Goal: Task Accomplishment & Management: Manage account settings

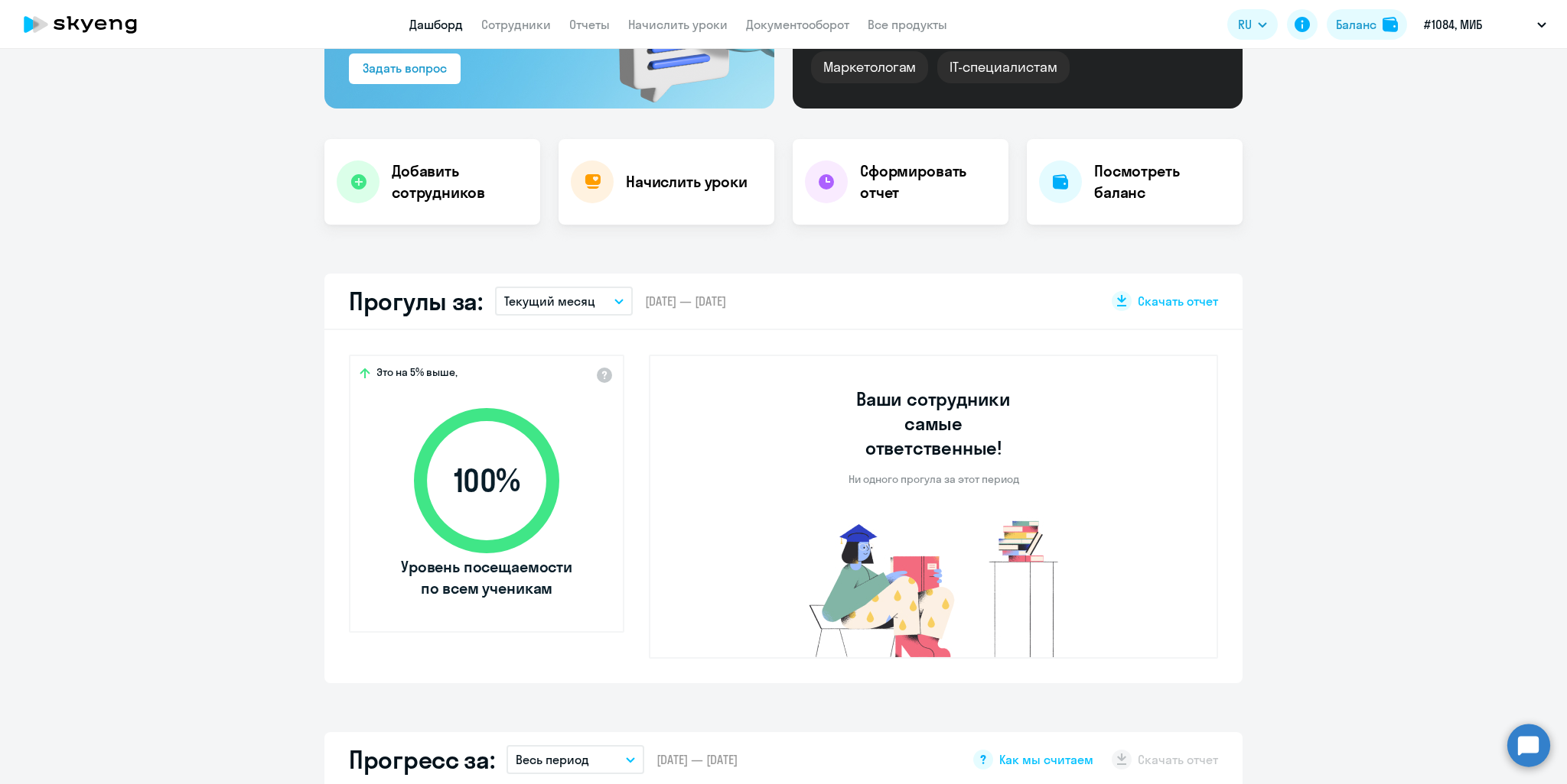
scroll to position [536, 0]
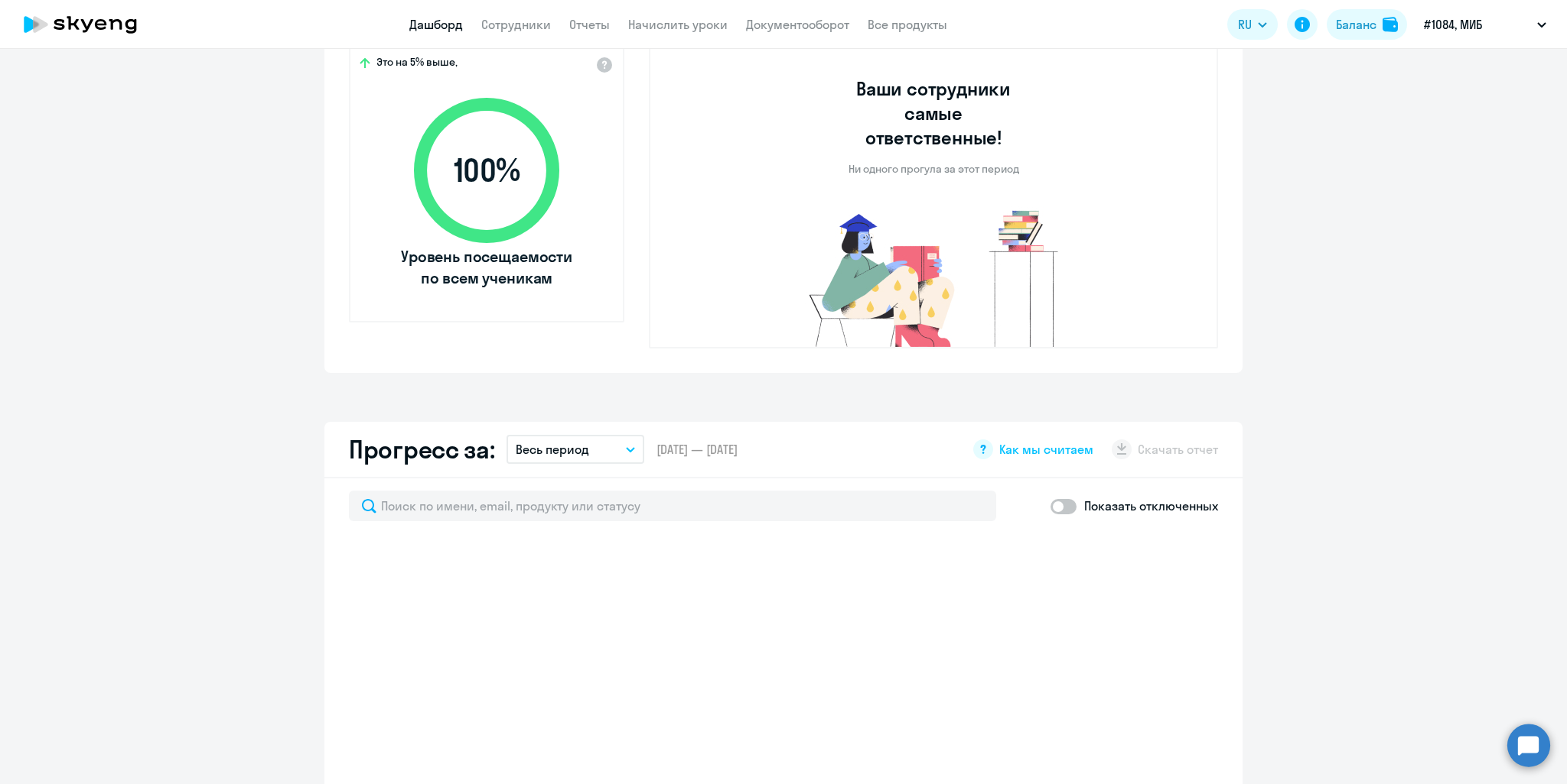
select select "30"
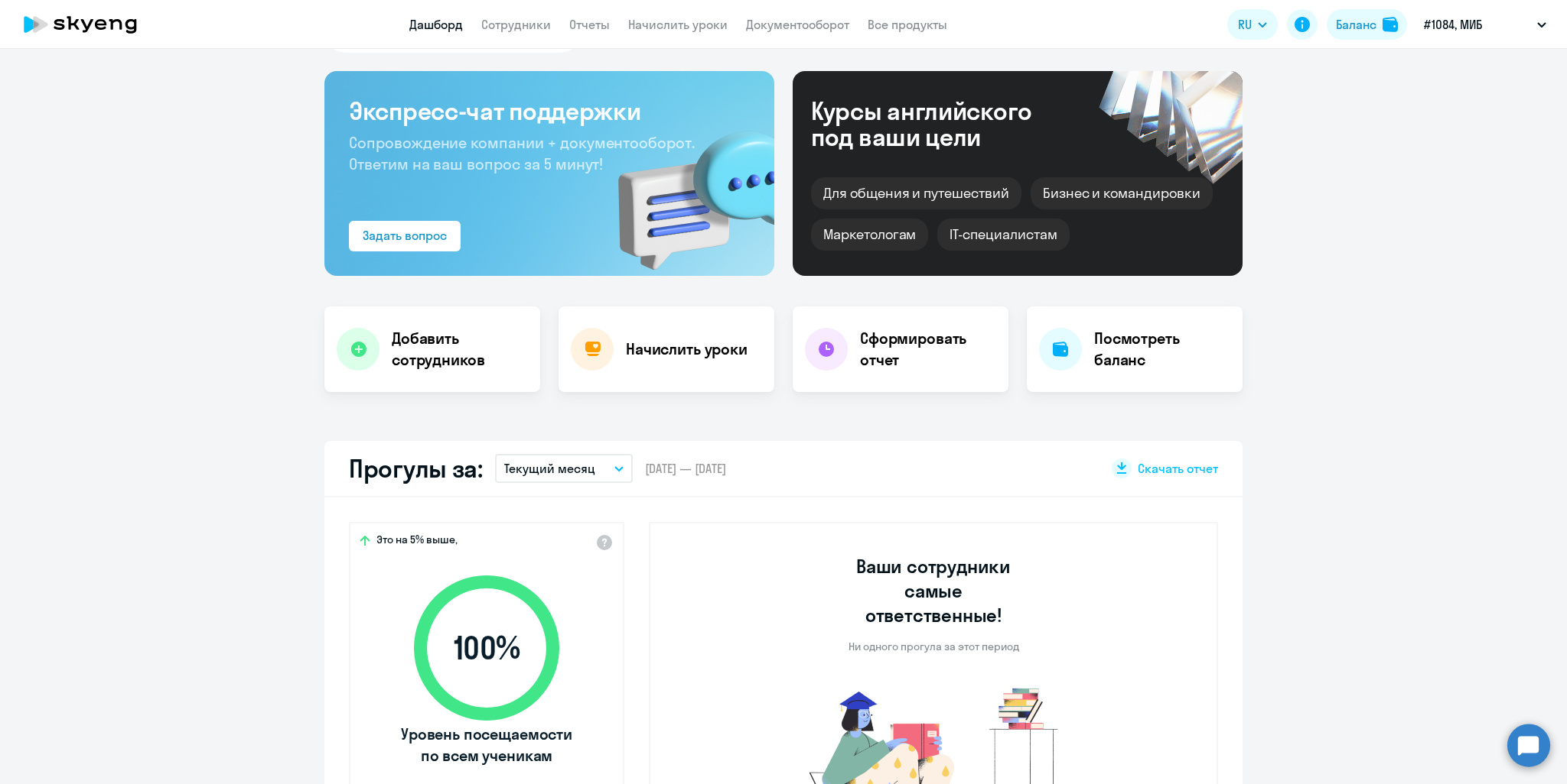
scroll to position [0, 0]
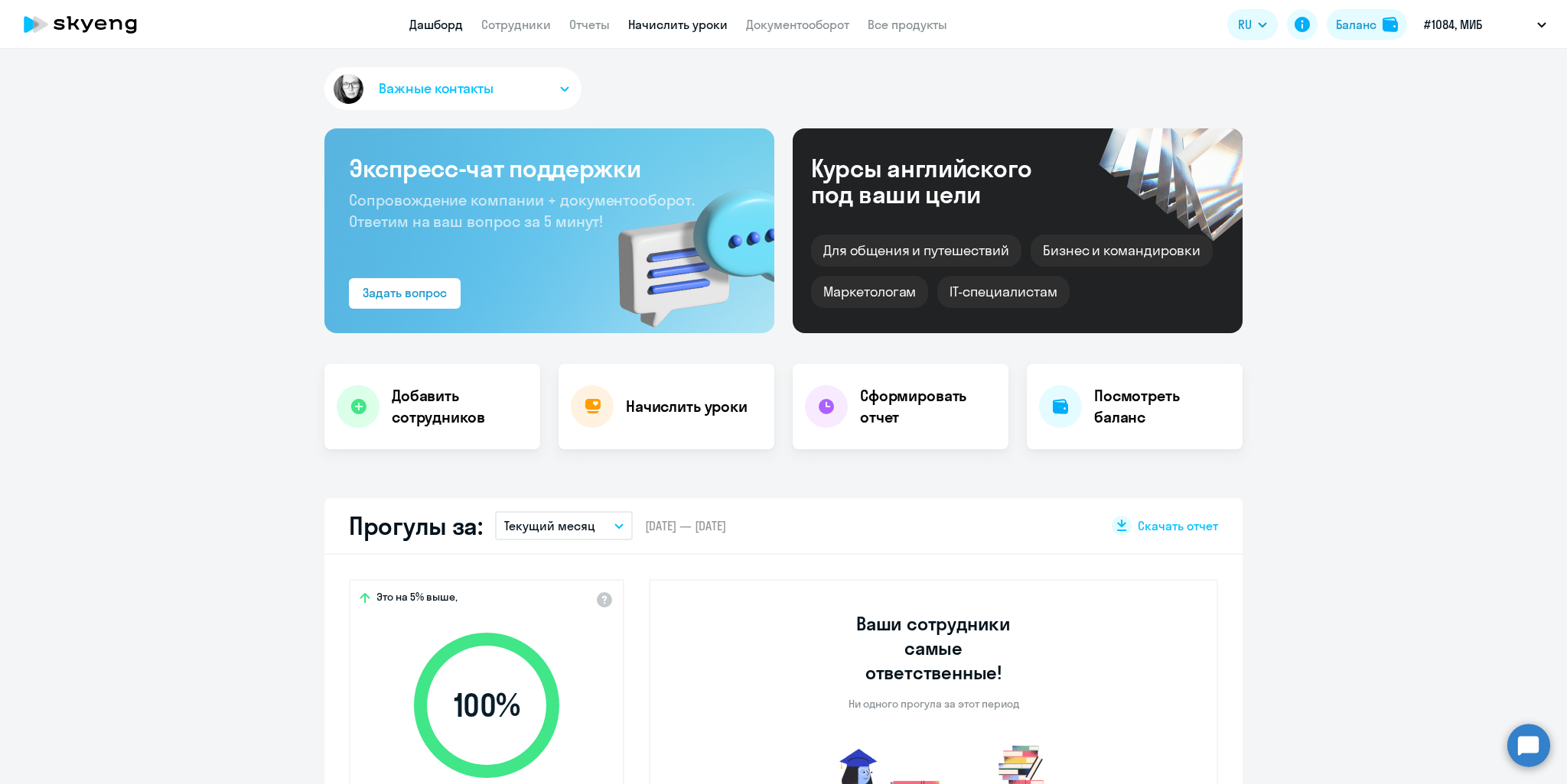
click at [671, 25] on link "Начислить уроки" at bounding box center [678, 24] width 99 height 15
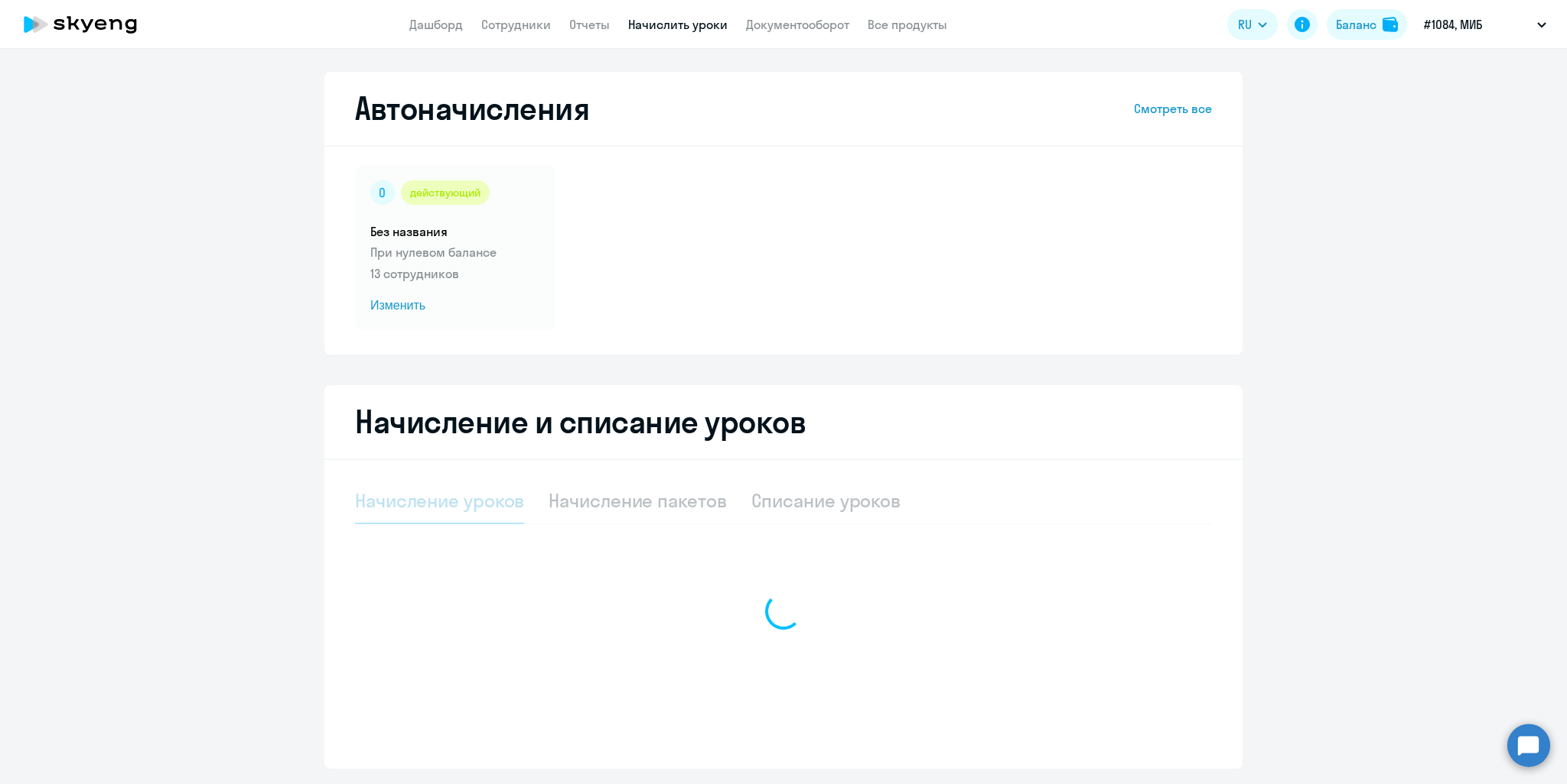
select select "10"
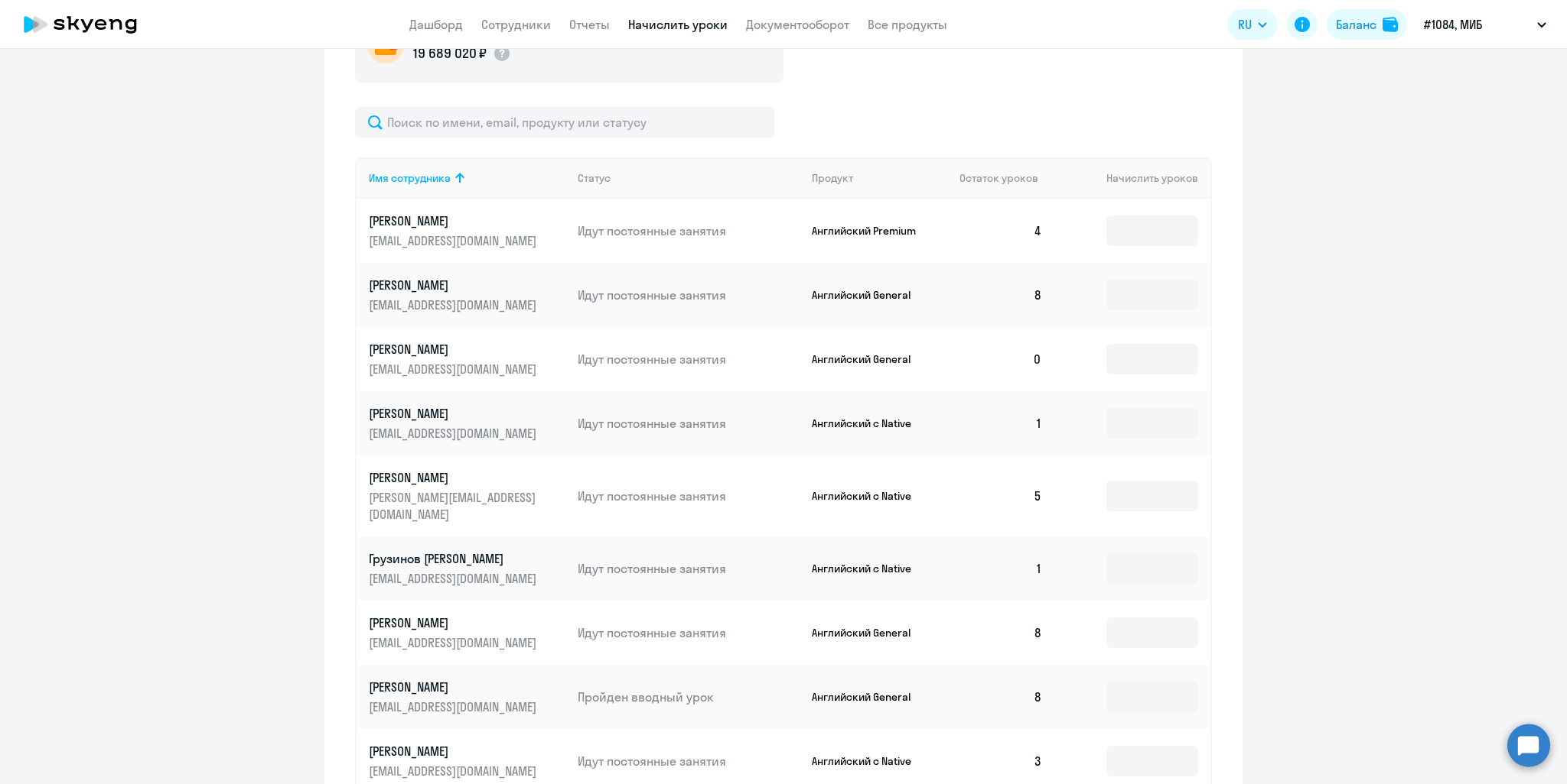
scroll to position [688, 0]
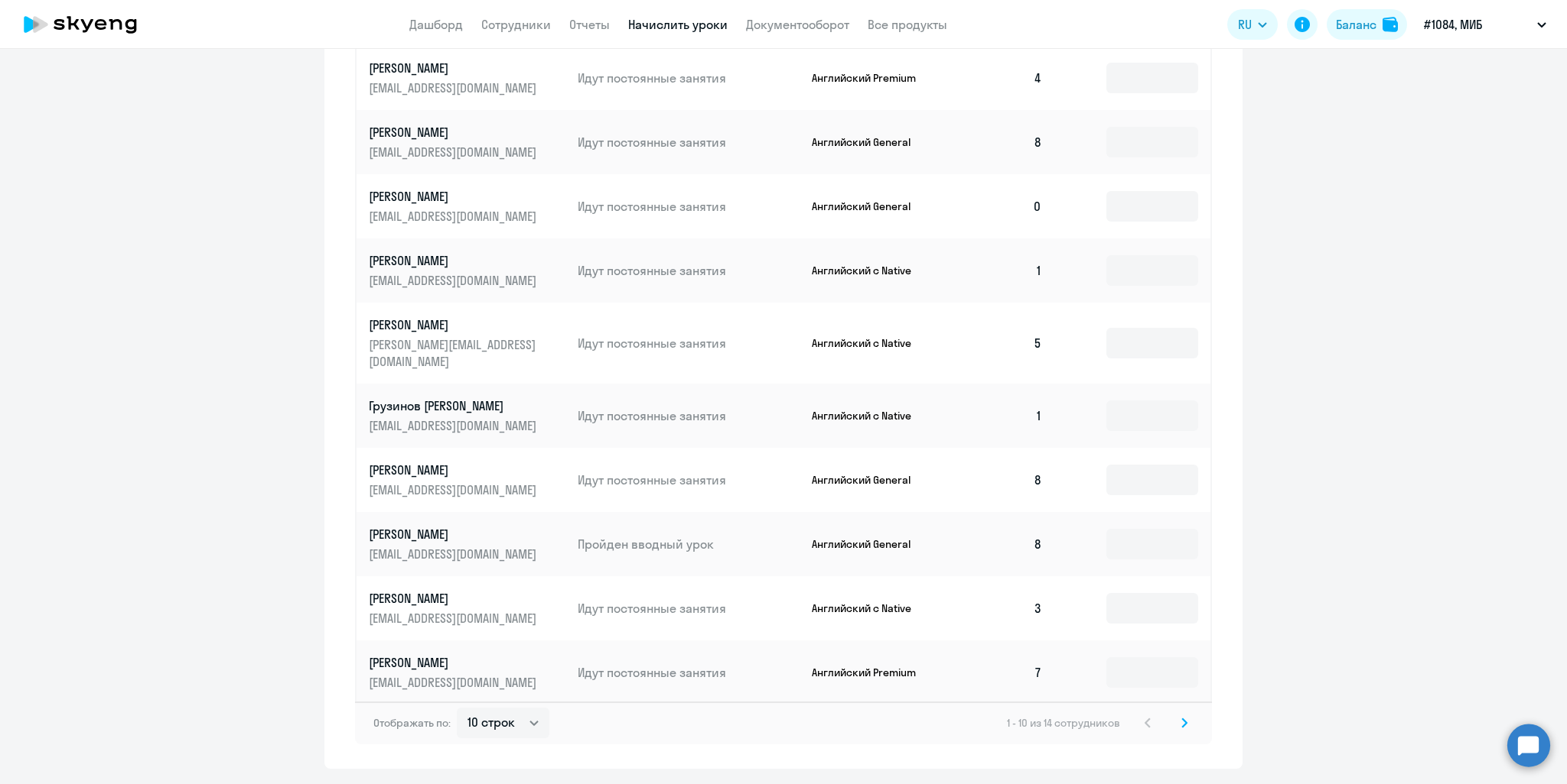
click at [471, 526] on p "[PERSON_NAME]" at bounding box center [455, 534] width 172 height 17
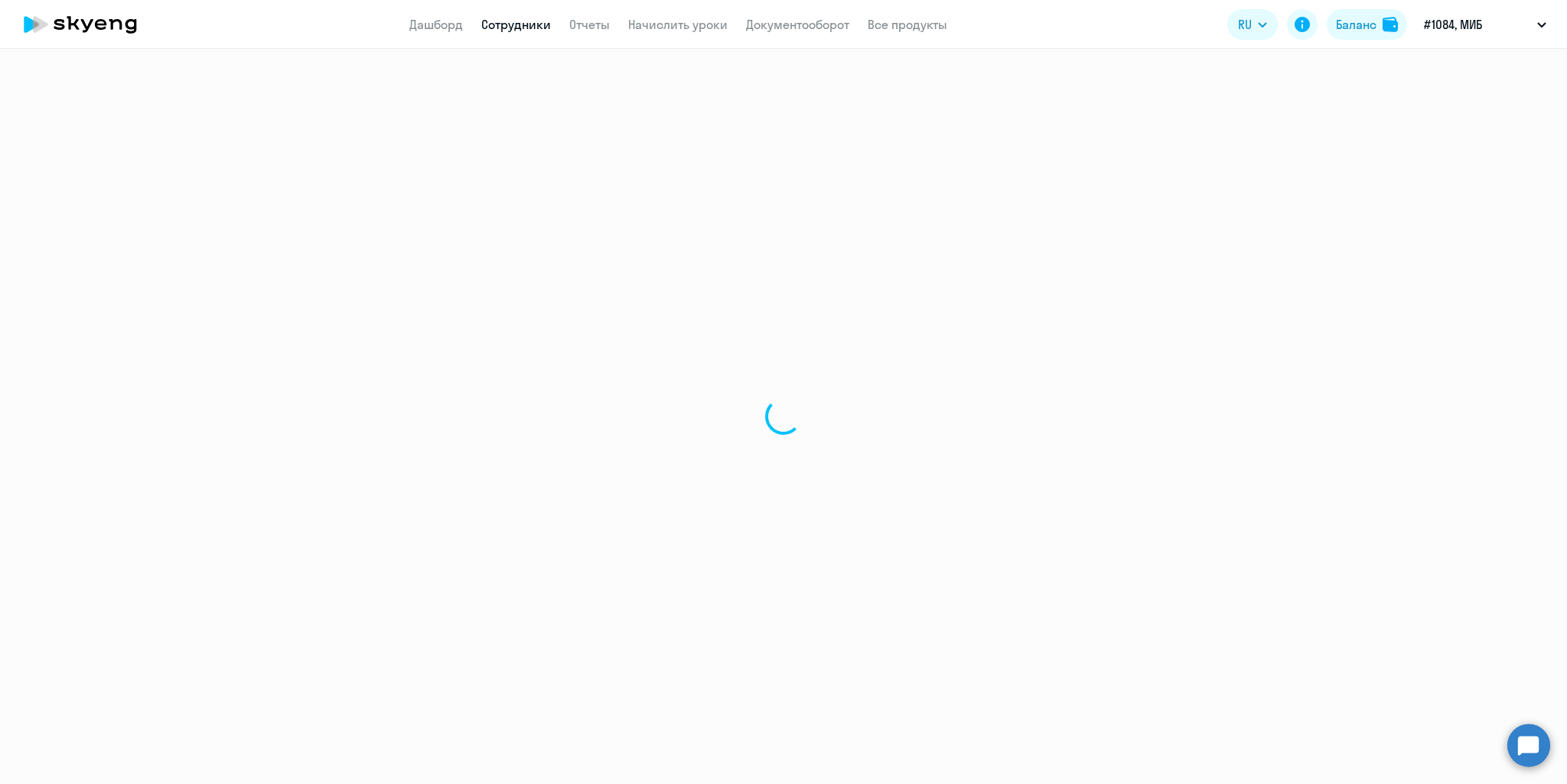
select select "english"
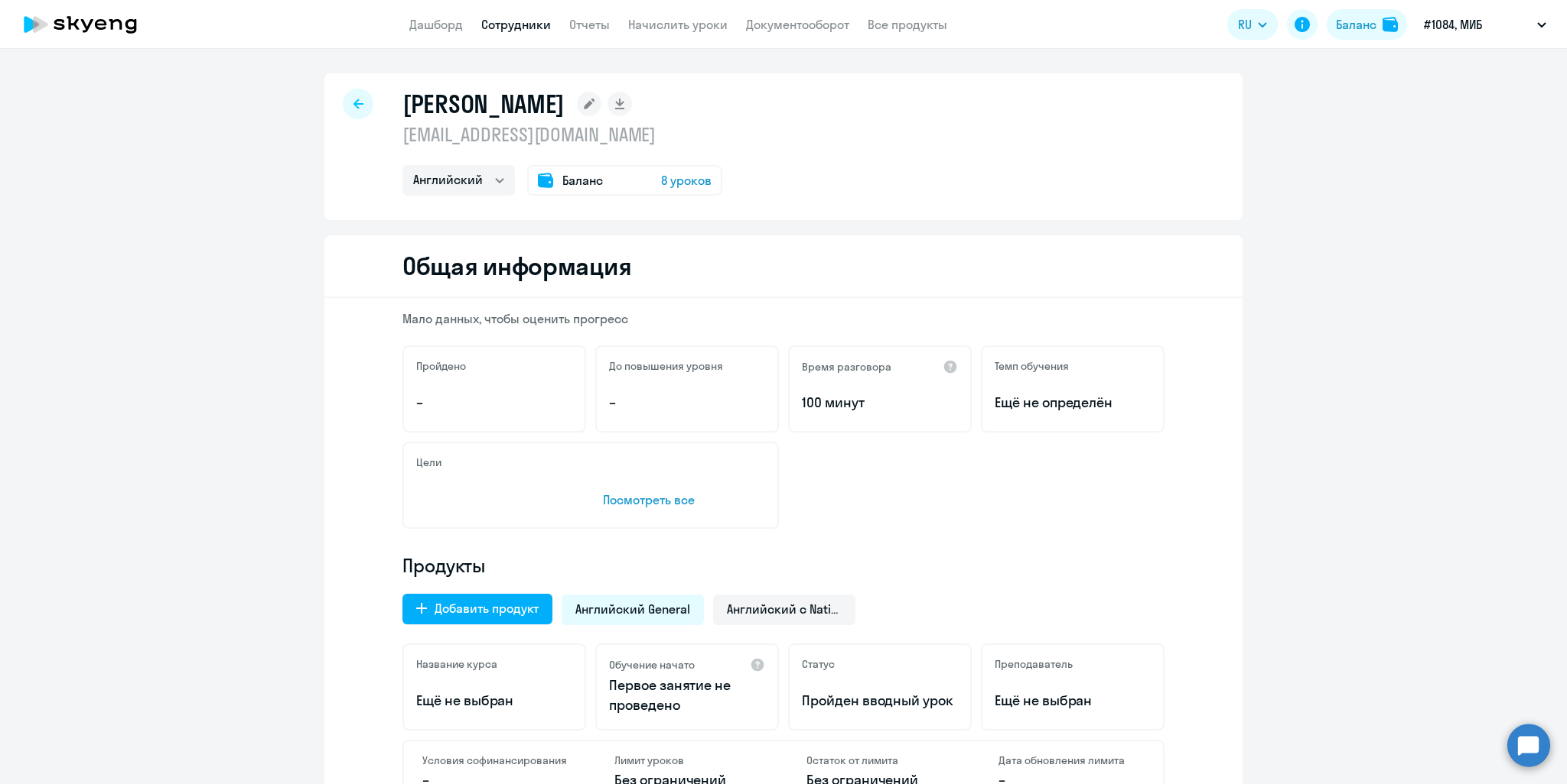
scroll to position [153, 0]
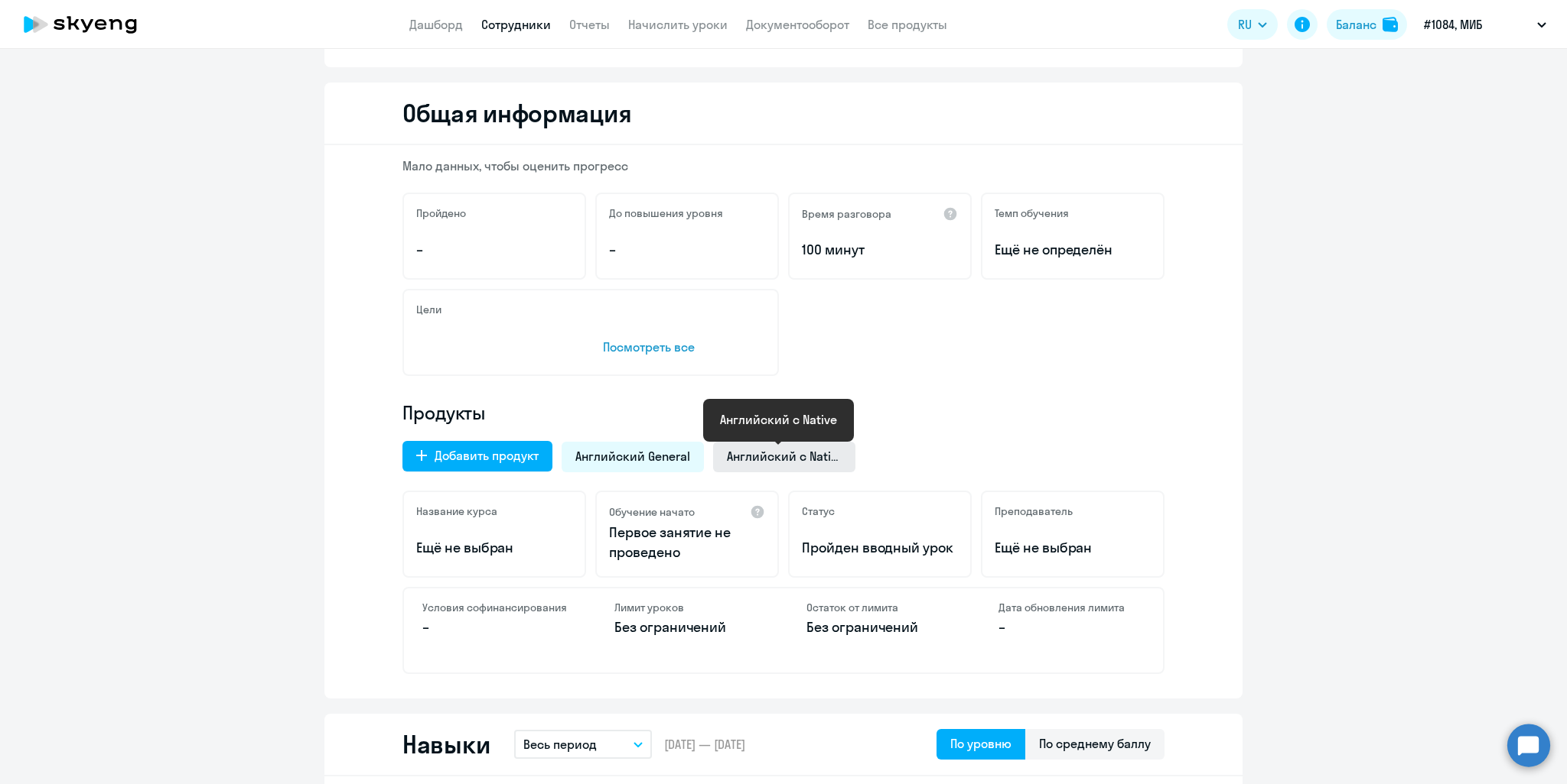
click at [764, 456] on span "Английский с Native" at bounding box center [784, 456] width 115 height 17
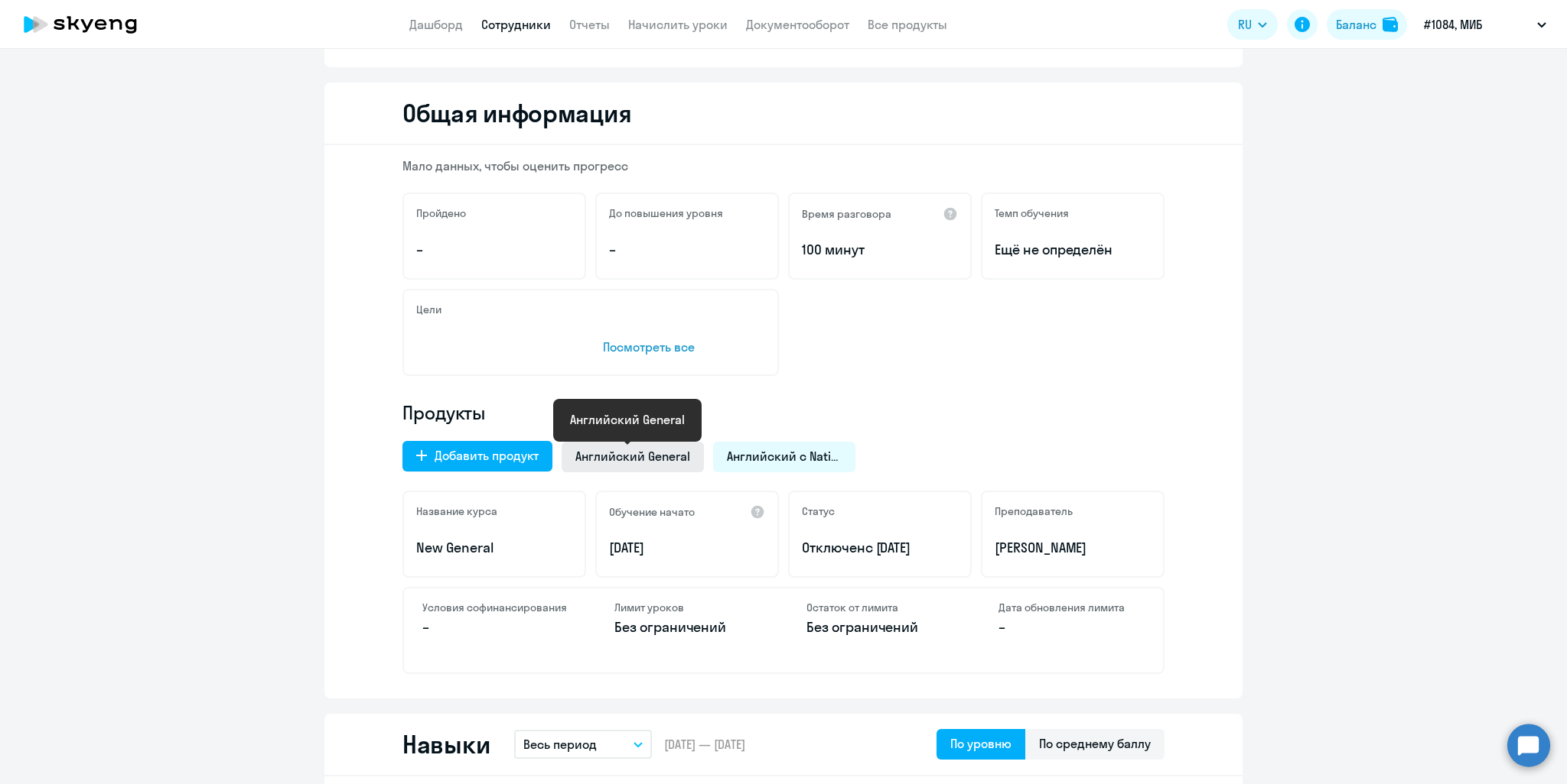
click at [667, 452] on span "Английский General" at bounding box center [633, 456] width 115 height 17
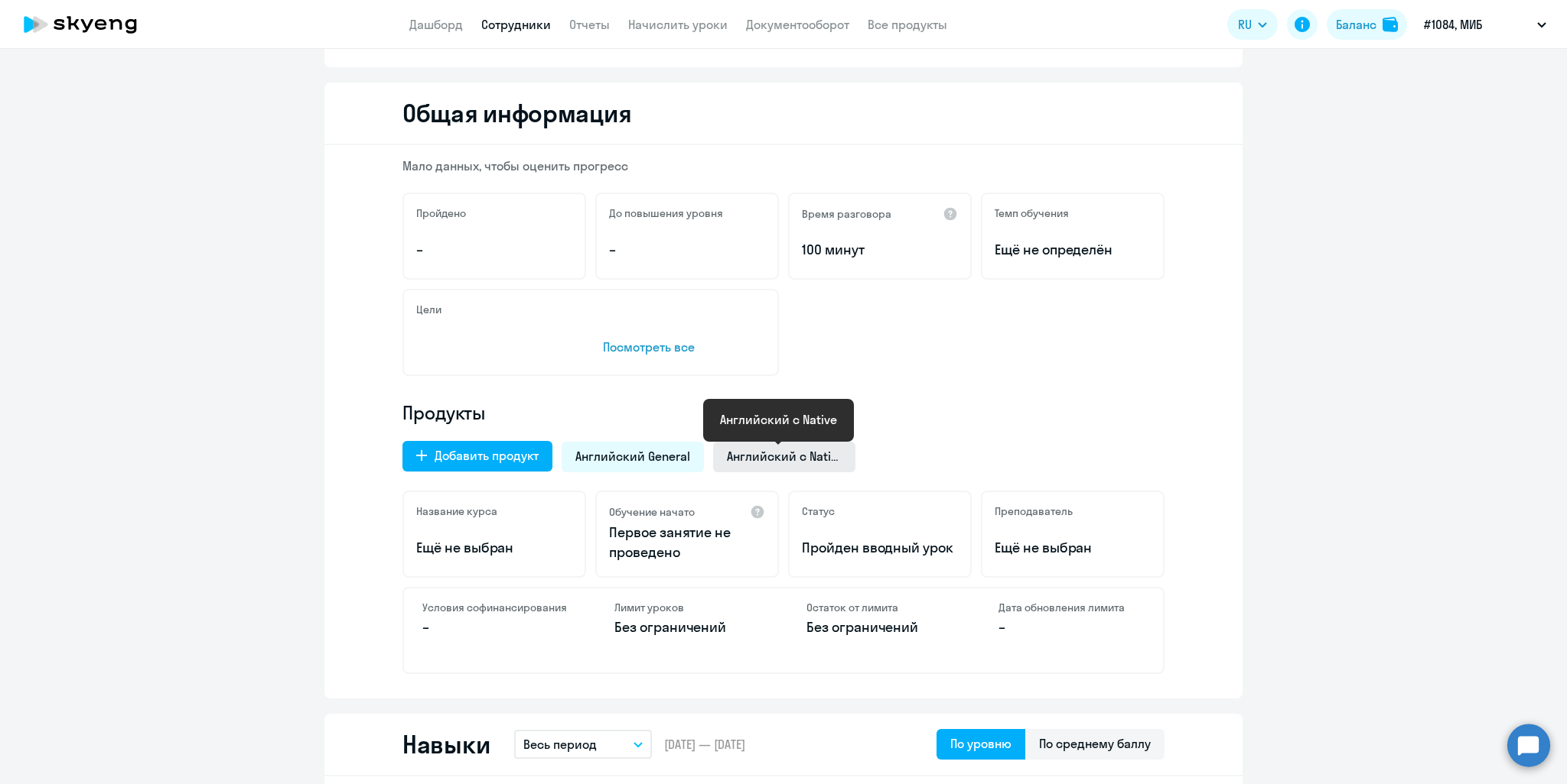
click at [758, 453] on span "Английский с Native" at bounding box center [784, 456] width 115 height 17
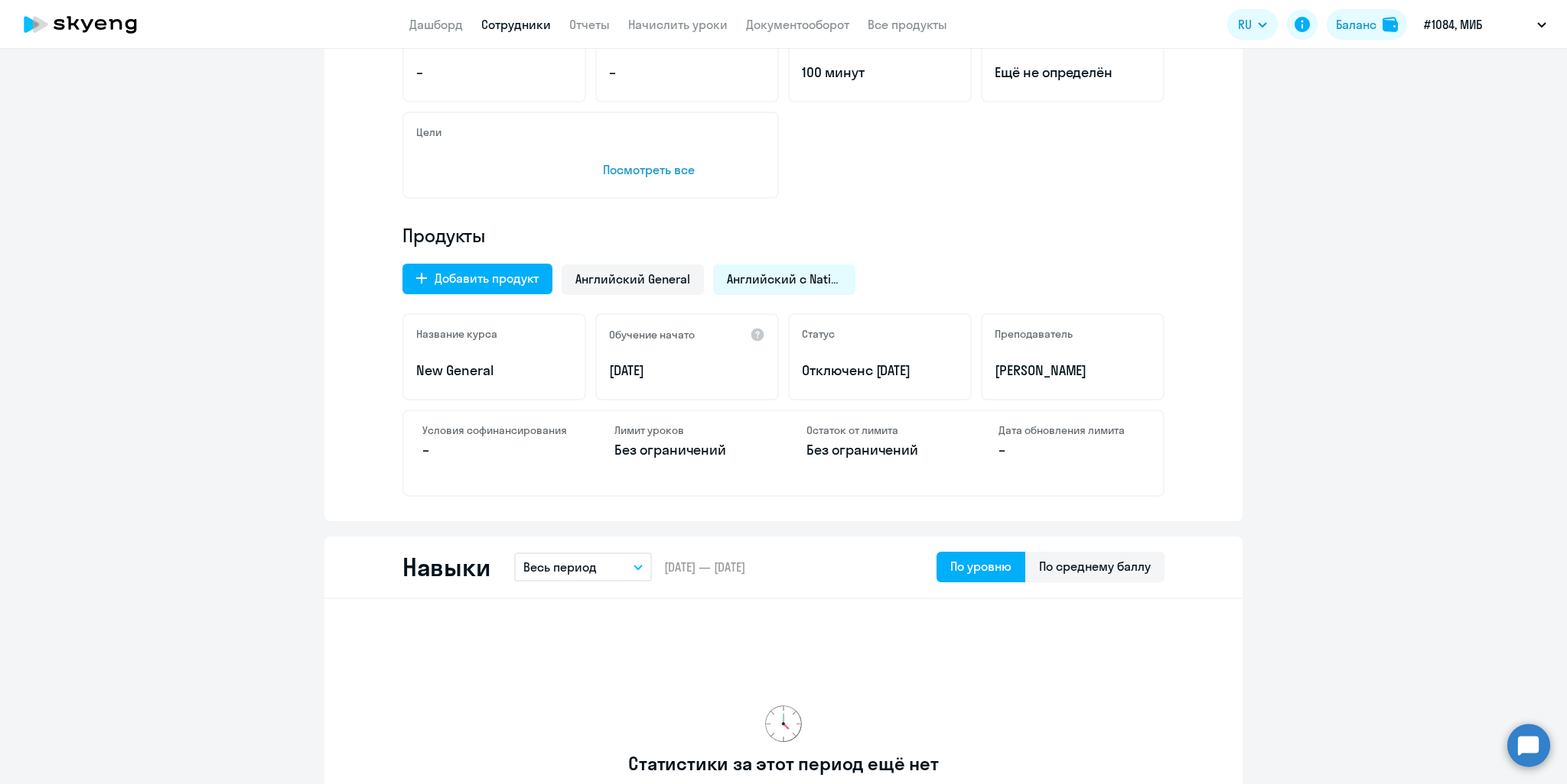
scroll to position [382, 0]
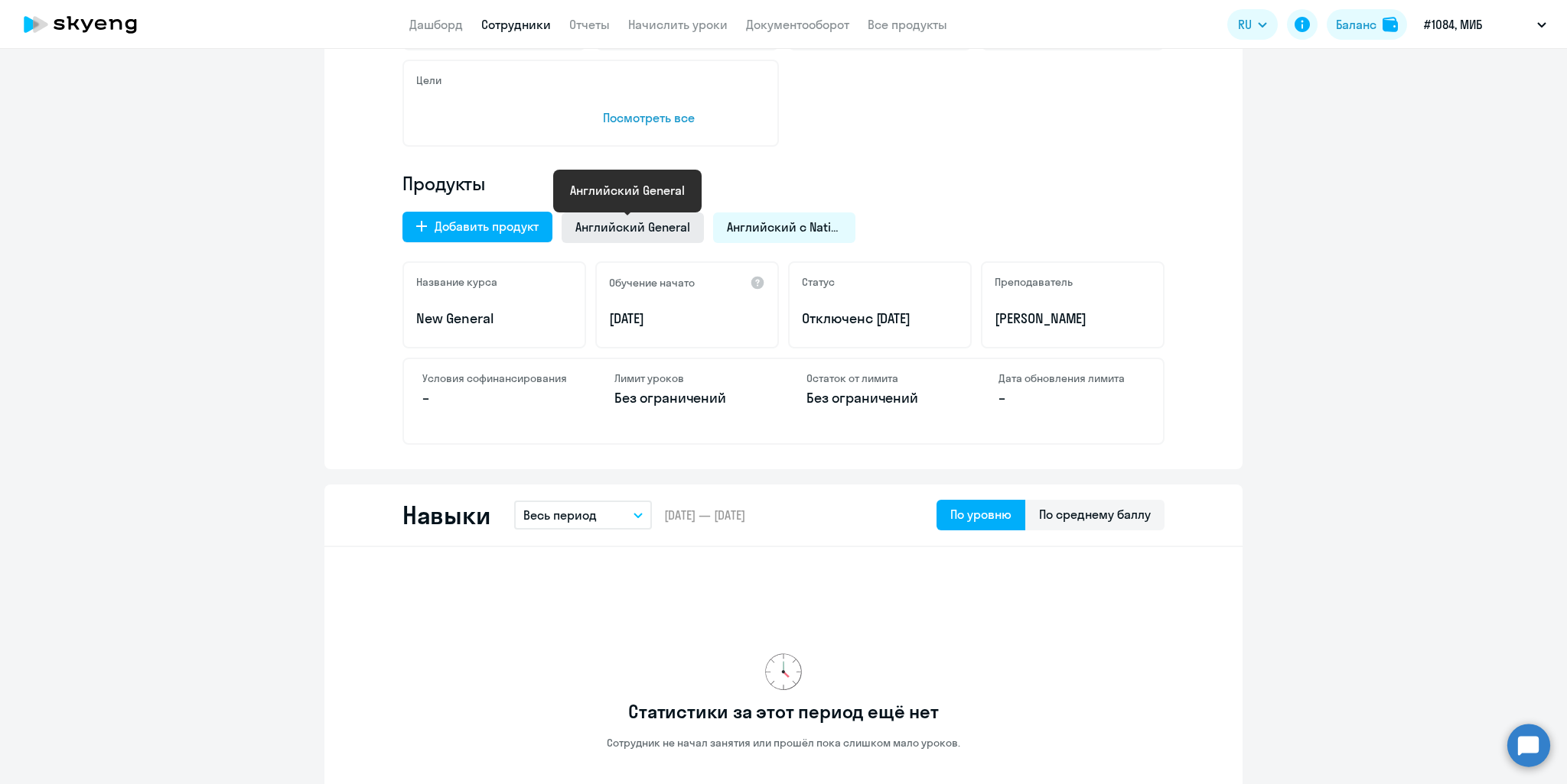
click at [598, 230] on span "Английский General" at bounding box center [633, 227] width 115 height 17
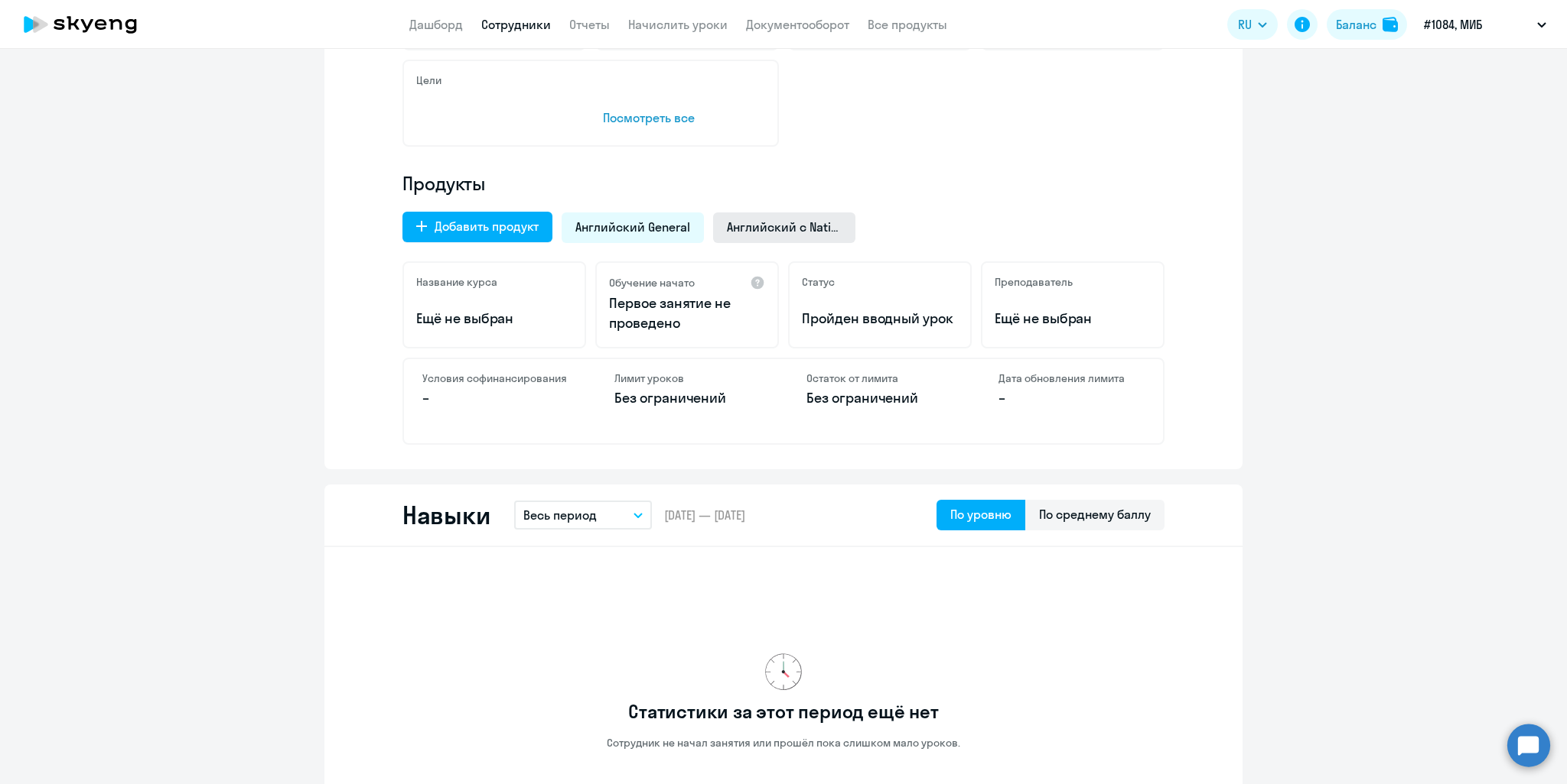
click at [727, 227] on span "Английский с Native" at bounding box center [784, 227] width 115 height 17
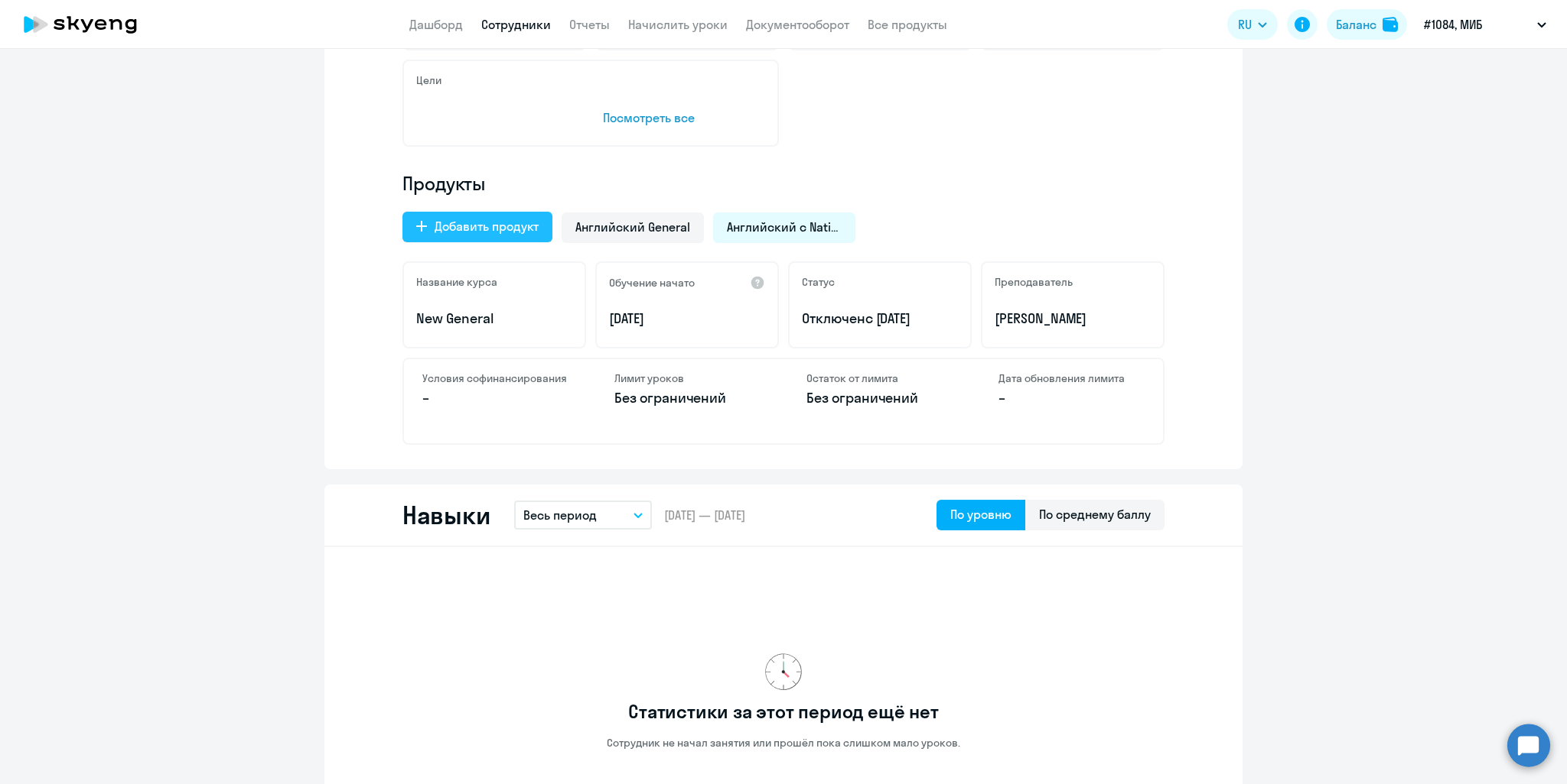
click at [451, 221] on div "Добавить продукт" at bounding box center [486, 226] width 104 height 18
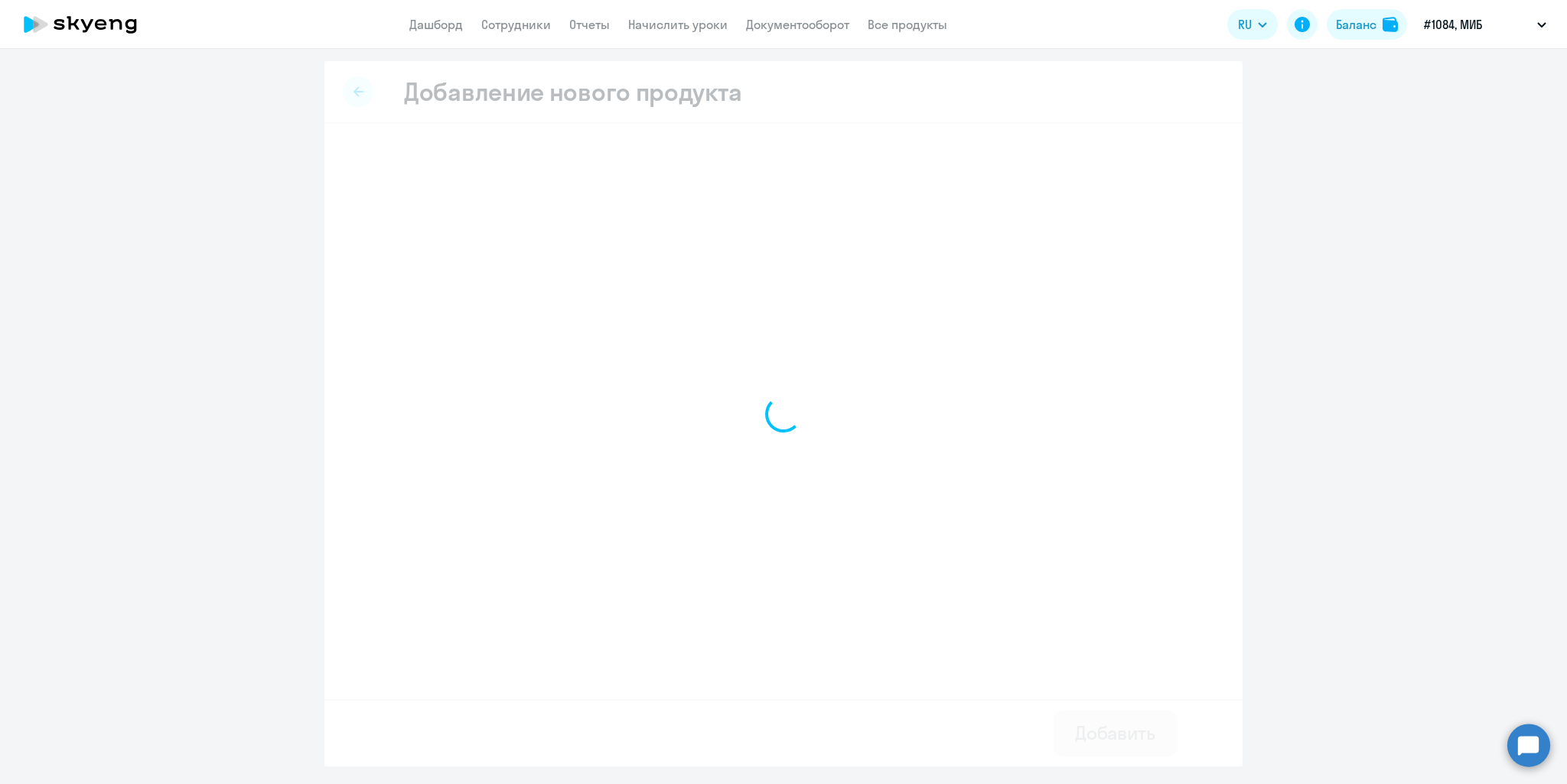
select select "english_adult_not_native_speaker_premium"
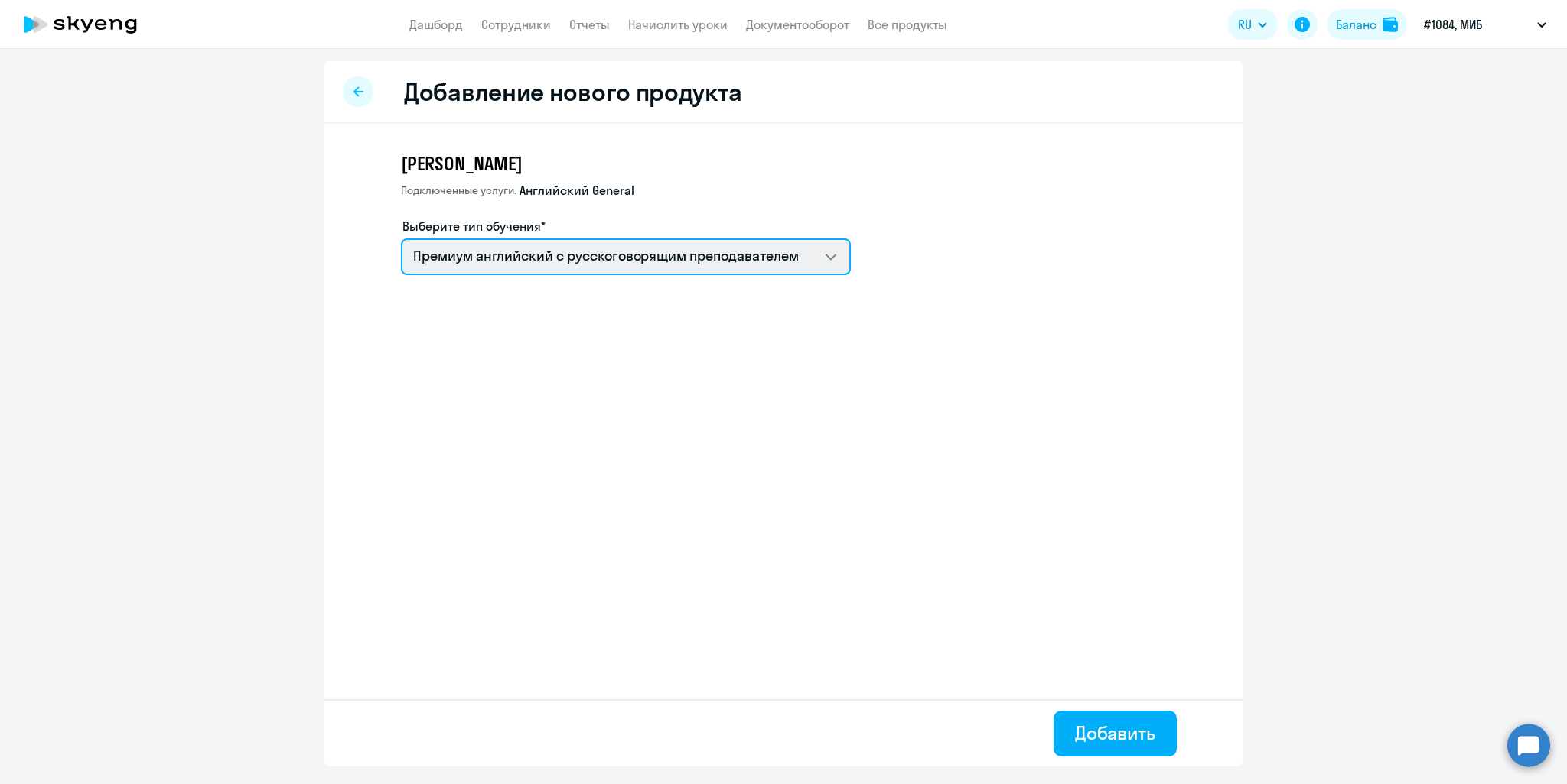
click at [662, 256] on select "Премиум английский с русскоговорящим преподавателем Английский General с англог…" at bounding box center [626, 257] width 450 height 37
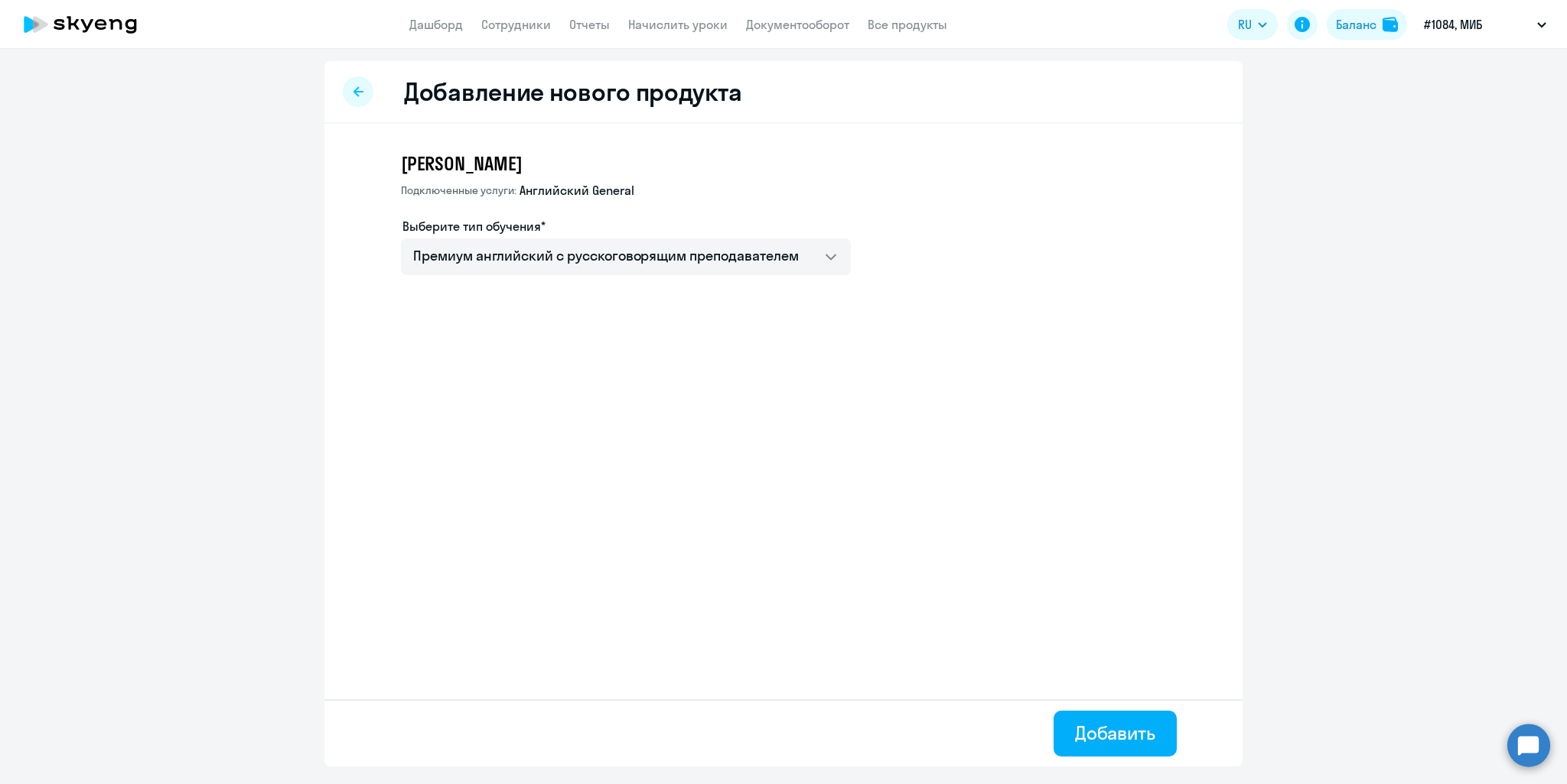
select select "english"
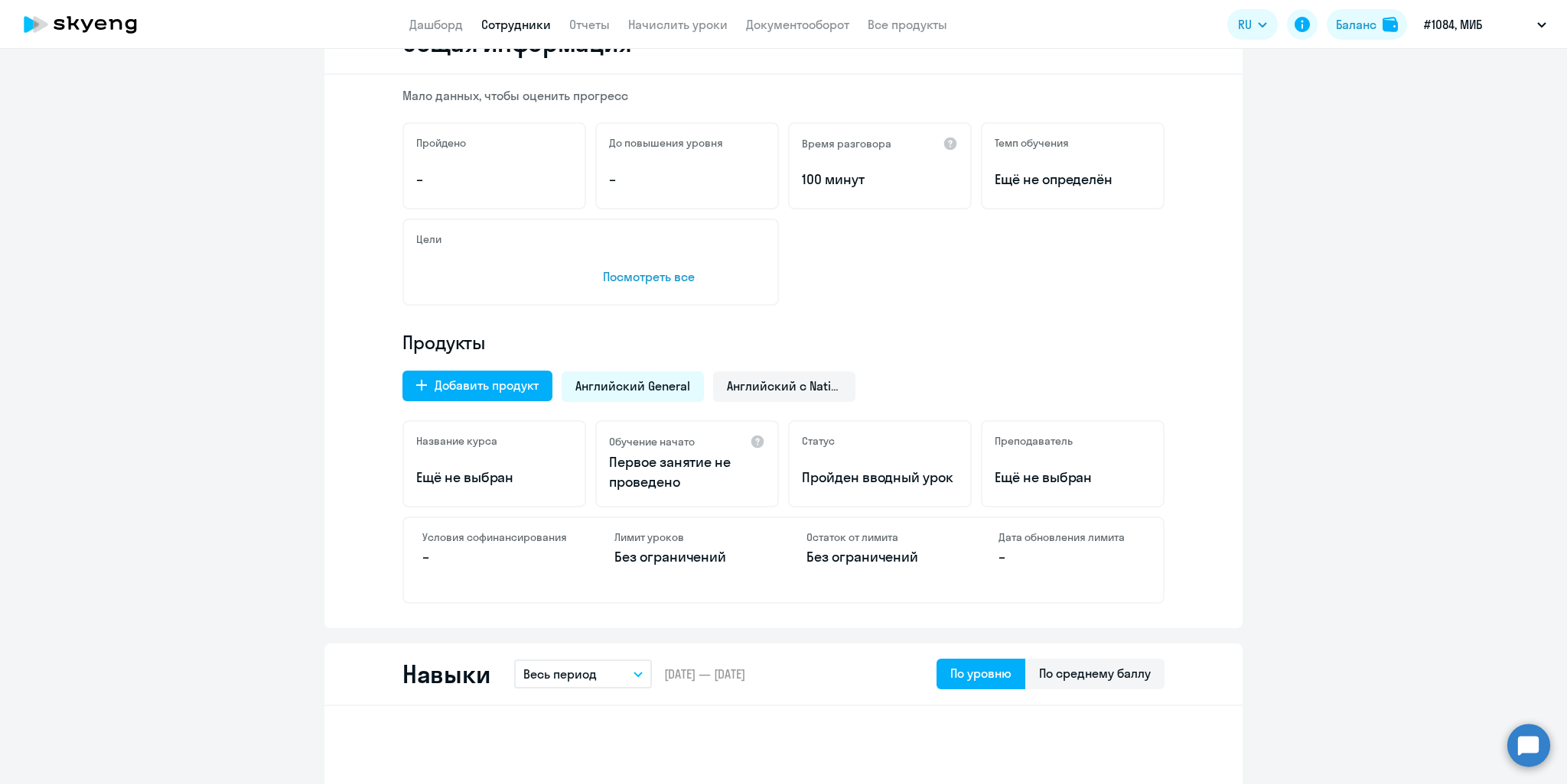
scroll to position [229, 0]
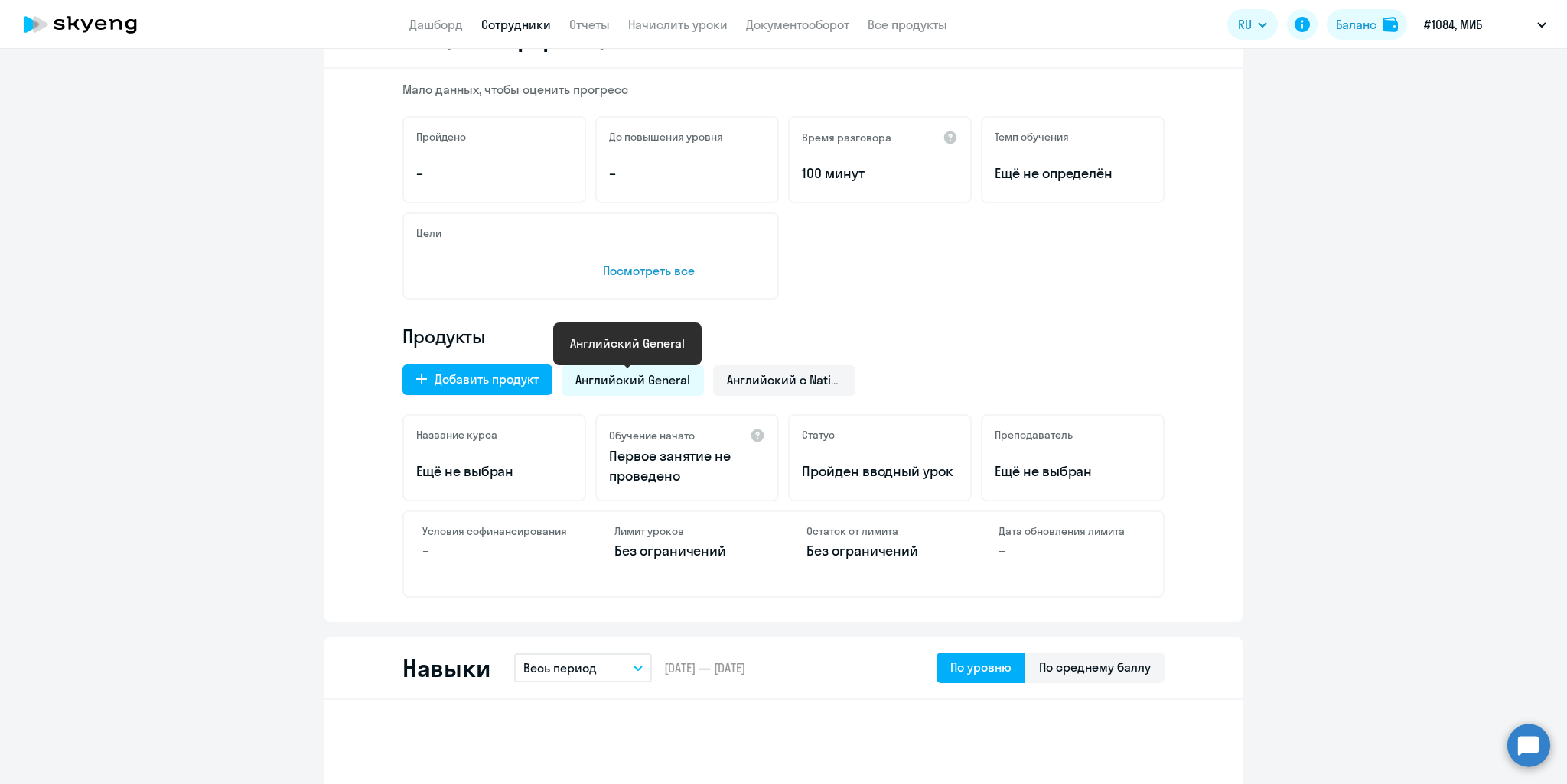
click at [664, 380] on span "Английский General" at bounding box center [633, 379] width 115 height 17
click at [605, 386] on span "Английский General" at bounding box center [633, 379] width 115 height 17
click at [486, 387] on div "Добавить продукт" at bounding box center [486, 379] width 104 height 18
select select "english_adult_not_native_speaker_premium"
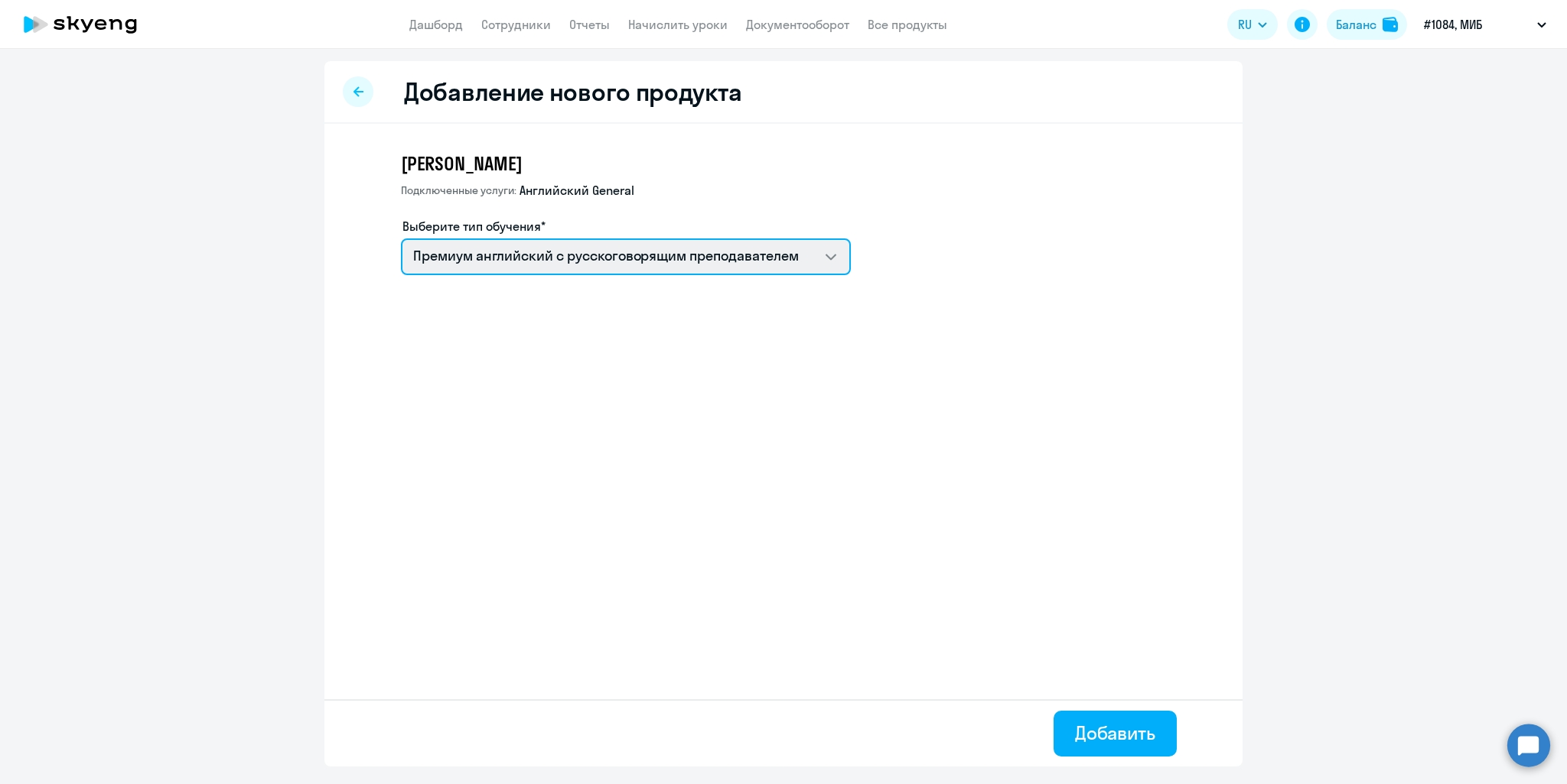
click at [518, 263] on select "Премиум английский с русскоговорящим преподавателем Английский General с англог…" at bounding box center [626, 257] width 450 height 37
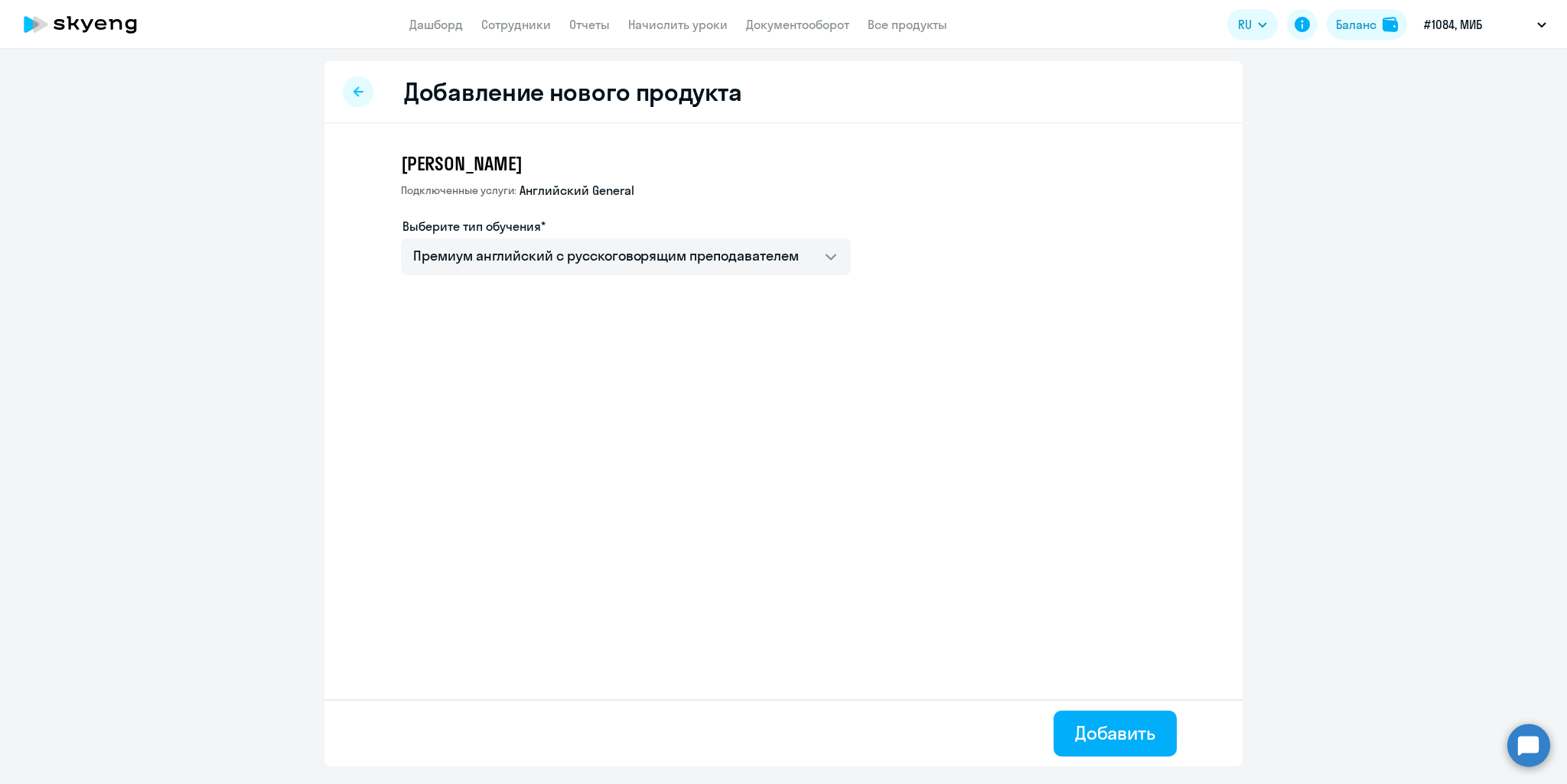
click at [271, 226] on ng-component "Добавление нового продукта Журавлева Елена Подключенные услуги: Английский Gene…" at bounding box center [784, 414] width 1567 height 705
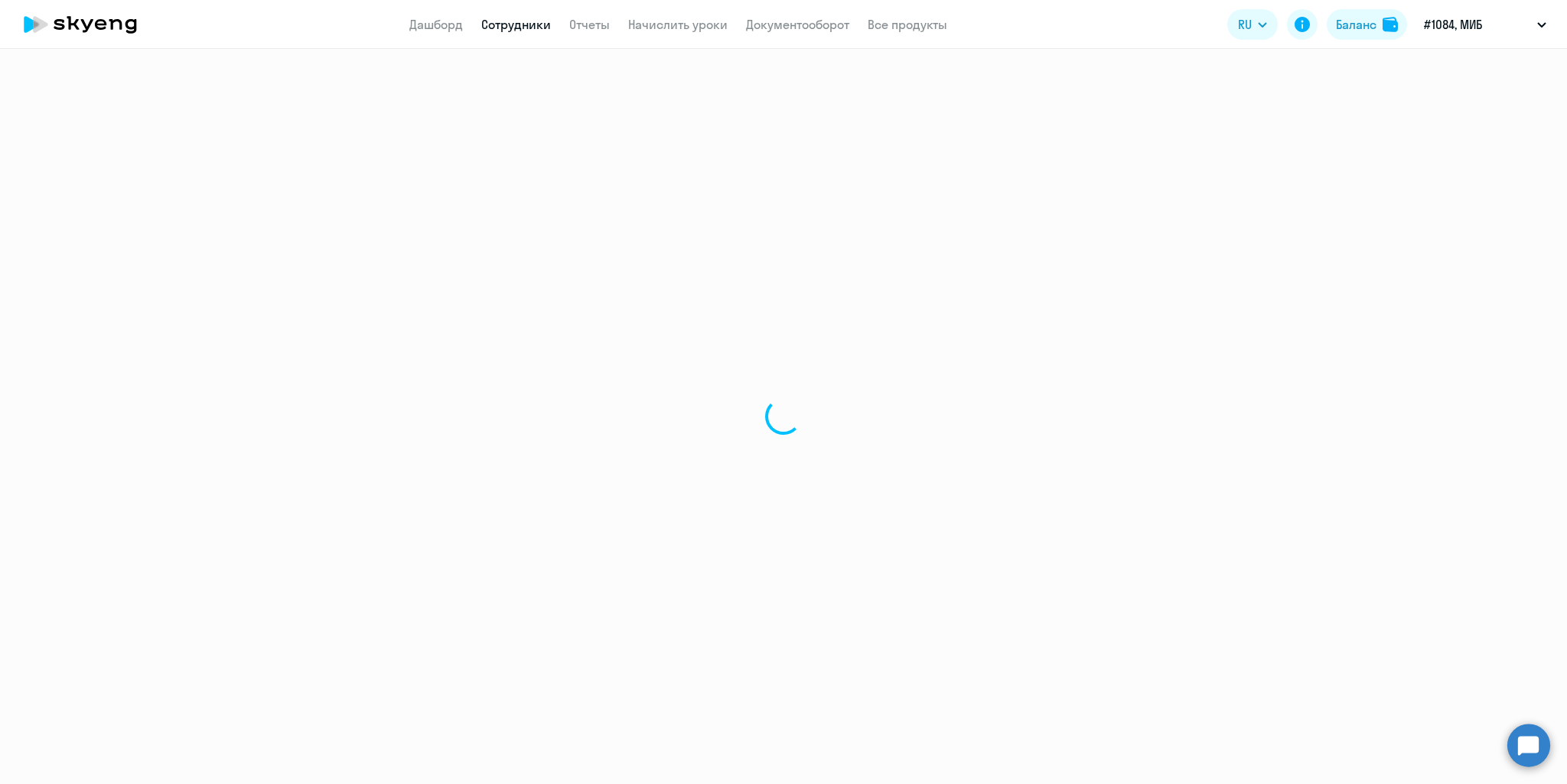
select select "english"
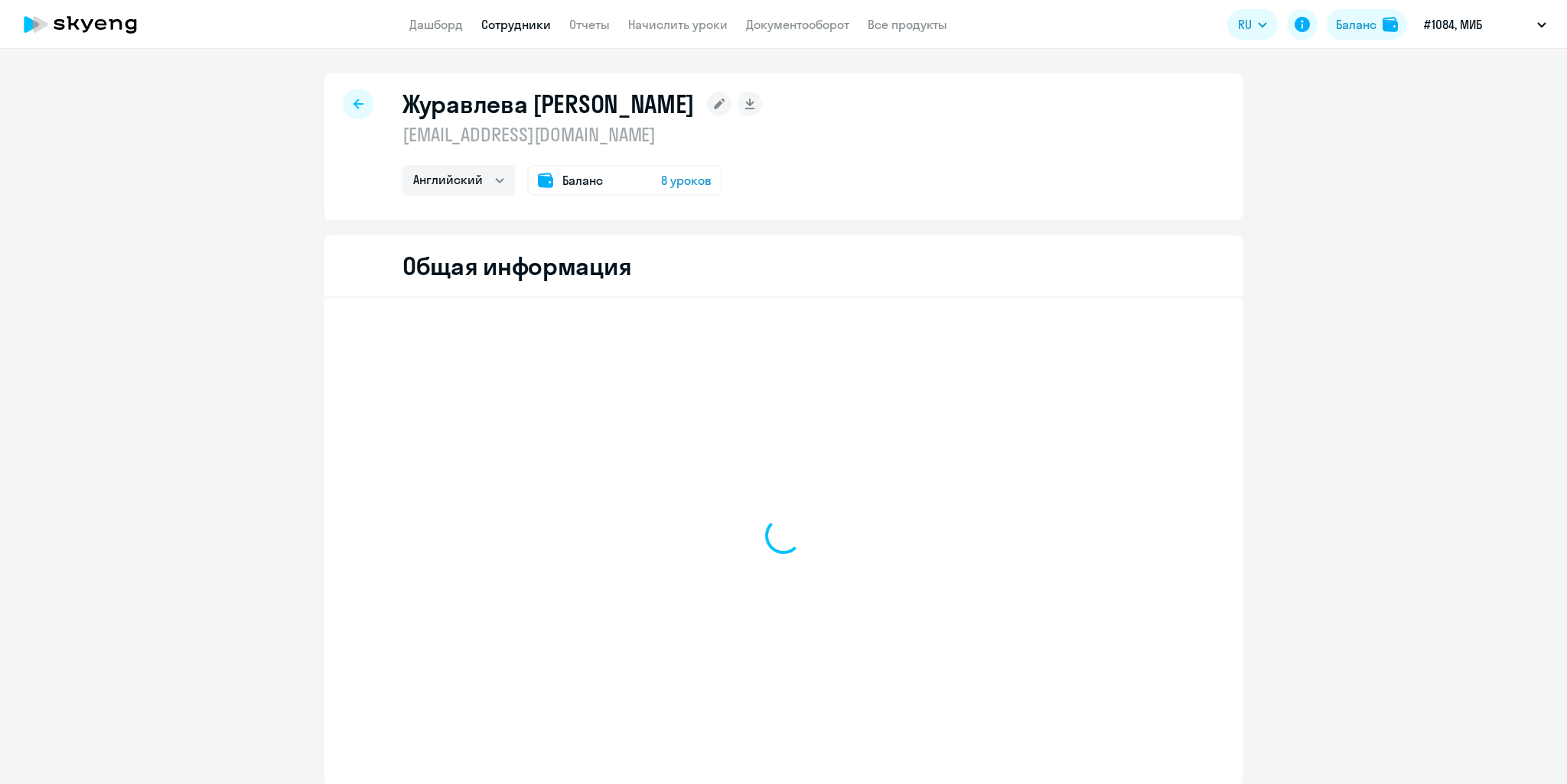
select select "english"
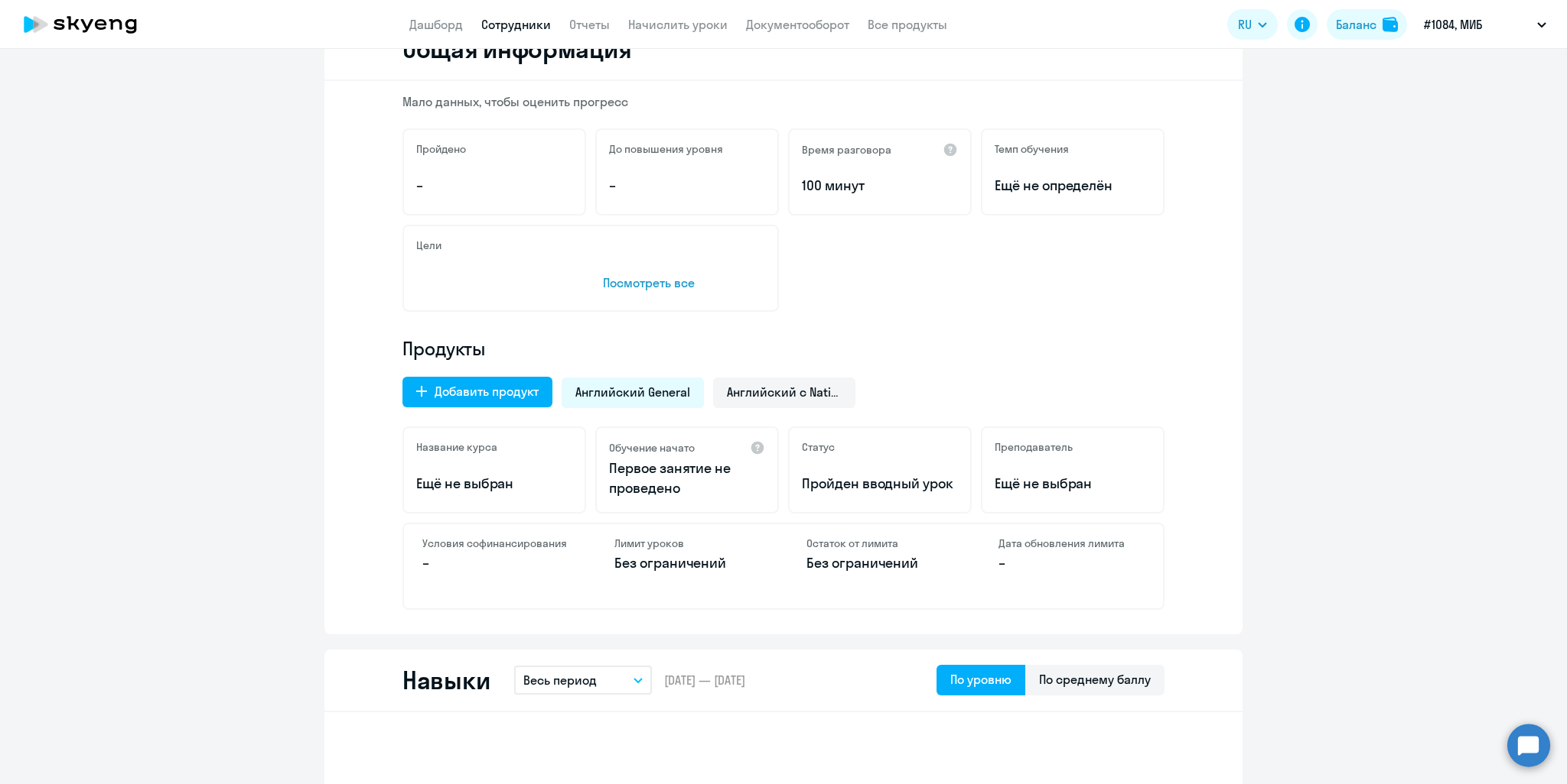
scroll to position [229, 0]
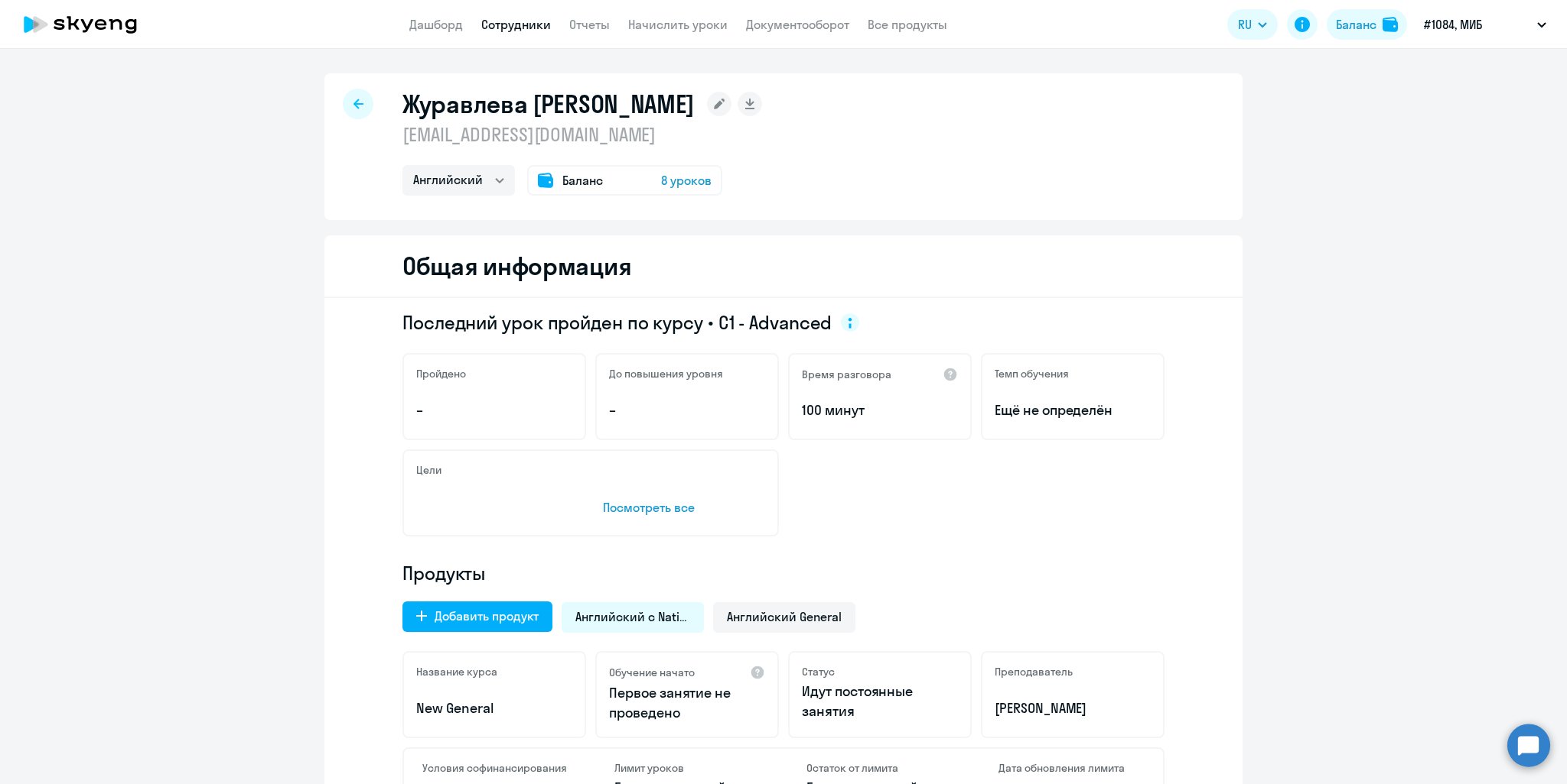
select select "english"
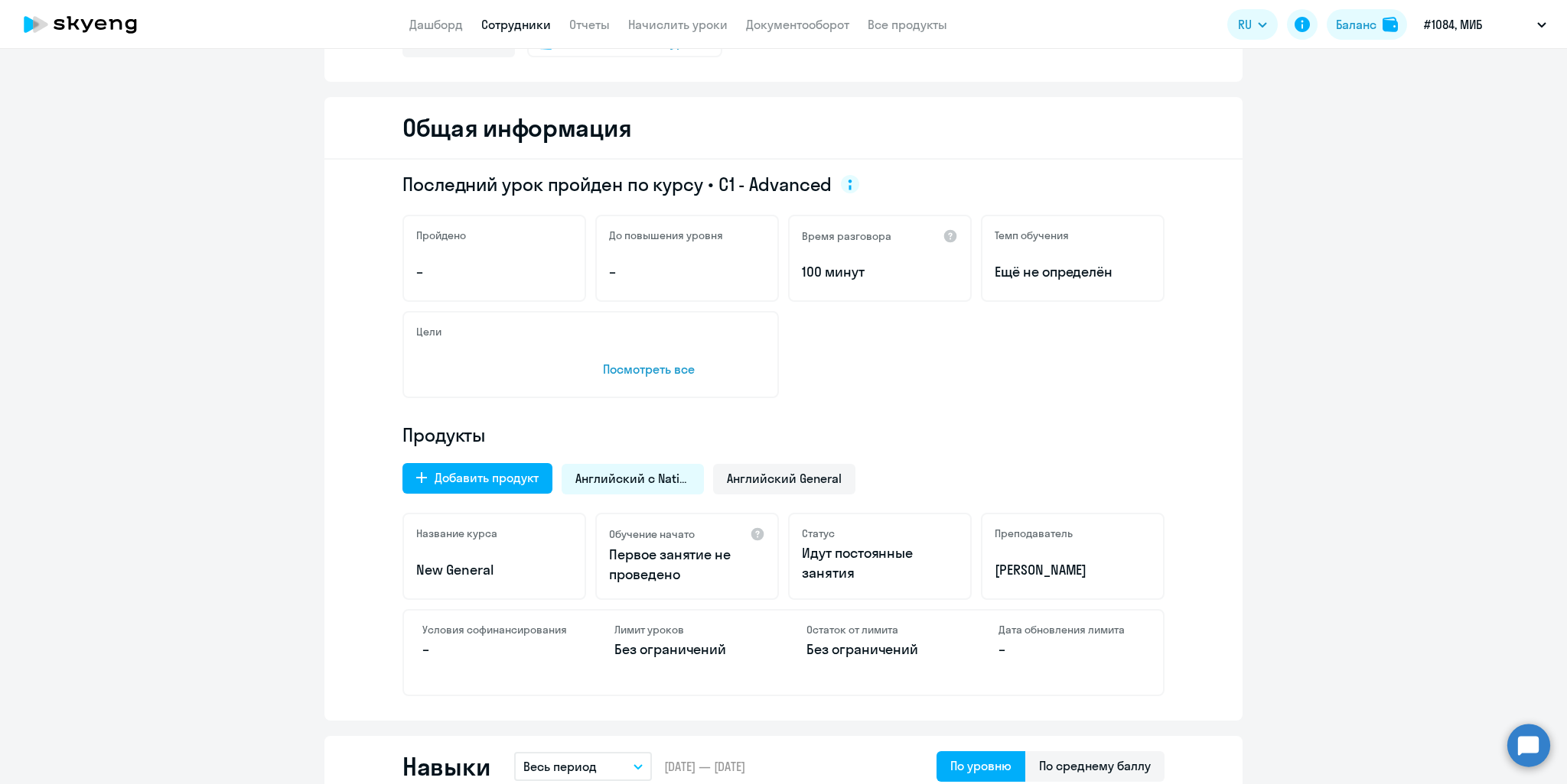
scroll to position [229, 0]
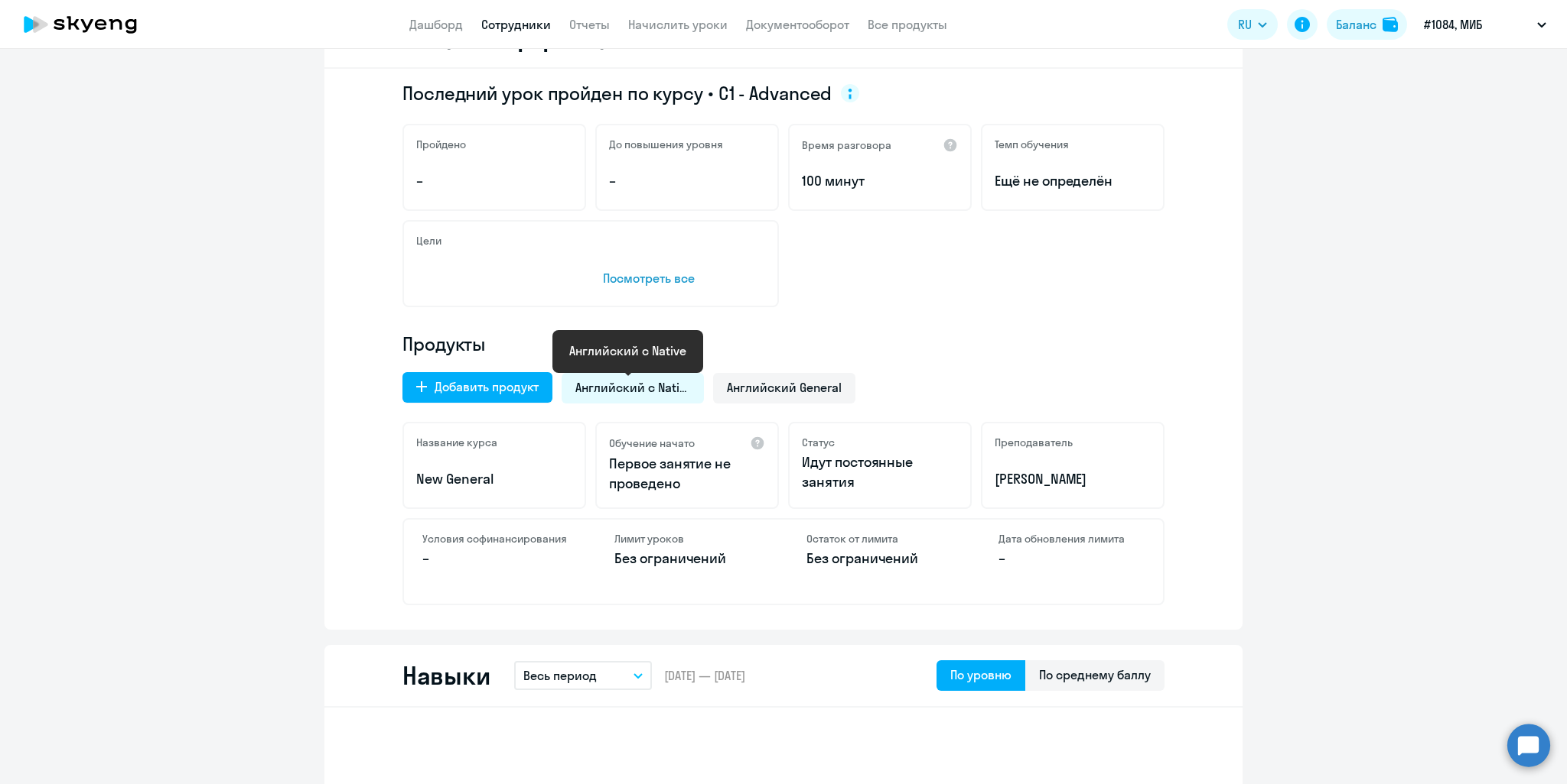
click at [630, 389] on span "Английский с Native" at bounding box center [633, 387] width 115 height 17
click at [617, 390] on span "Английский с Native" at bounding box center [633, 387] width 115 height 17
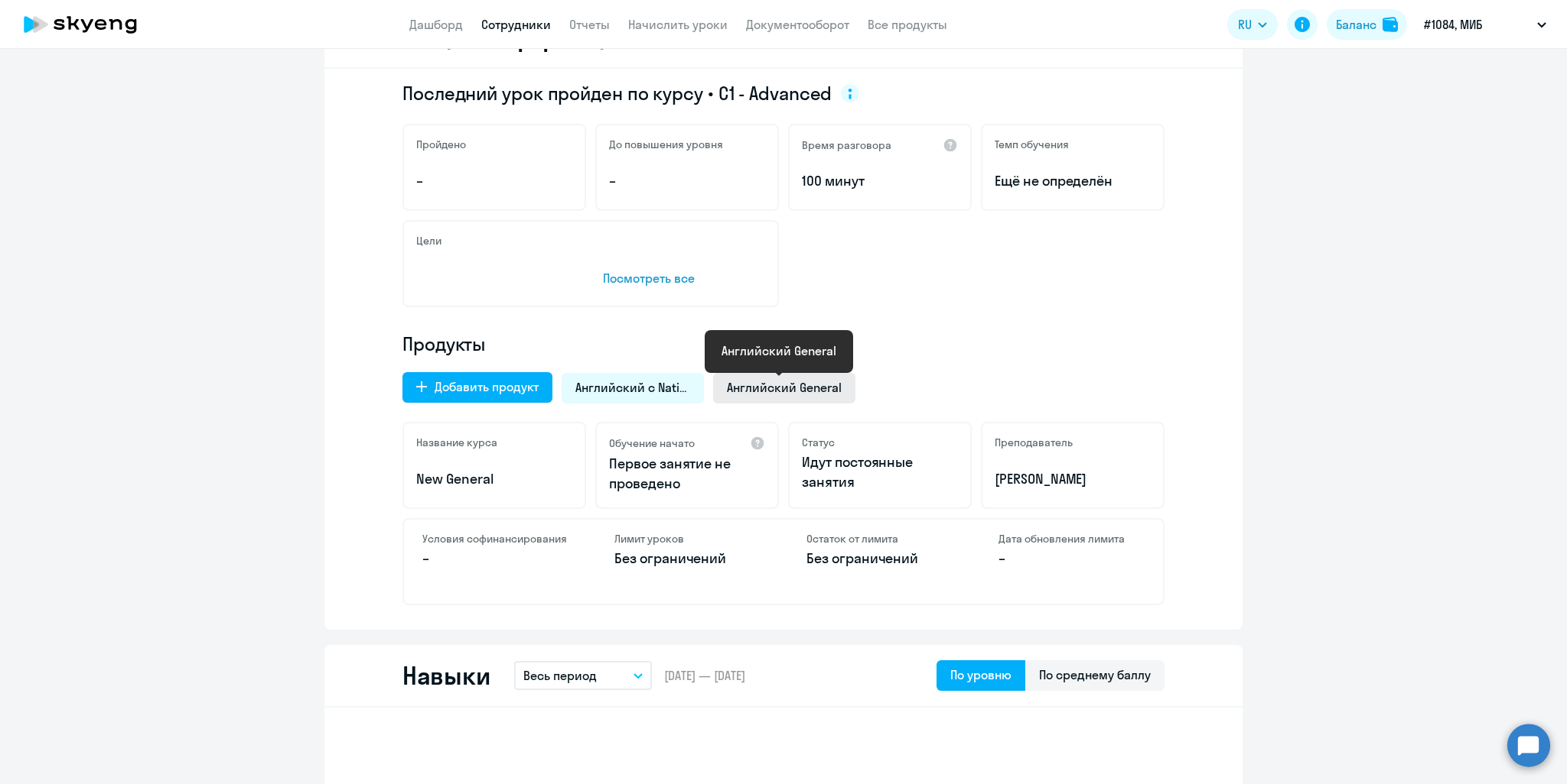
click at [791, 390] on span "Английский General" at bounding box center [784, 387] width 115 height 17
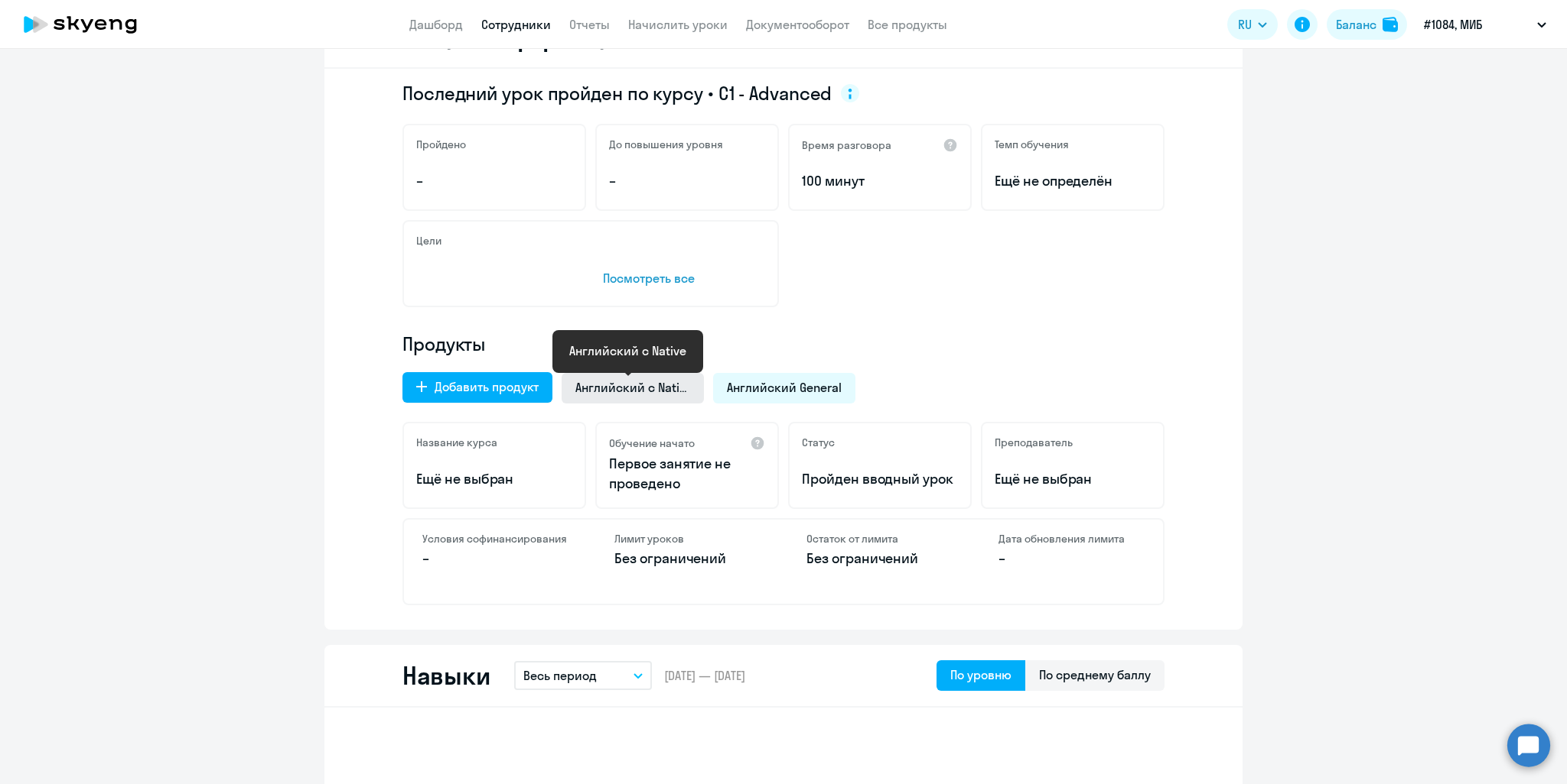
click at [629, 390] on span "Английский с Native" at bounding box center [633, 387] width 115 height 17
click at [783, 390] on span "Английский General" at bounding box center [784, 387] width 115 height 17
click at [633, 393] on span "Английский с Native" at bounding box center [633, 387] width 115 height 17
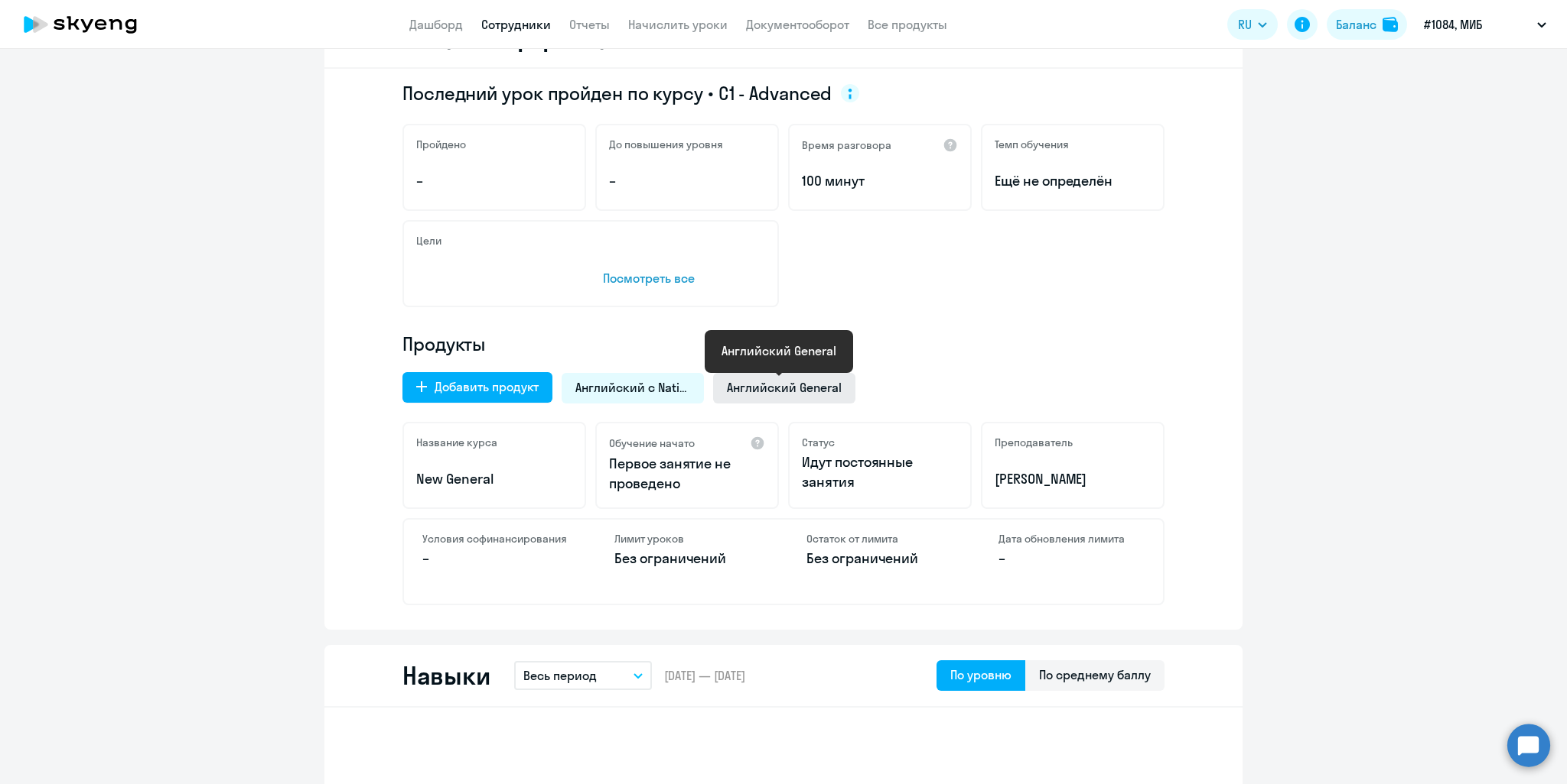
click at [755, 393] on span "Английский General" at bounding box center [784, 387] width 115 height 17
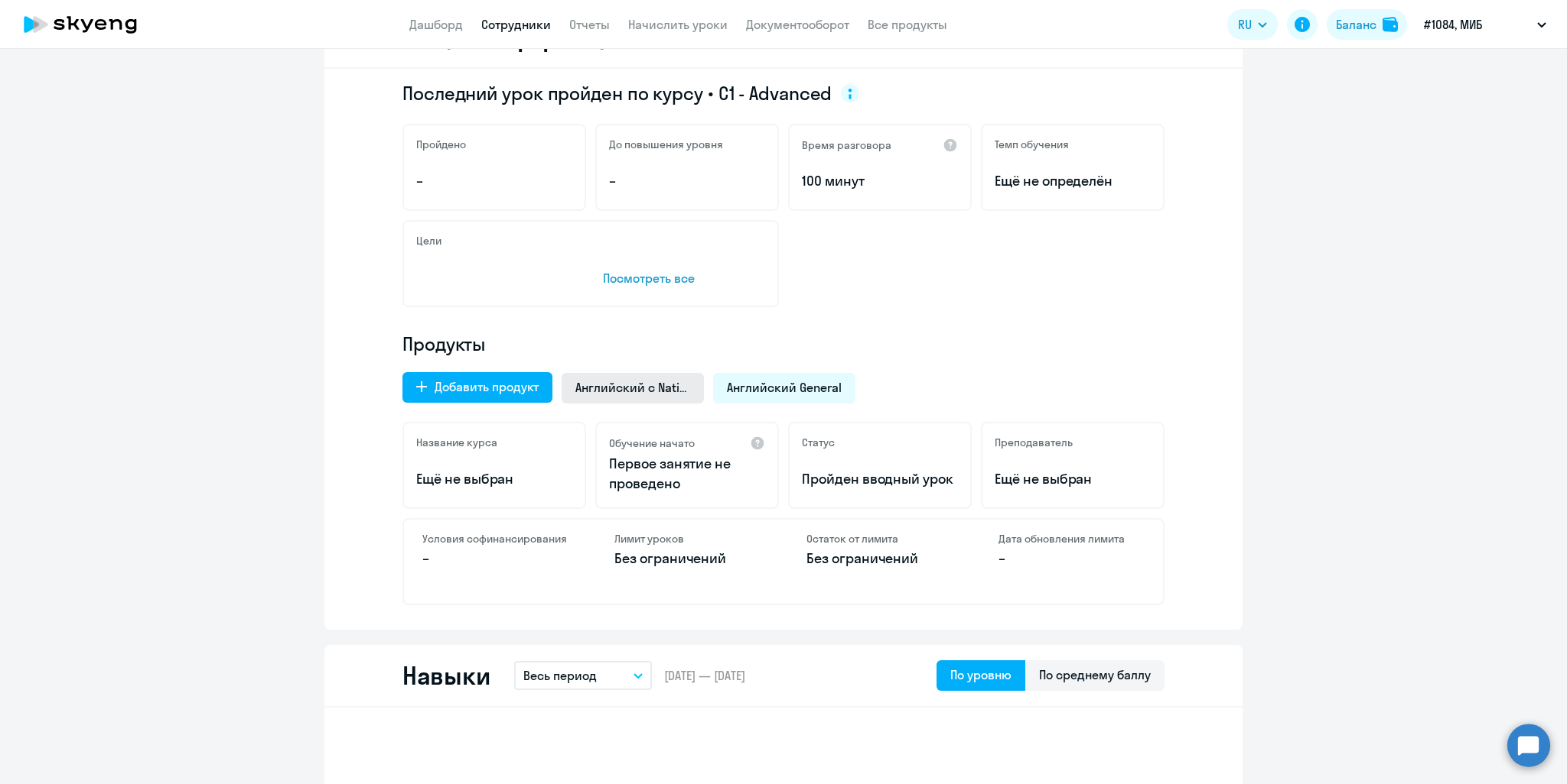
click at [650, 392] on span "Английский с Native" at bounding box center [633, 387] width 115 height 17
click at [713, 390] on div "Английский General" at bounding box center [784, 388] width 142 height 31
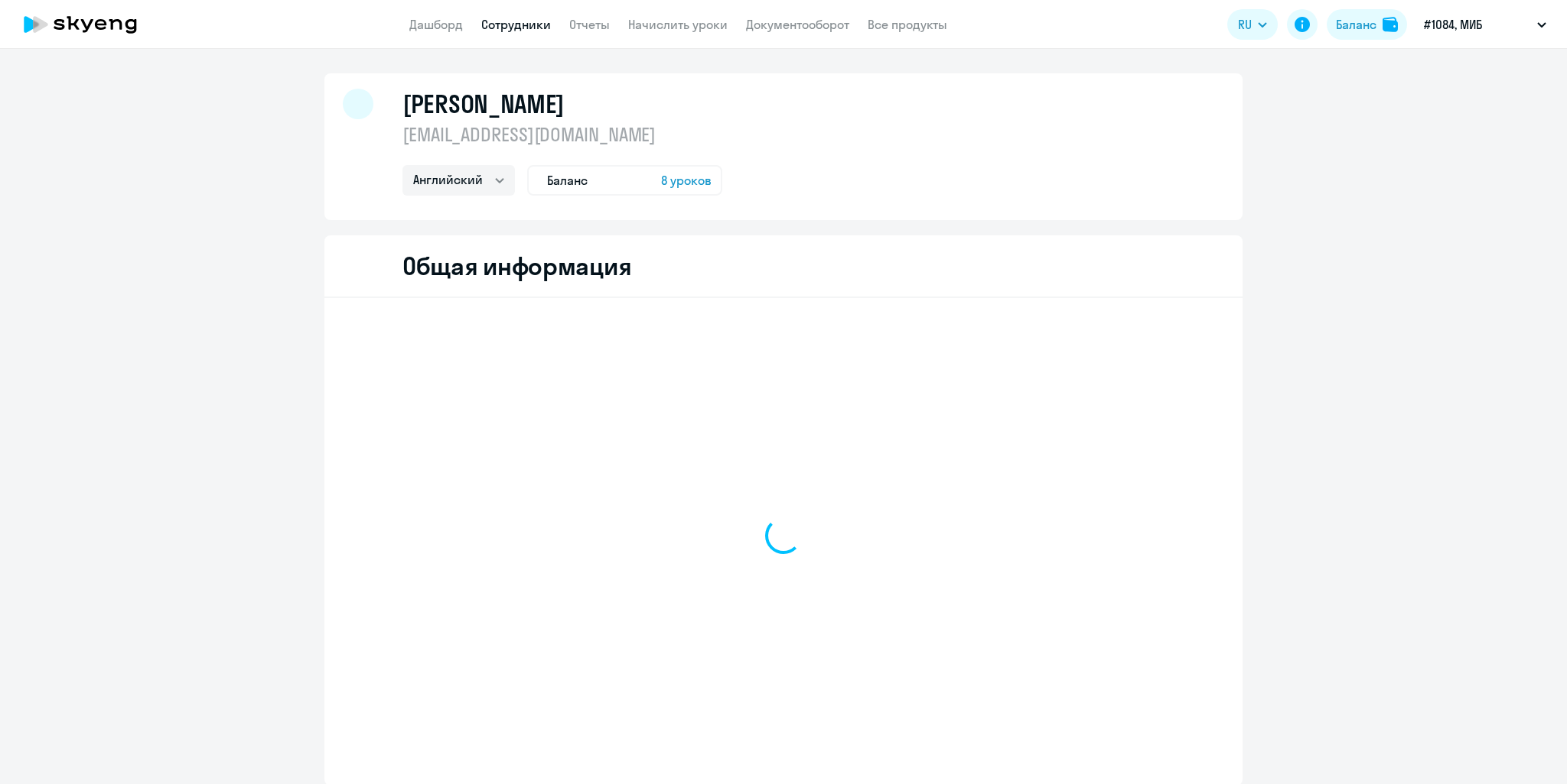
select select "english"
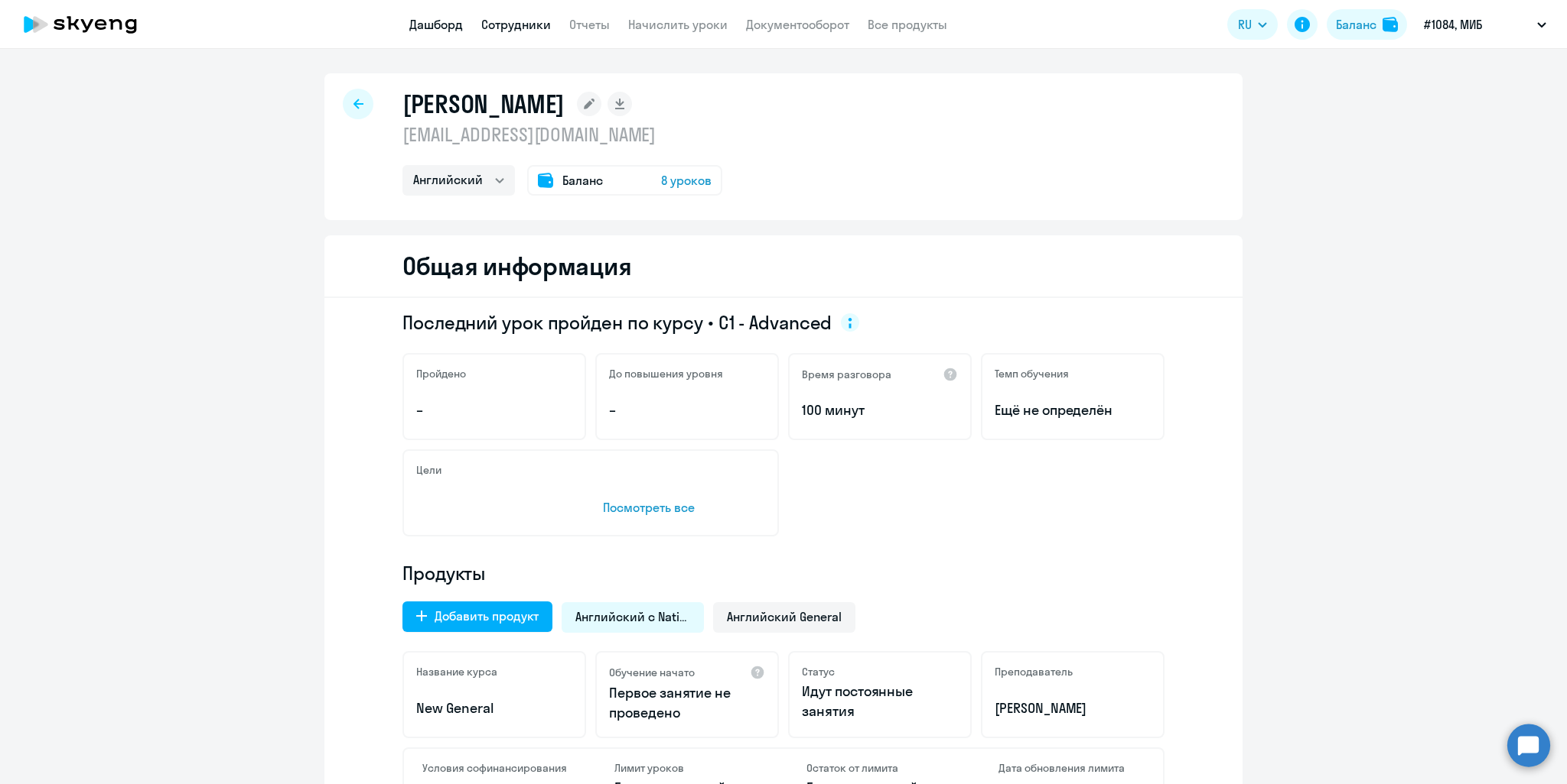
click at [426, 27] on link "Дашборд" at bounding box center [436, 24] width 53 height 15
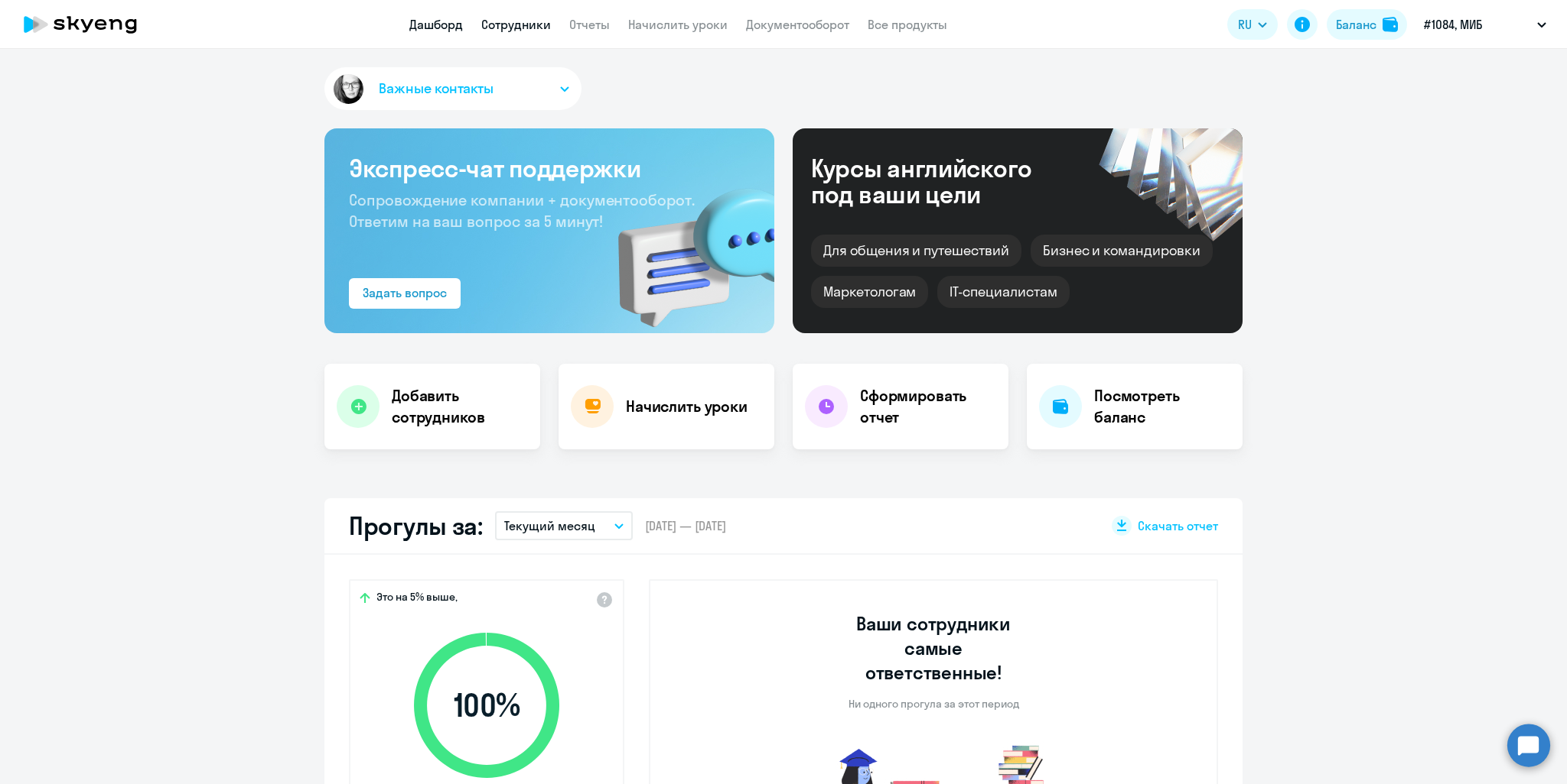
click at [496, 25] on link "Сотрудники" at bounding box center [515, 24] width 70 height 15
select select "30"
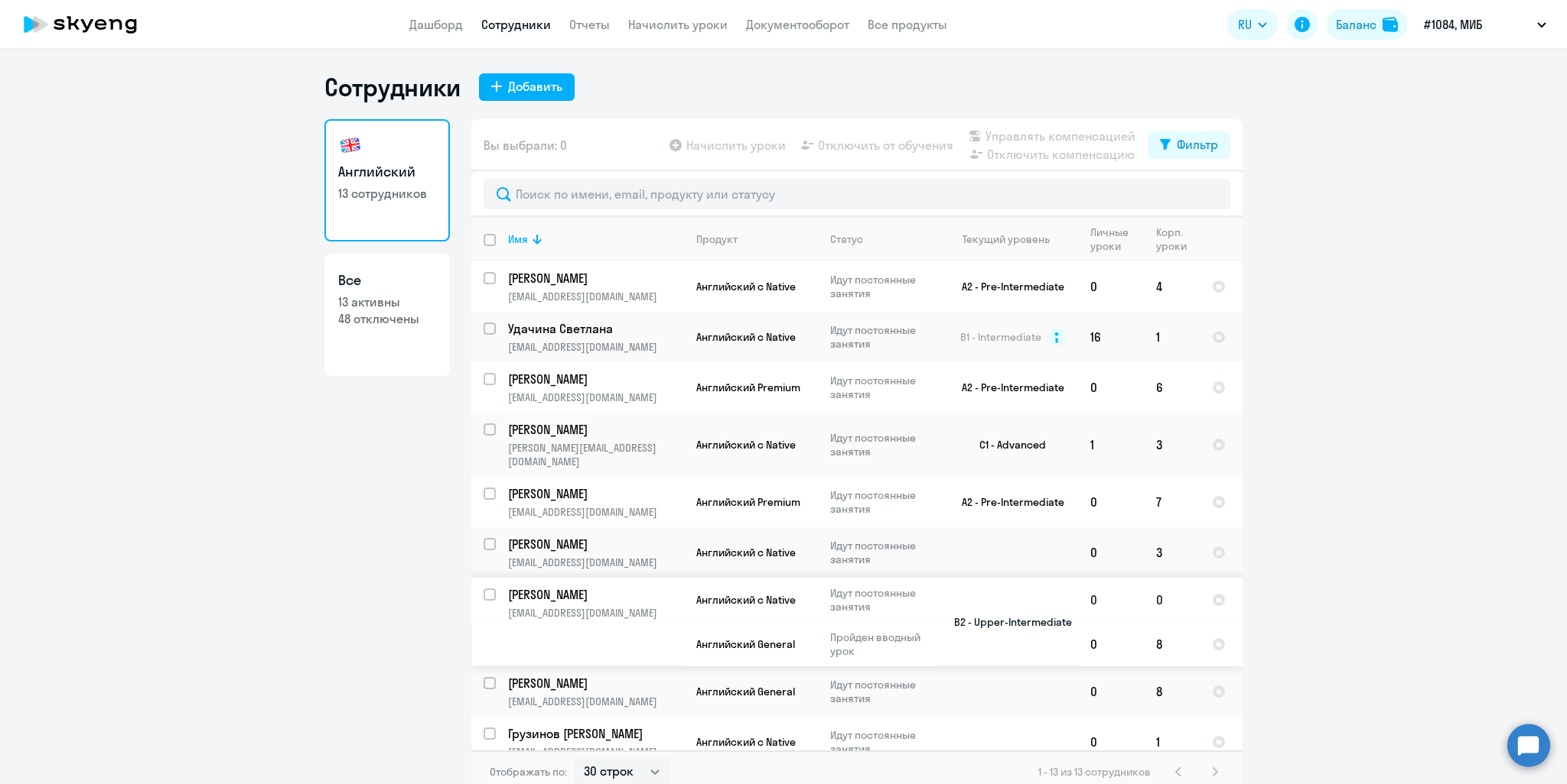
click at [584, 586] on p "Журавлева [PERSON_NAME]" at bounding box center [594, 594] width 173 height 17
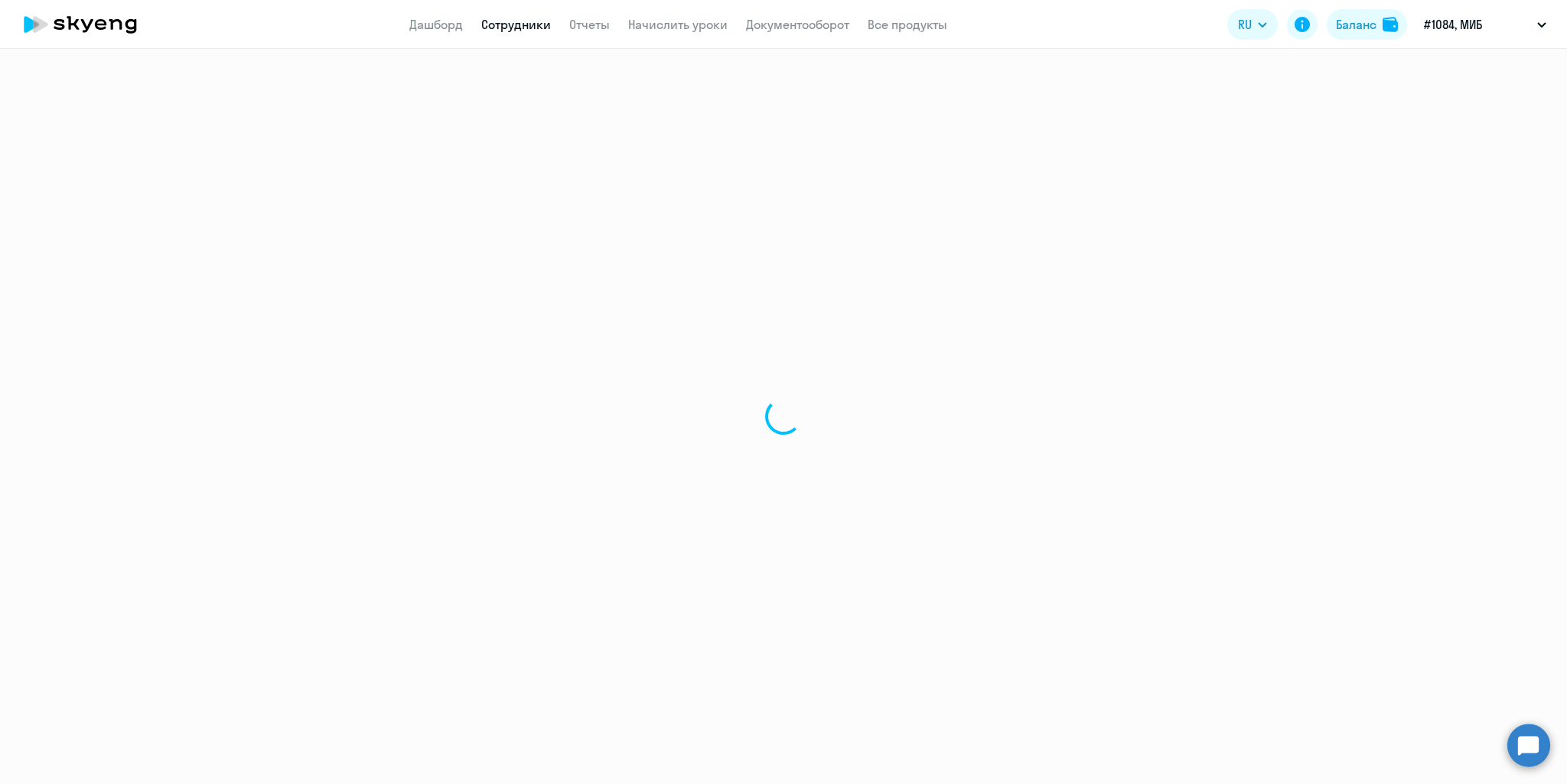
select select "english"
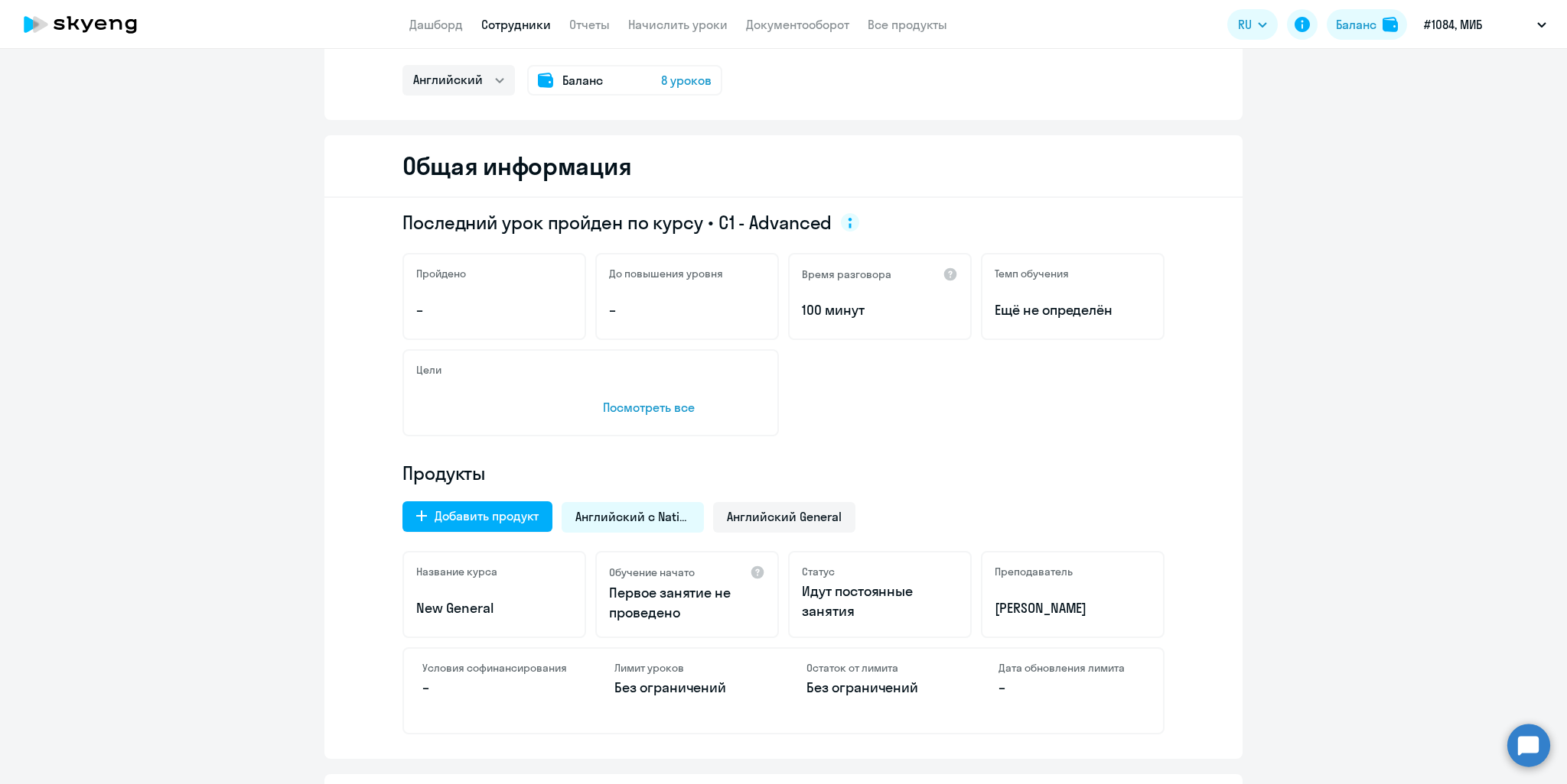
scroll to position [229, 0]
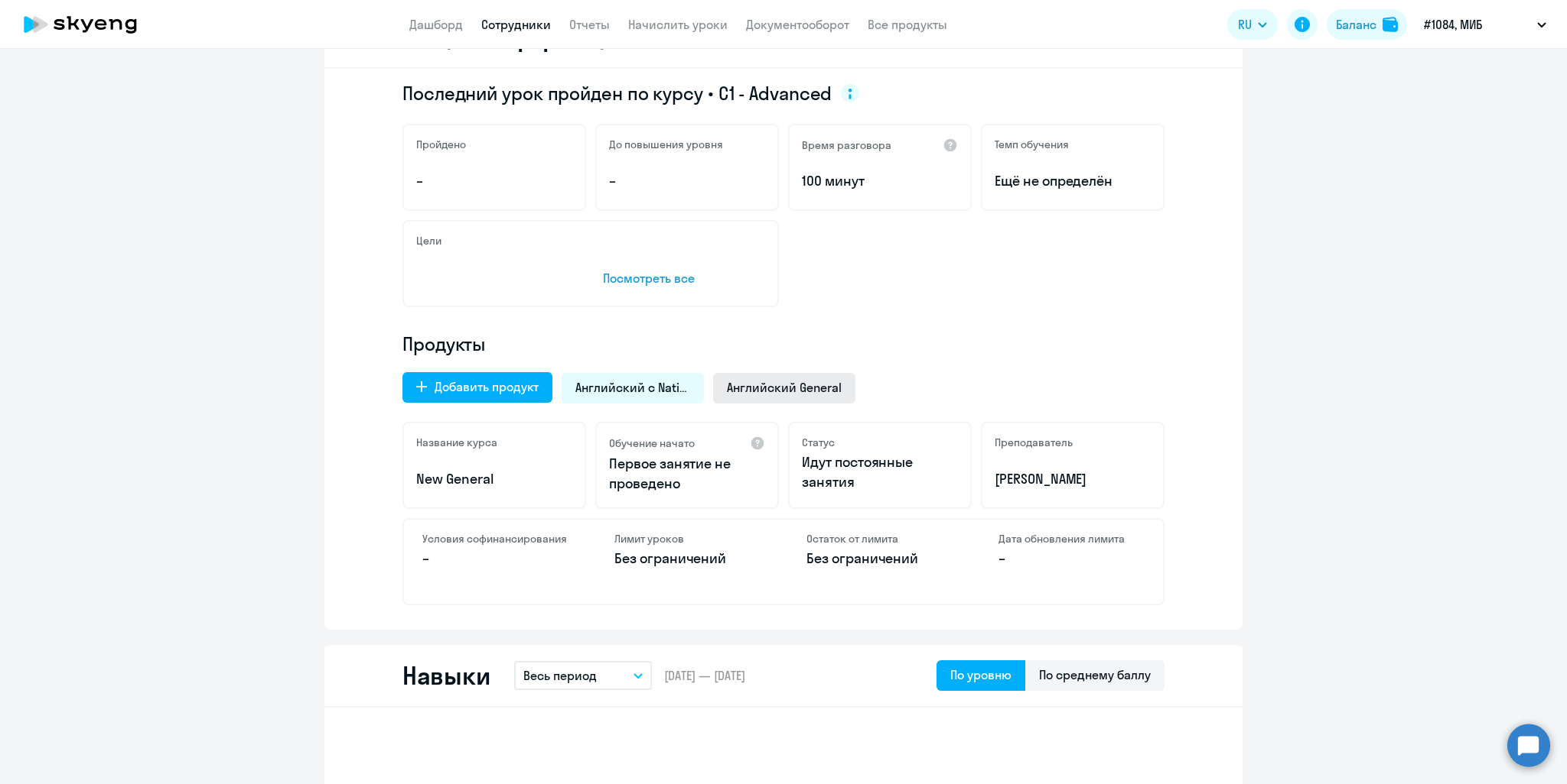
click at [796, 389] on span "Английский General" at bounding box center [784, 387] width 115 height 17
click at [650, 373] on div "Английский с Native" at bounding box center [632, 388] width 142 height 31
click at [773, 383] on span "Английский General" at bounding box center [784, 387] width 115 height 17
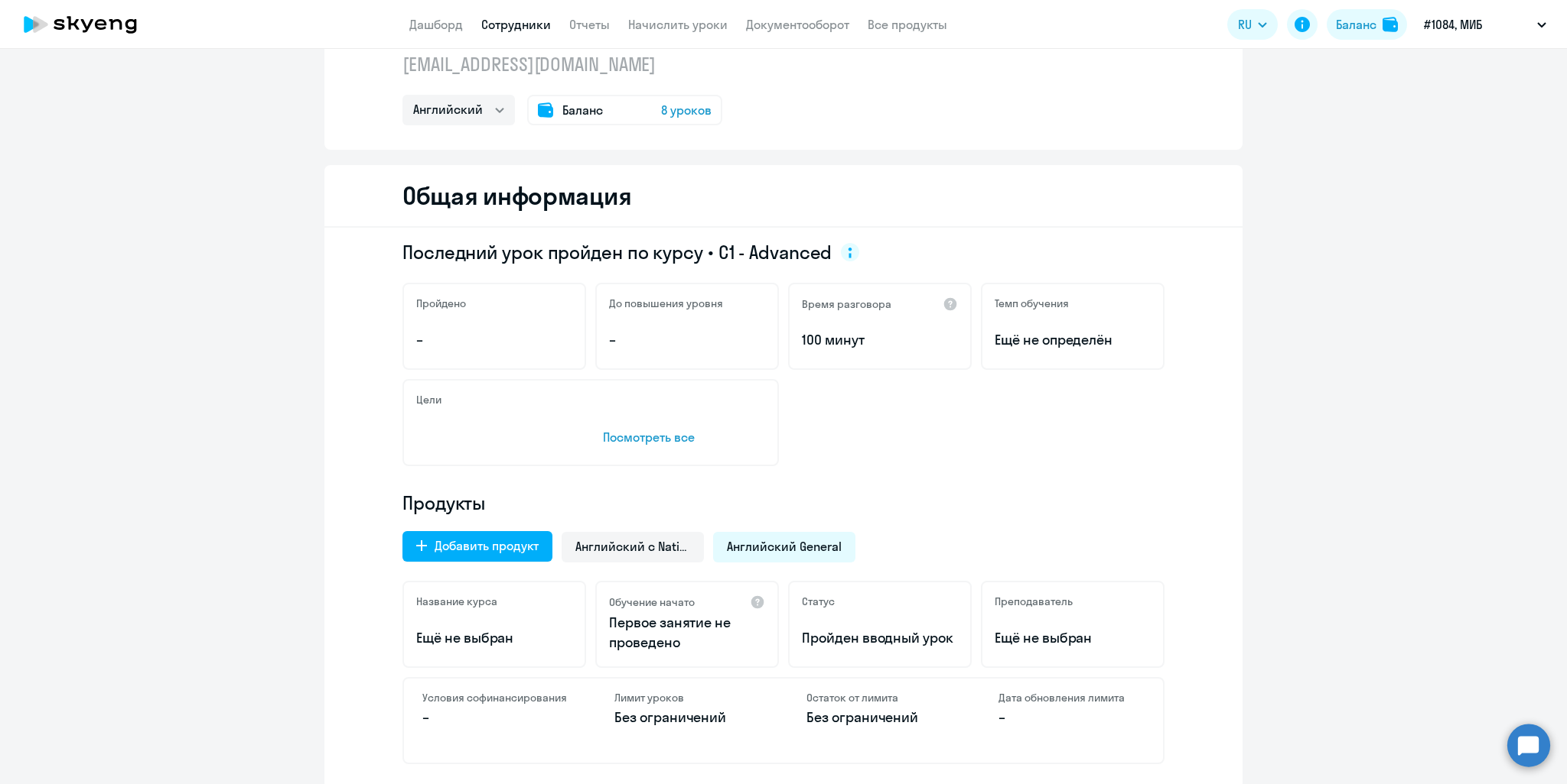
scroll to position [0, 0]
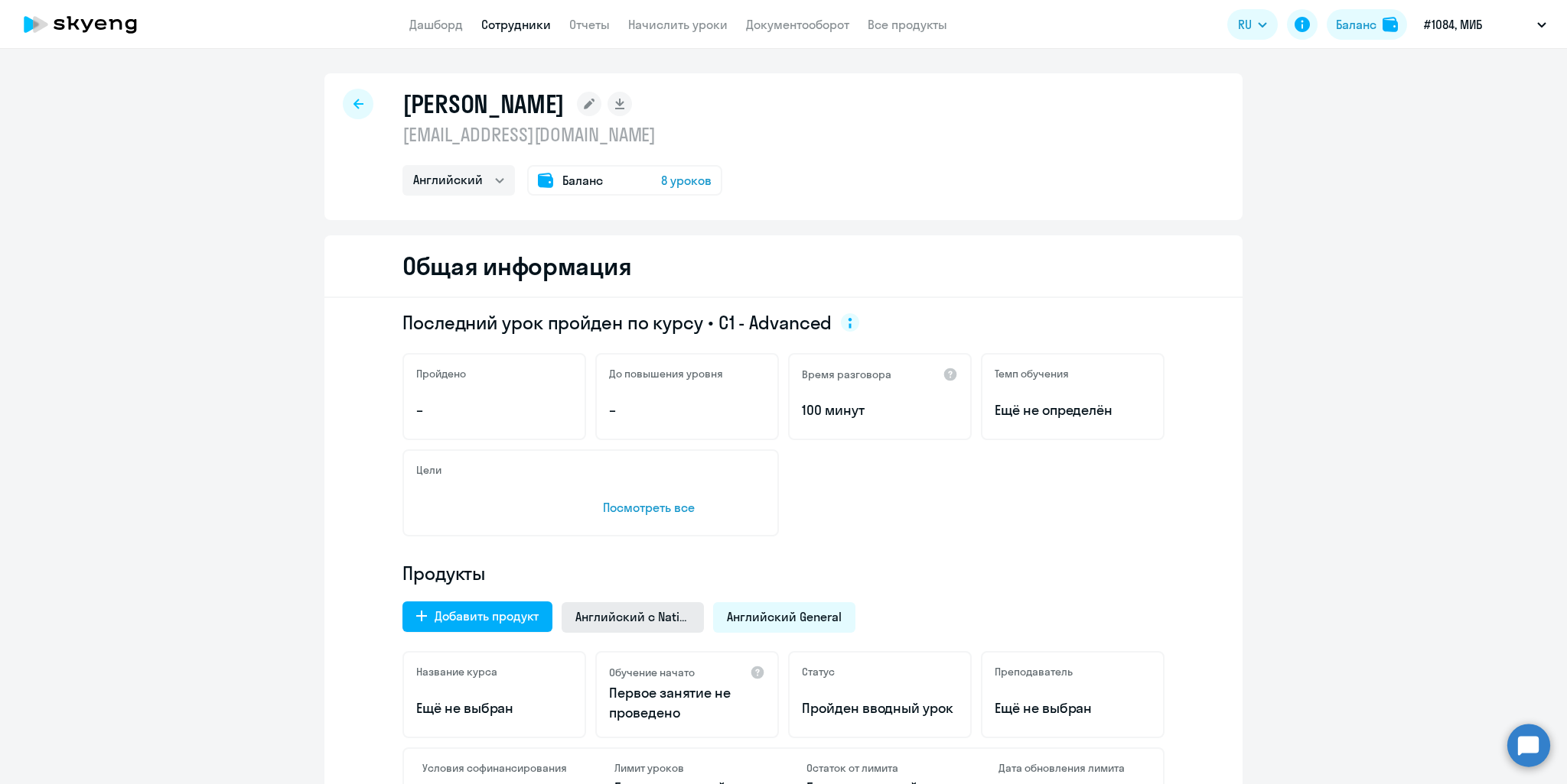
click at [651, 623] on span "Английский с Native" at bounding box center [633, 617] width 115 height 17
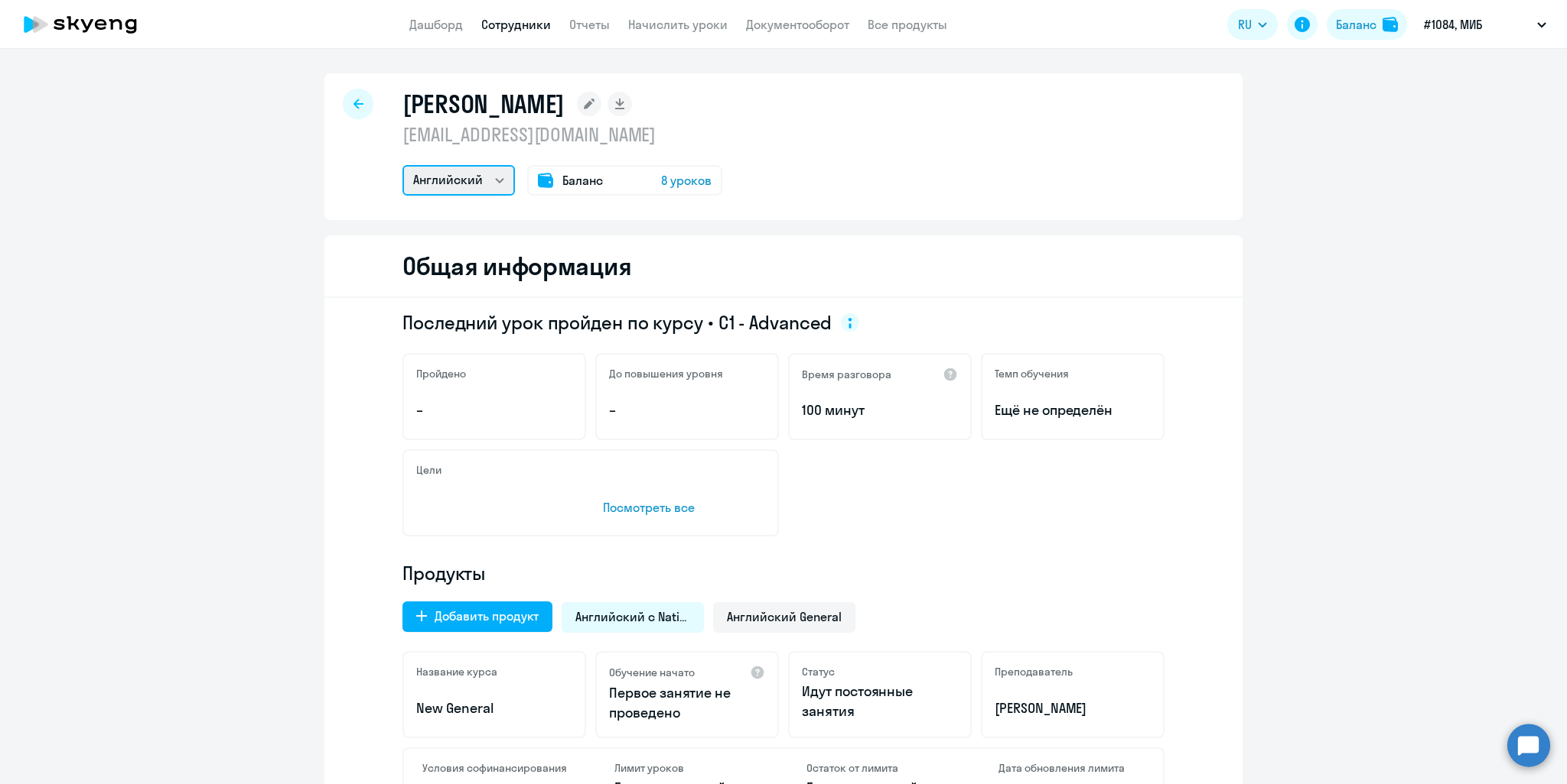
click at [490, 178] on select "Английский" at bounding box center [458, 181] width 112 height 31
click at [490, 24] on link "Сотрудники" at bounding box center [515, 24] width 70 height 15
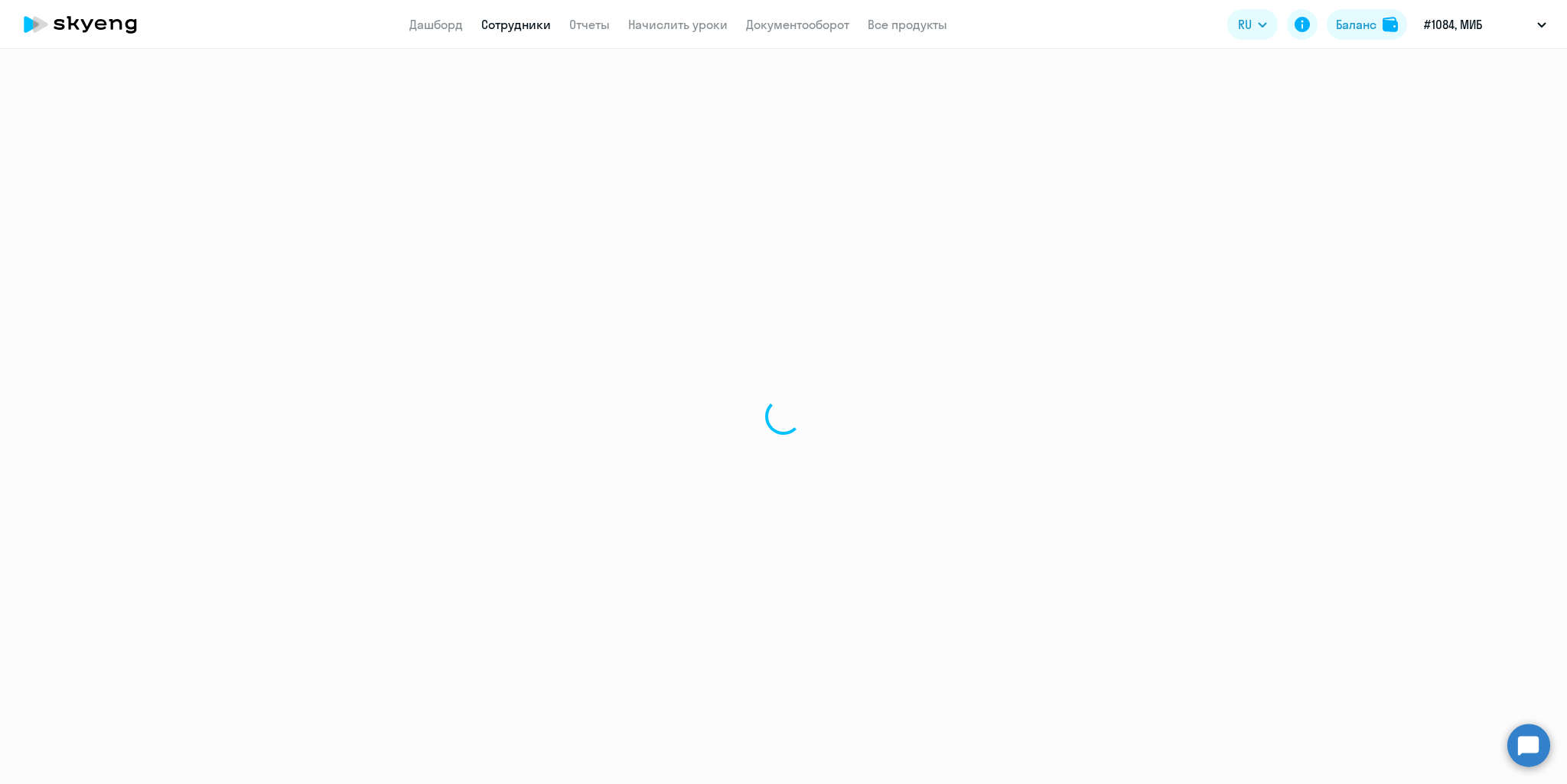
select select "30"
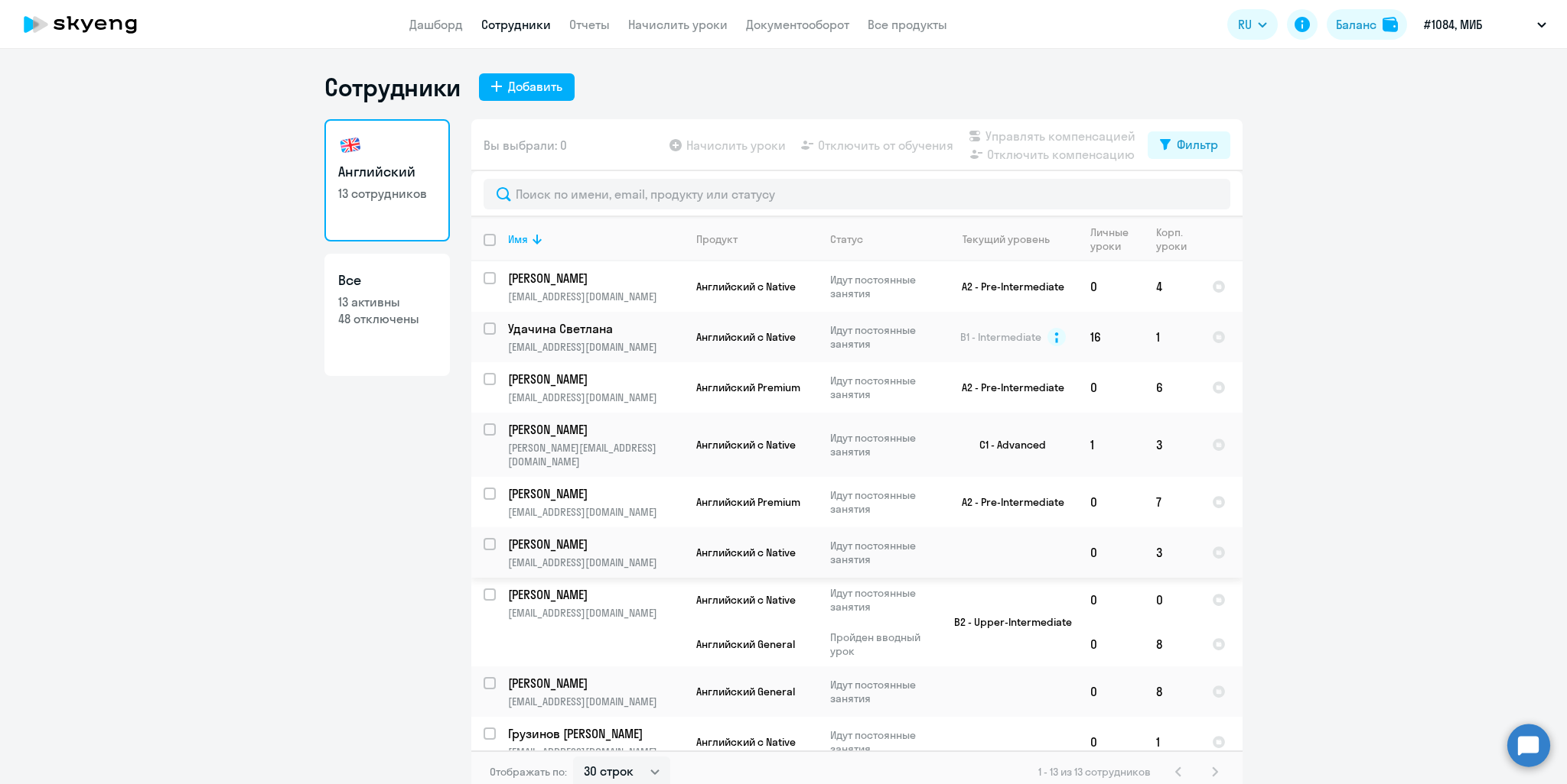
scroll to position [229, 0]
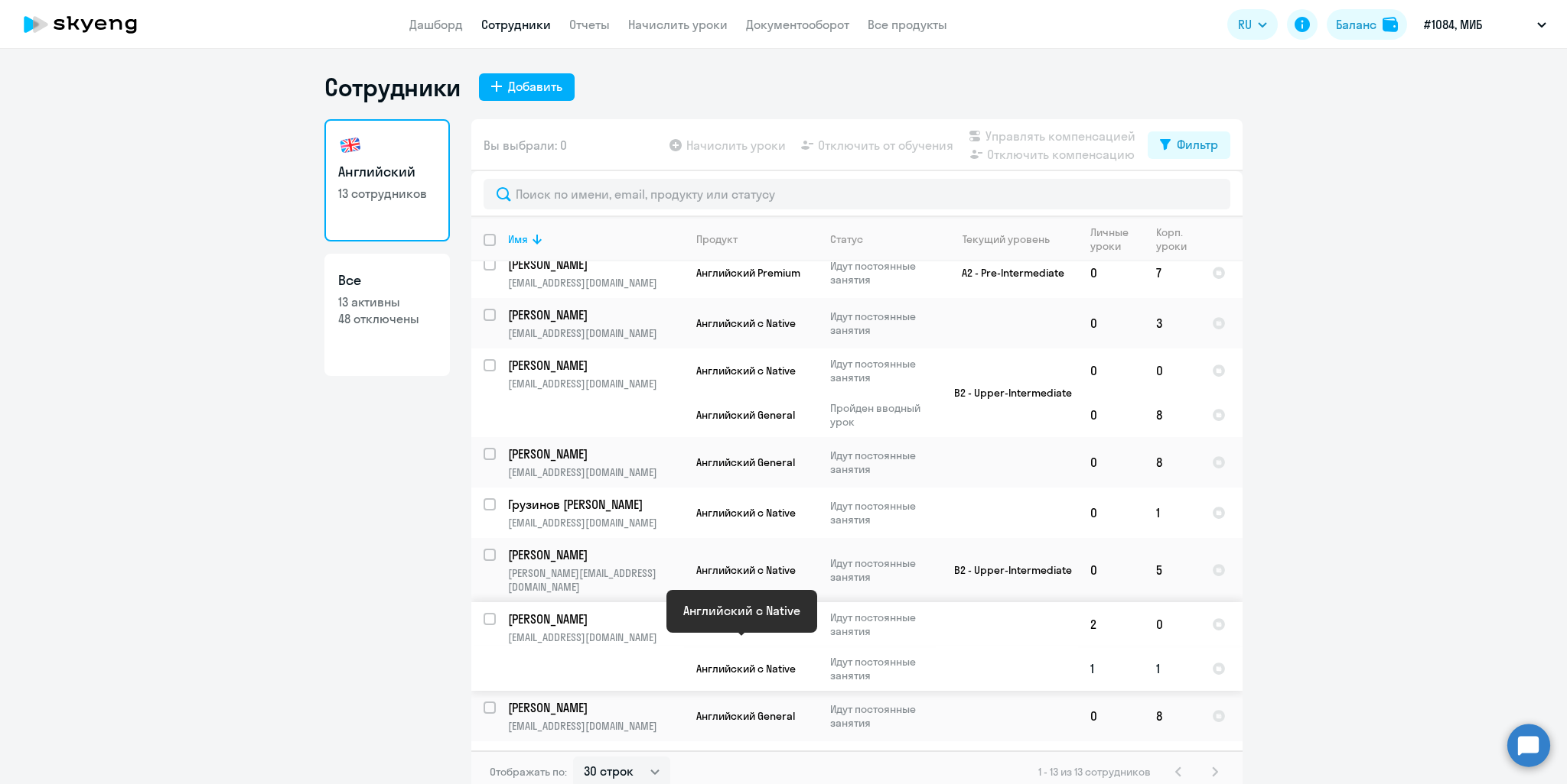
click at [740, 662] on span "Английский с Native" at bounding box center [746, 668] width 99 height 14
select select "english"
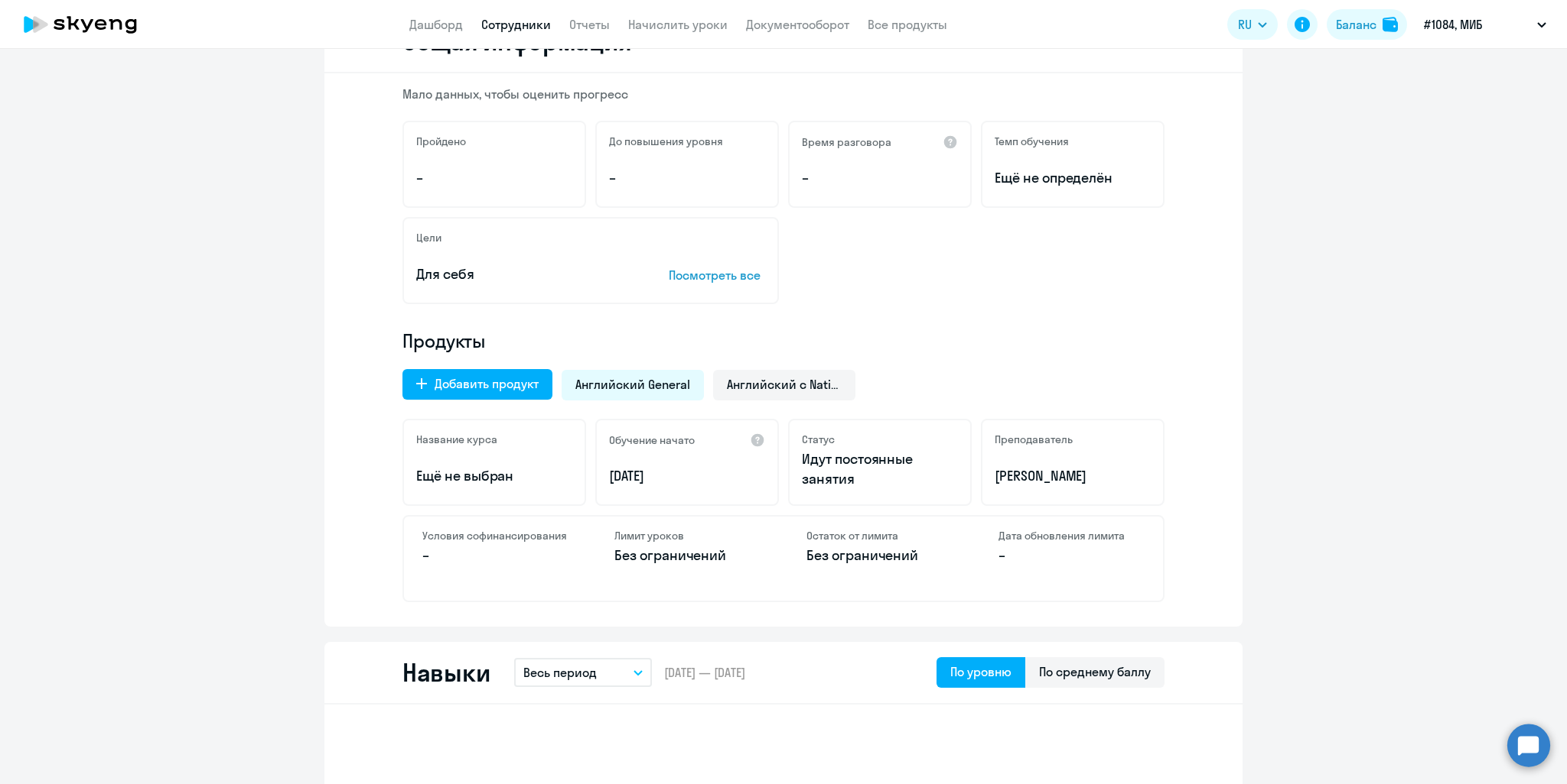
scroll to position [229, 0]
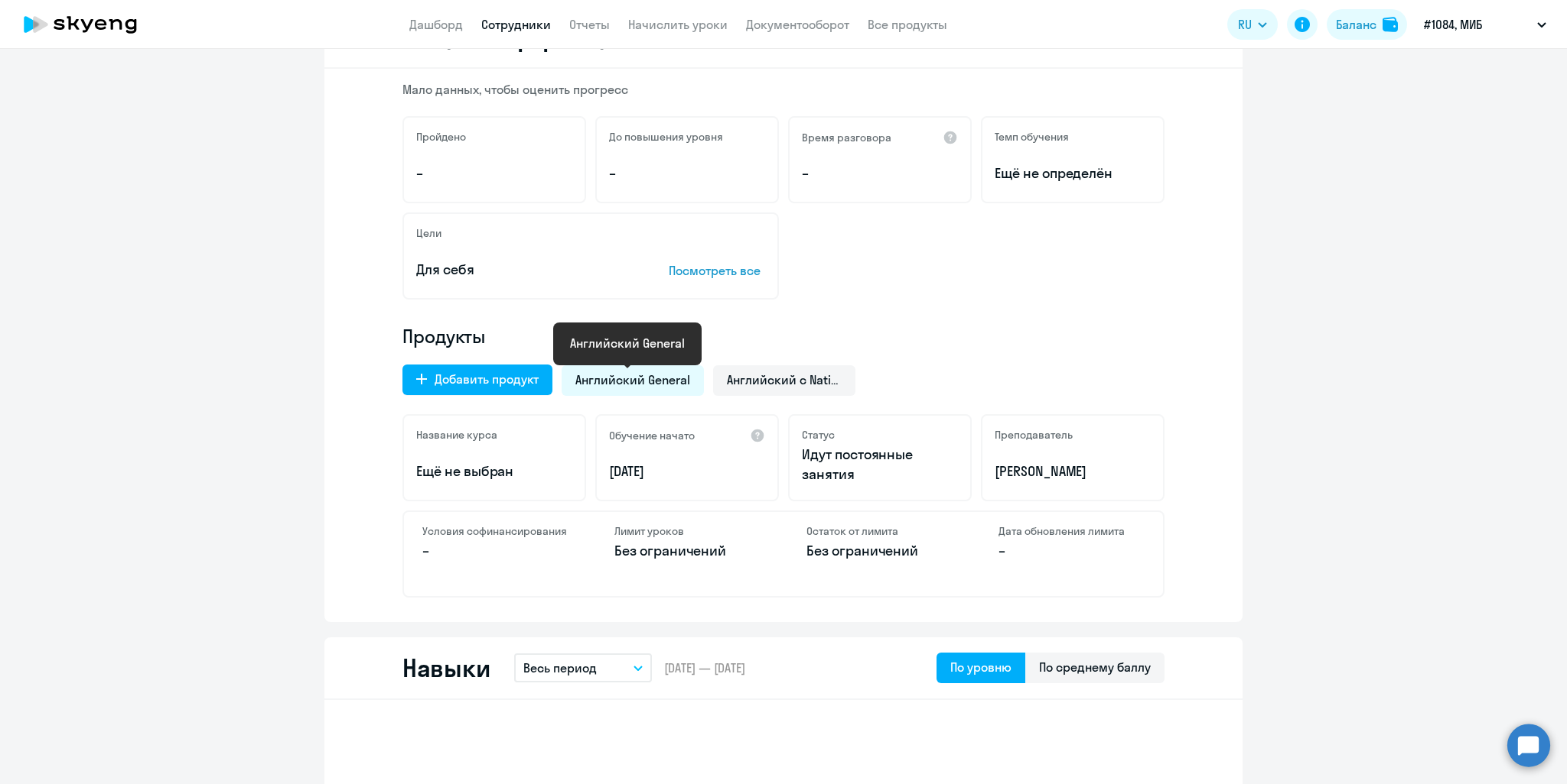
click at [627, 385] on span "Английский General" at bounding box center [633, 379] width 115 height 17
click at [756, 387] on span "Английский с Native" at bounding box center [784, 379] width 115 height 17
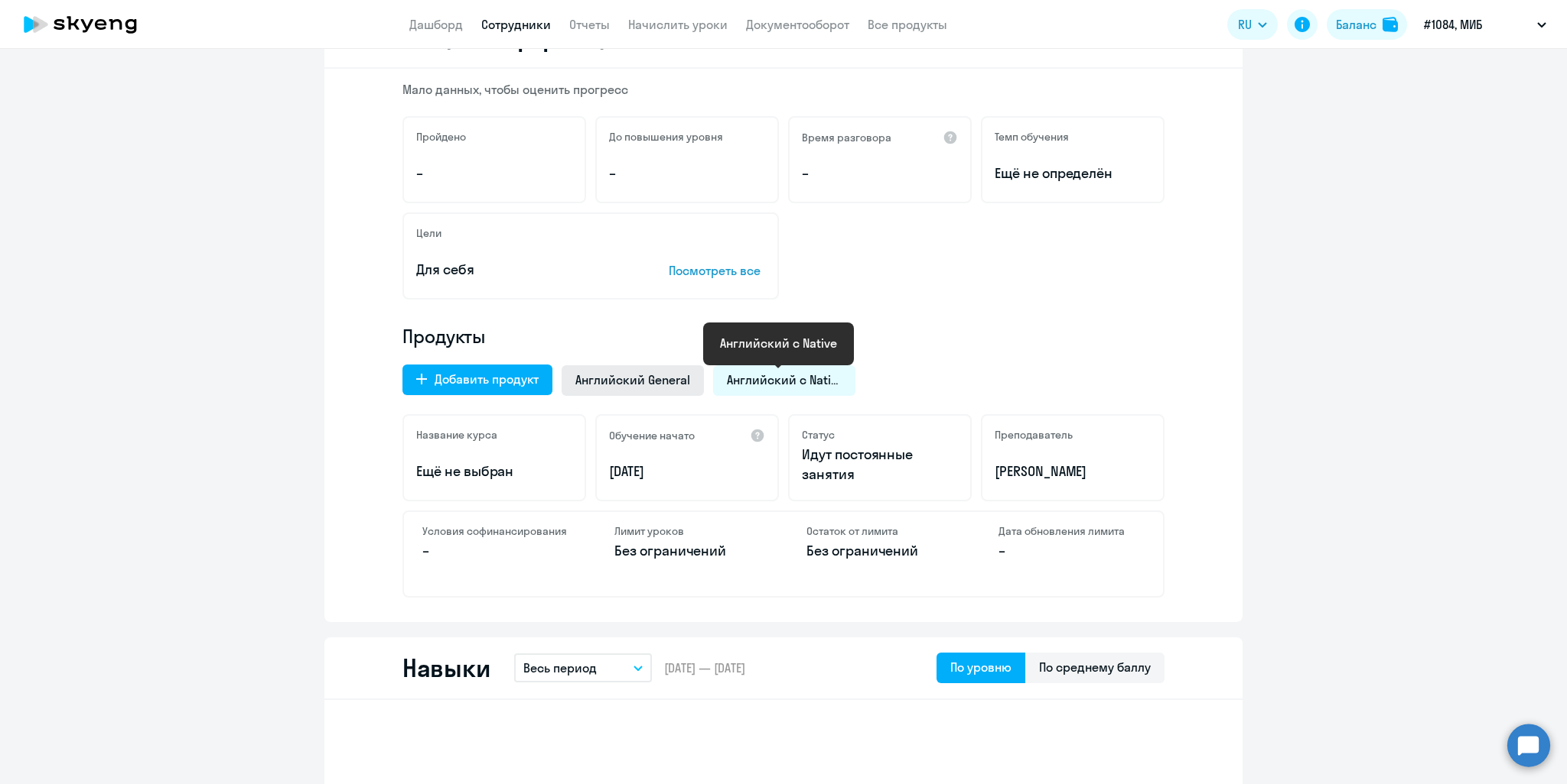
click at [635, 377] on span "Английский General" at bounding box center [633, 379] width 115 height 17
click at [777, 376] on span "Английский с Native" at bounding box center [784, 379] width 115 height 17
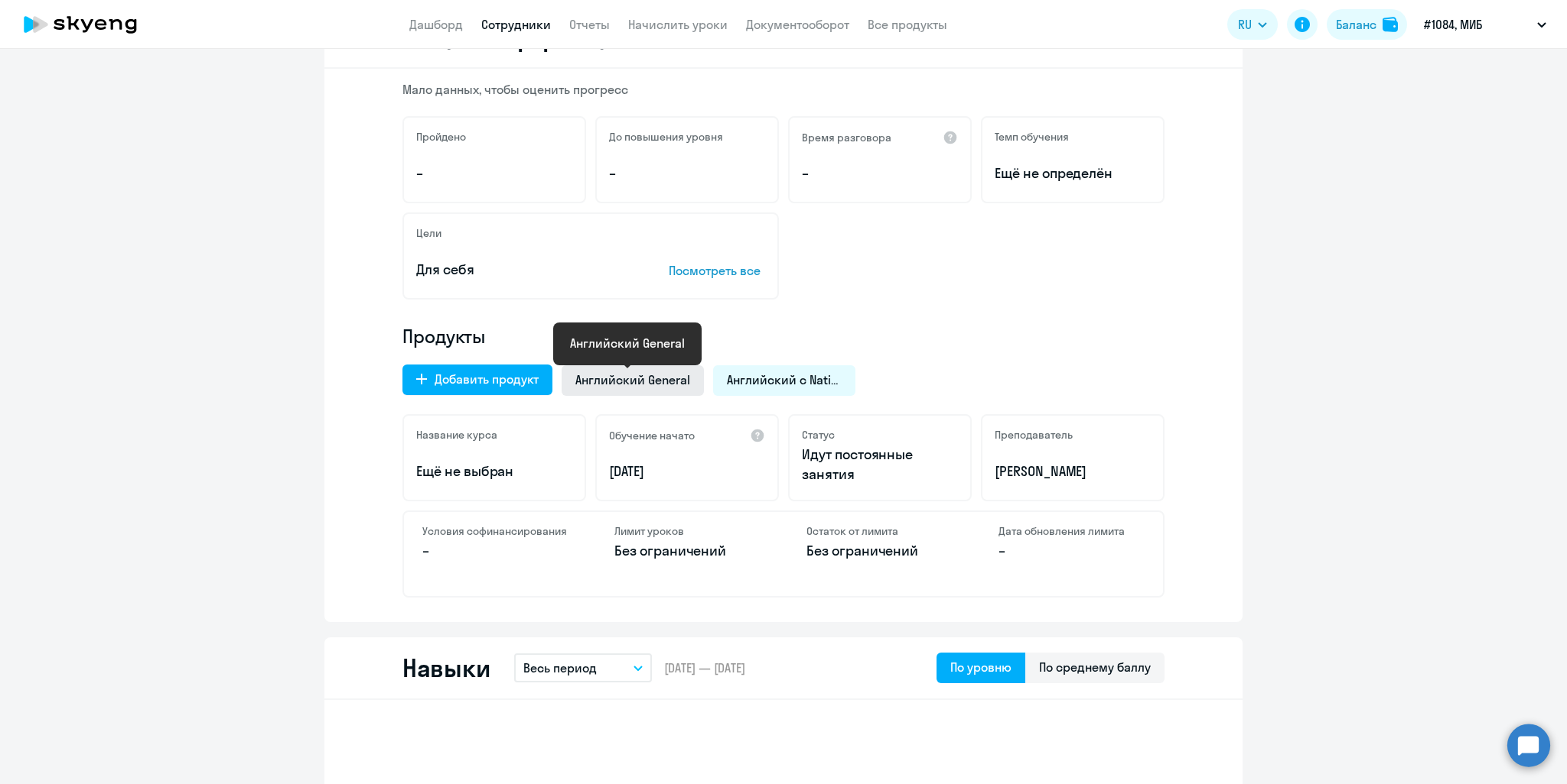
click at [668, 380] on span "Английский General" at bounding box center [633, 379] width 115 height 17
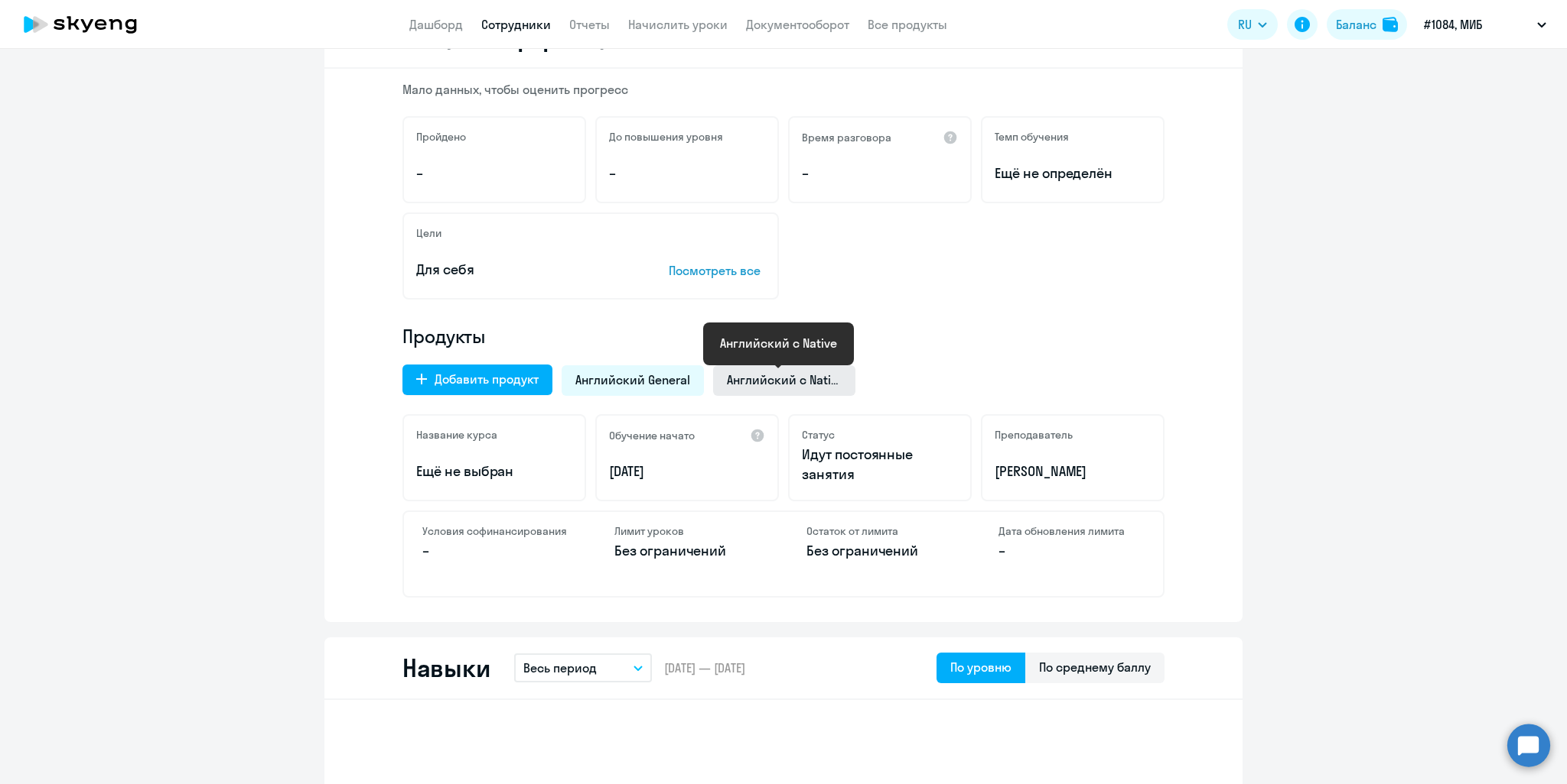
click at [762, 380] on span "Английский с Native" at bounding box center [784, 379] width 115 height 17
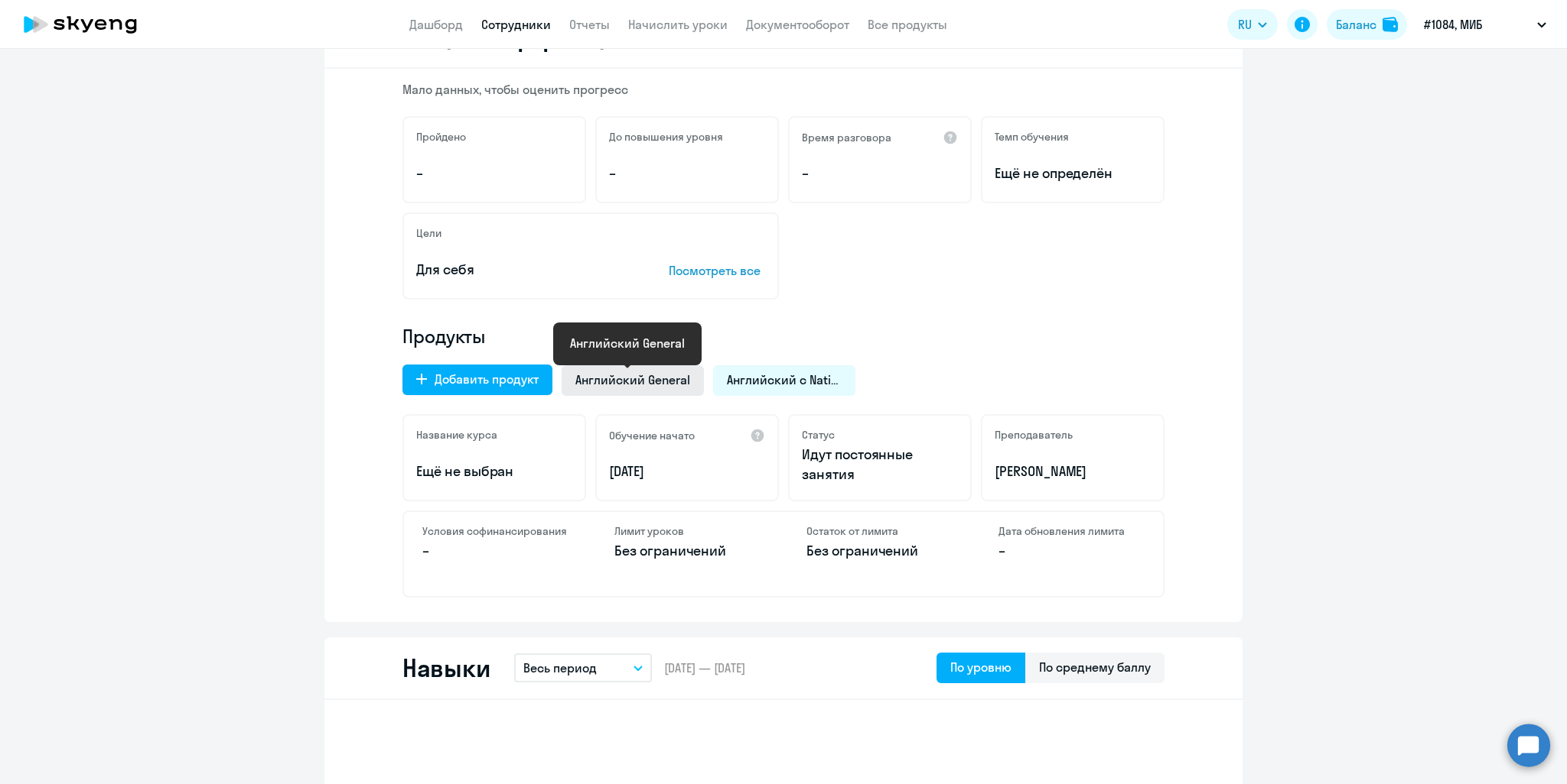
click at [646, 380] on span "Английский General" at bounding box center [633, 379] width 115 height 17
click at [780, 396] on div "Английский с Native" at bounding box center [784, 381] width 142 height 31
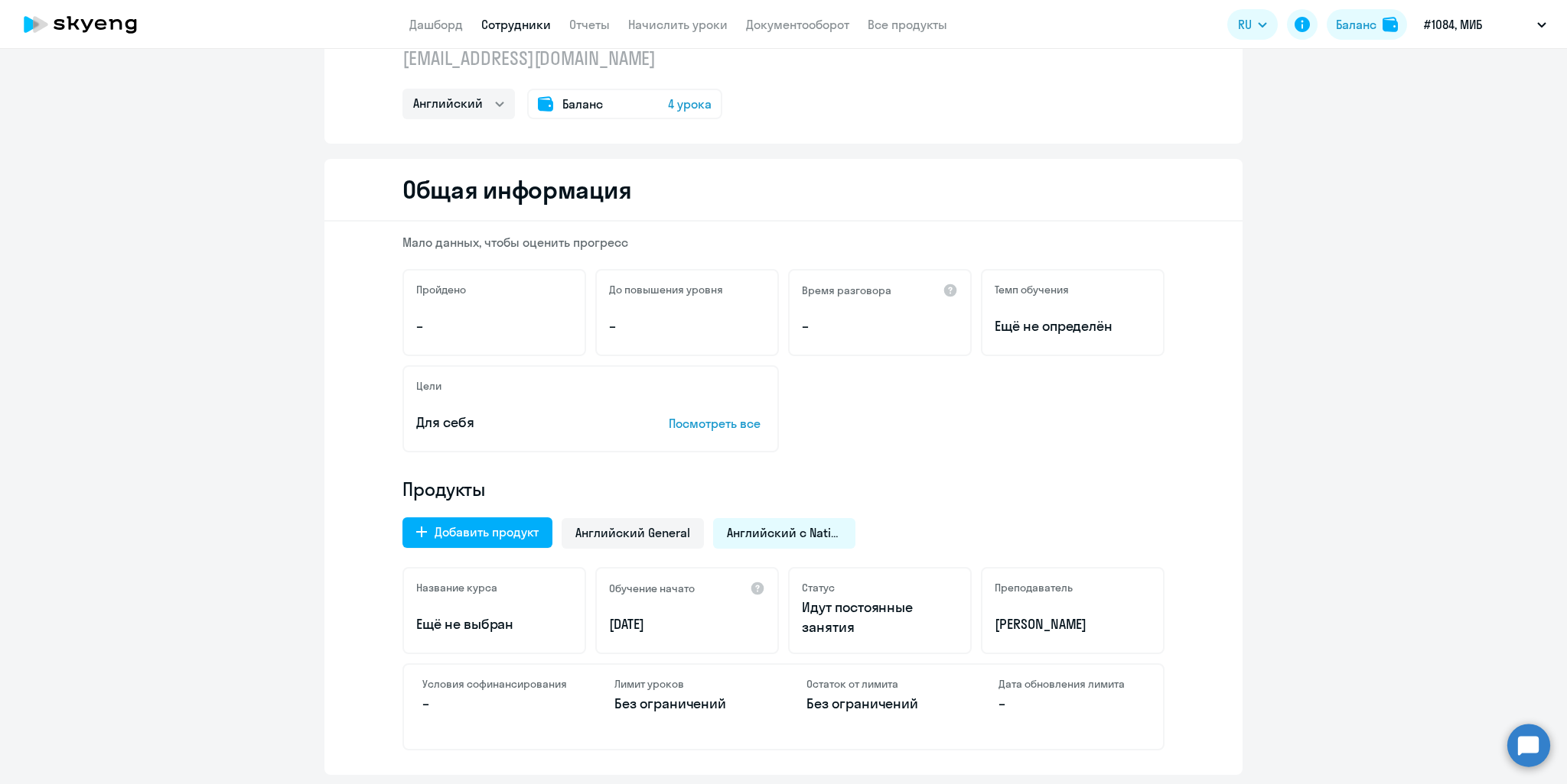
scroll to position [0, 0]
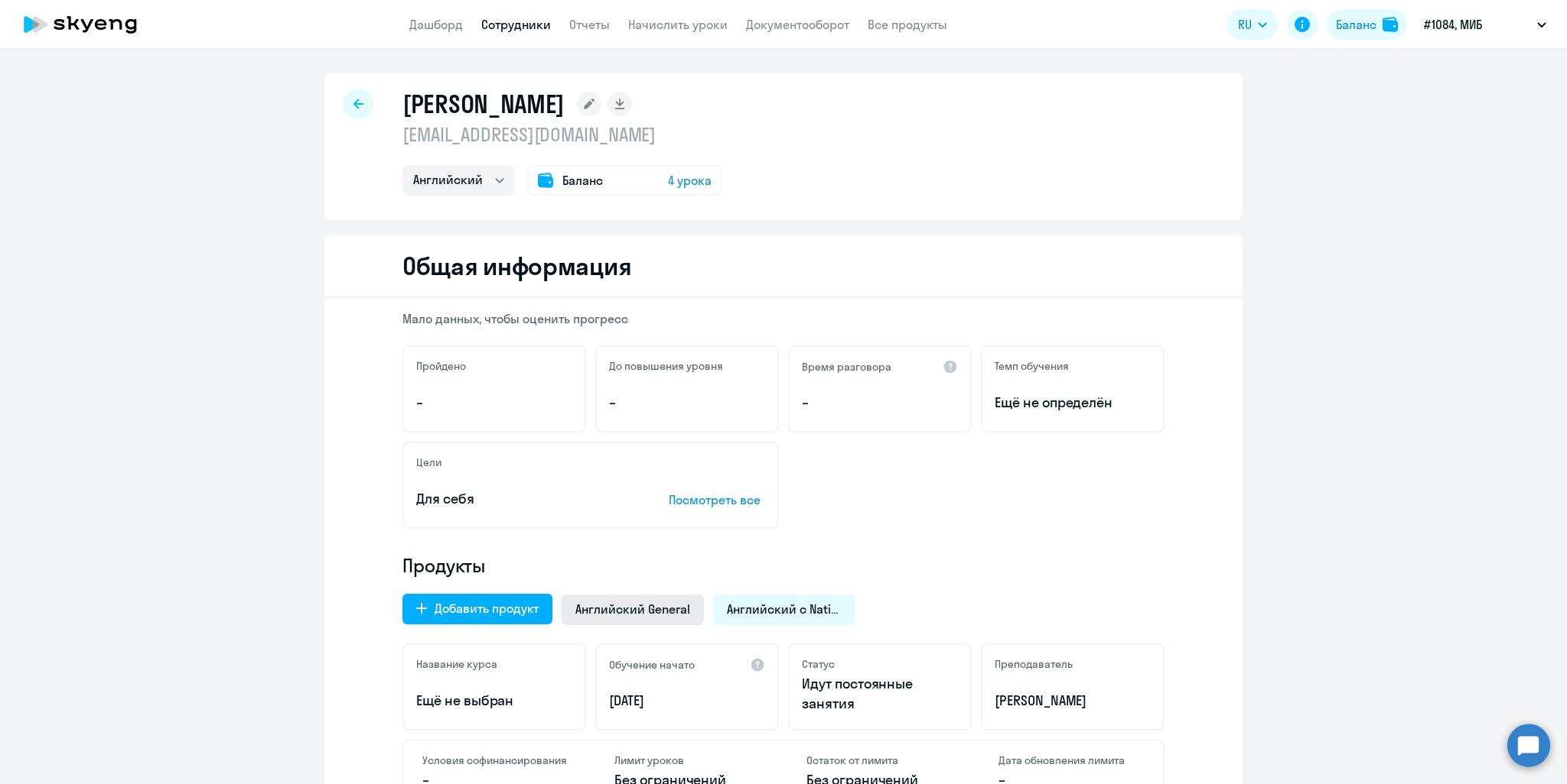
click at [641, 611] on span "Английский General" at bounding box center [633, 609] width 115 height 17
click at [708, 24] on link "Начислить уроки" at bounding box center [678, 24] width 99 height 15
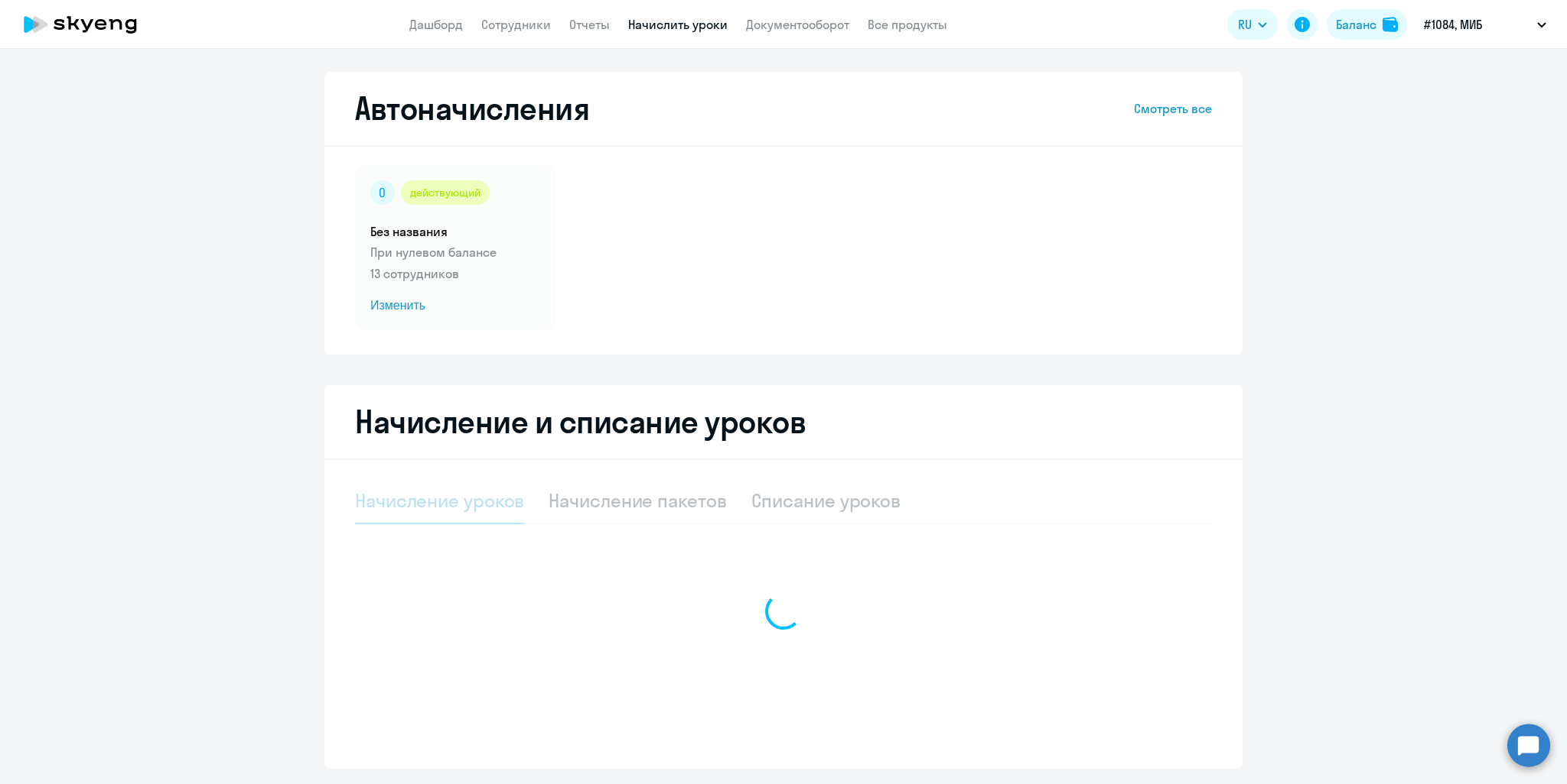
select select "10"
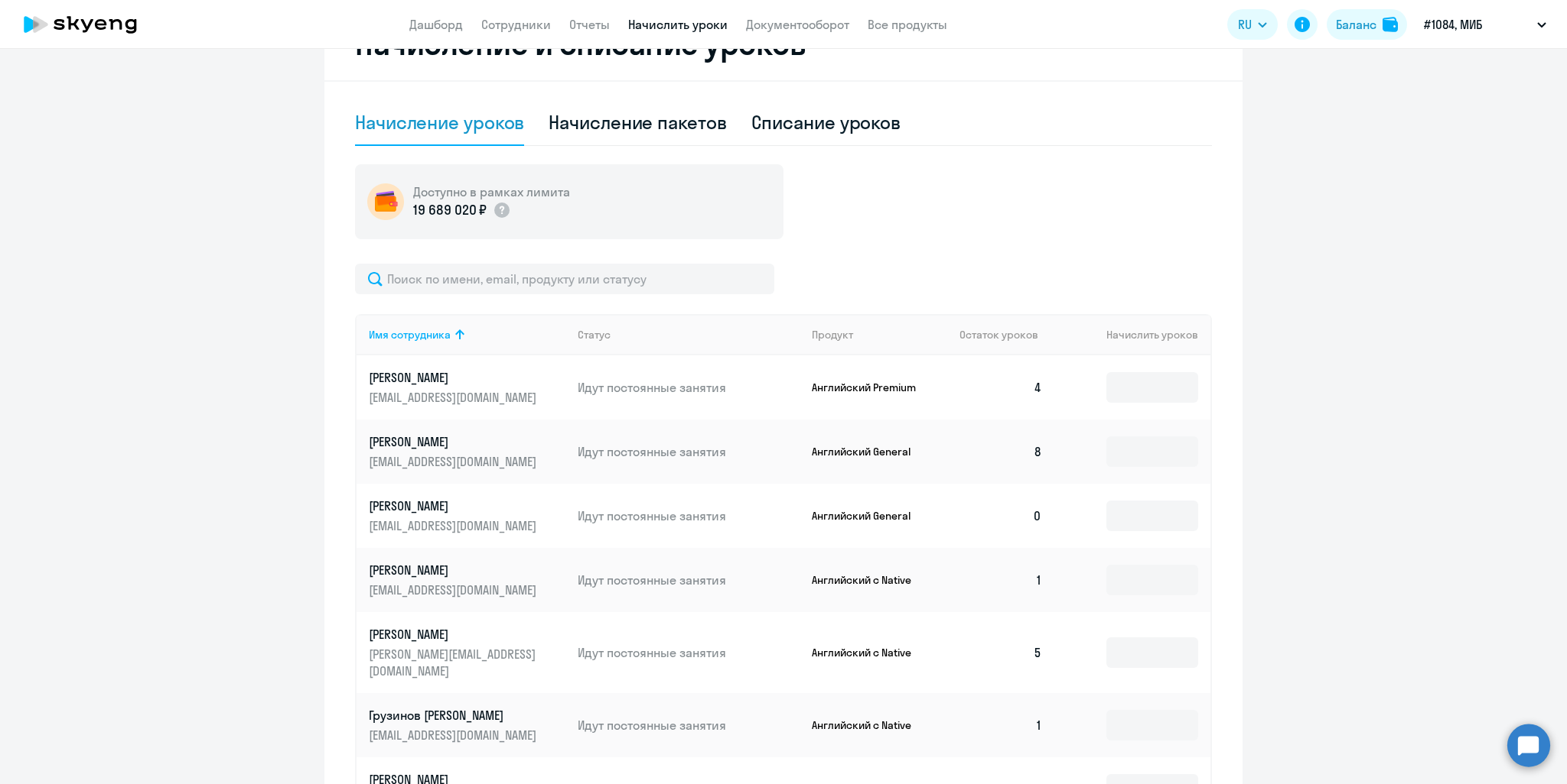
scroll to position [382, 0]
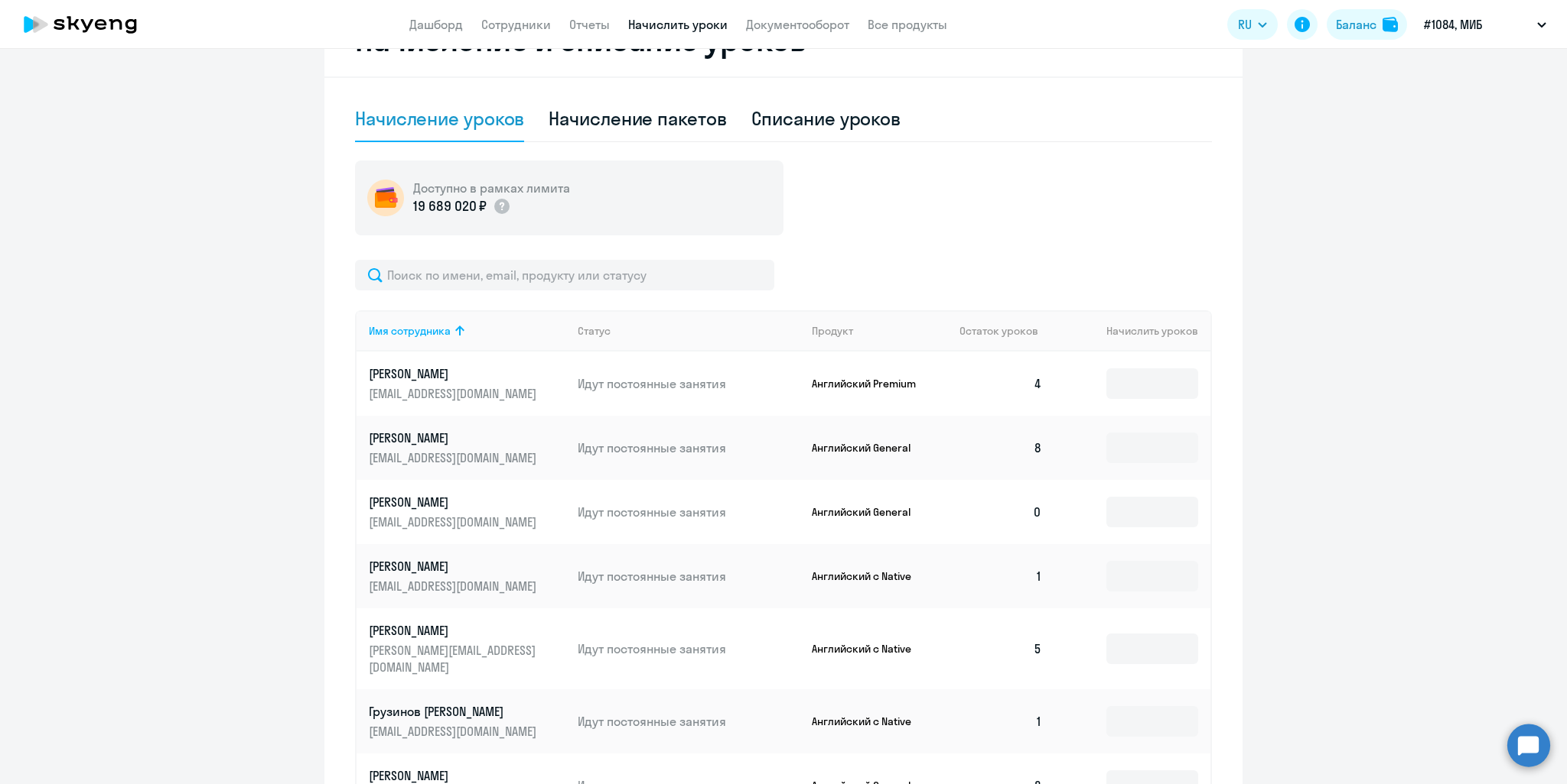
click at [953, 579] on td "1" at bounding box center [1000, 576] width 108 height 64
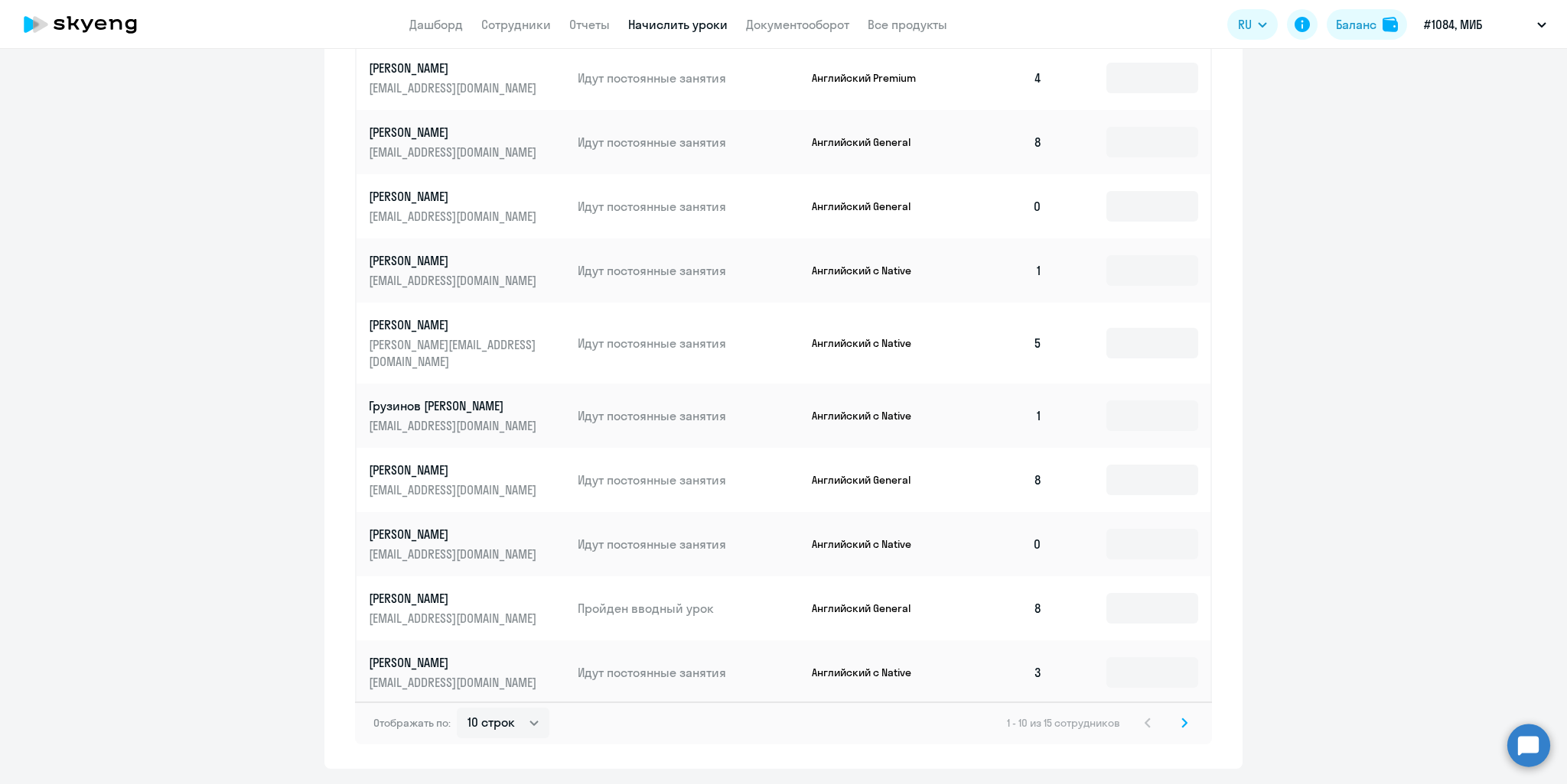
click at [954, 591] on td "8" at bounding box center [1000, 608] width 108 height 64
click at [949, 535] on td "0" at bounding box center [1000, 544] width 108 height 64
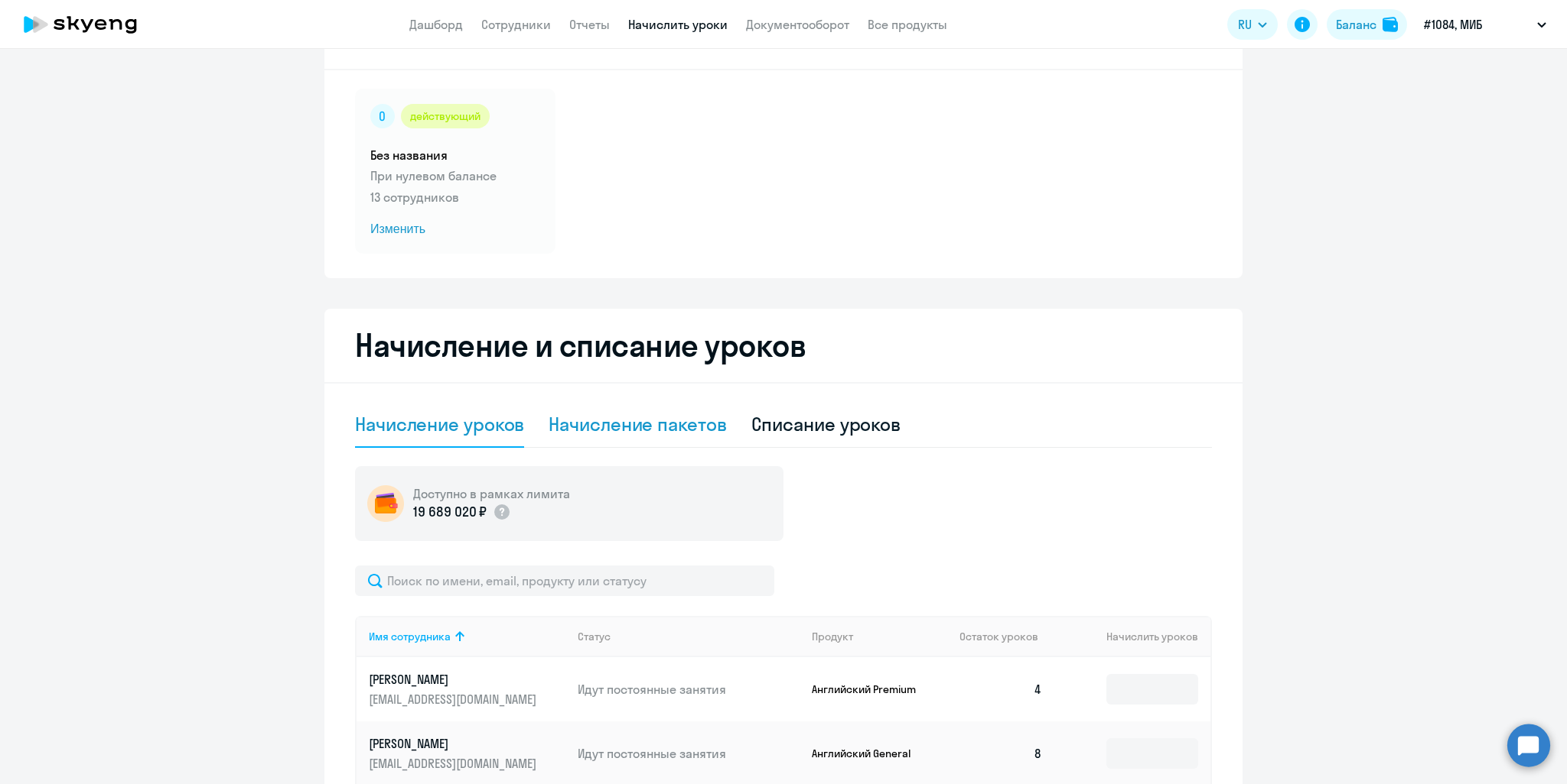
click at [689, 442] on div "Начисление пакетов" at bounding box center [637, 425] width 177 height 46
select select "10"
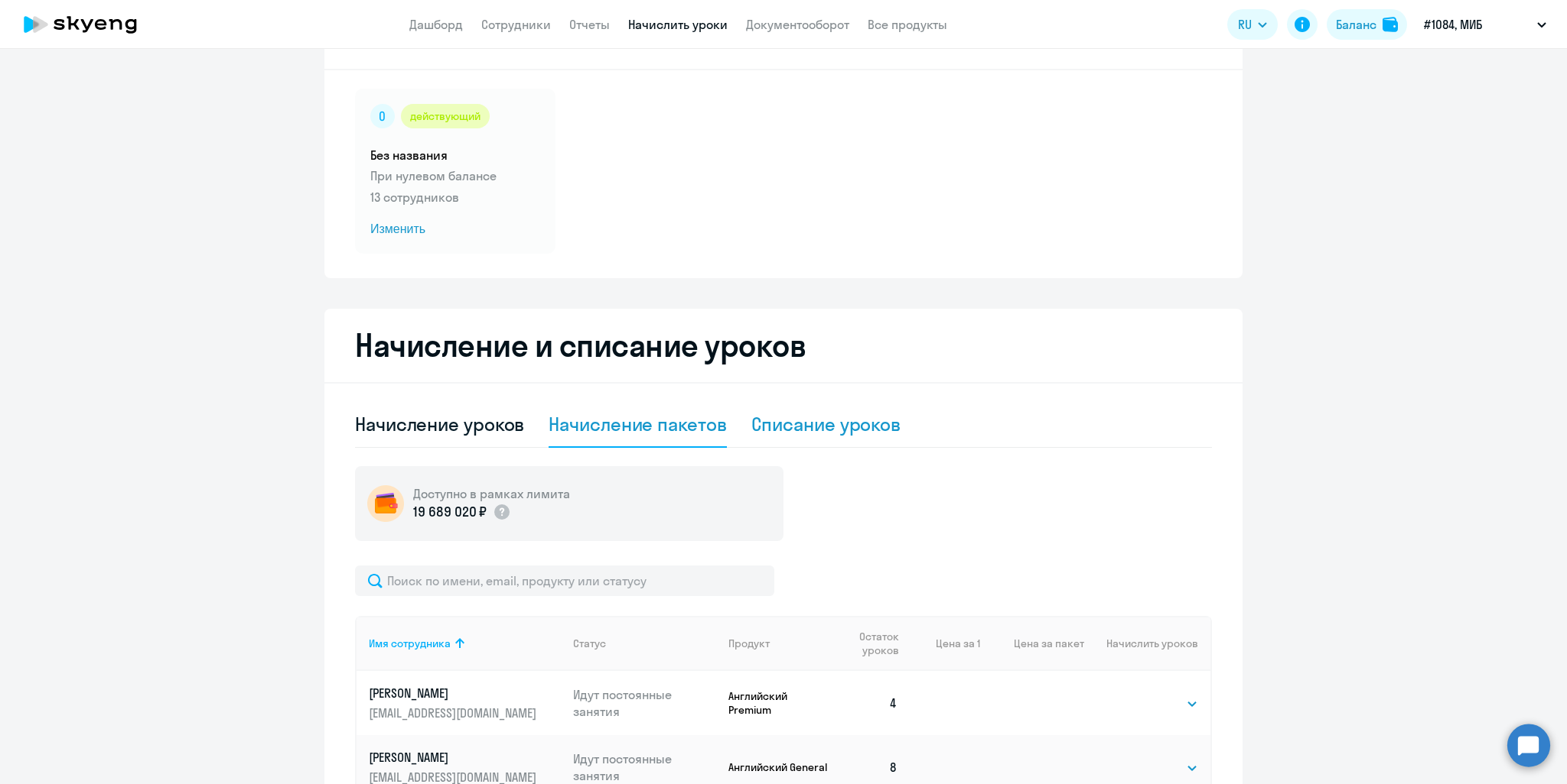
click at [777, 430] on div "Списание уроков" at bounding box center [826, 424] width 150 height 24
select select "10"
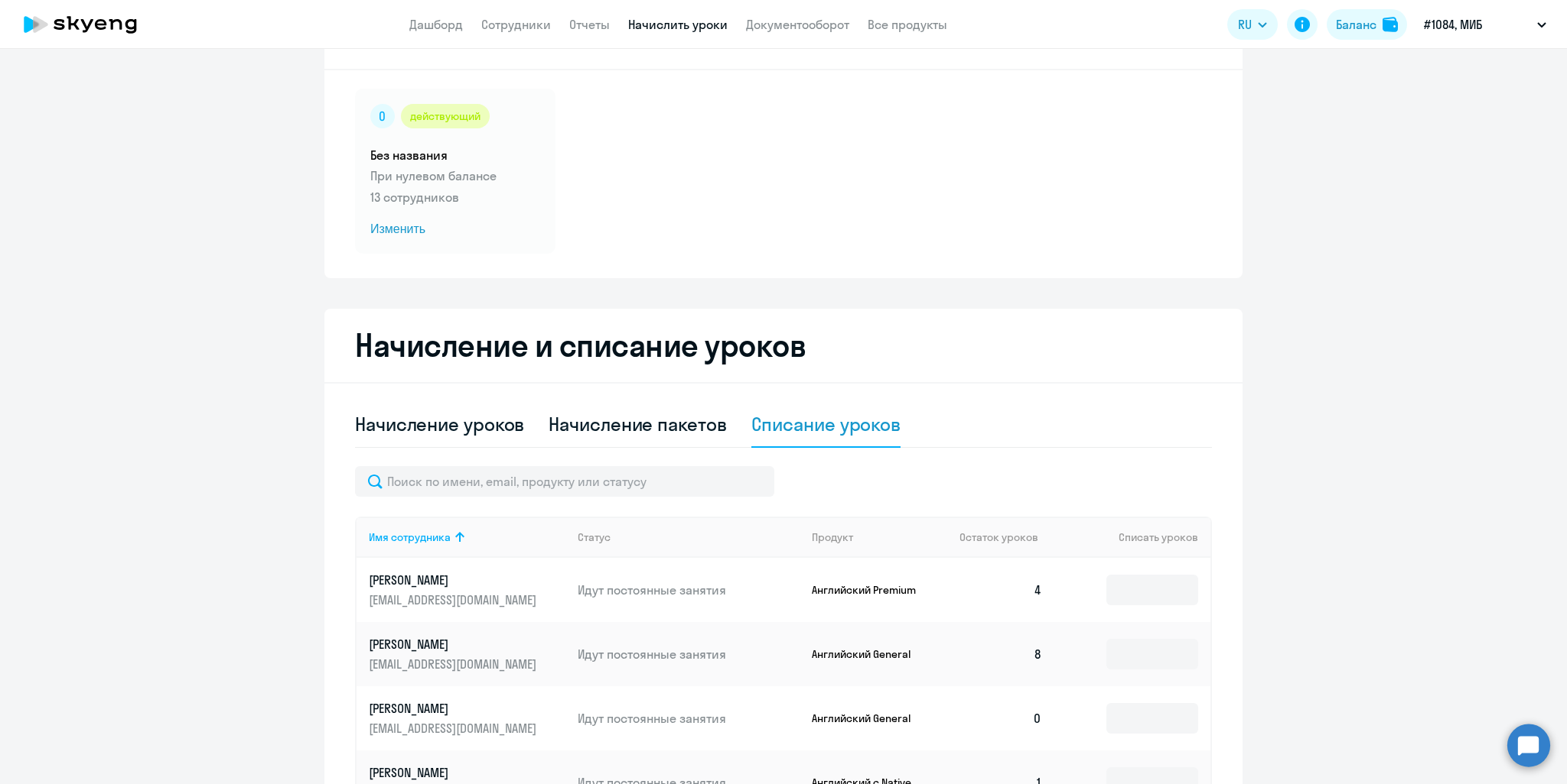
scroll to position [0, 0]
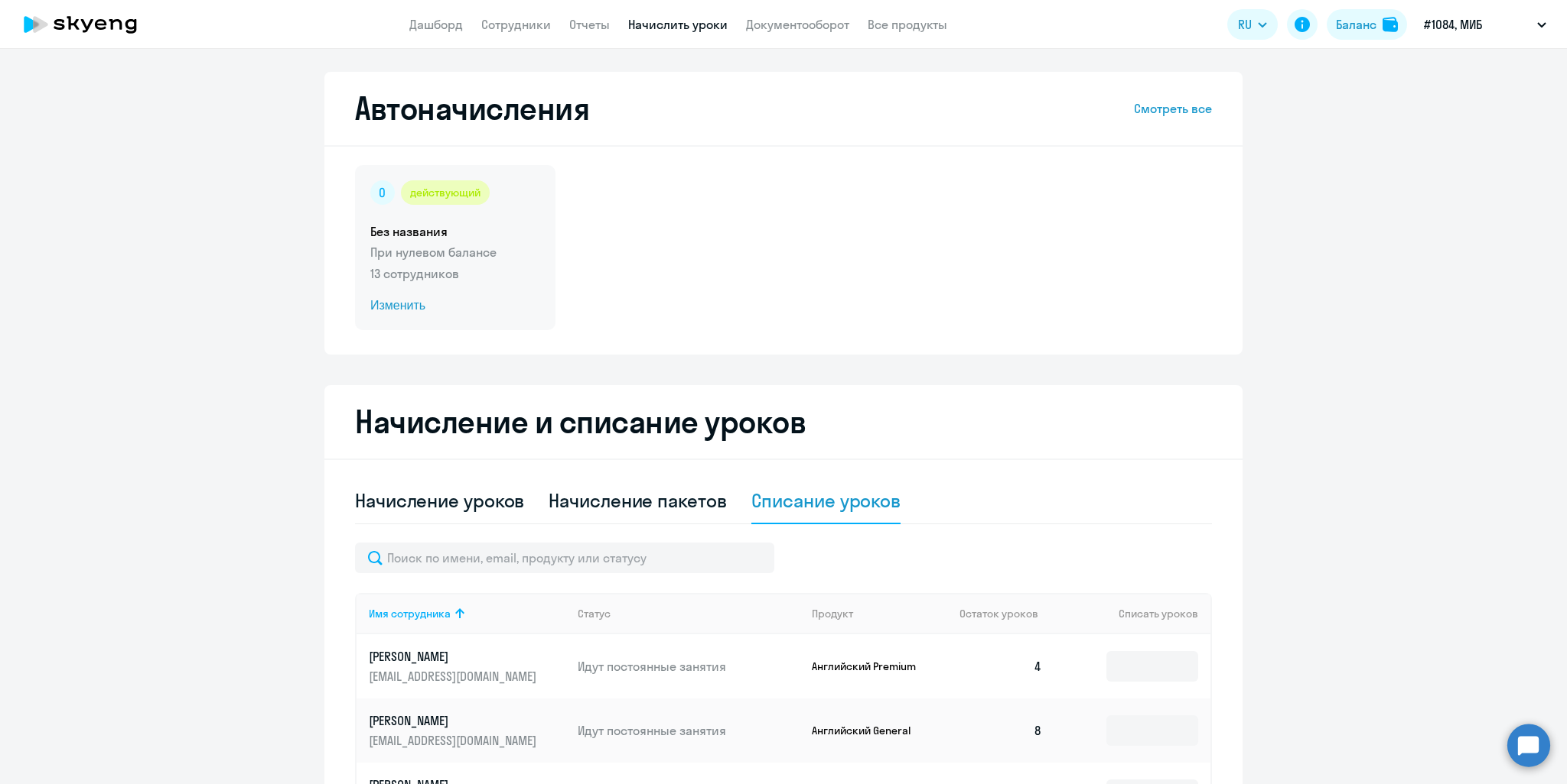
click at [391, 306] on span "Изменить" at bounding box center [455, 305] width 170 height 18
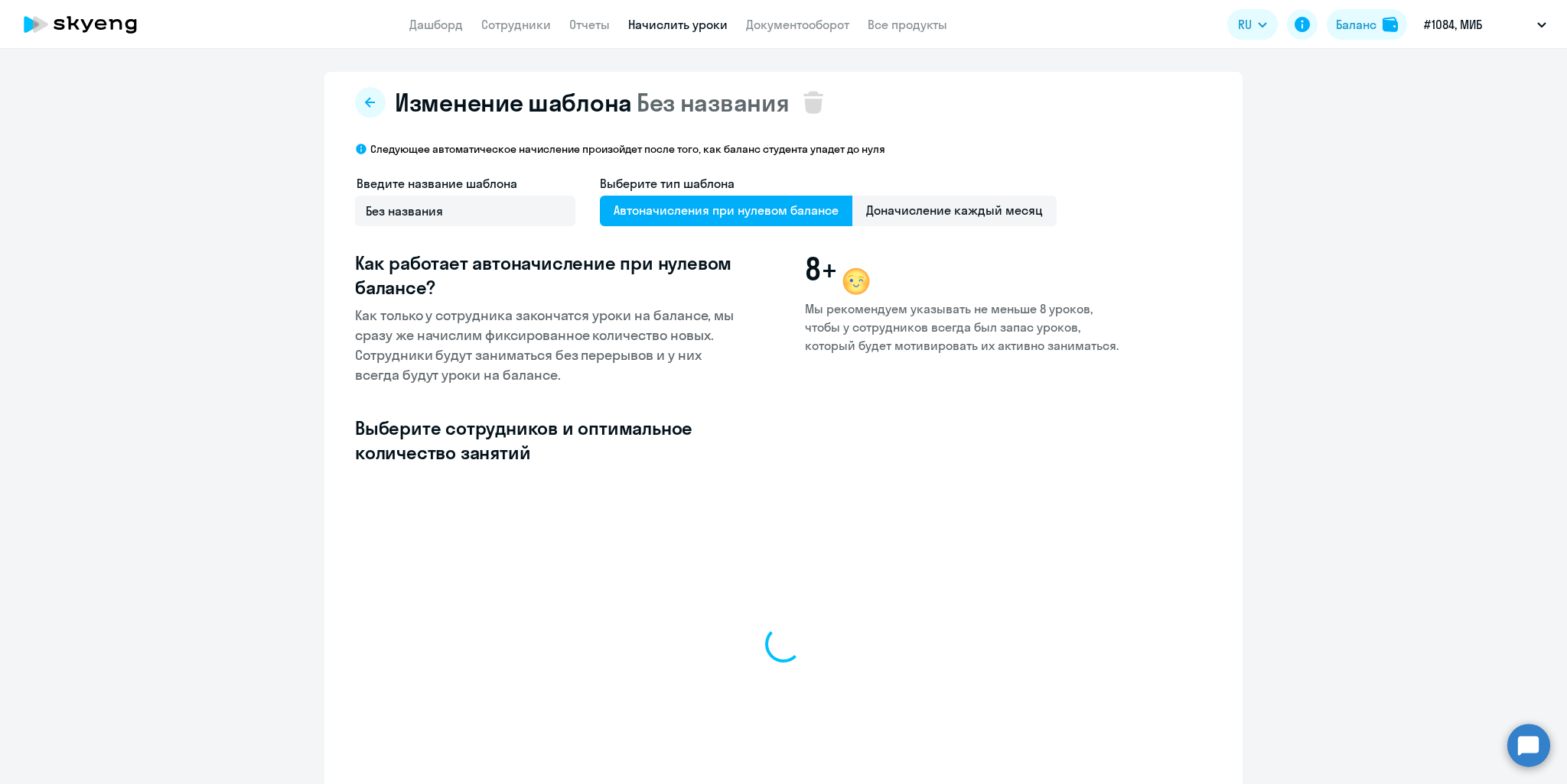
select select "10"
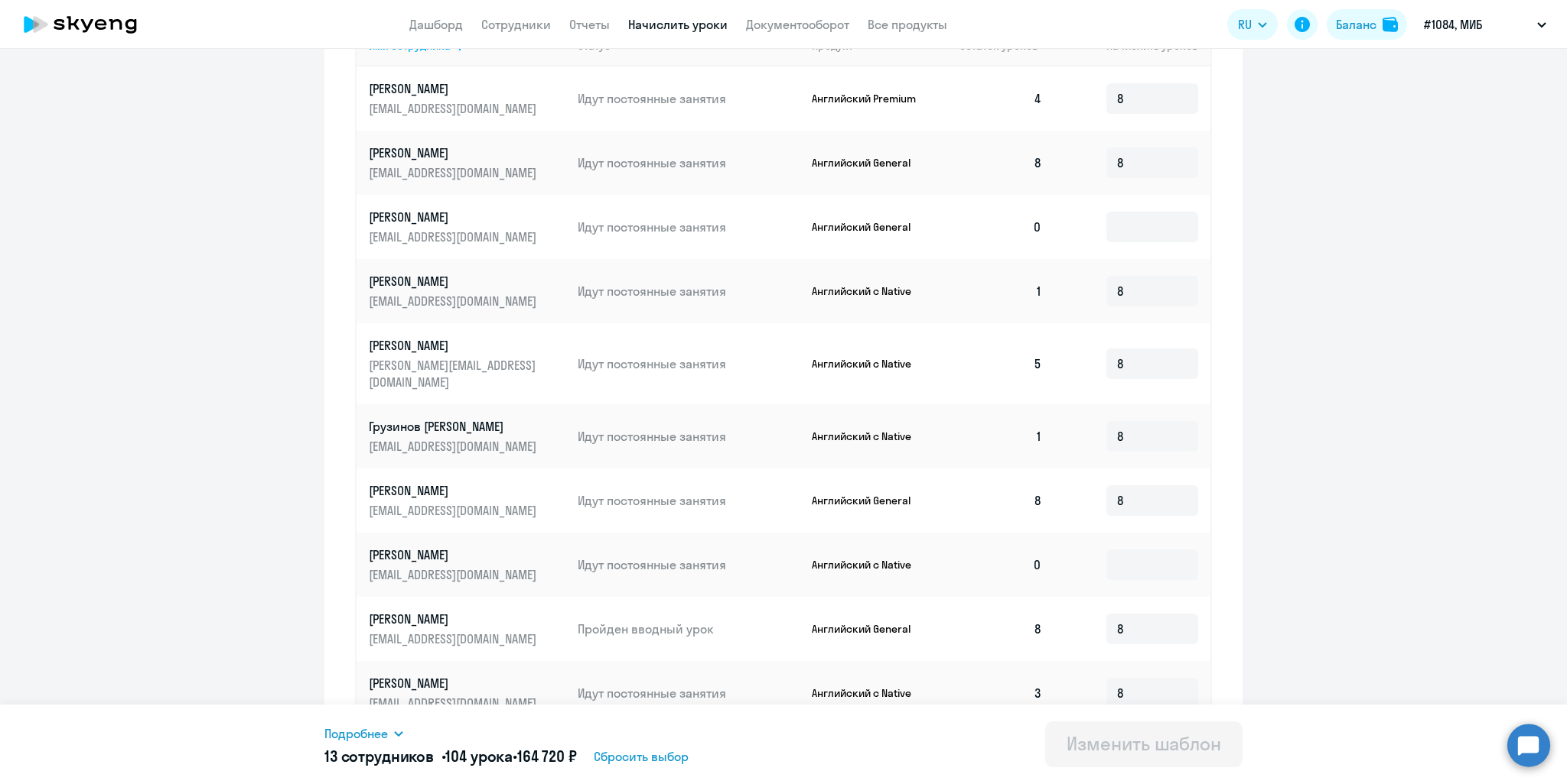
scroll to position [561, 0]
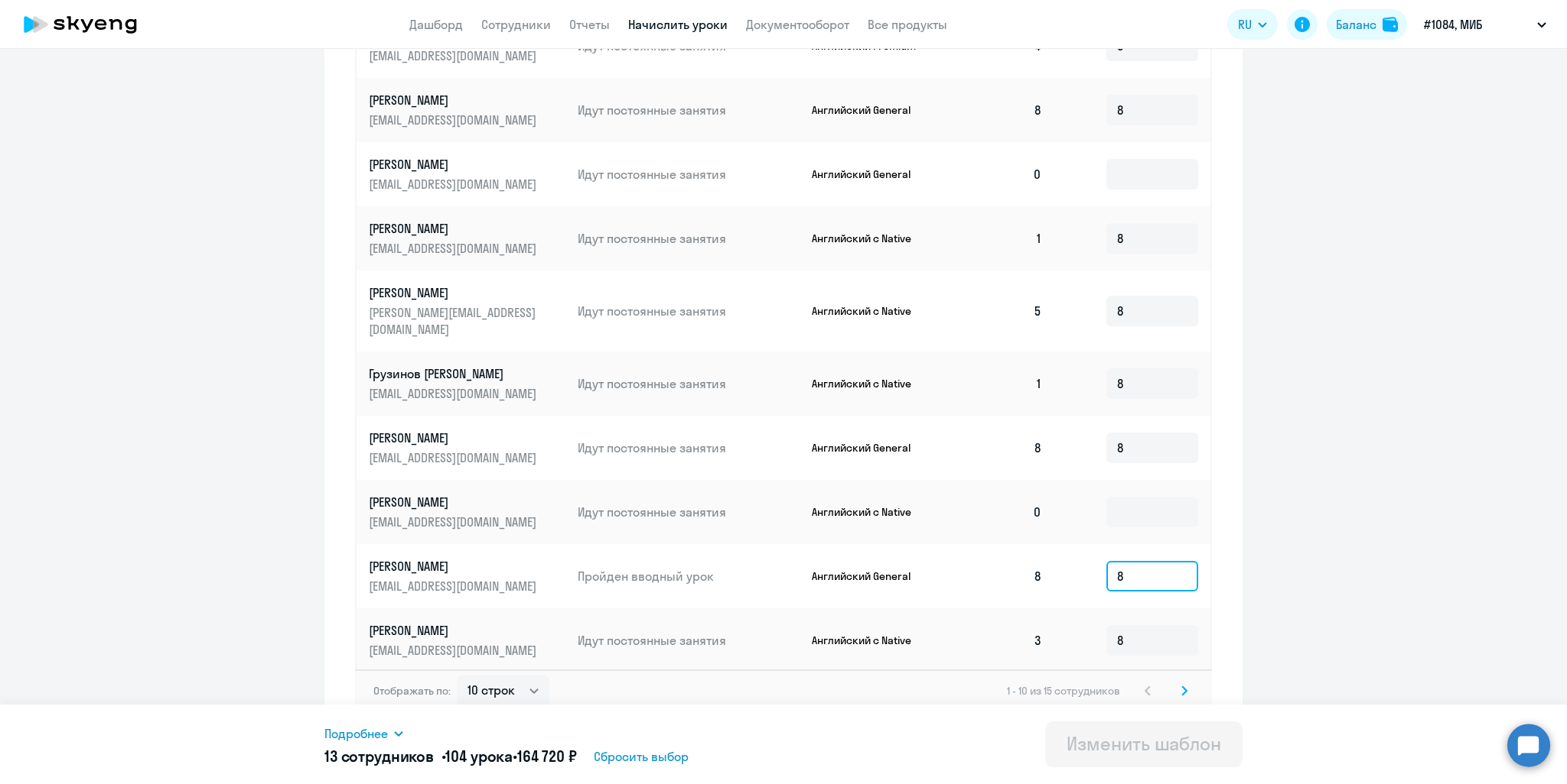
drag, startPoint x: 1135, startPoint y: 561, endPoint x: 1059, endPoint y: 566, distance: 76.2
click at [1059, 566] on td "8" at bounding box center [1131, 576] width 156 height 64
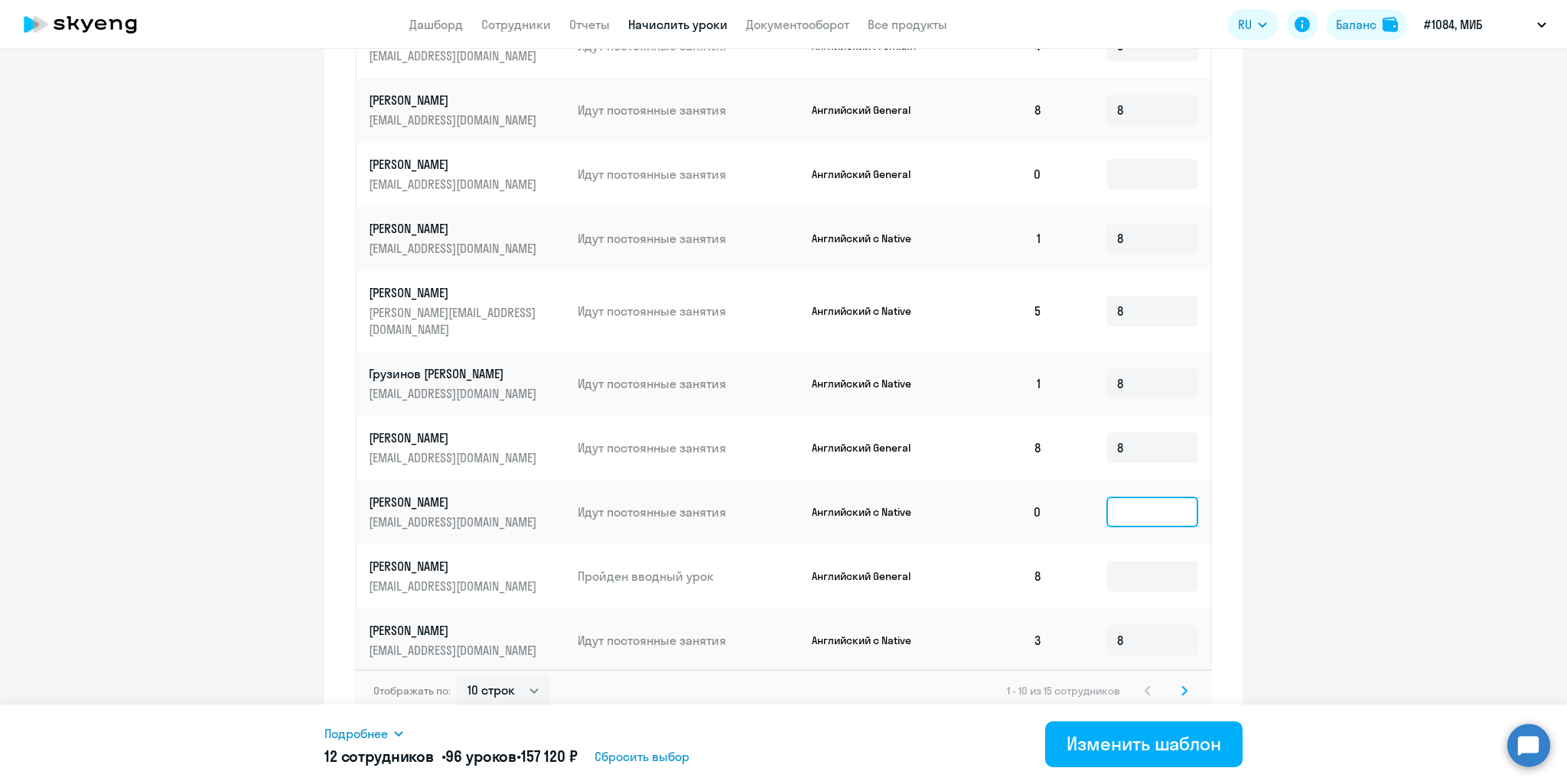
click at [1143, 507] on input at bounding box center [1152, 512] width 92 height 31
type input "8"
click at [1170, 561] on input at bounding box center [1152, 576] width 92 height 31
click at [1127, 743] on div "Изменить шаблон" at bounding box center [1143, 743] width 155 height 24
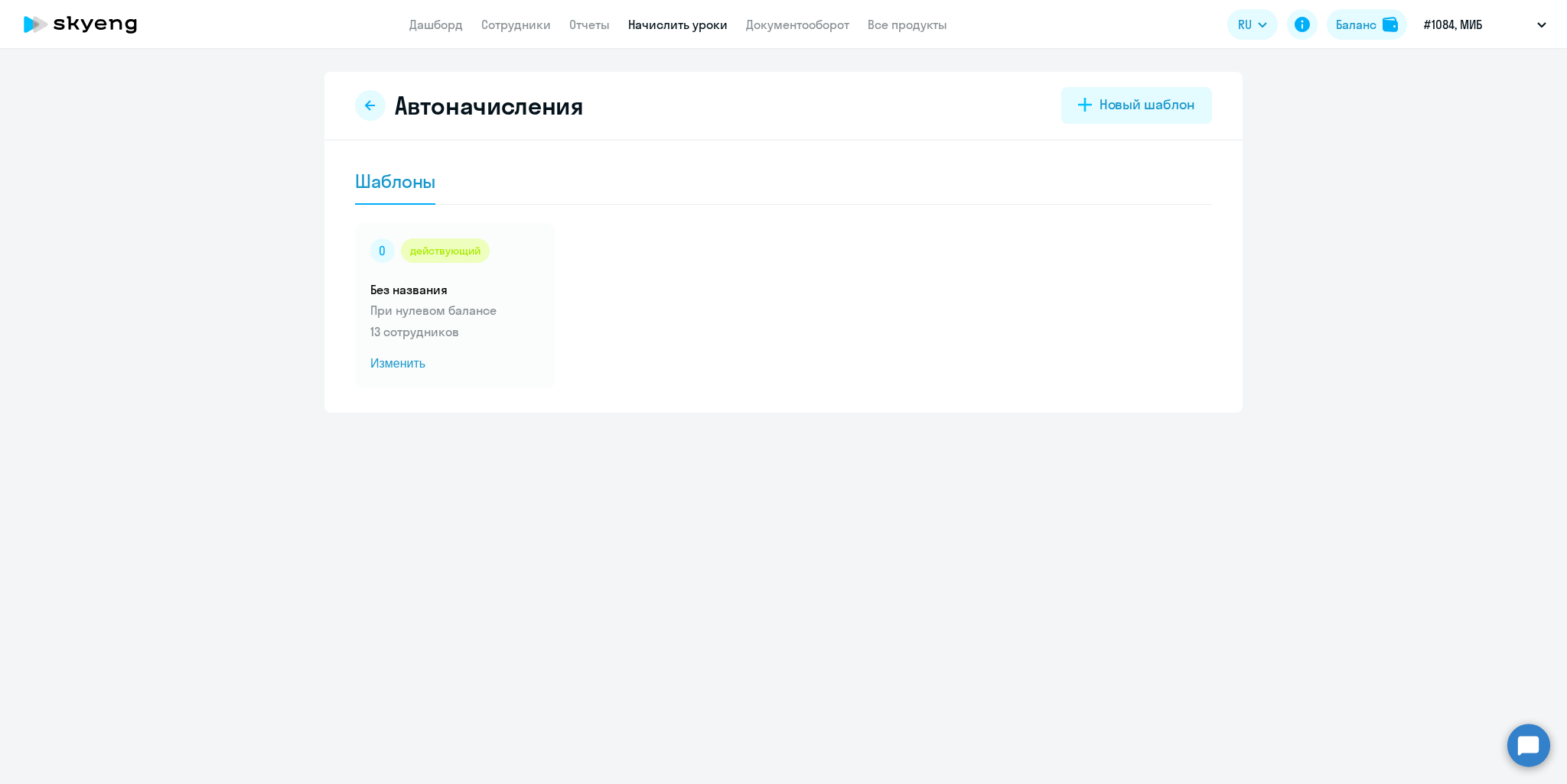
click at [655, 23] on link "Начислить уроки" at bounding box center [678, 24] width 99 height 15
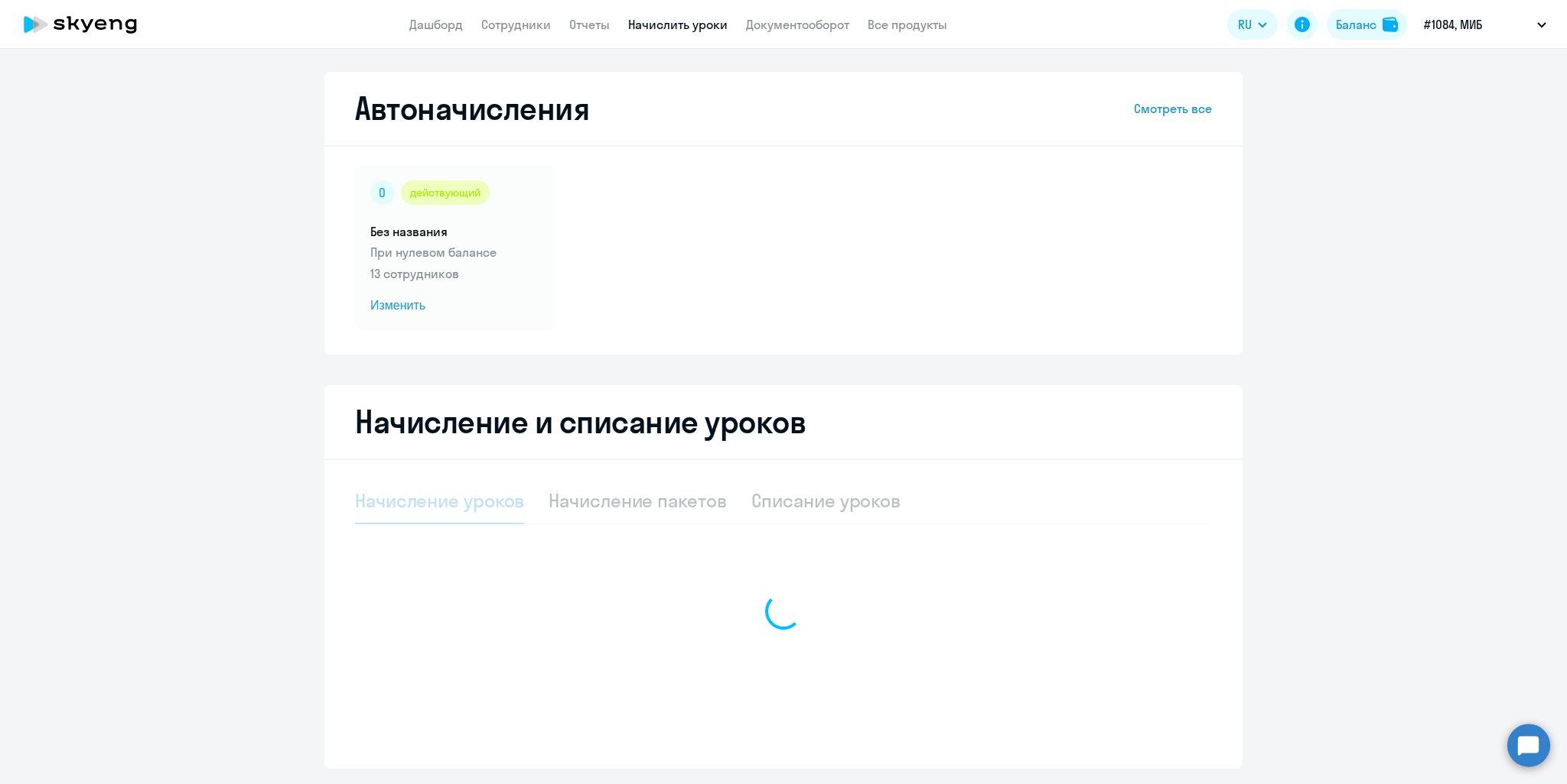
select select "10"
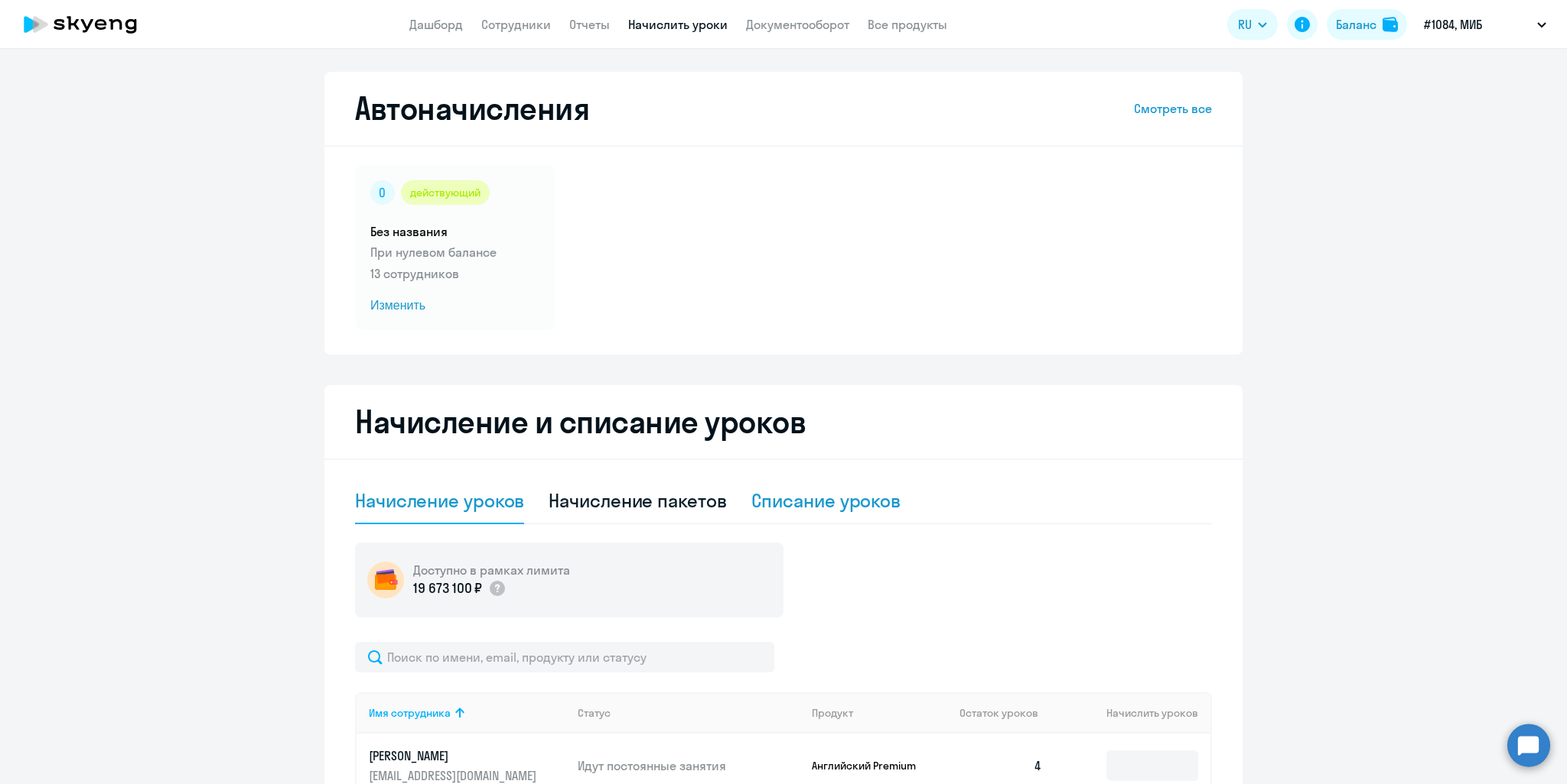
click at [814, 503] on div "Списание уроков" at bounding box center [826, 500] width 150 height 24
select select "10"
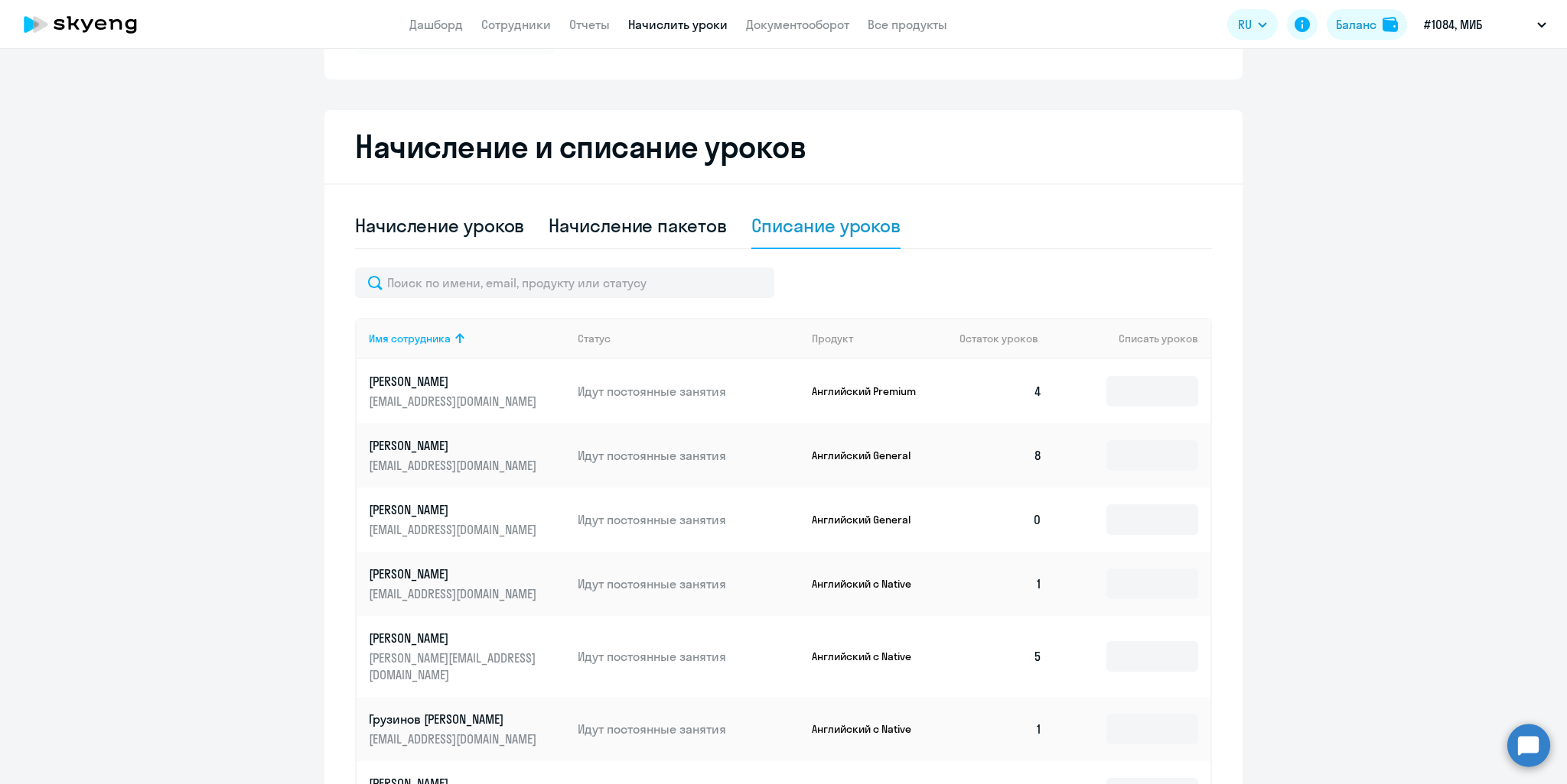
scroll to position [536, 0]
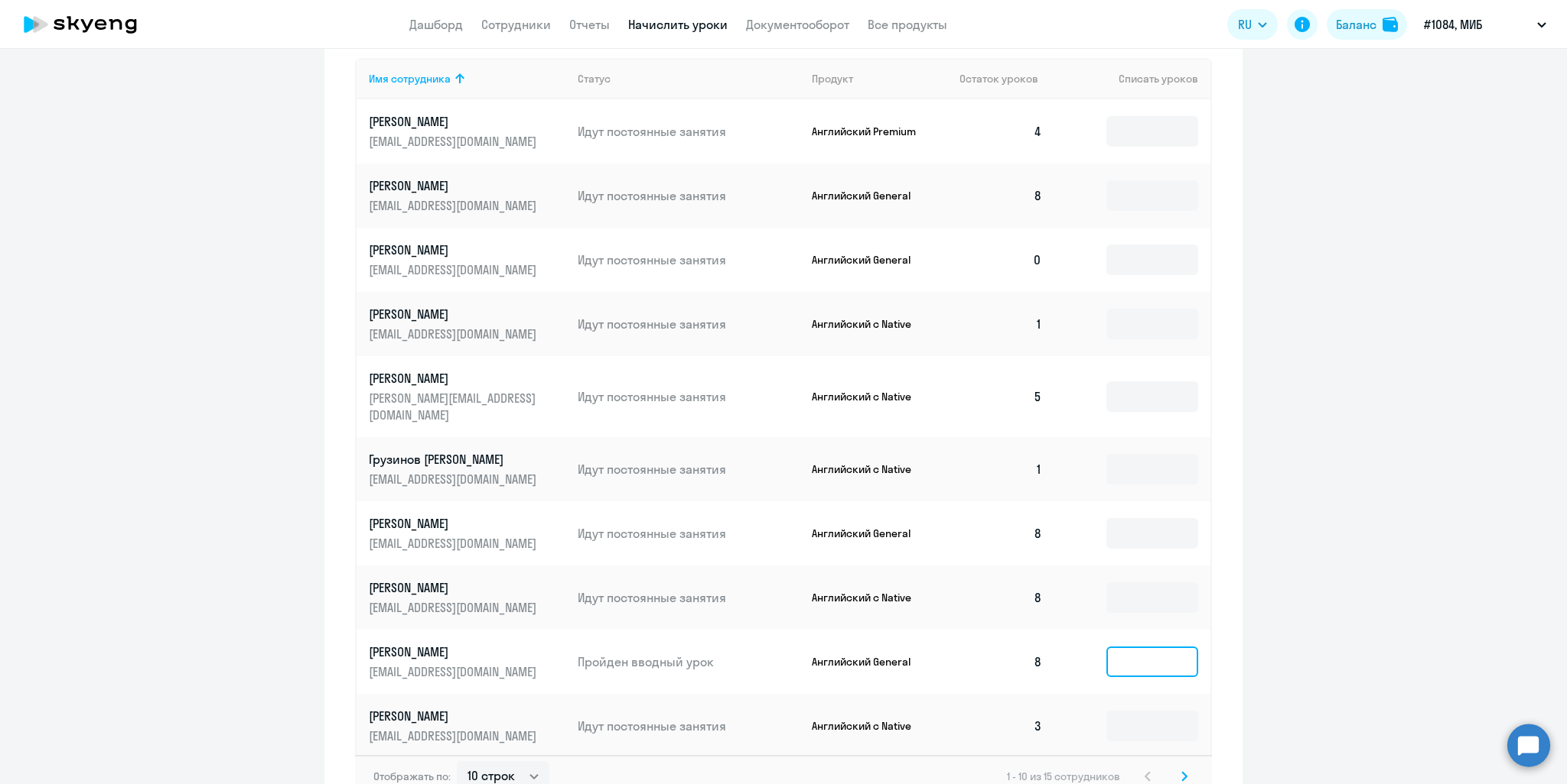
click at [1131, 647] on input at bounding box center [1152, 662] width 92 height 31
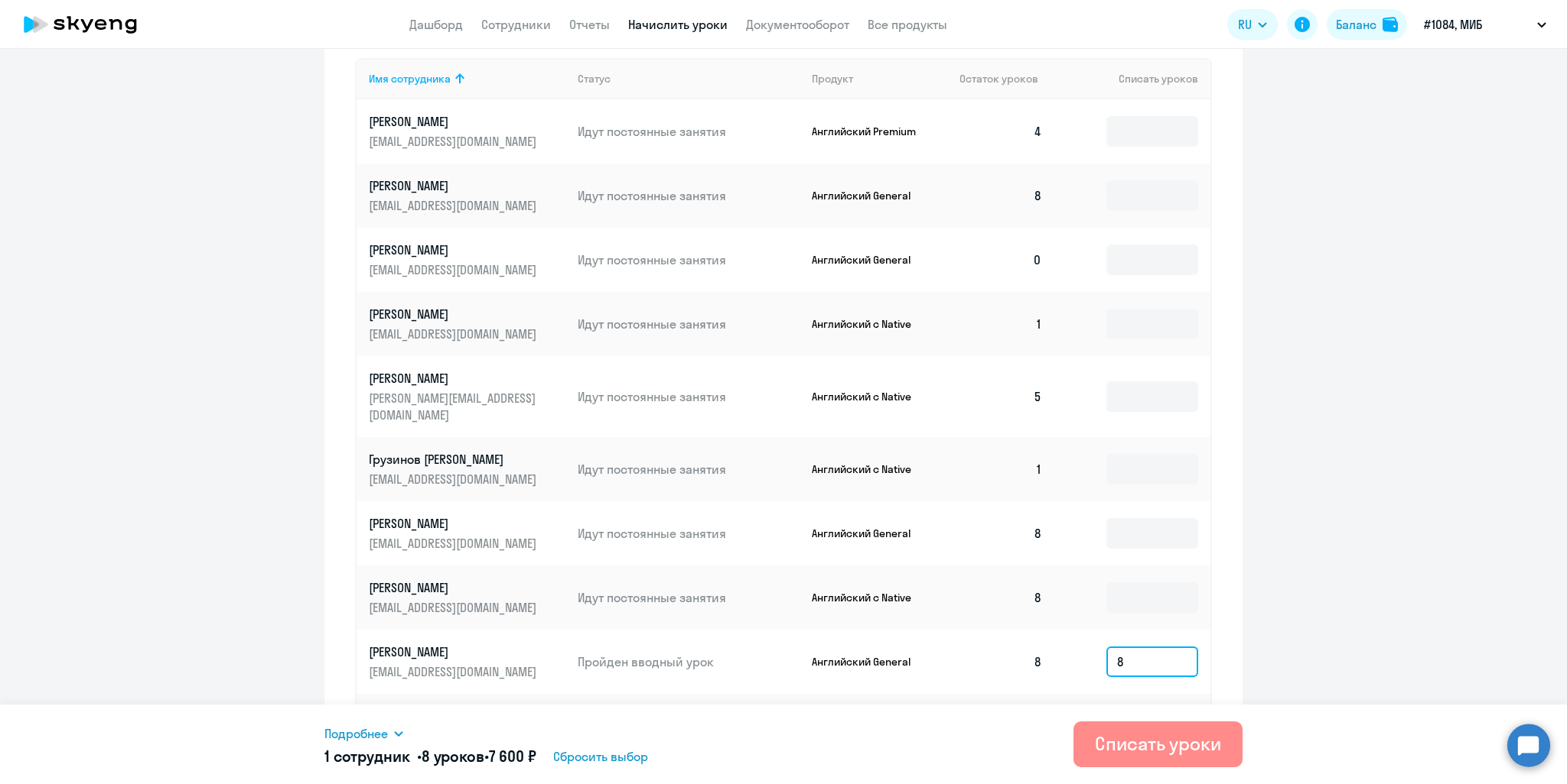
type input "8"
click at [1135, 742] on div "Списать уроки" at bounding box center [1158, 743] width 127 height 24
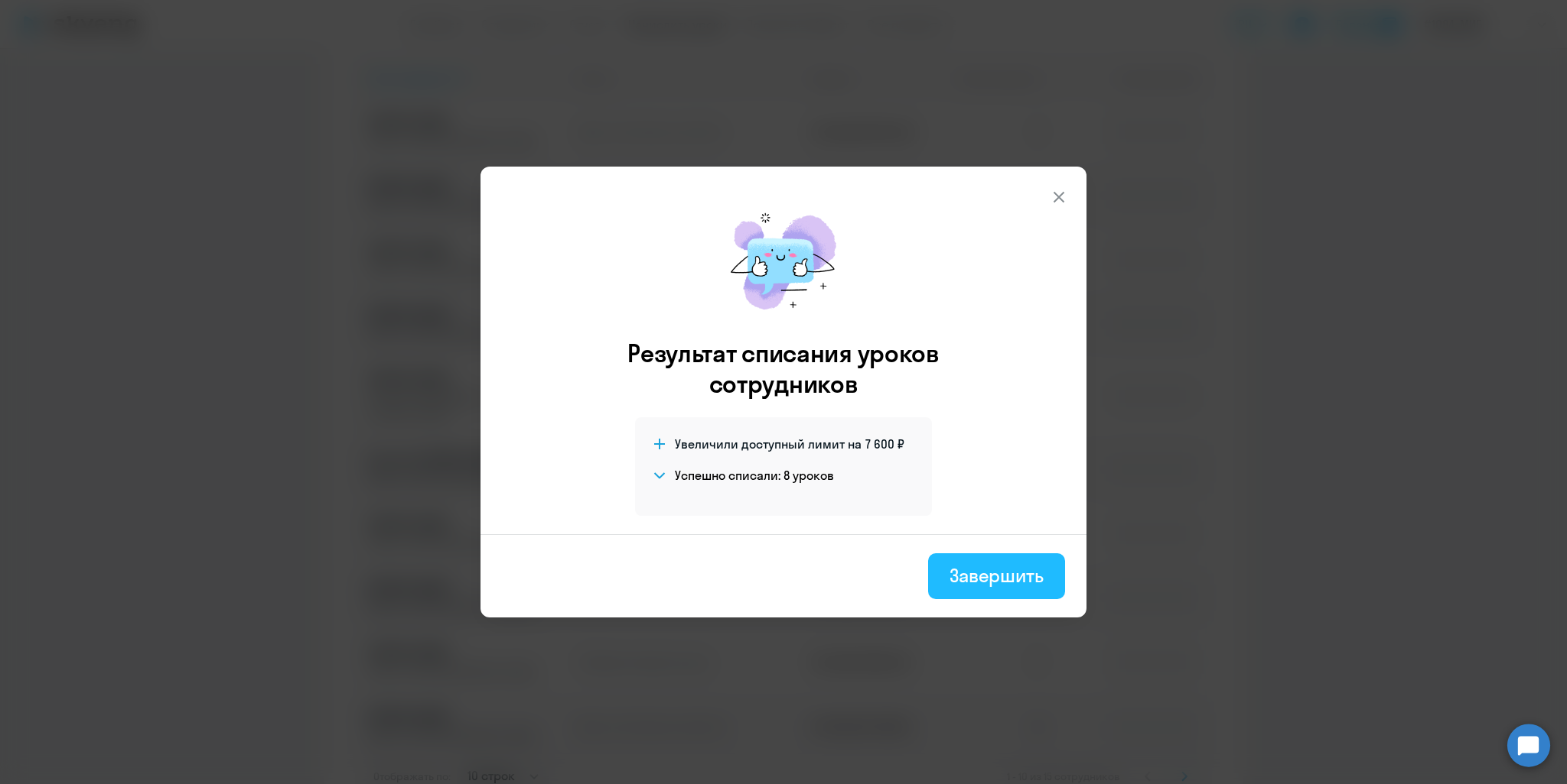
click at [960, 571] on div "Завершить" at bounding box center [996, 575] width 94 height 24
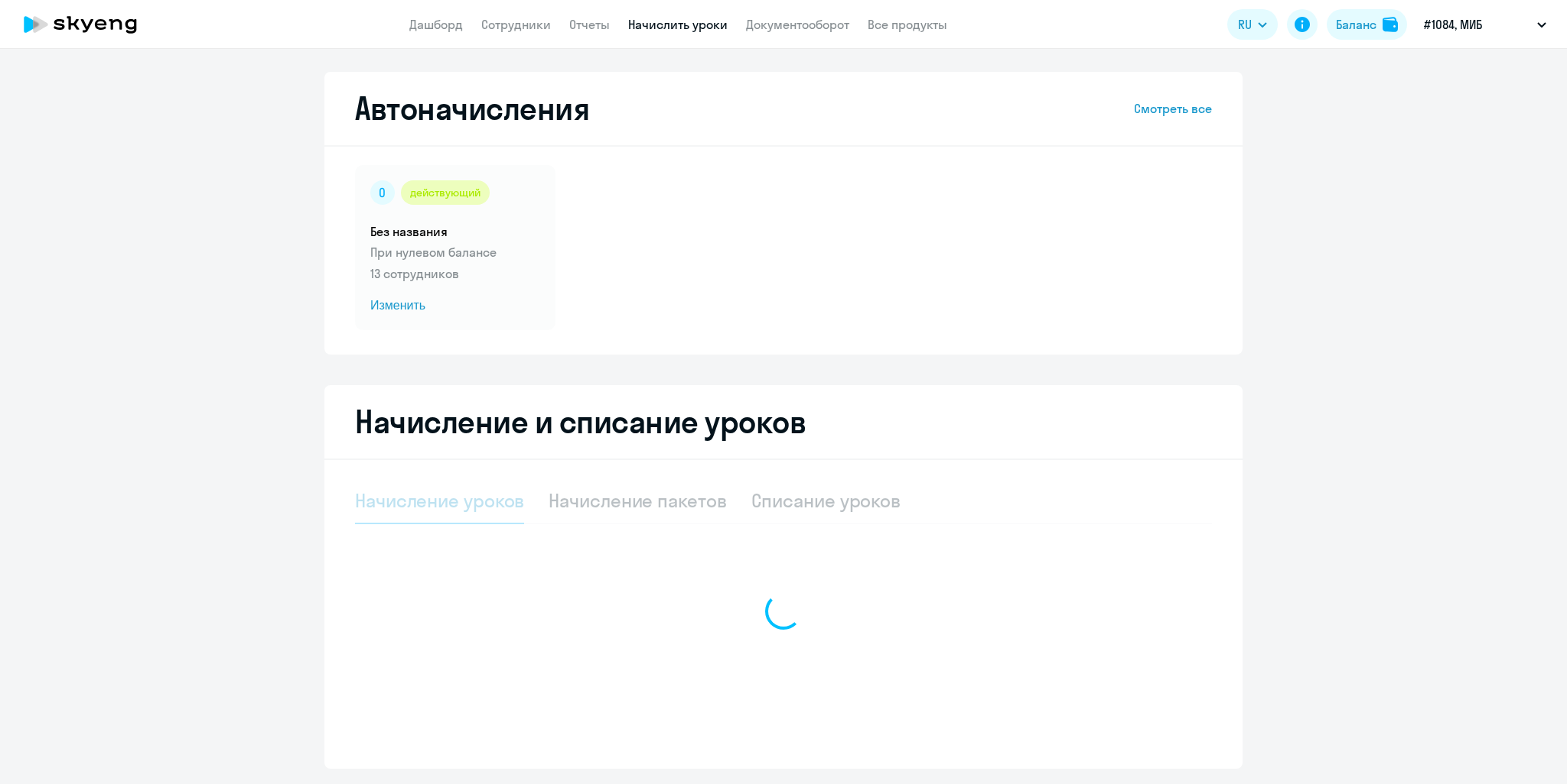
select select "10"
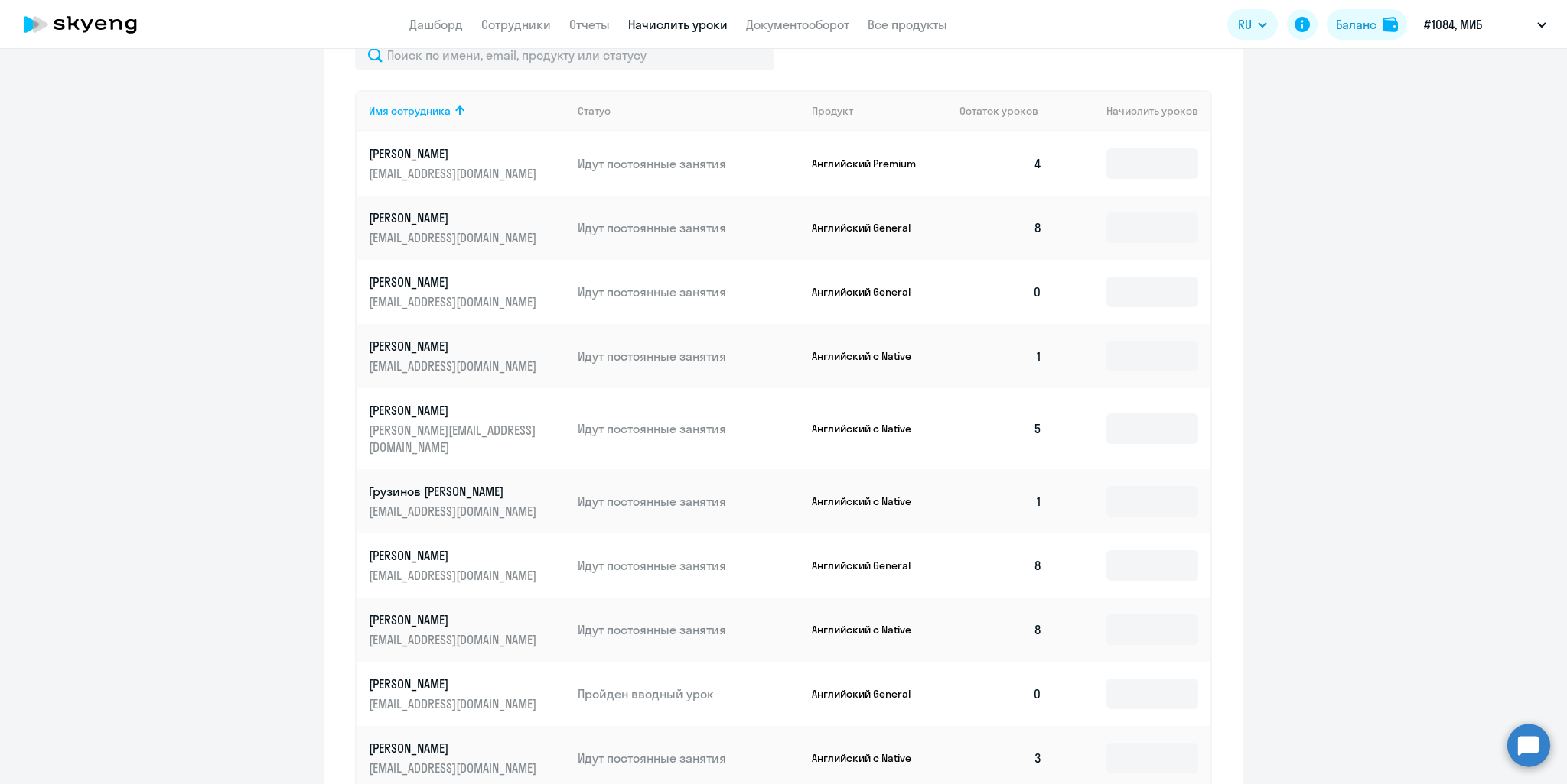
scroll to position [688, 0]
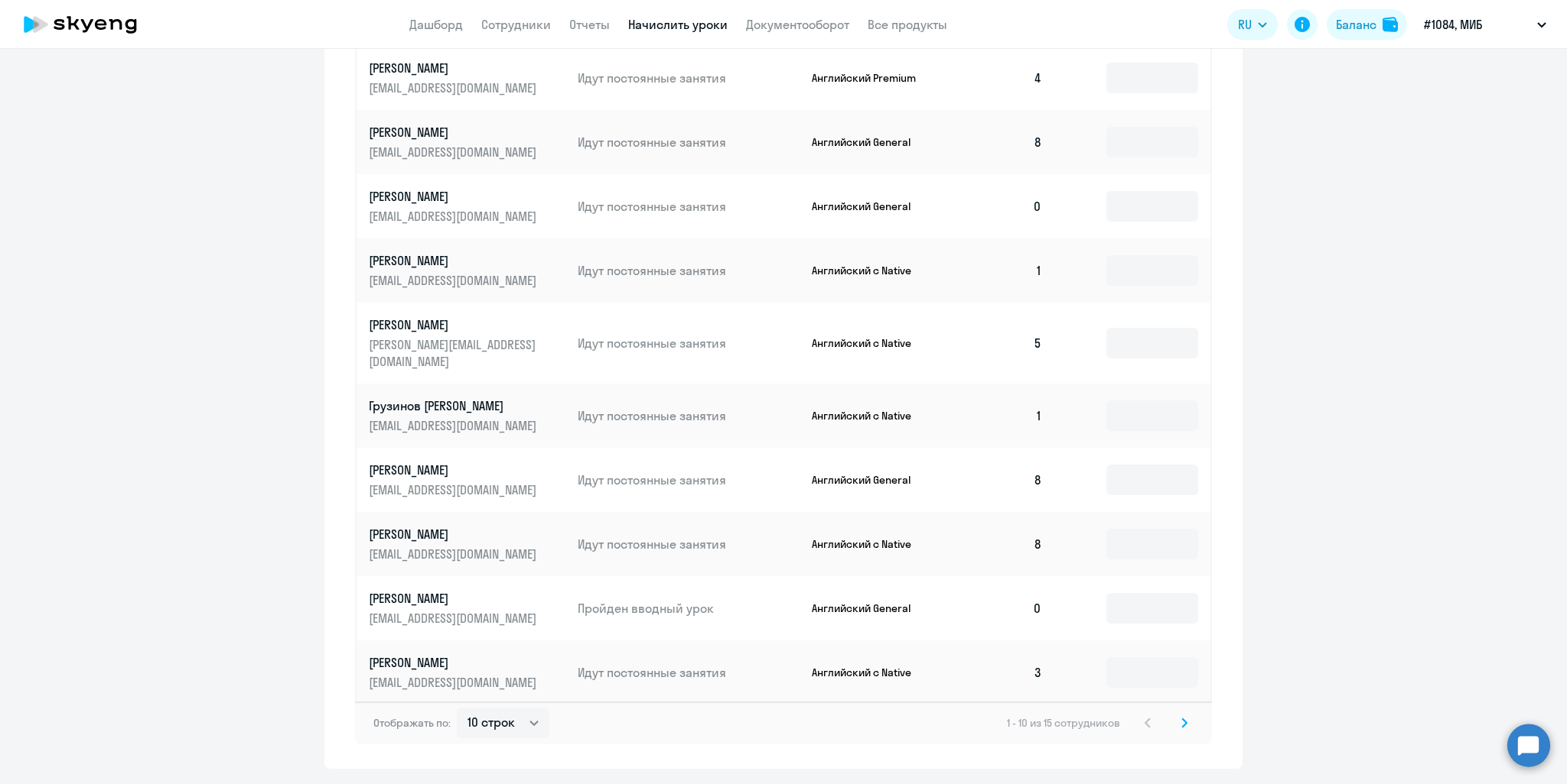
click at [857, 602] on p "Английский General" at bounding box center [868, 608] width 115 height 14
drag, startPoint x: 671, startPoint y: 589, endPoint x: 554, endPoint y: 585, distance: 117.1
click at [670, 600] on p "Пройден вводный урок" at bounding box center [688, 608] width 221 height 17
click at [475, 590] on p "[PERSON_NAME]" at bounding box center [455, 598] width 172 height 17
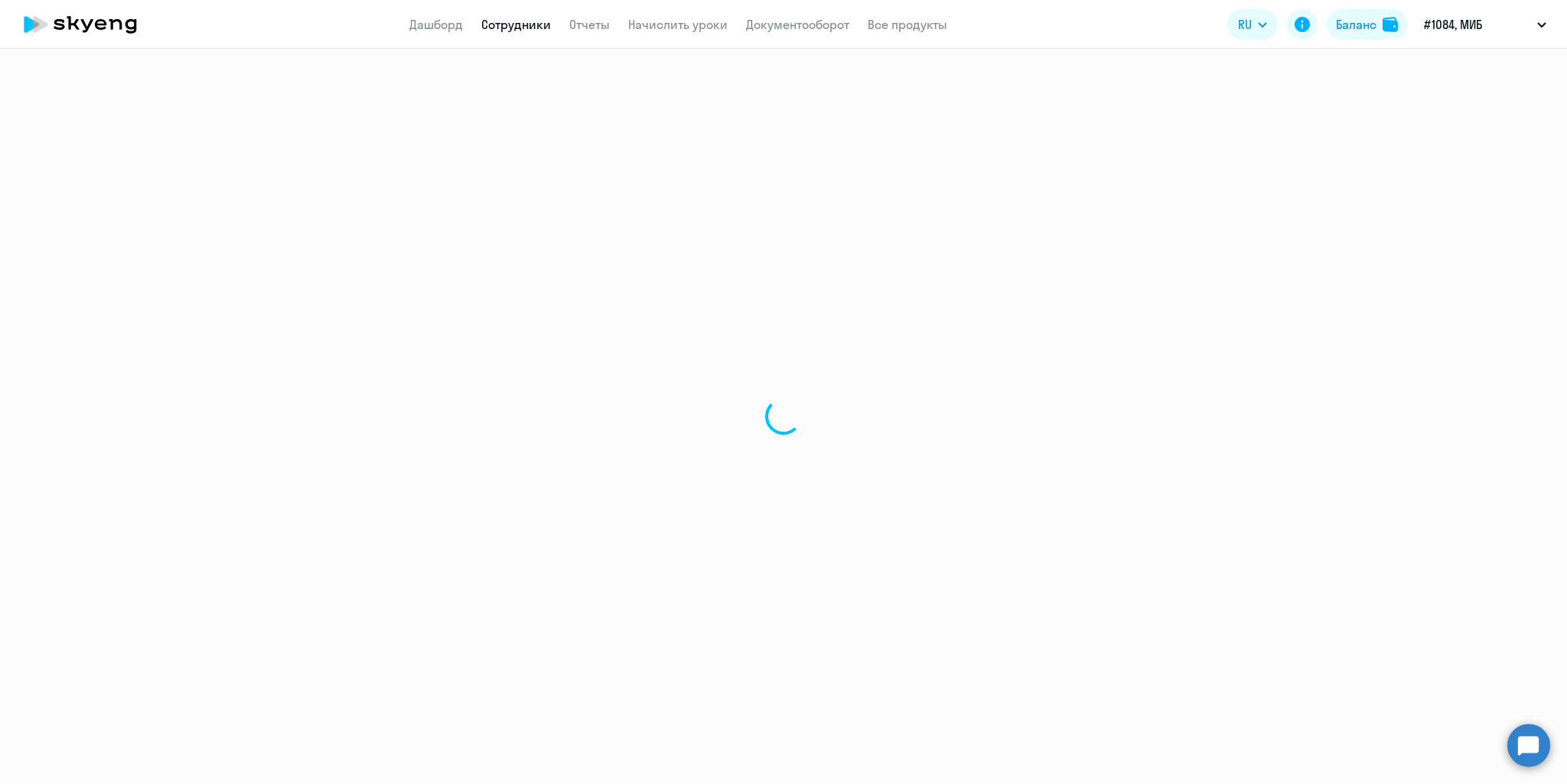
select select "english"
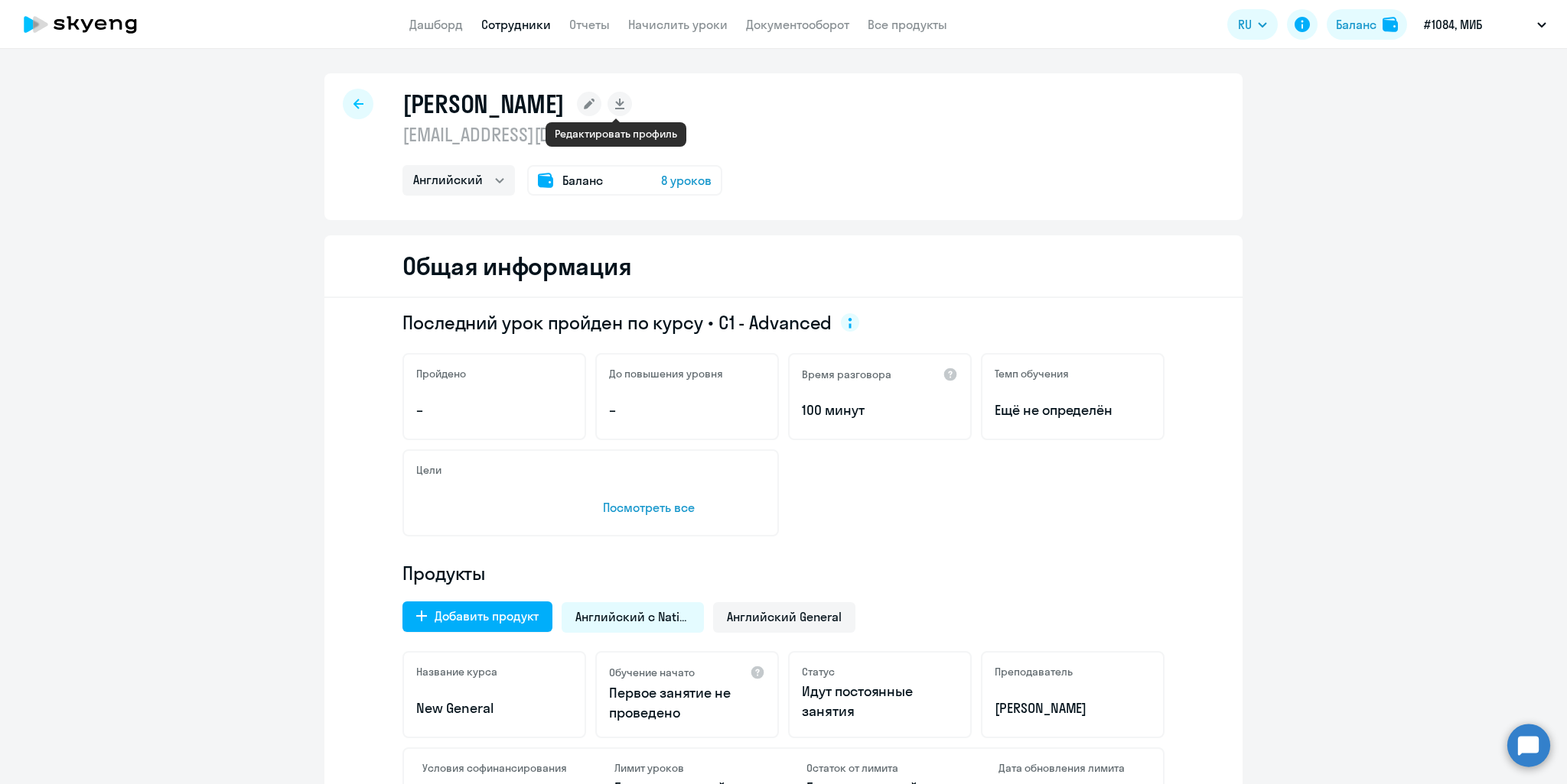
click at [601, 98] on rect at bounding box center [588, 104] width 24 height 24
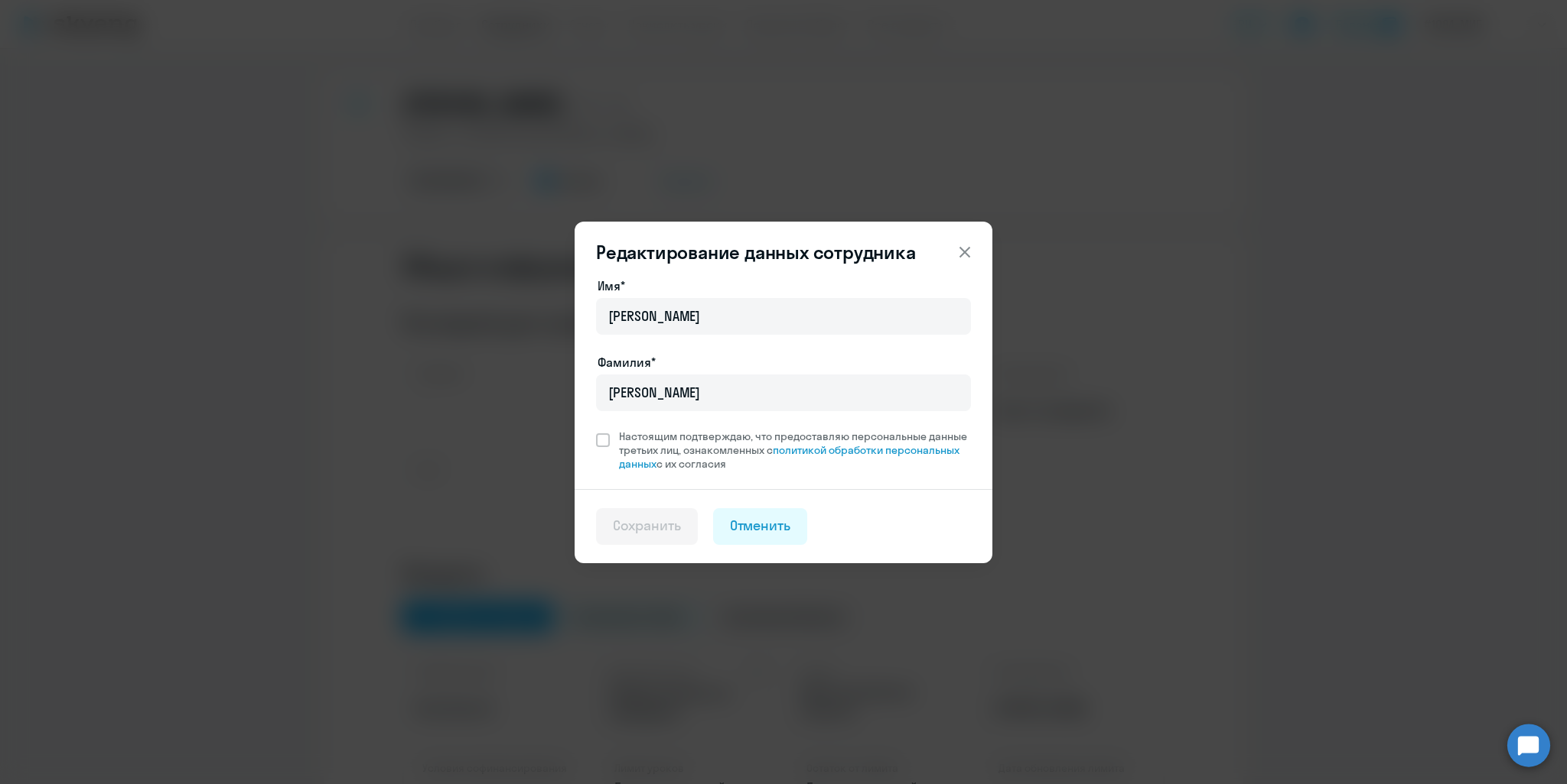
click at [970, 247] on icon at bounding box center [964, 252] width 18 height 18
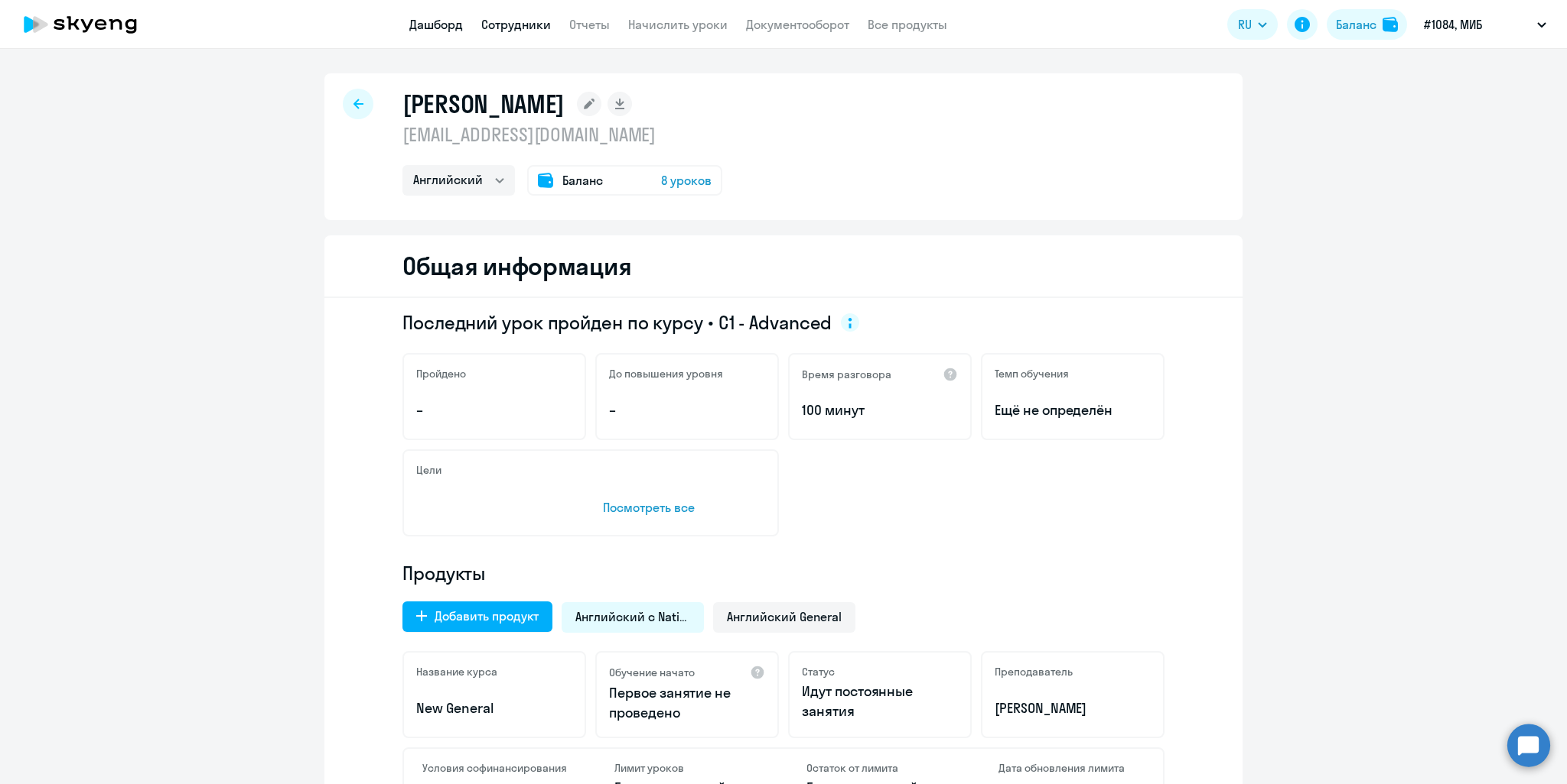
click at [437, 23] on link "Дашборд" at bounding box center [436, 24] width 53 height 15
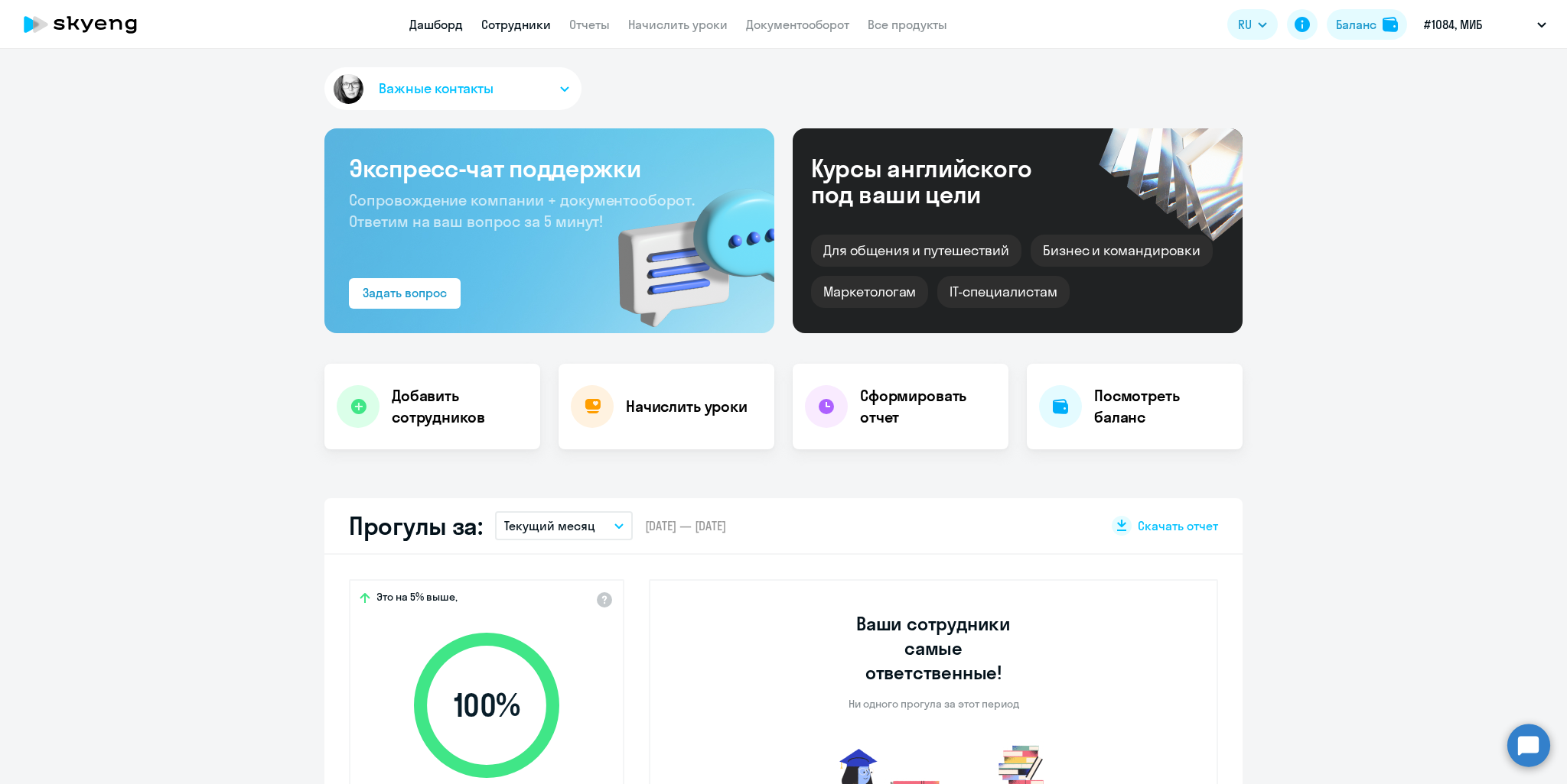
select select "30"
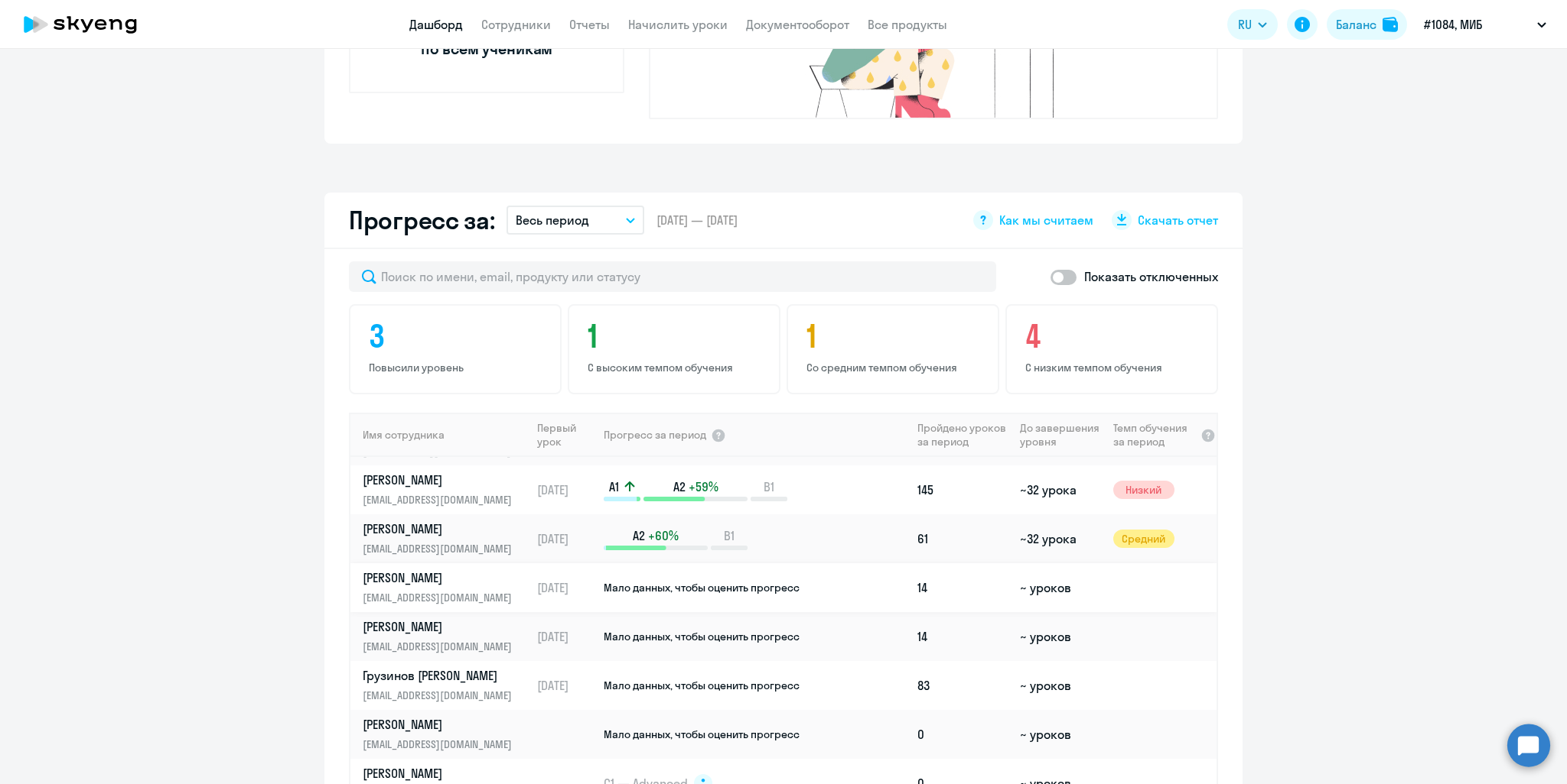
scroll to position [237, 0]
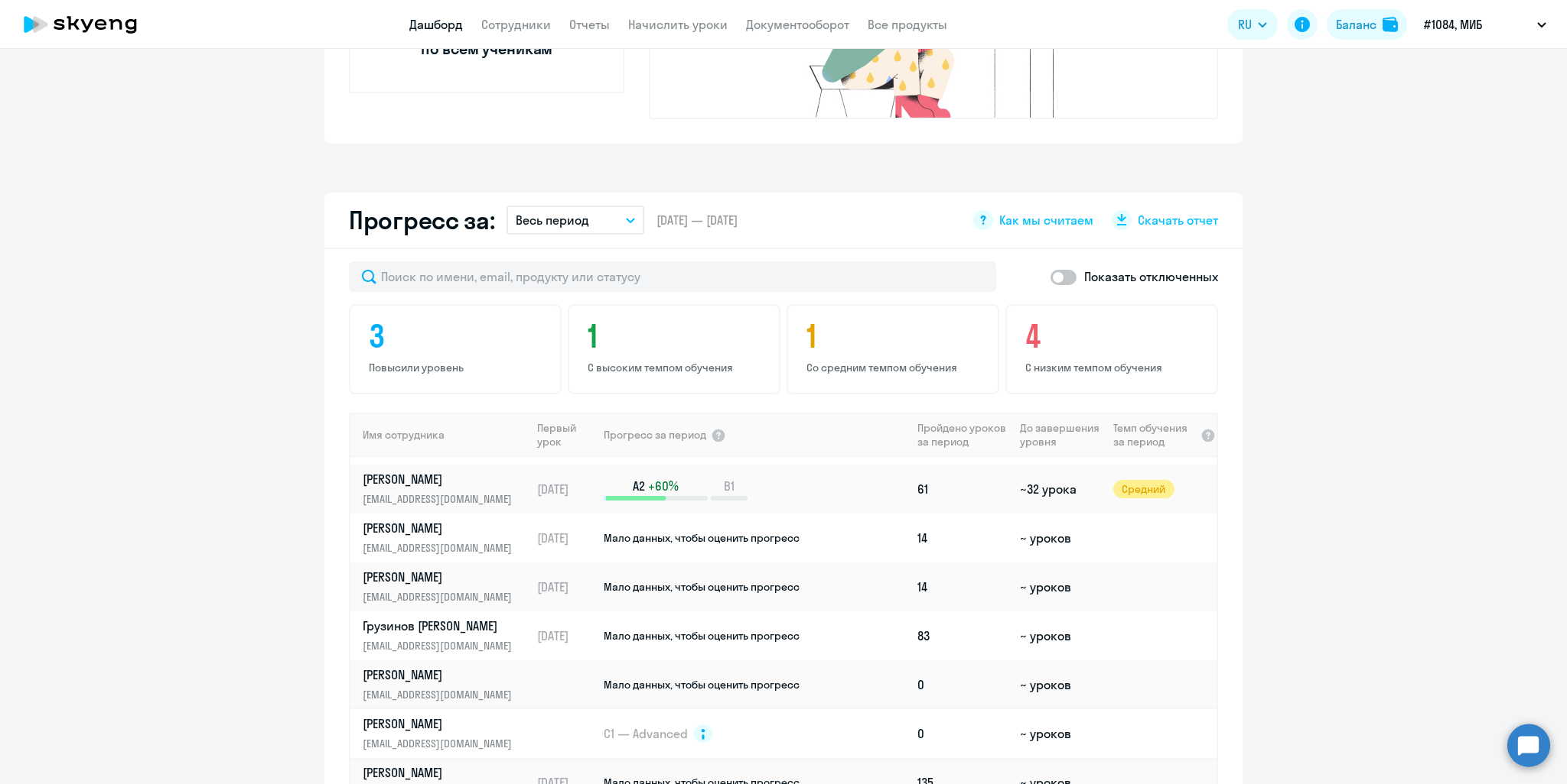
click at [437, 715] on p "[PERSON_NAME]" at bounding box center [441, 723] width 157 height 17
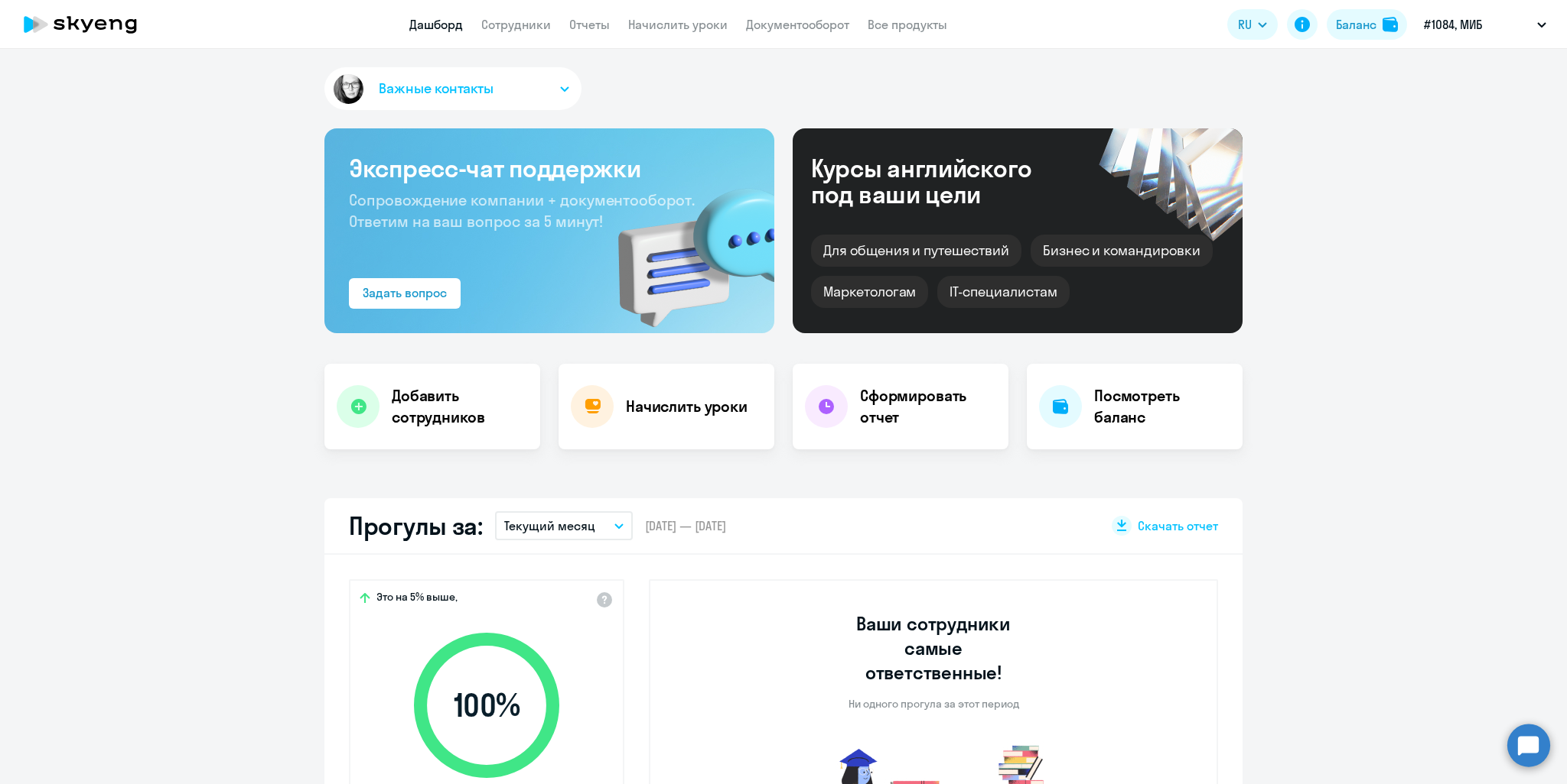
select select "english"
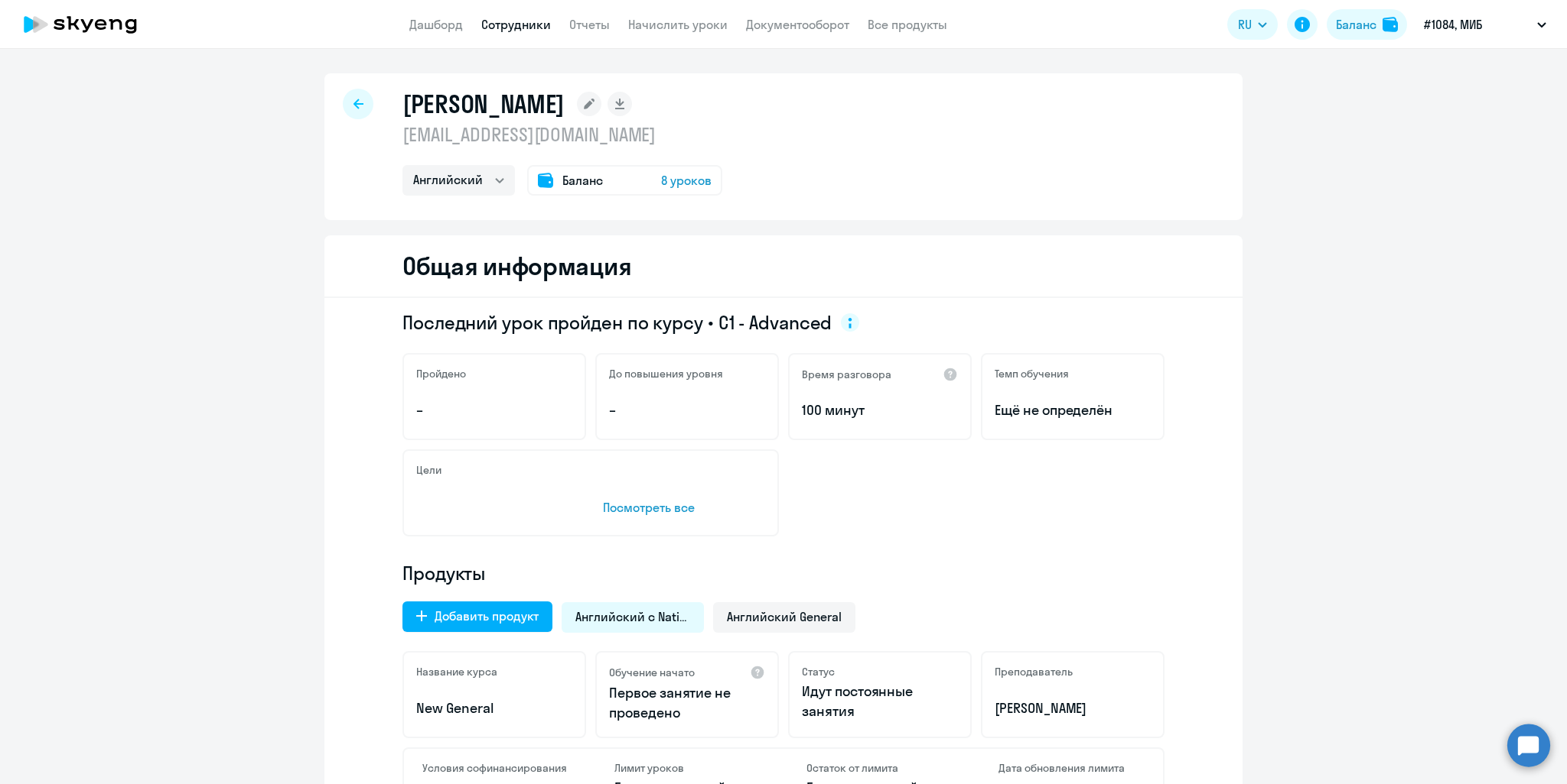
scroll to position [77, 0]
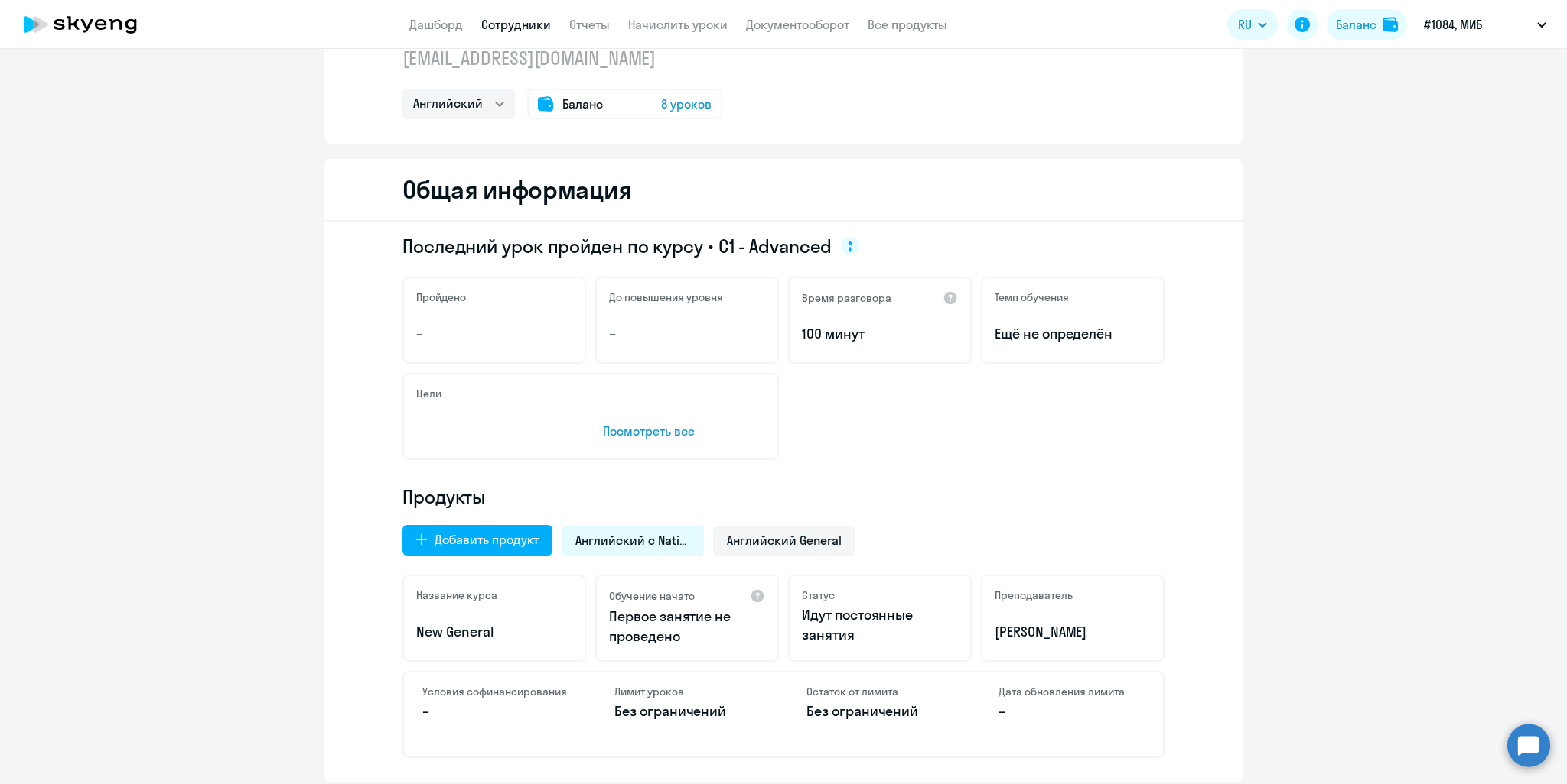
click at [771, 518] on div "Добавить продукт Английский с Native Английский General" at bounding box center [778, 537] width 771 height 40
click at [780, 539] on span "Английский General" at bounding box center [784, 540] width 115 height 17
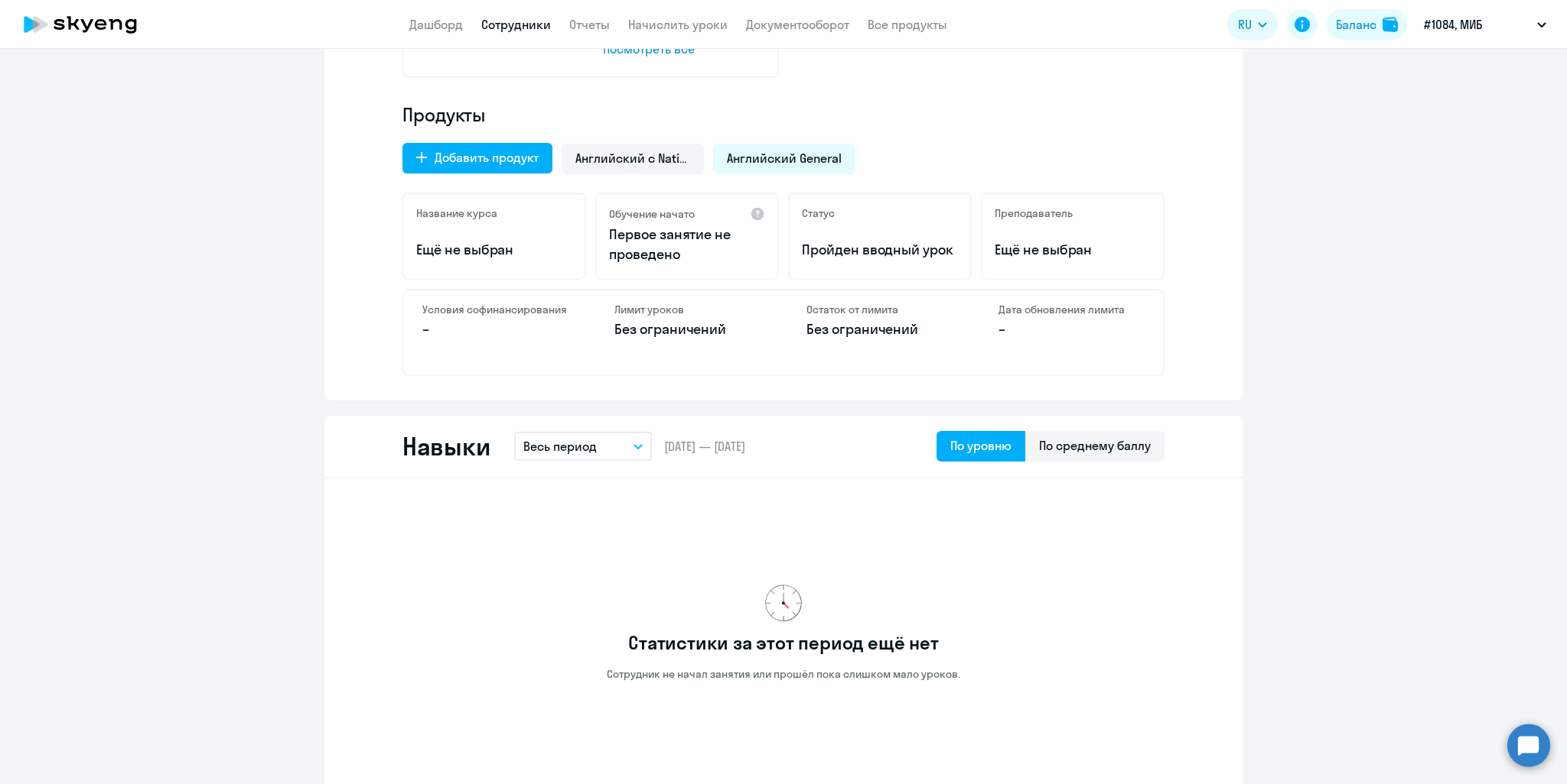
scroll to position [0, 0]
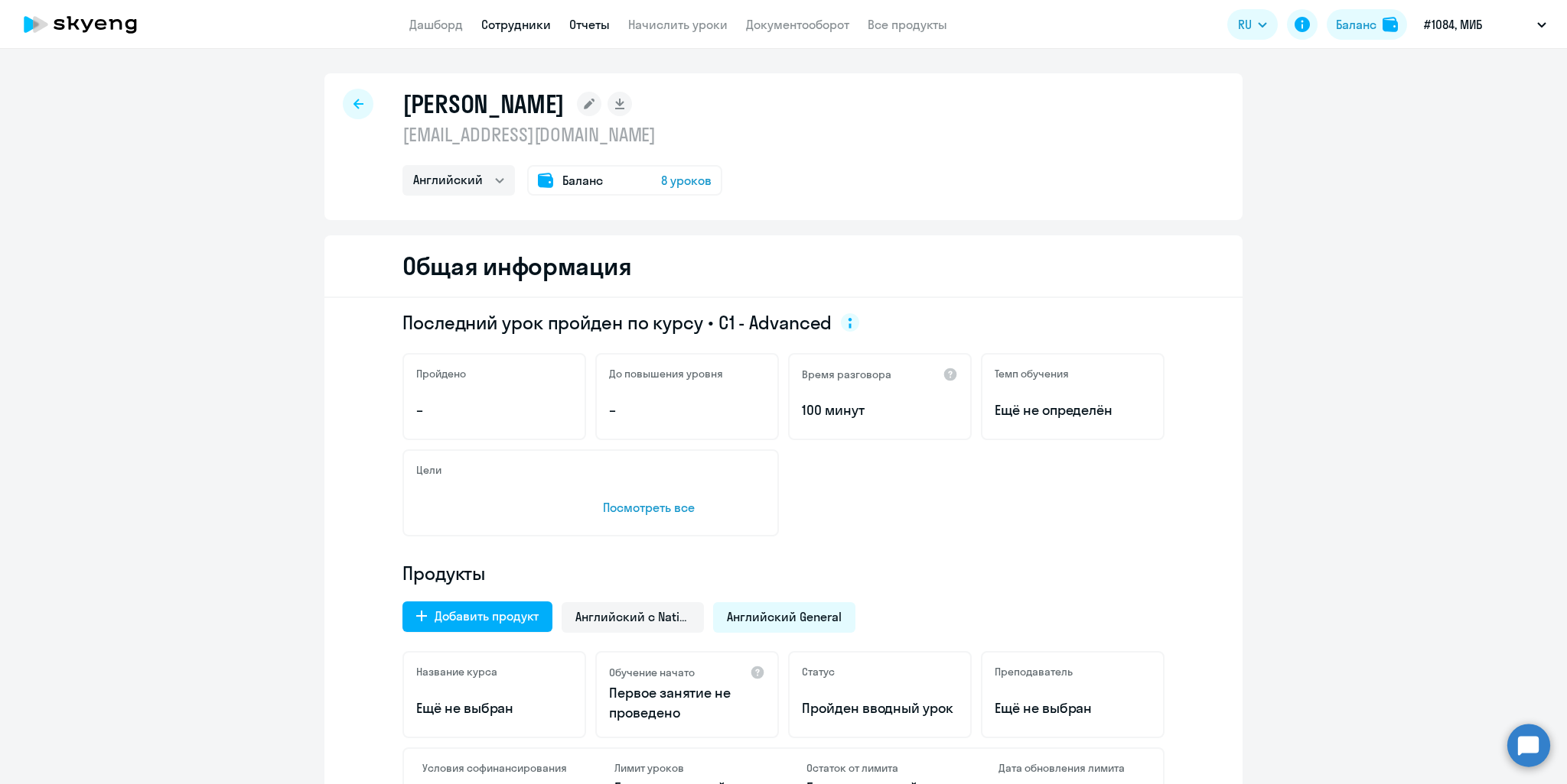
click at [589, 24] on link "Отчеты" at bounding box center [589, 24] width 41 height 15
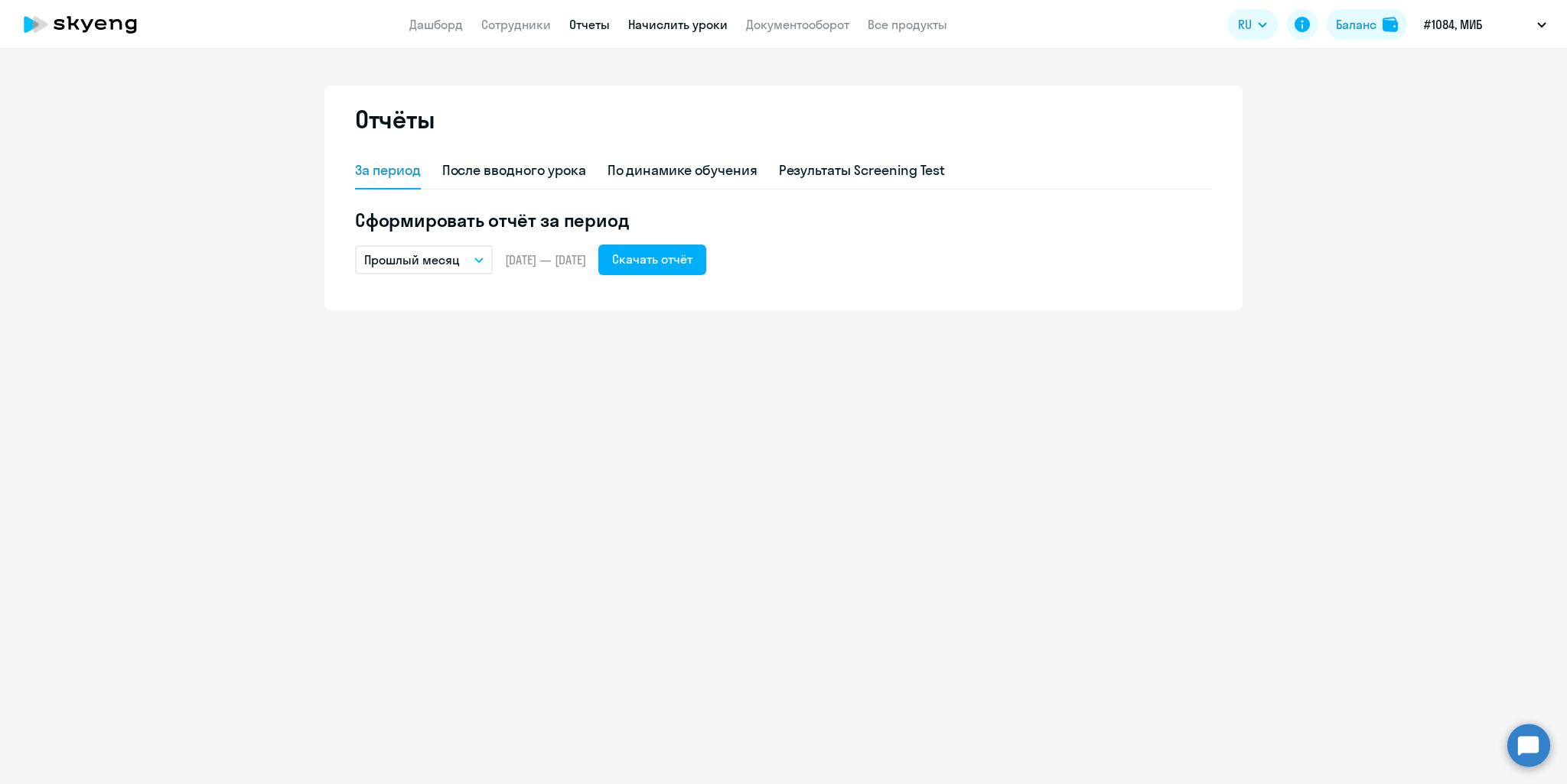
click at [658, 23] on link "Начислить уроки" at bounding box center [678, 24] width 99 height 15
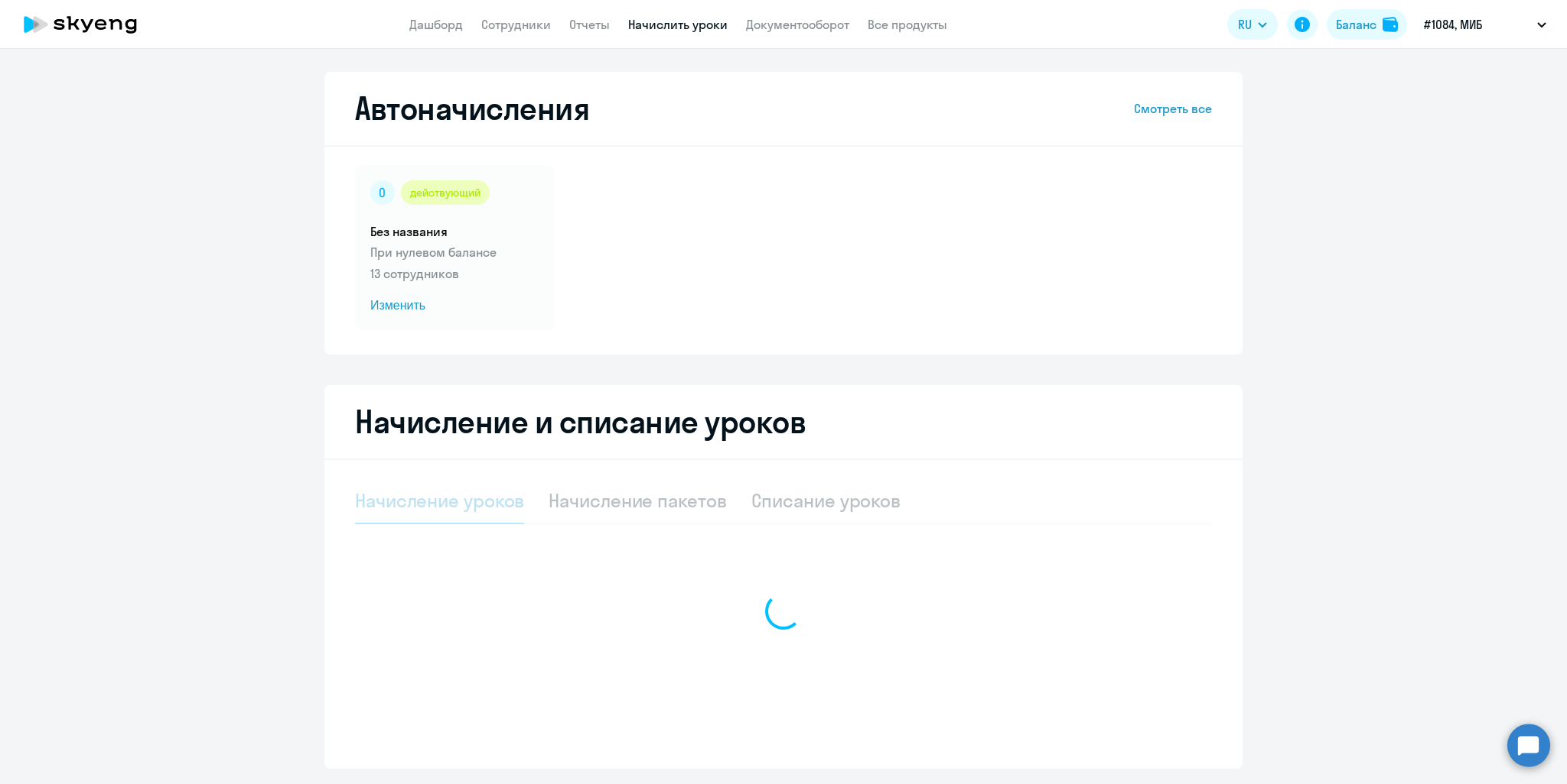
select select "10"
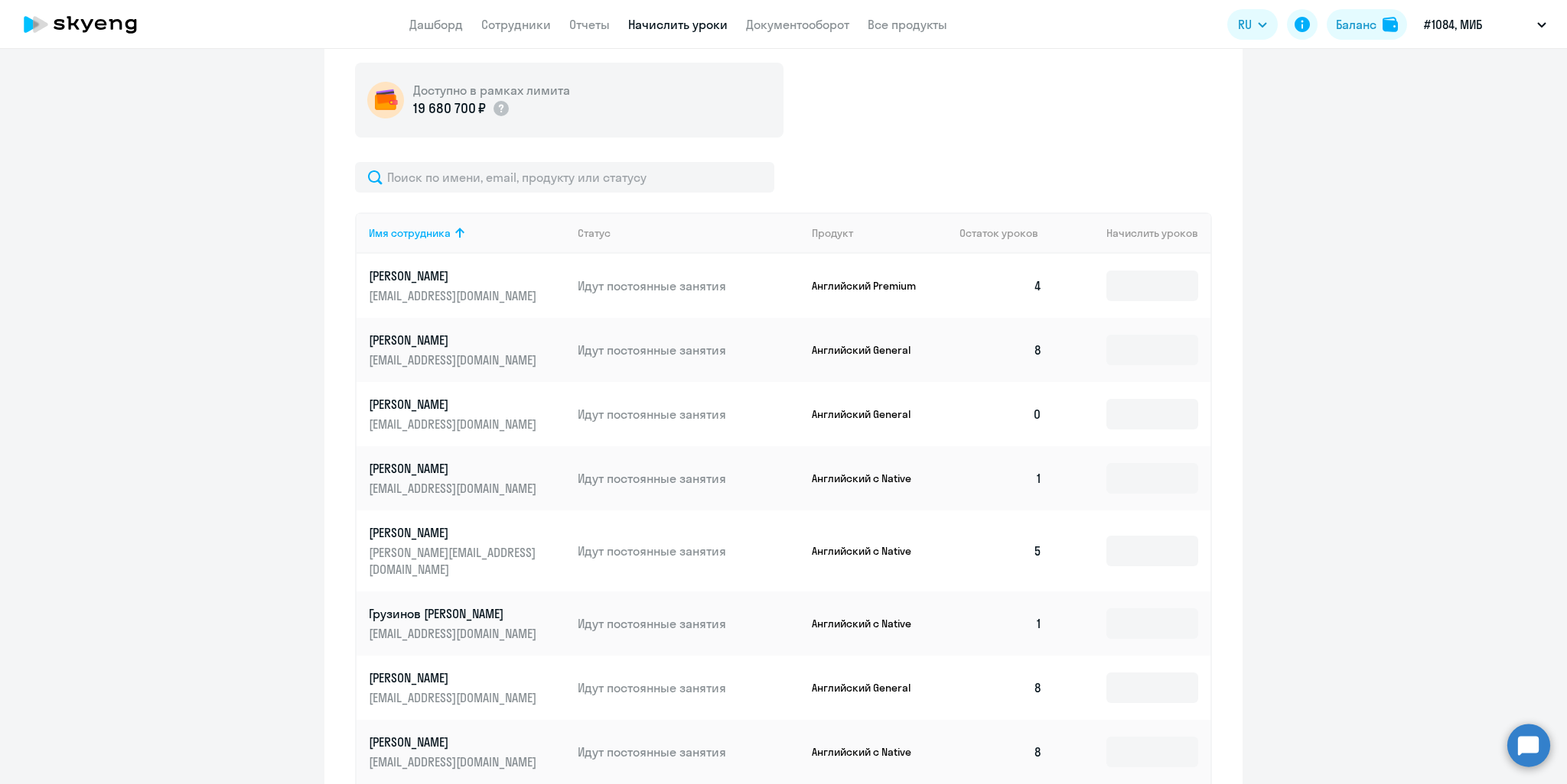
scroll to position [611, 0]
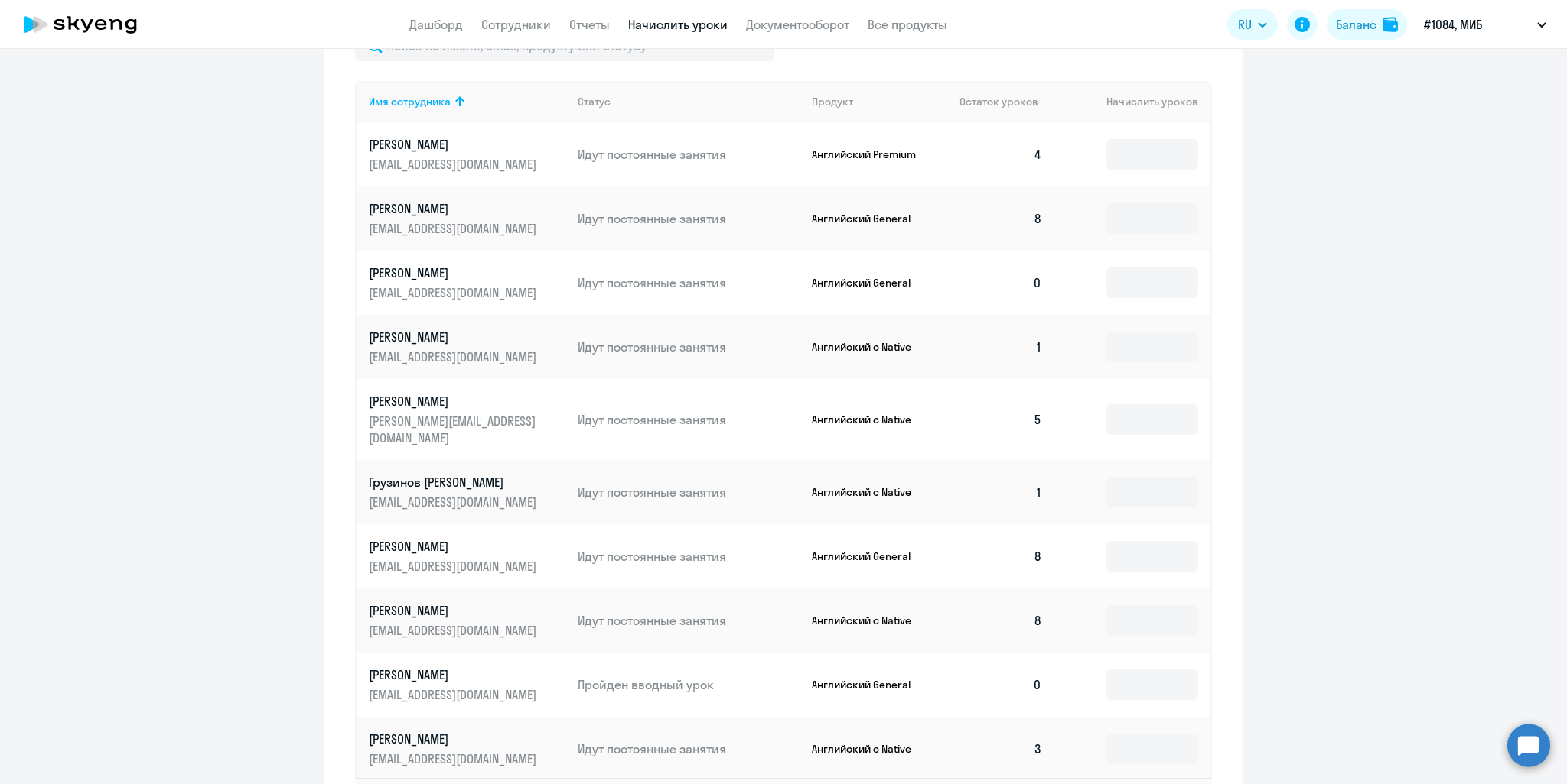
click at [356, 596] on td "Журавлева Елена jus7@mail.ru" at bounding box center [460, 621] width 209 height 64
click at [605, 616] on td "Идут постоянные занятия" at bounding box center [682, 621] width 234 height 64
click at [640, 688] on td "Пройден вводный урок" at bounding box center [682, 685] width 234 height 64
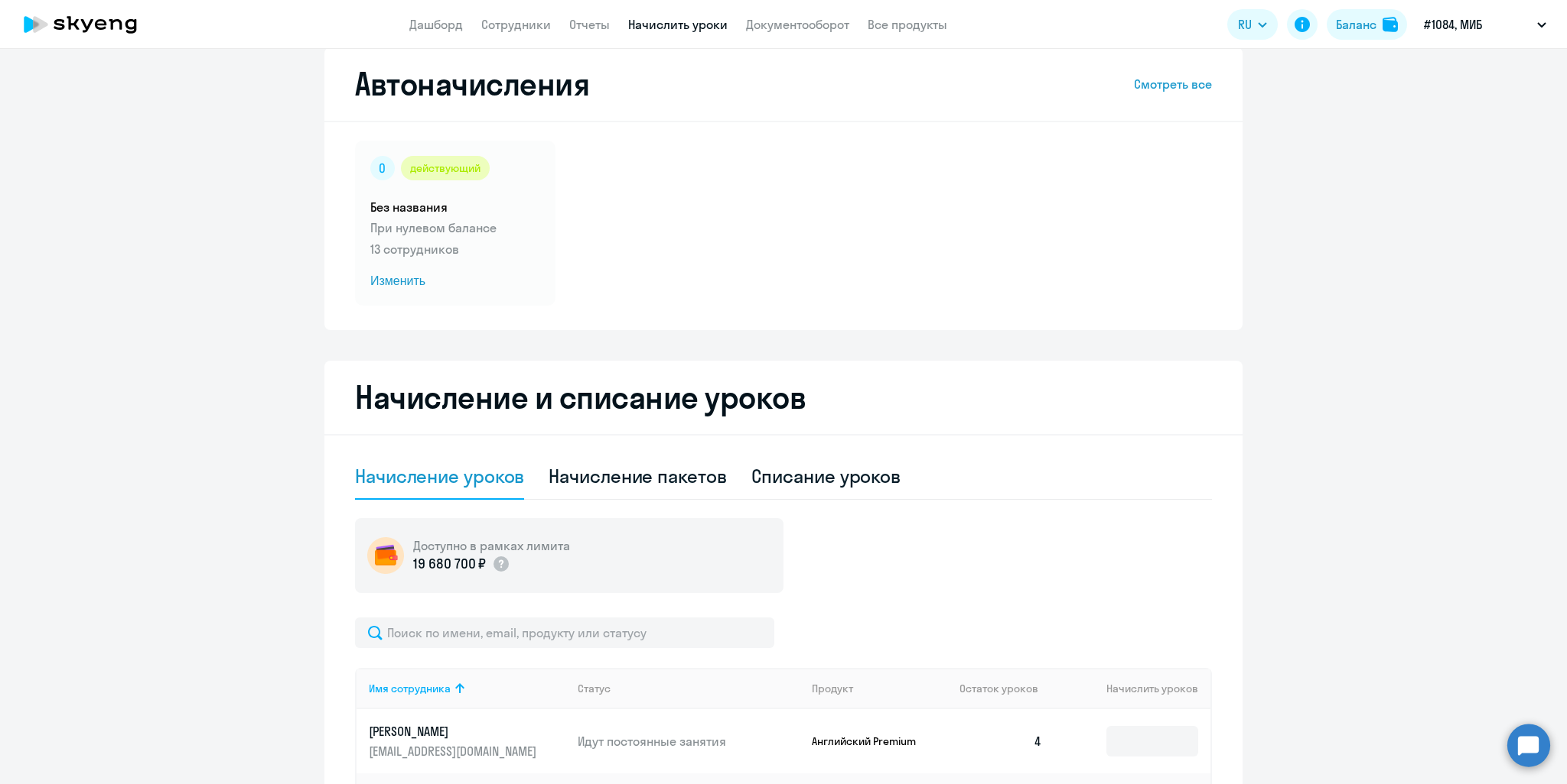
scroll to position [0, 0]
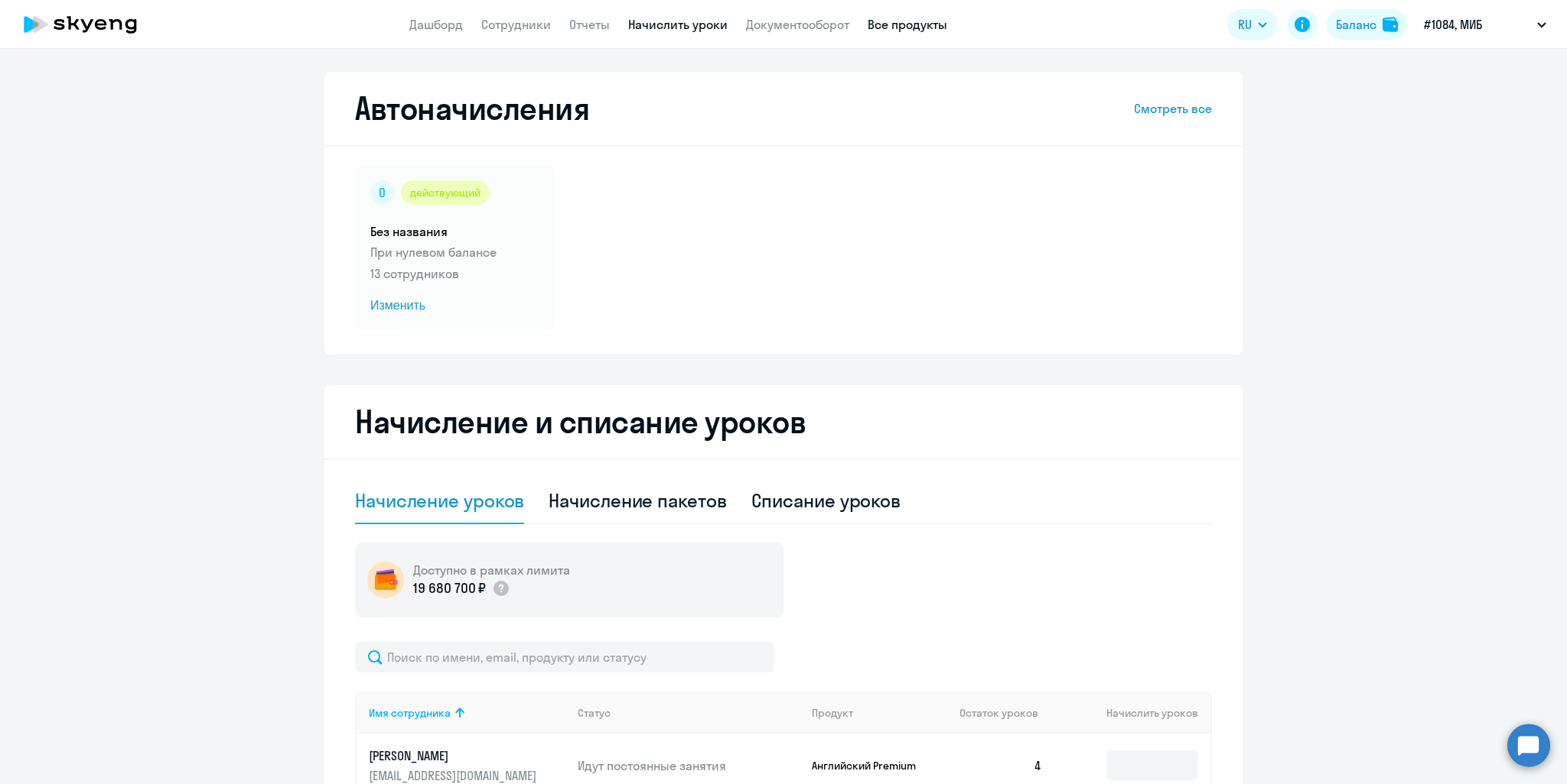
click at [895, 23] on link "Все продукты" at bounding box center [907, 24] width 80 height 15
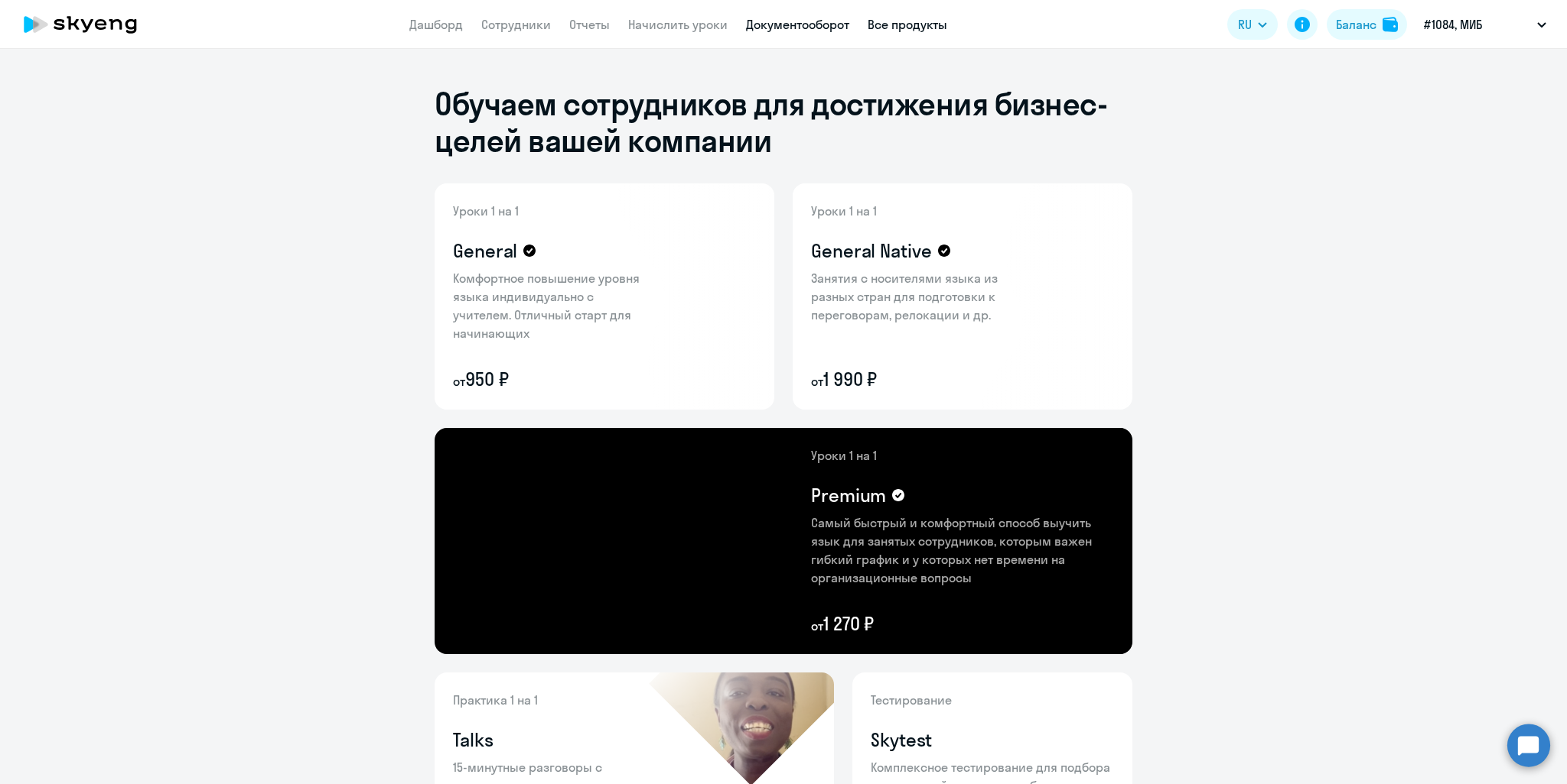
click at [814, 20] on link "Документооборот" at bounding box center [797, 24] width 103 height 15
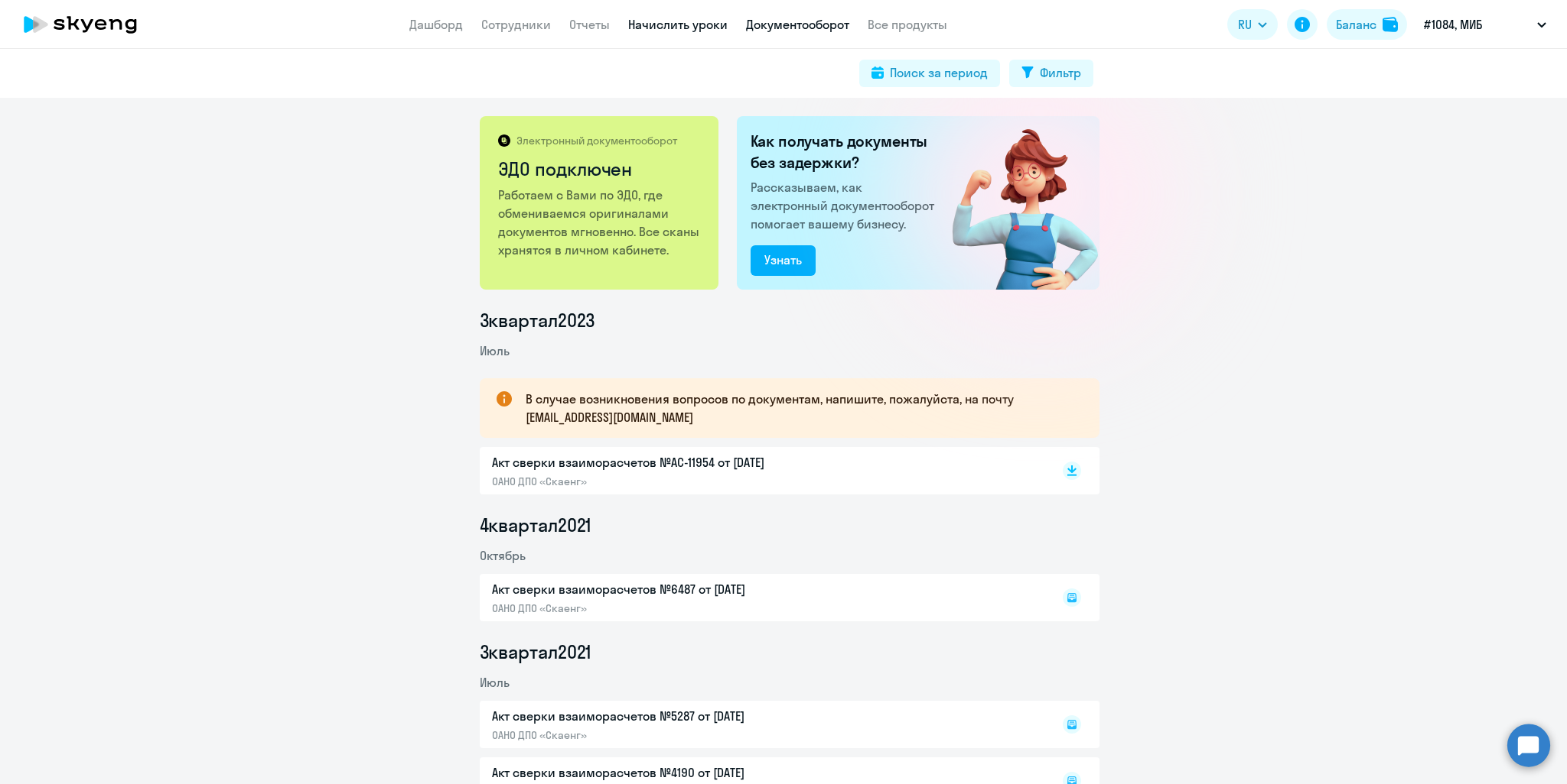
click at [695, 25] on link "Начислить уроки" at bounding box center [678, 24] width 99 height 15
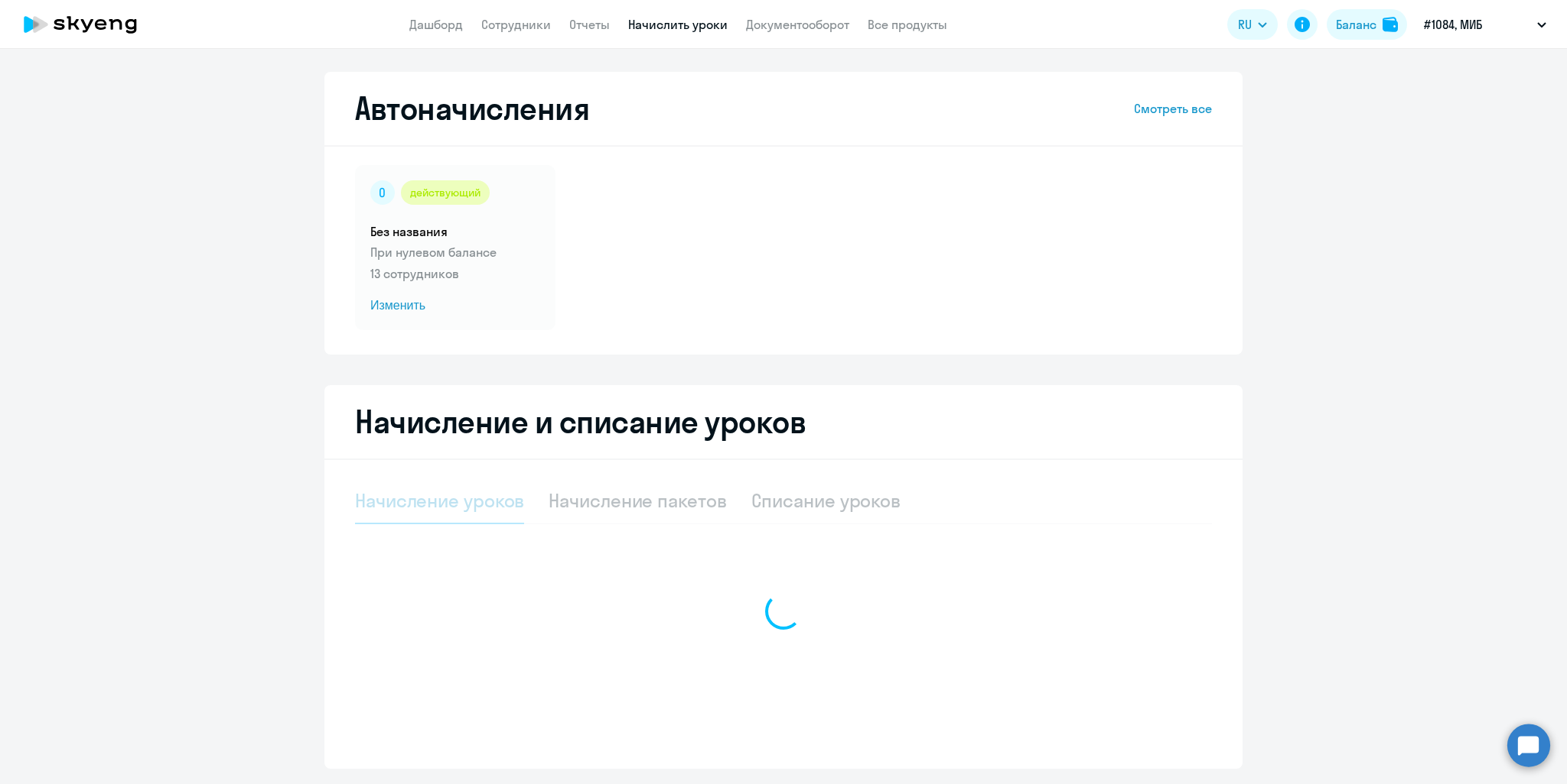
select select "10"
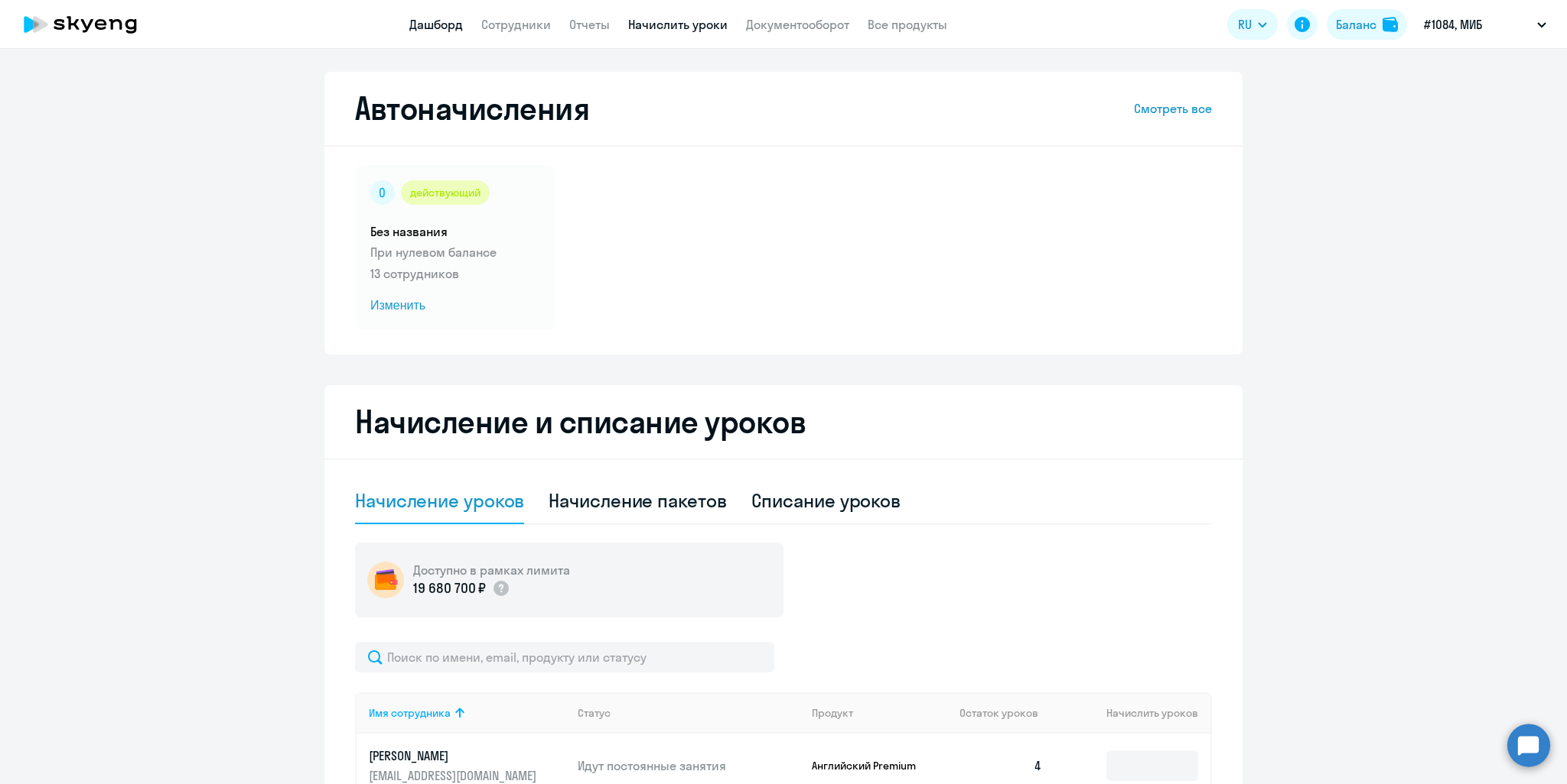
click at [449, 28] on link "Дашборд" at bounding box center [436, 24] width 53 height 15
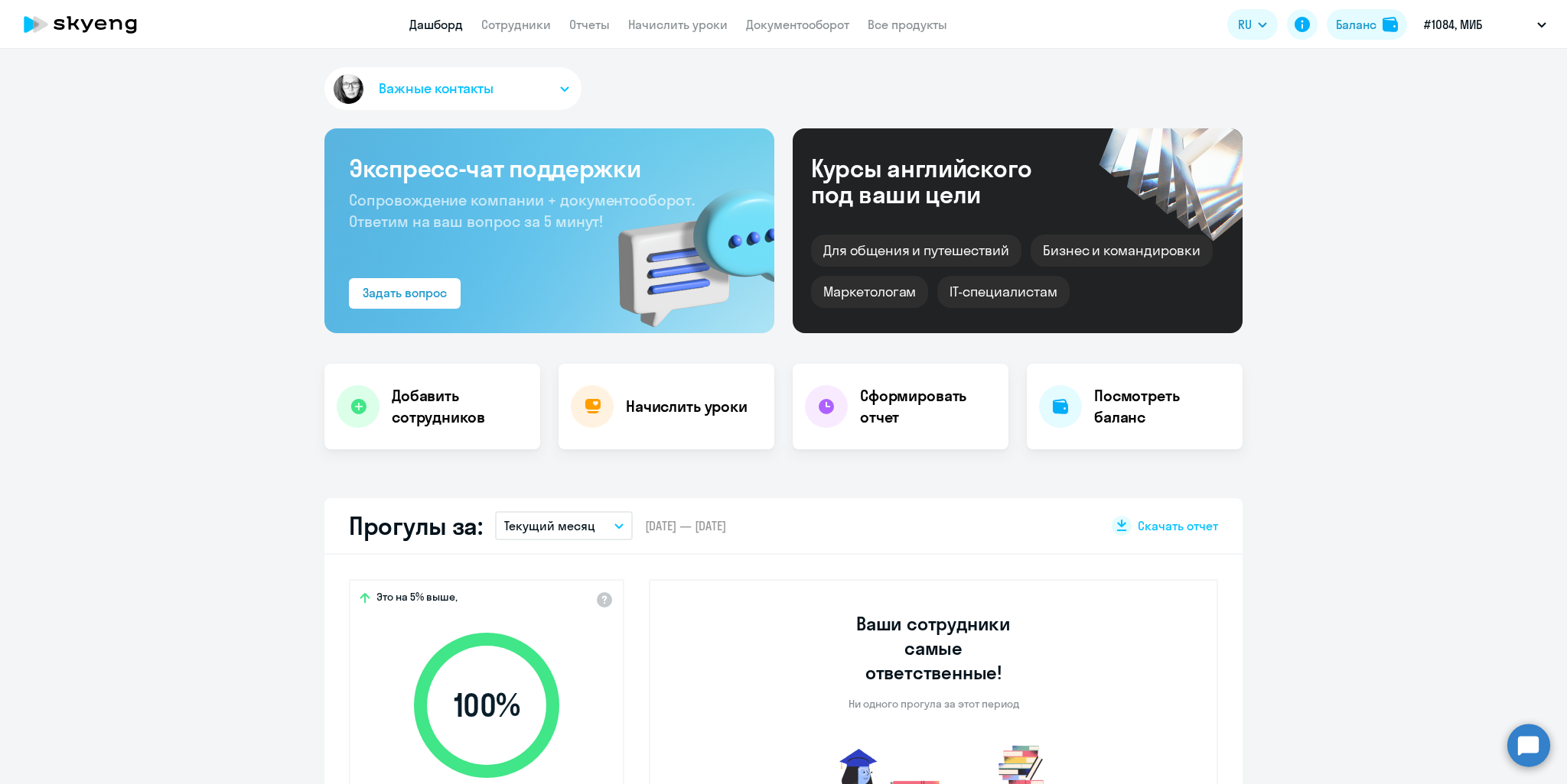
select select "30"
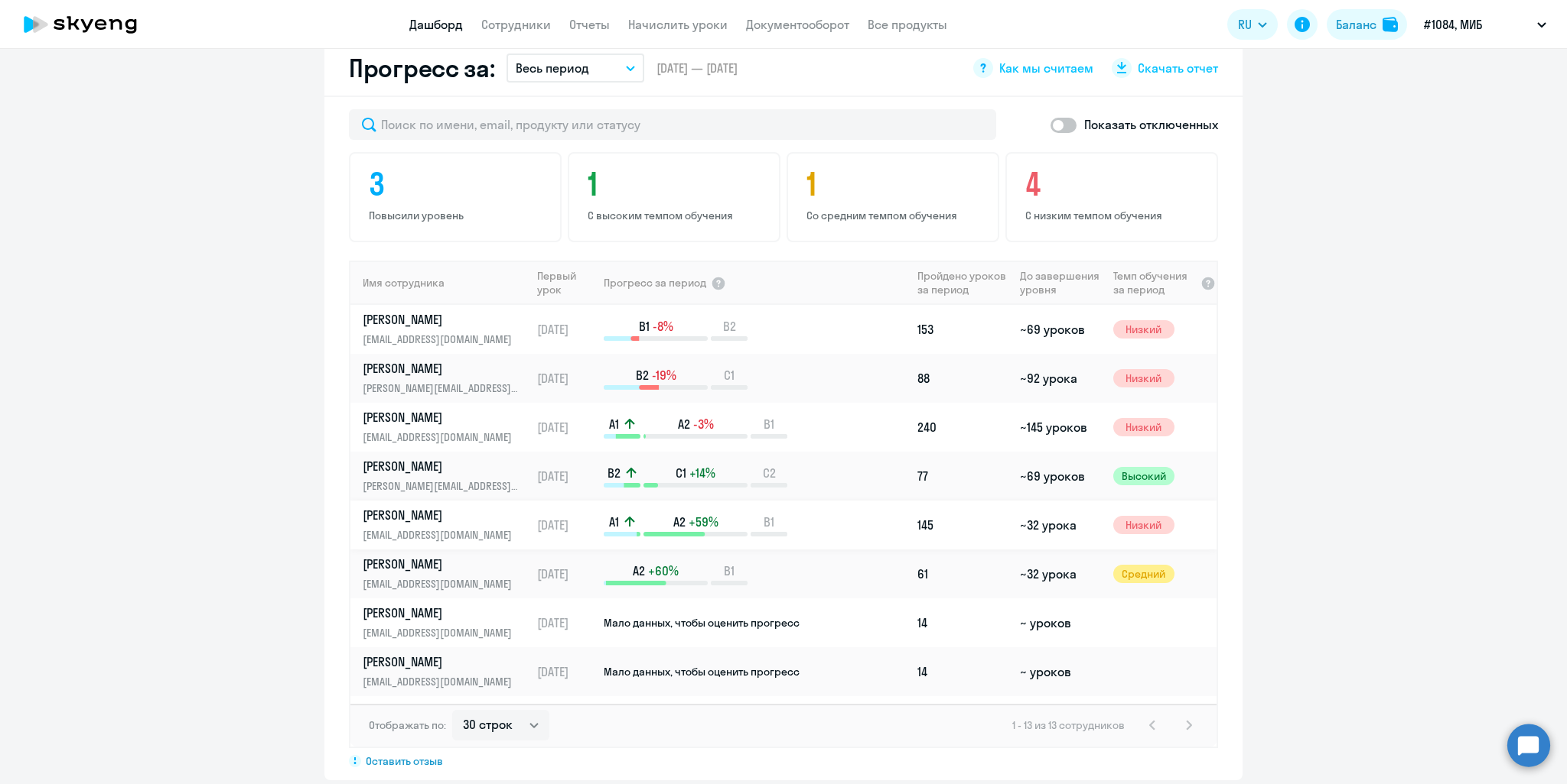
scroll to position [229, 0]
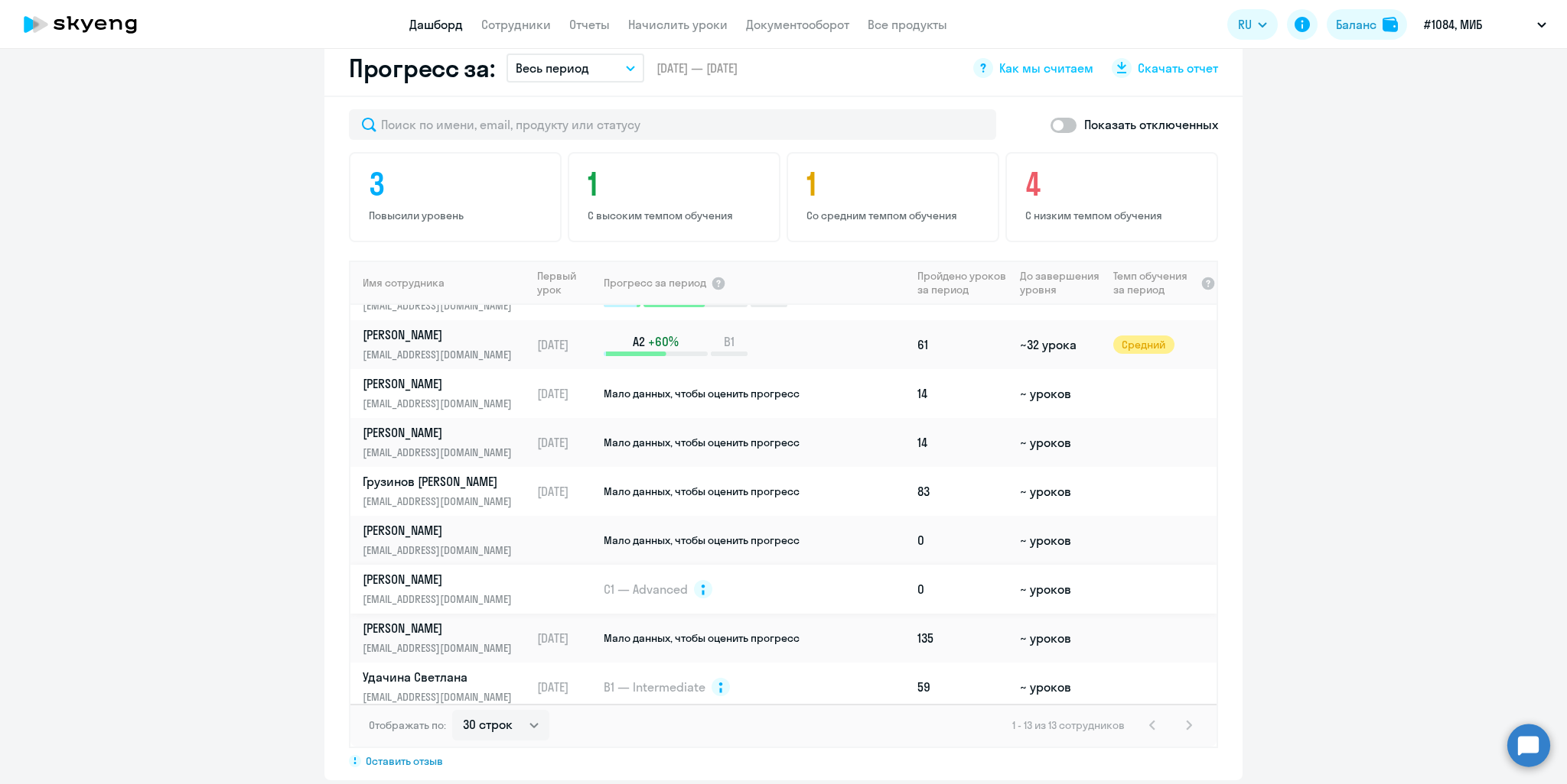
click at [1161, 565] on td at bounding box center [1161, 590] width 109 height 49
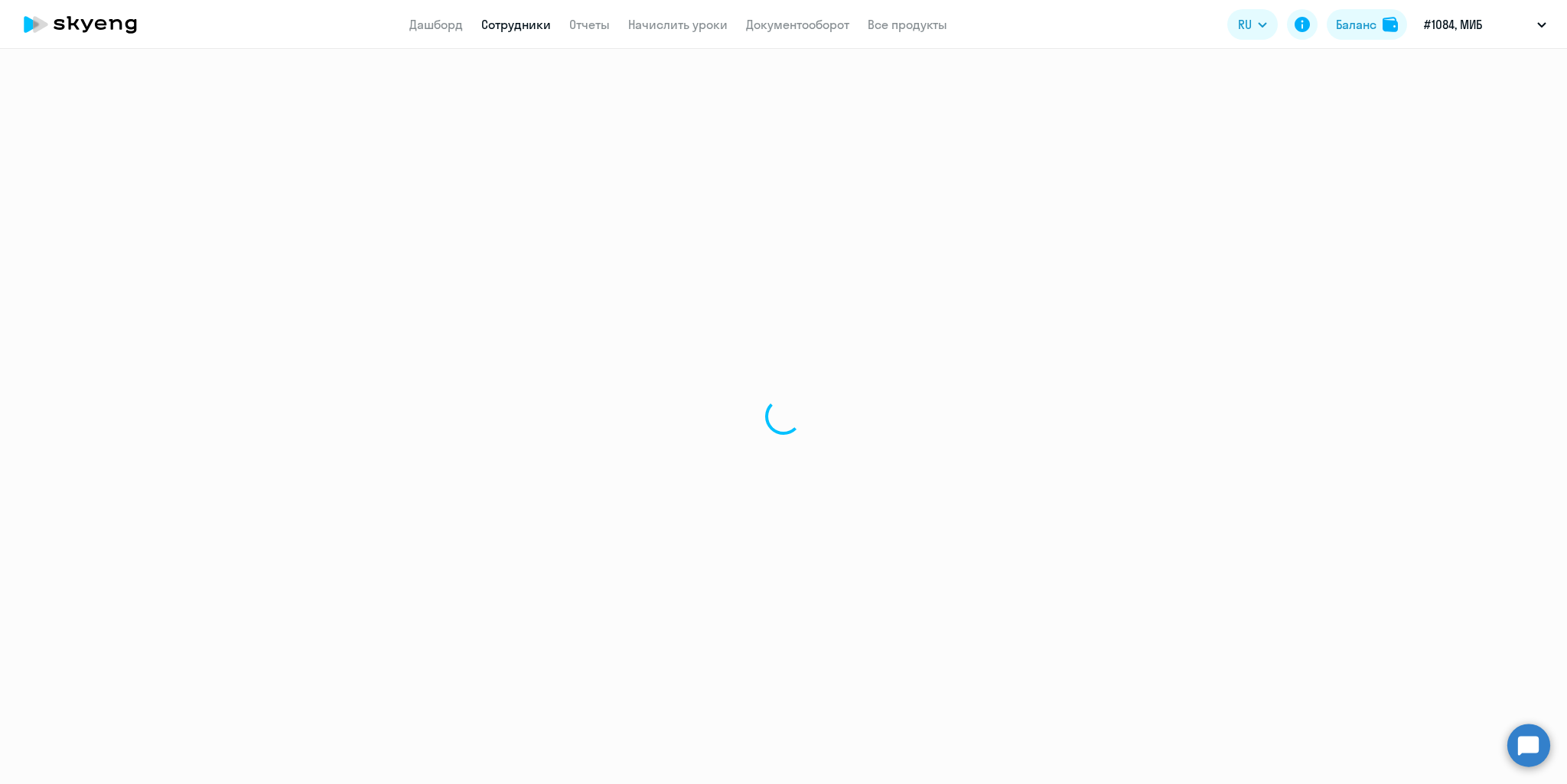
select select "english"
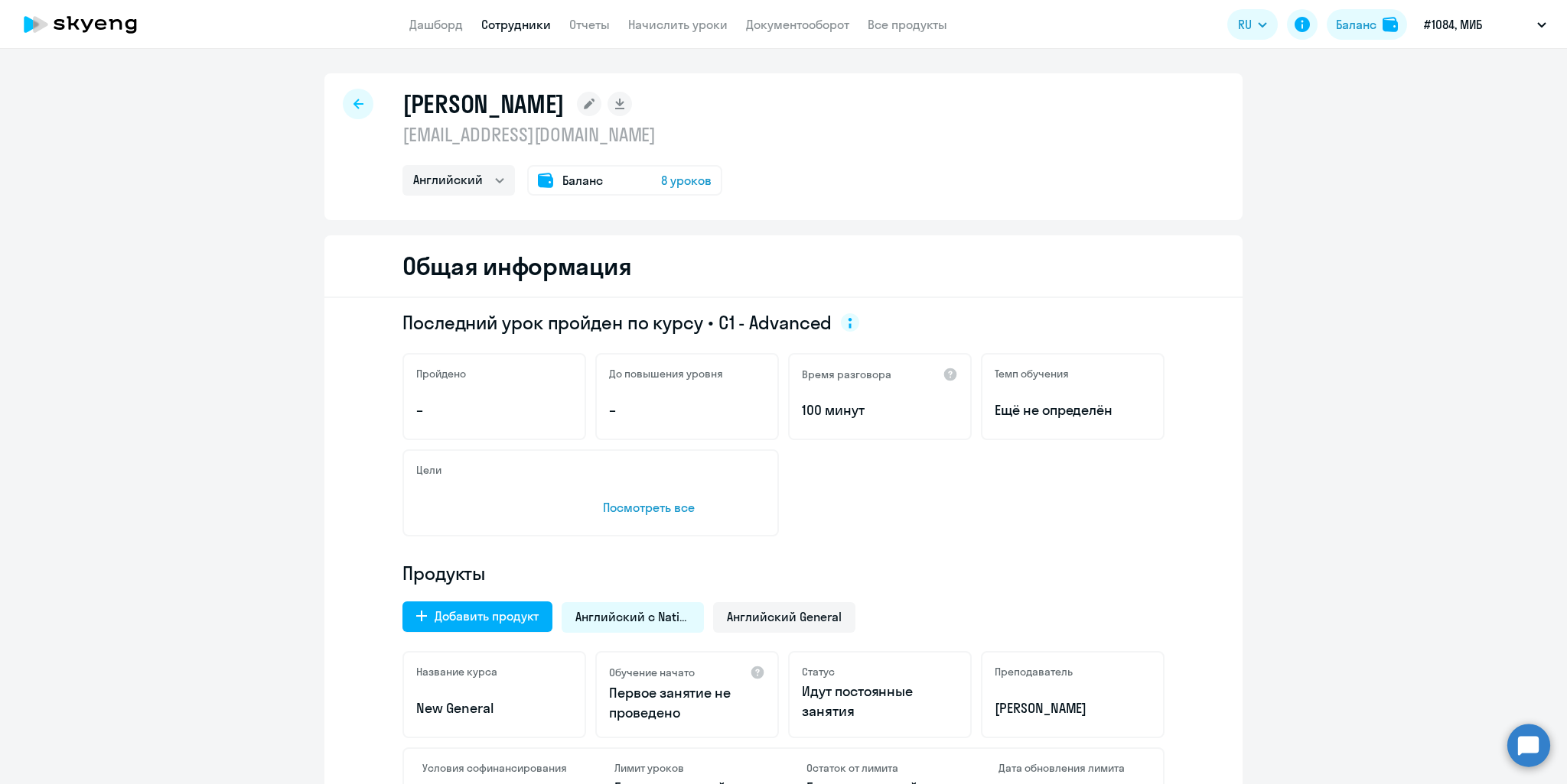
click at [673, 179] on span "8 уроков" at bounding box center [686, 181] width 51 height 18
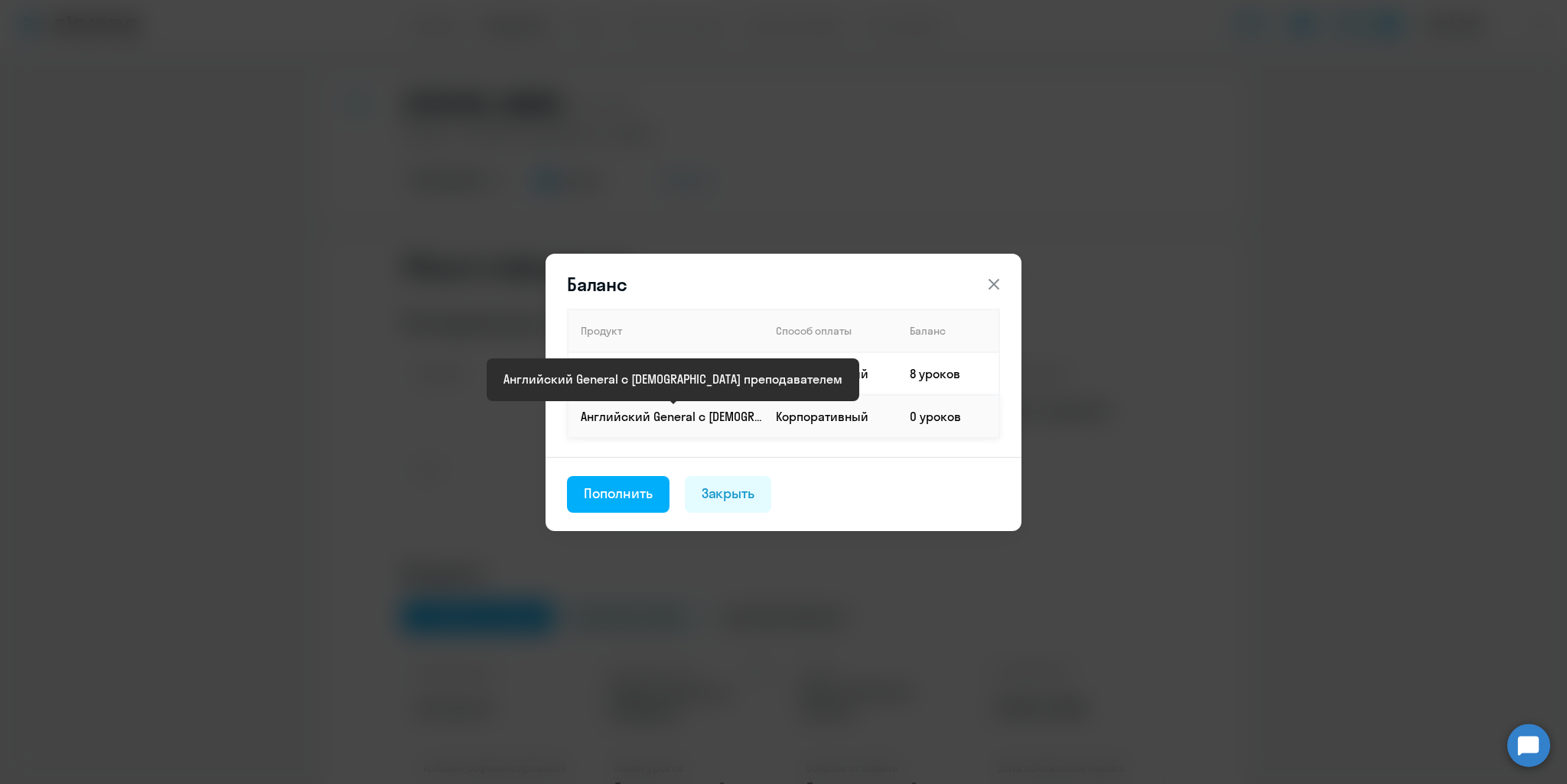
click at [656, 421] on p "Английский General с русскоговорящим преподавателем" at bounding box center [671, 416] width 182 height 17
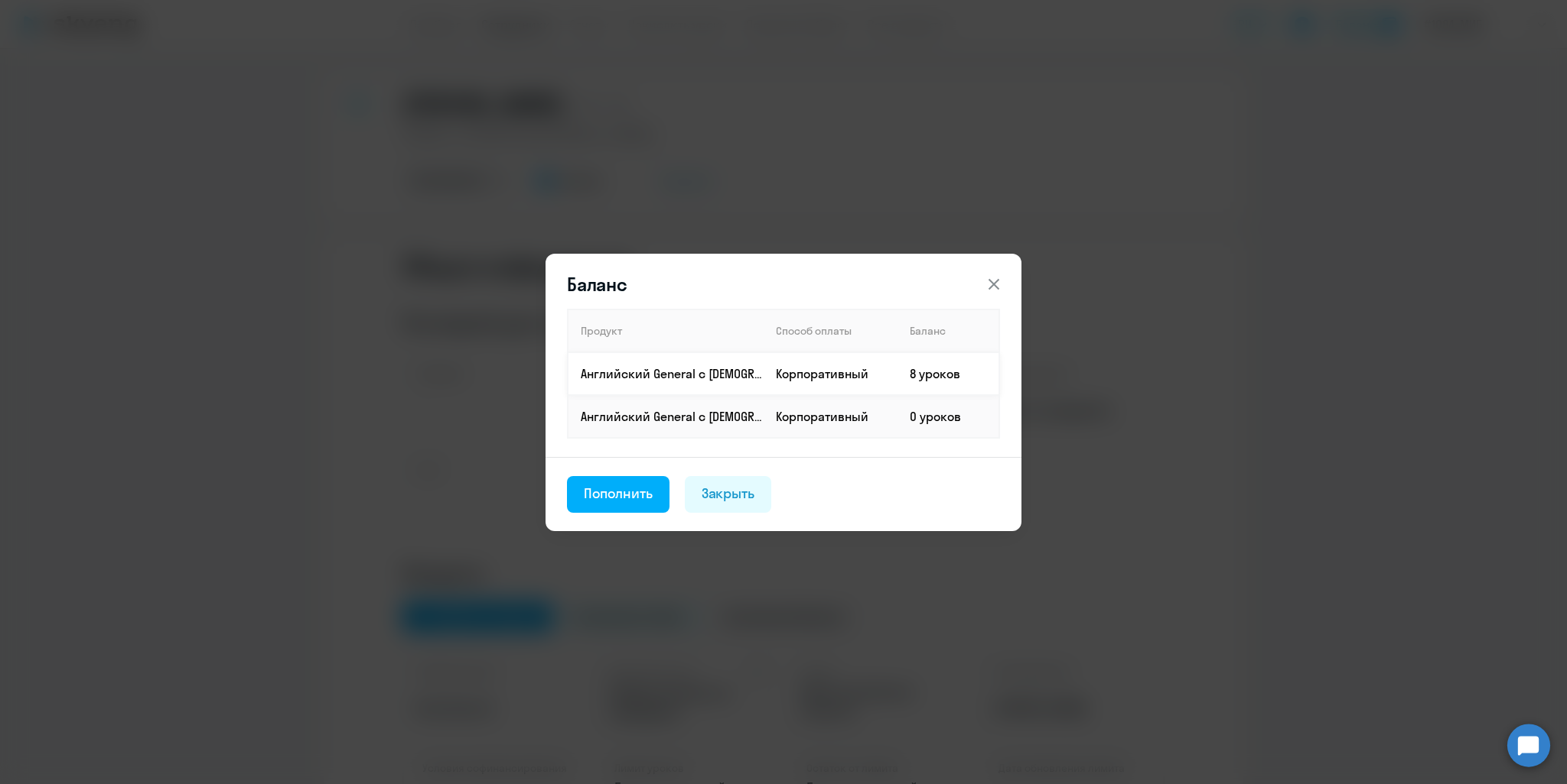
click at [909, 376] on td "8 уроков" at bounding box center [948, 373] width 102 height 42
click at [915, 415] on td "0 уроков" at bounding box center [948, 416] width 102 height 42
click at [753, 491] on div "Закрыть" at bounding box center [727, 494] width 53 height 20
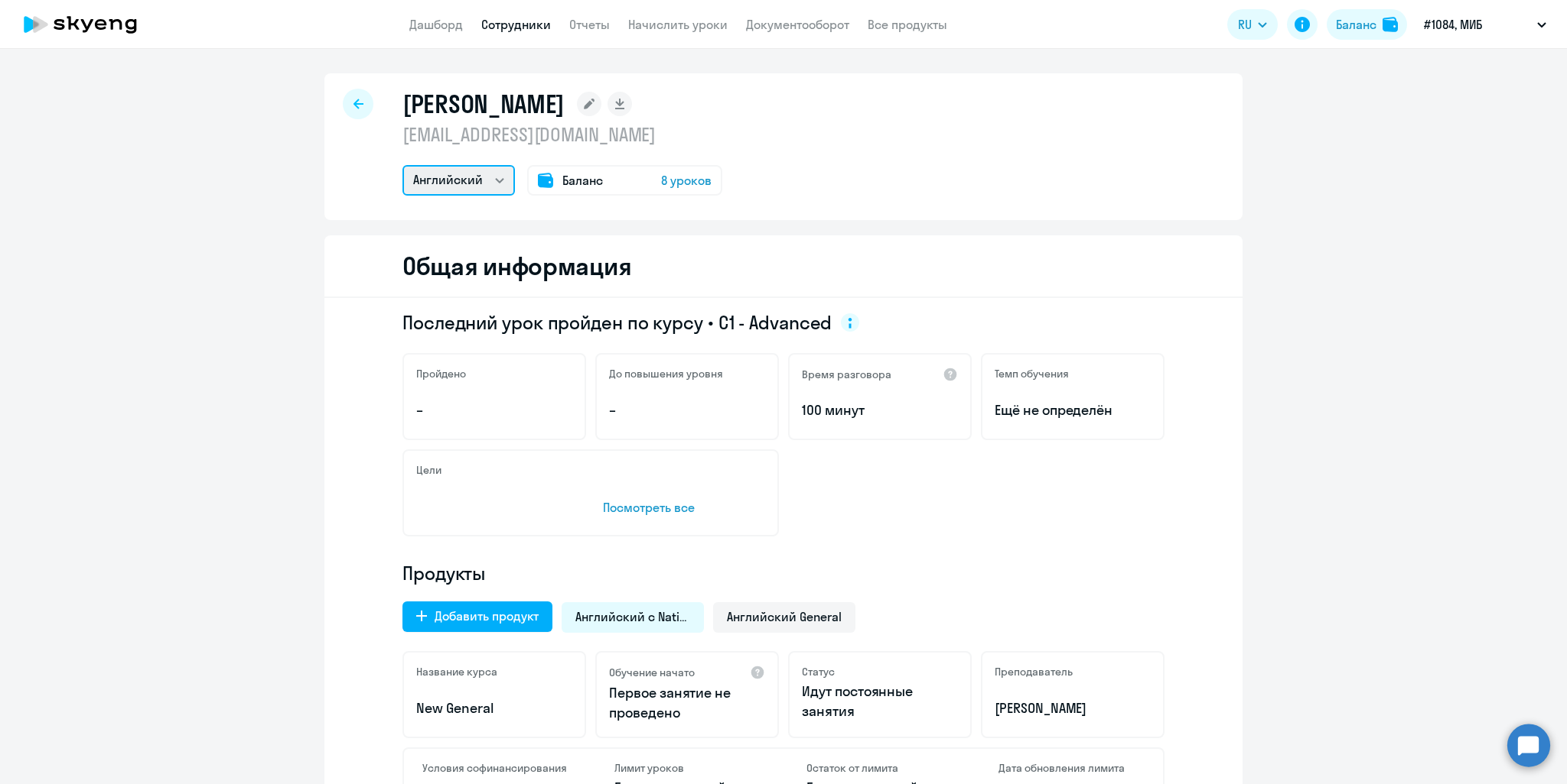
click at [499, 175] on select "Английский" at bounding box center [458, 181] width 112 height 31
click at [521, 25] on link "Сотрудники" at bounding box center [515, 24] width 70 height 15
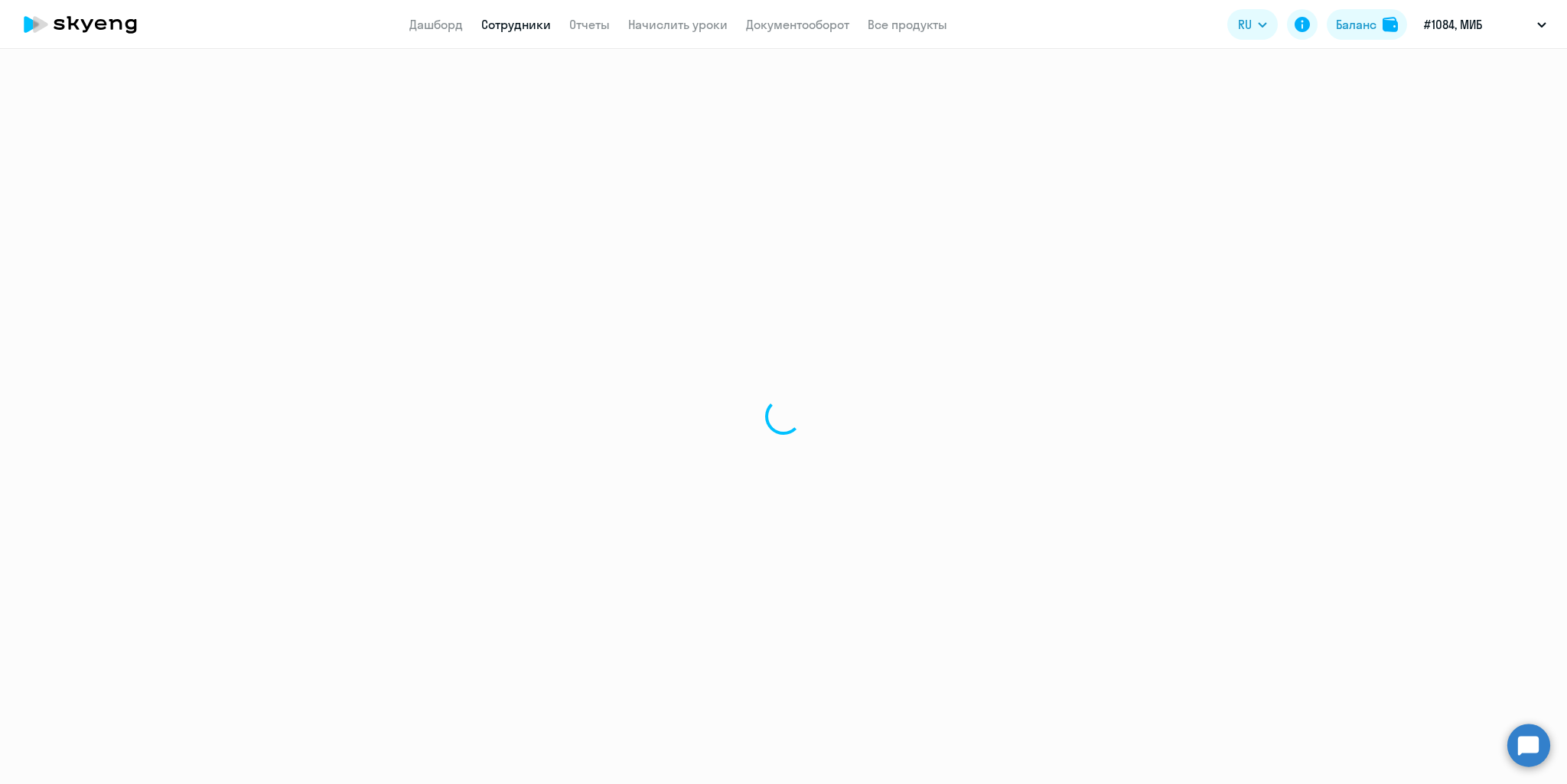
select select "30"
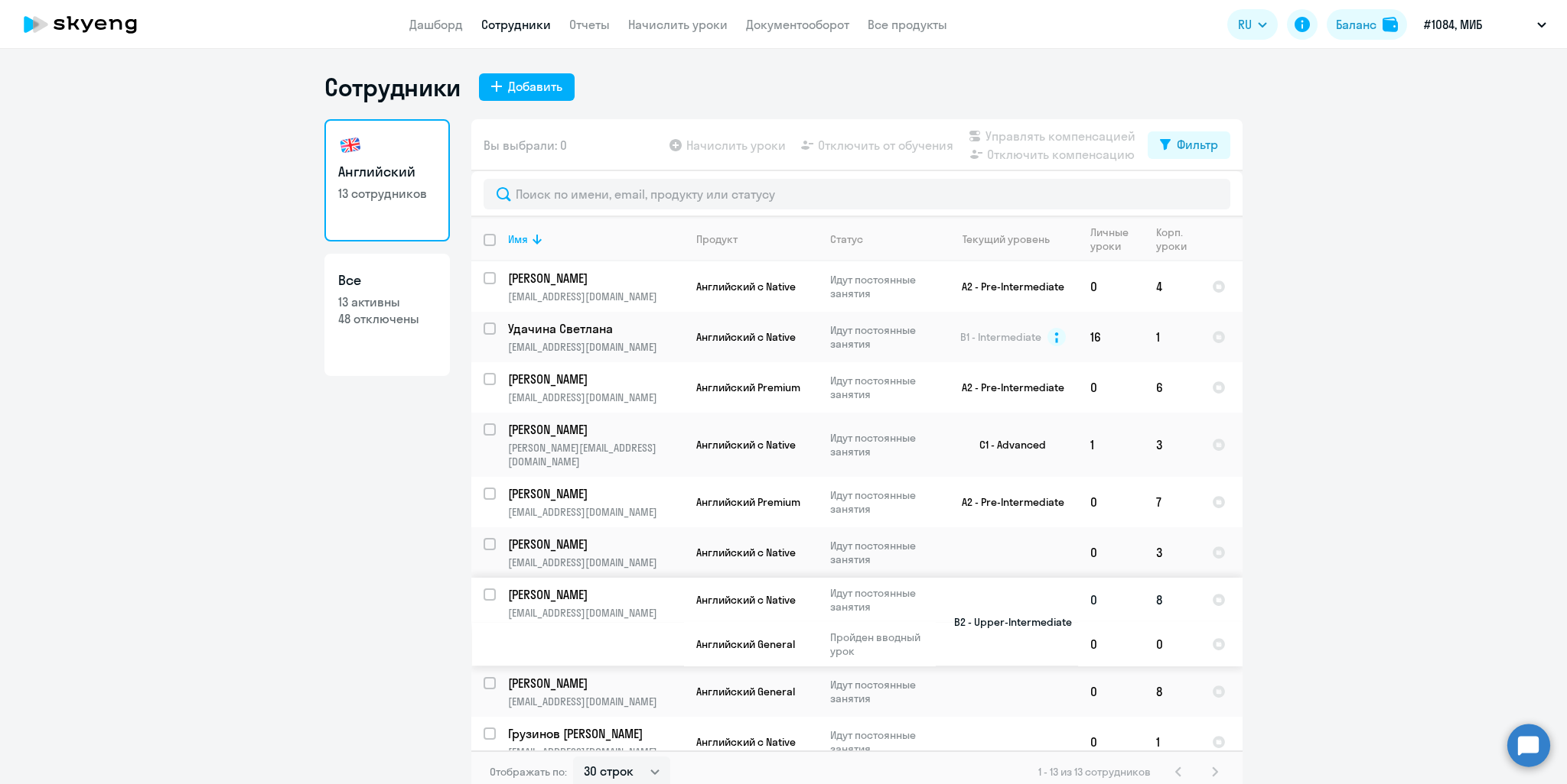
click at [486, 589] on input "select row 14408787" at bounding box center [499, 604] width 31 height 31
checkbox input "true"
click at [909, 147] on span "Отключить от обучения" at bounding box center [886, 145] width 136 height 18
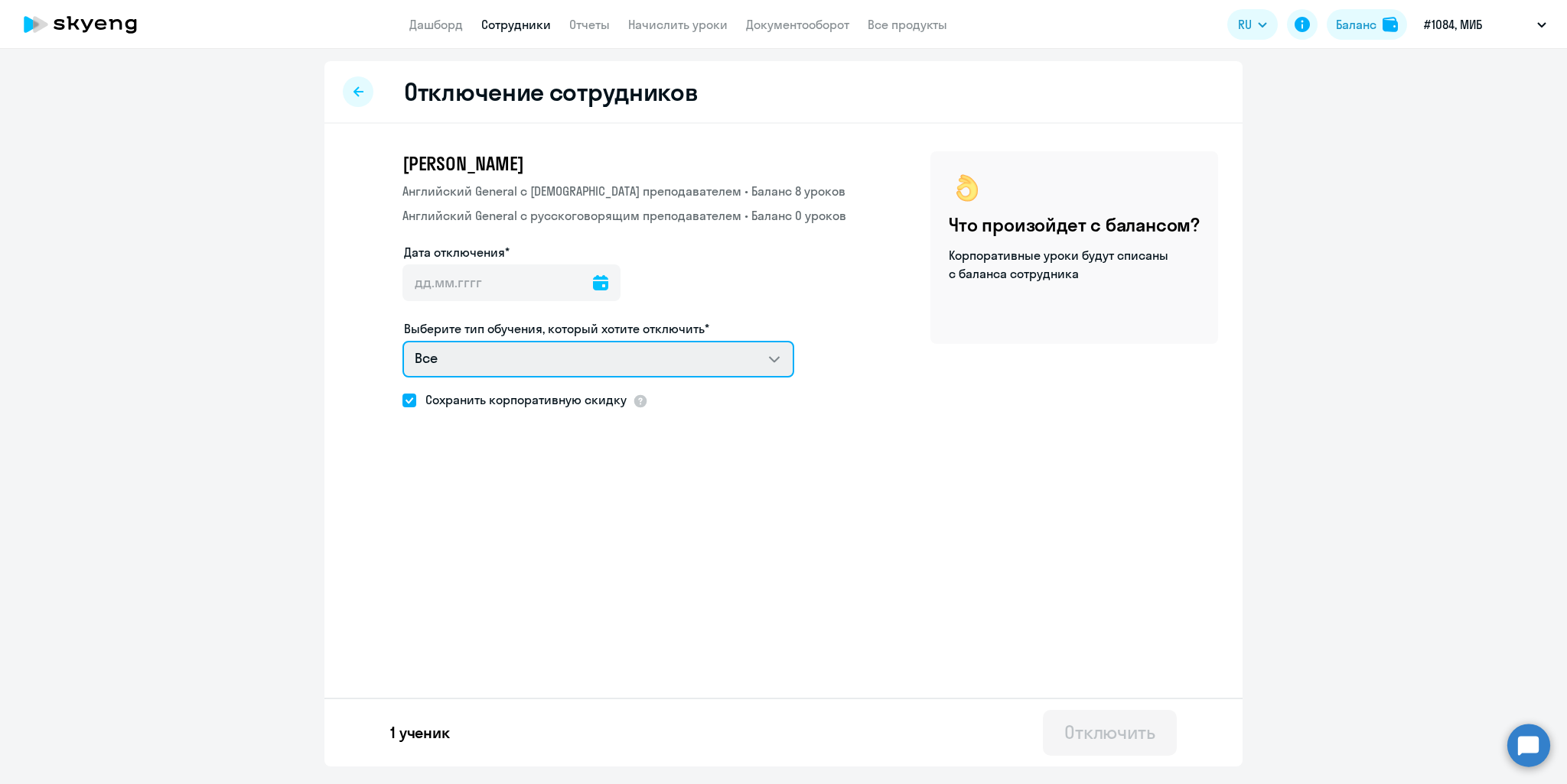
click at [729, 366] on select "Все Английский General с англоговорящим преподавателем Английский General с рус…" at bounding box center [597, 359] width 391 height 37
select select "english_adult_not_native_speaker"
click at [402, 341] on select "Все Английский General с англоговорящим преподавателем Английский General с рус…" at bounding box center [597, 359] width 391 height 37
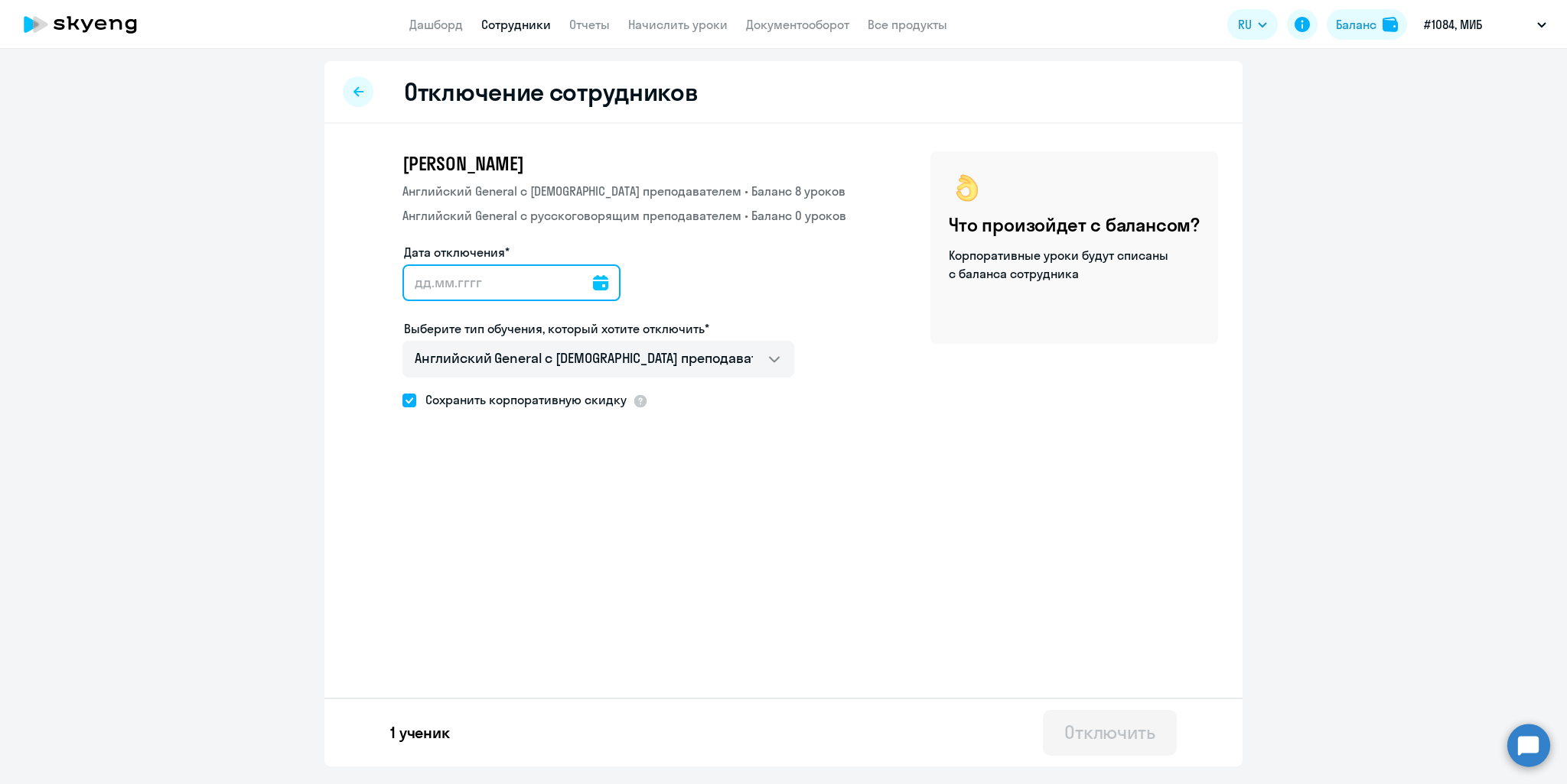
click at [410, 280] on input "Дата отключения*" at bounding box center [511, 283] width 218 height 37
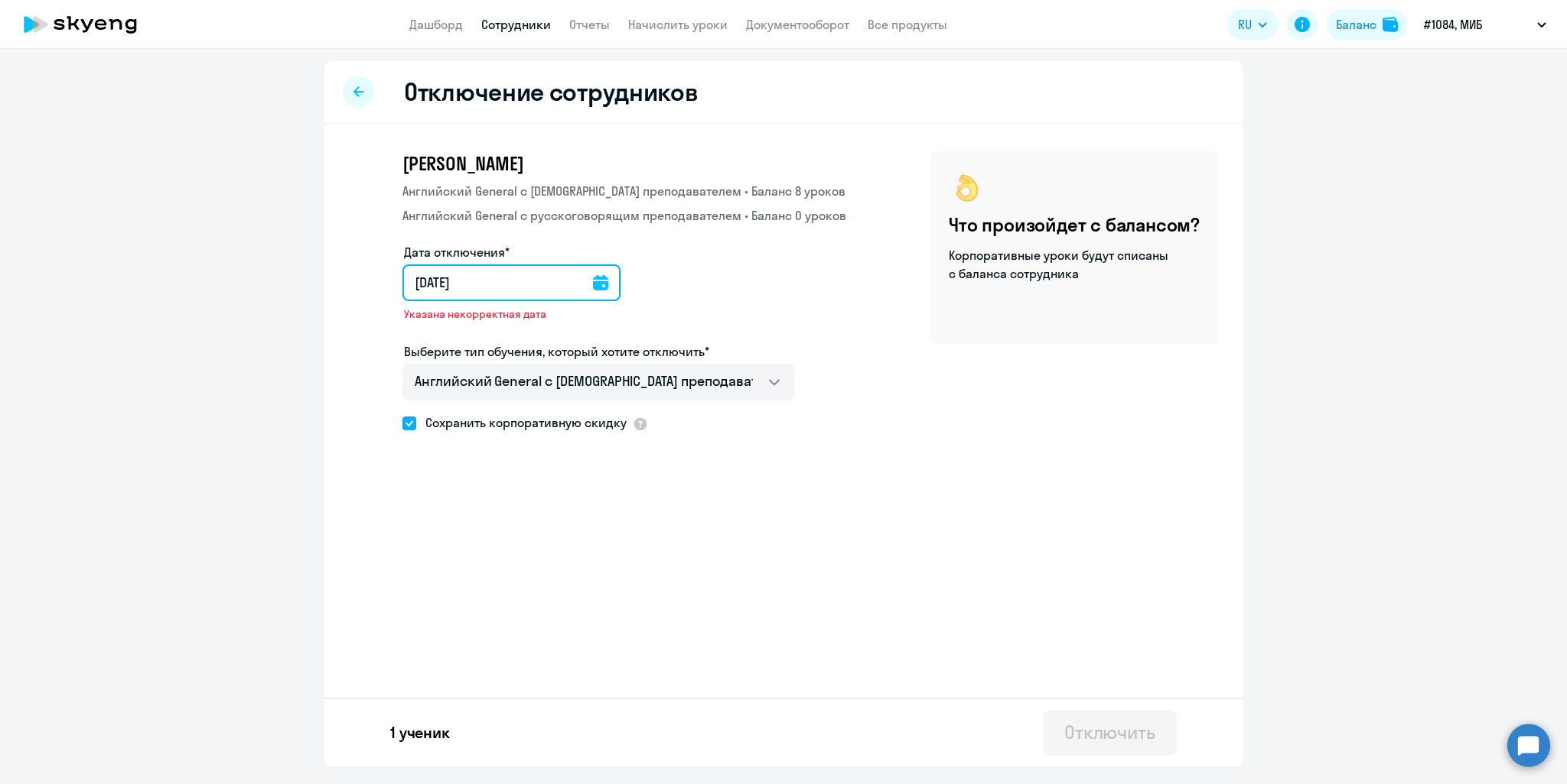
type input "[DATE]"
type input "18.9.2025"
type input "[DATE]"
click at [666, 541] on div "Отключение сотрудников Елена Журавлева Английский General с англоговорящим преп…" at bounding box center [784, 414] width 918 height 705
click at [411, 423] on span at bounding box center [408, 423] width 14 height 14
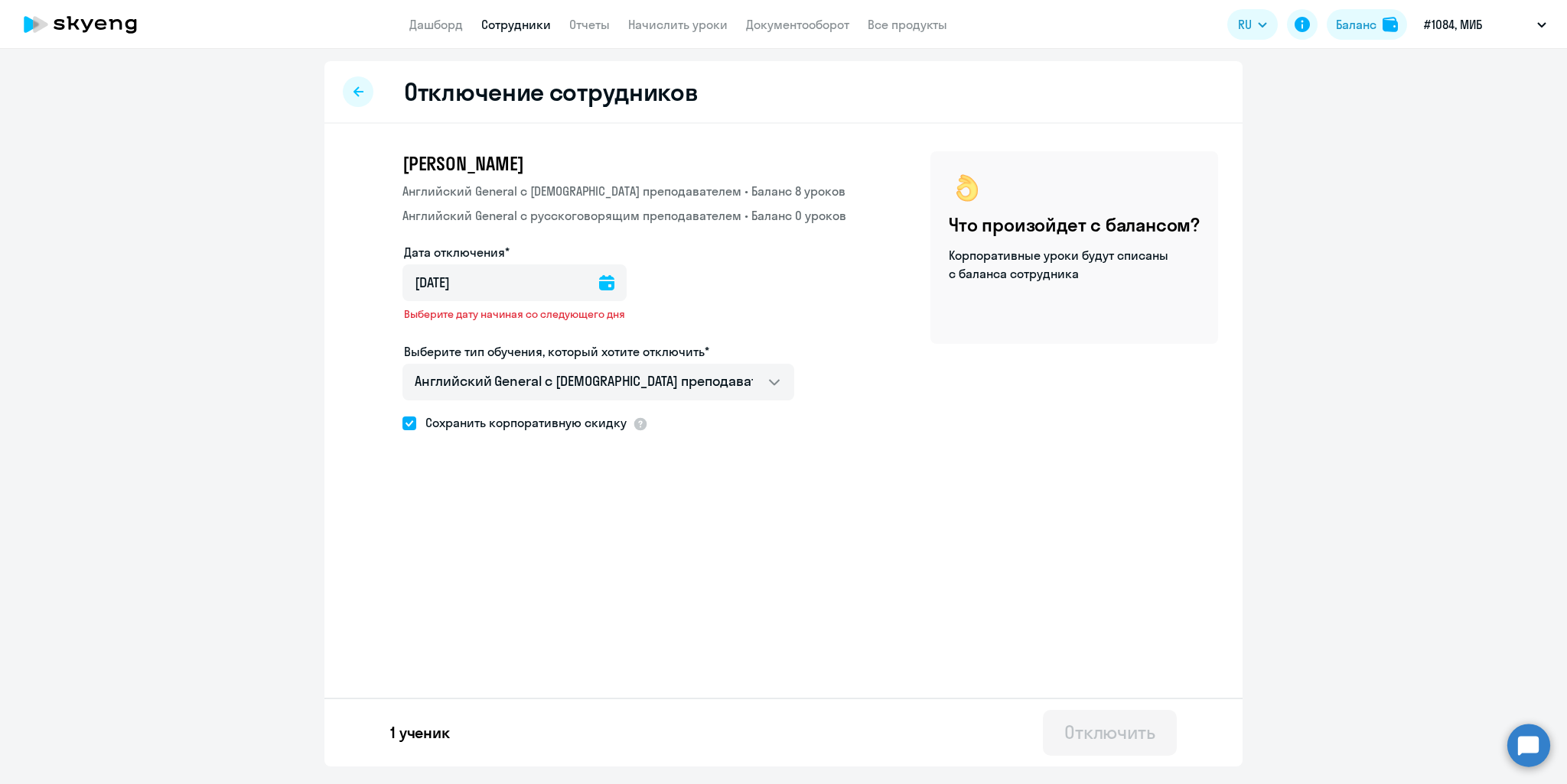
click at [402, 423] on input "Сохранить корпоративную скидку" at bounding box center [401, 423] width 1 height 1
click at [411, 423] on span at bounding box center [408, 423] width 14 height 14
click at [402, 423] on input "Сохранить корпоративную скидку" at bounding box center [401, 423] width 1 height 1
checkbox input "true"
click at [1094, 727] on div "Отключить" at bounding box center [1109, 732] width 91 height 24
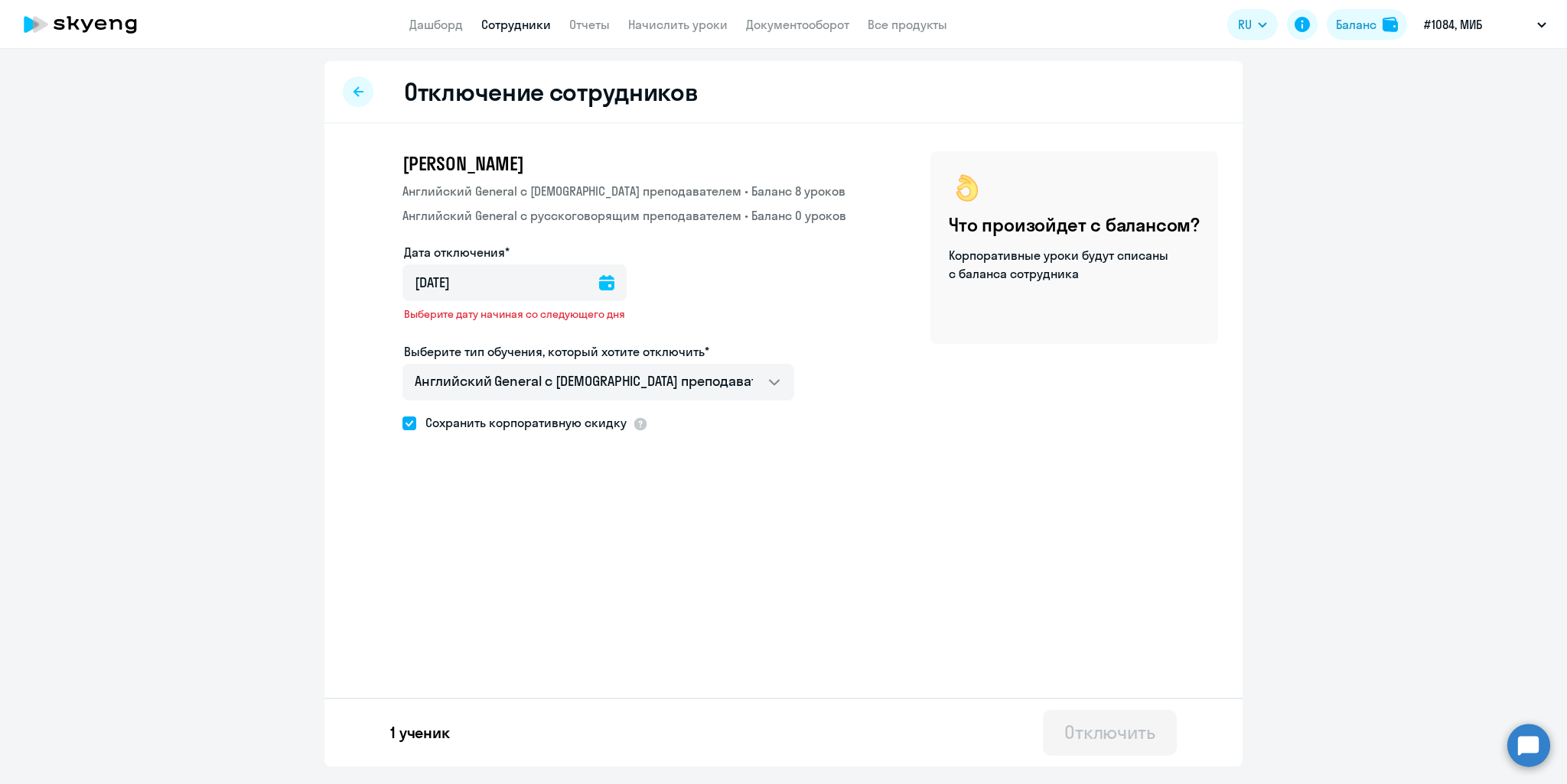
click at [1094, 727] on div "Отключить" at bounding box center [1109, 732] width 91 height 24
click at [612, 287] on icon at bounding box center [606, 283] width 15 height 15
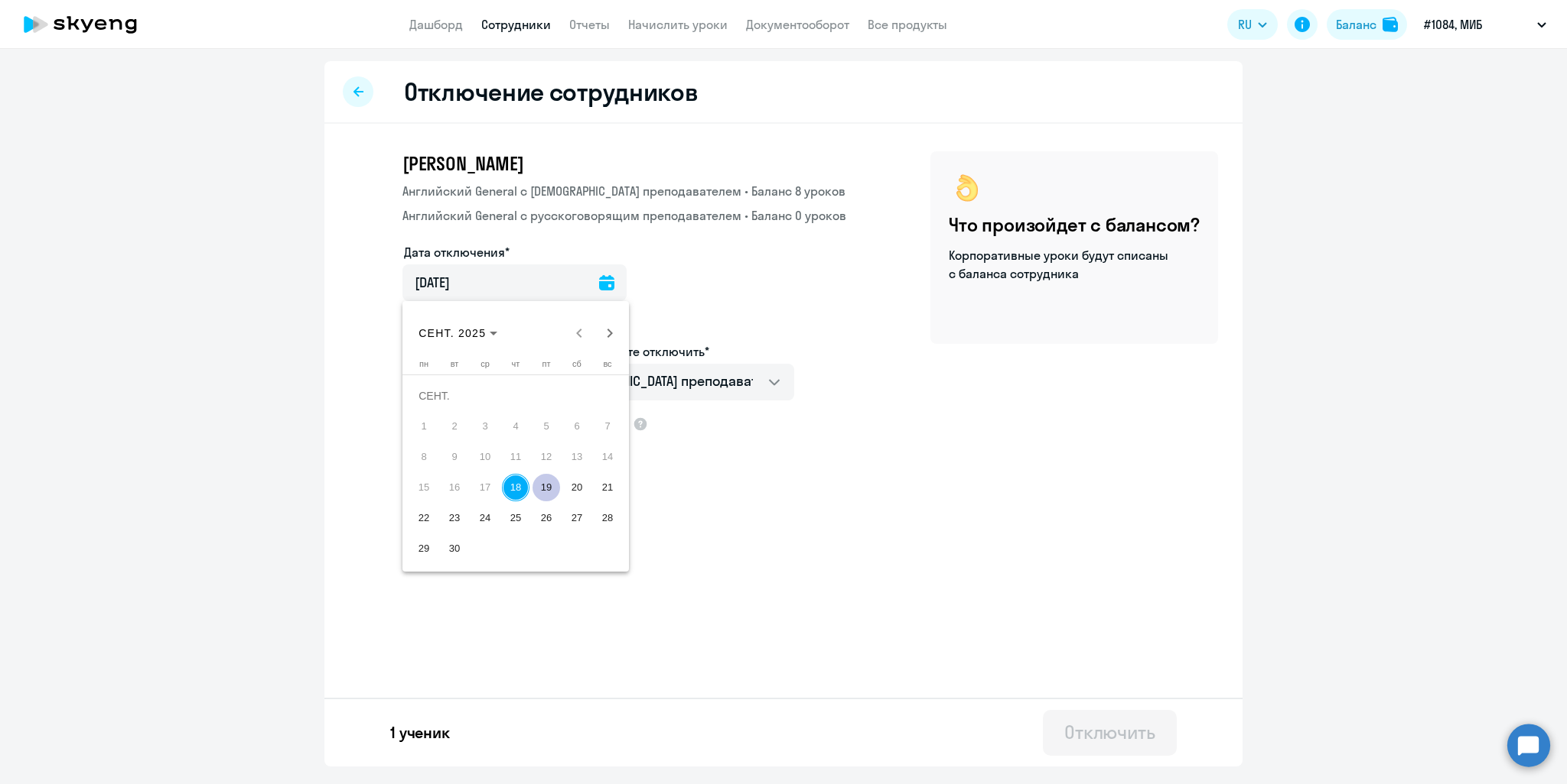
click at [550, 485] on span "19" at bounding box center [546, 488] width 27 height 27
type input "19.09.2025"
type input "19.9.2025"
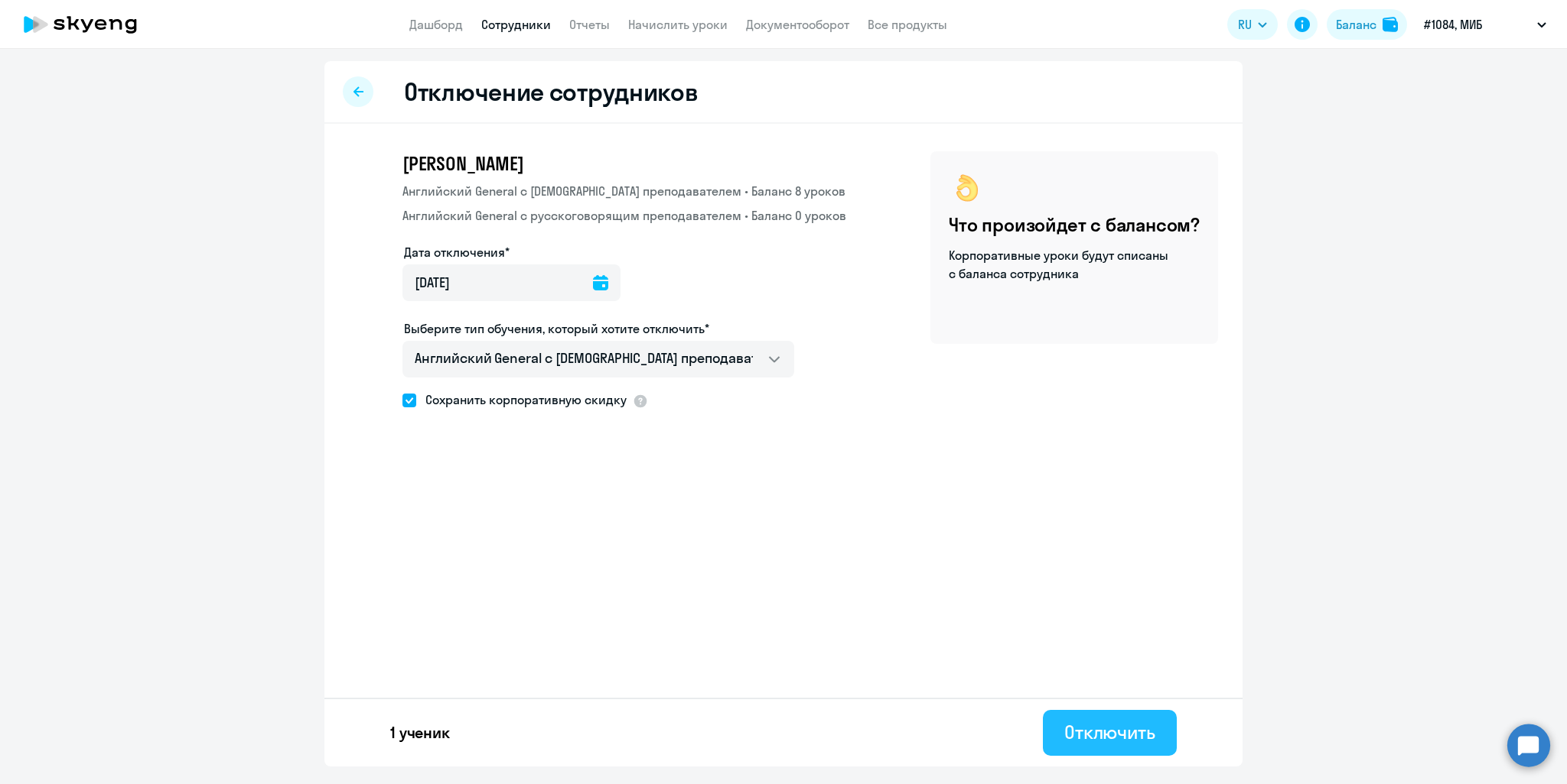
click at [1139, 733] on div "Отключить" at bounding box center [1109, 732] width 91 height 24
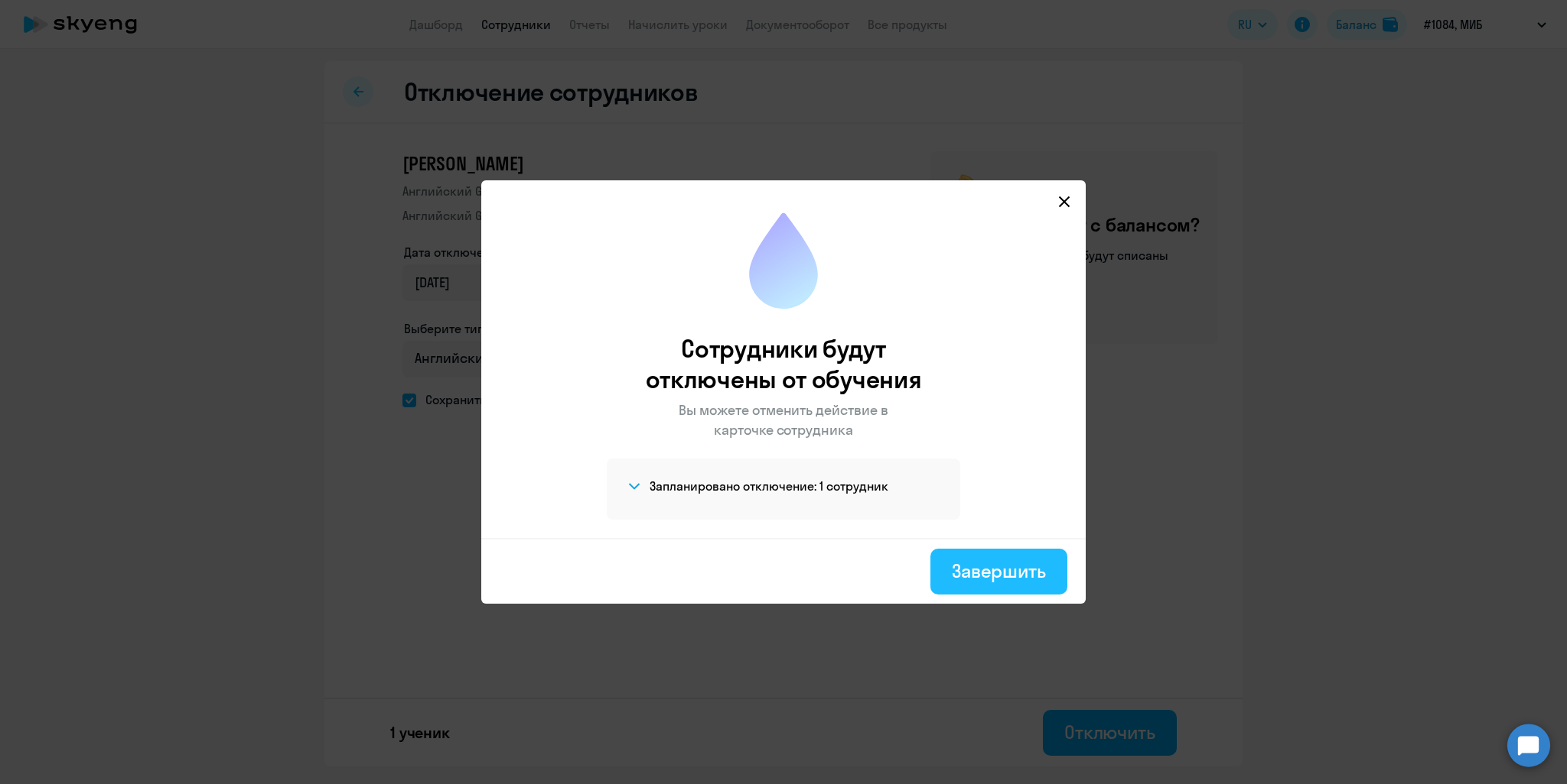
click at [1013, 567] on div "Завершить" at bounding box center [999, 571] width 94 height 24
select select "30"
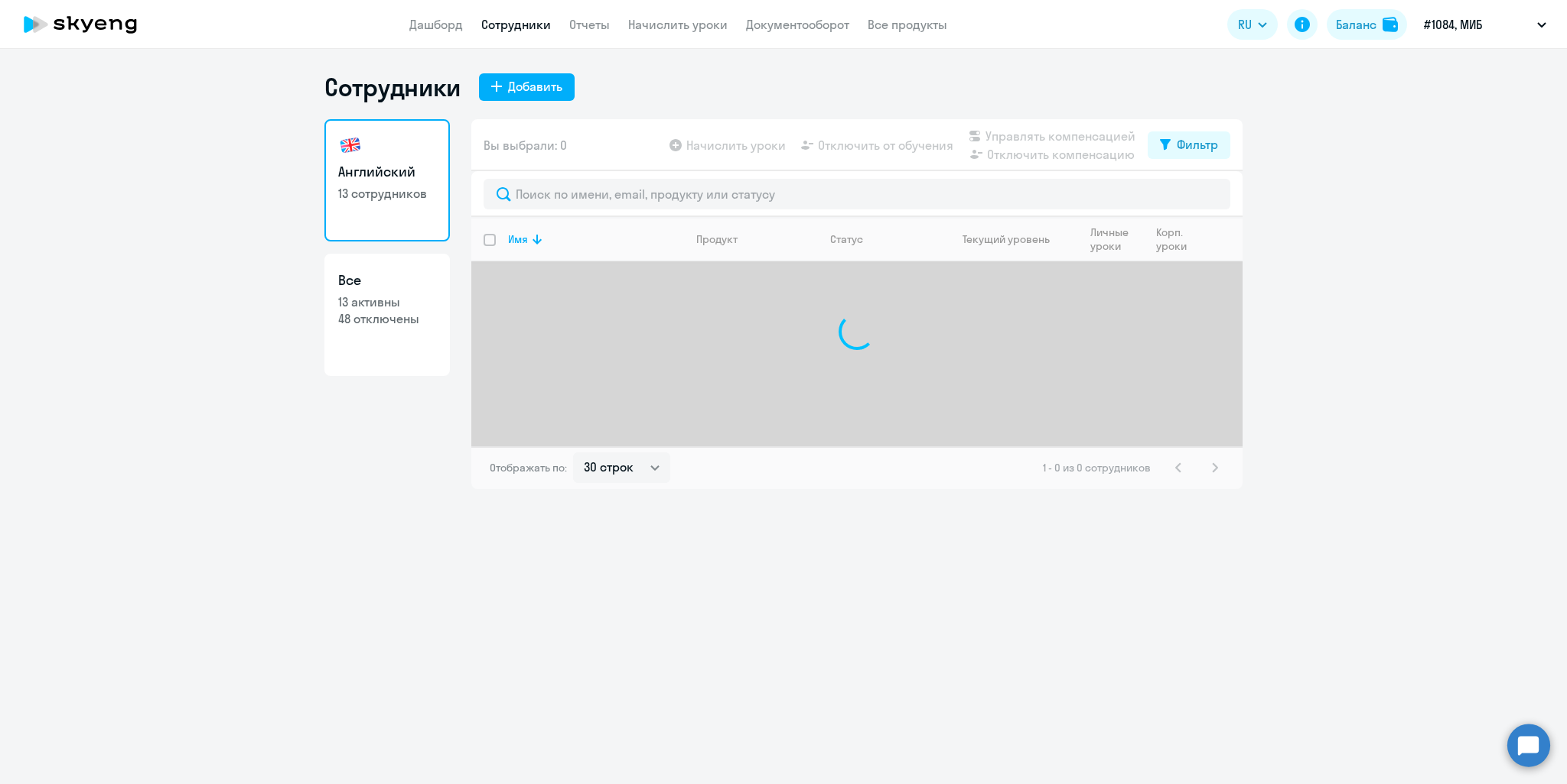
select select "30"
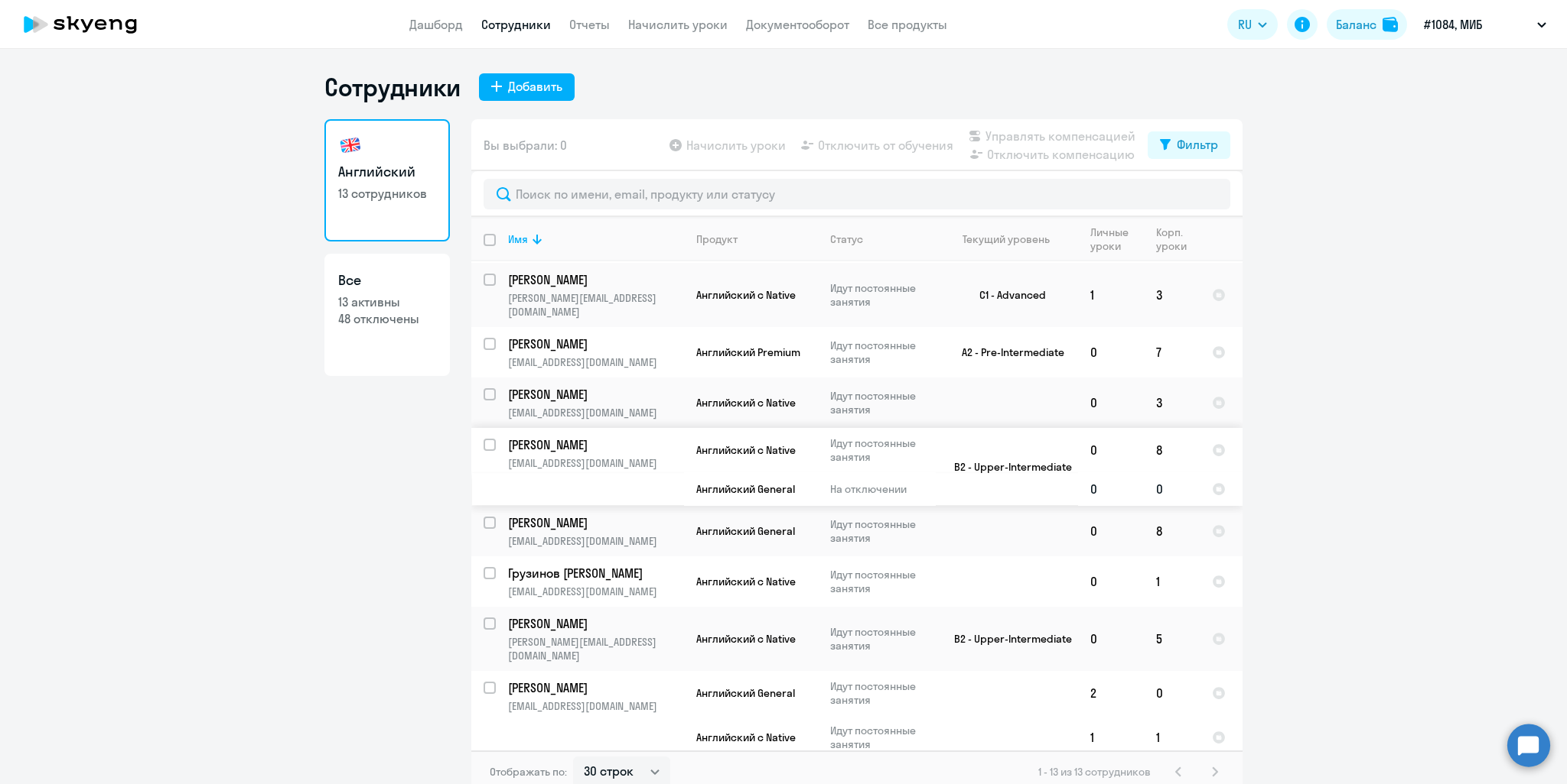
scroll to position [238, 0]
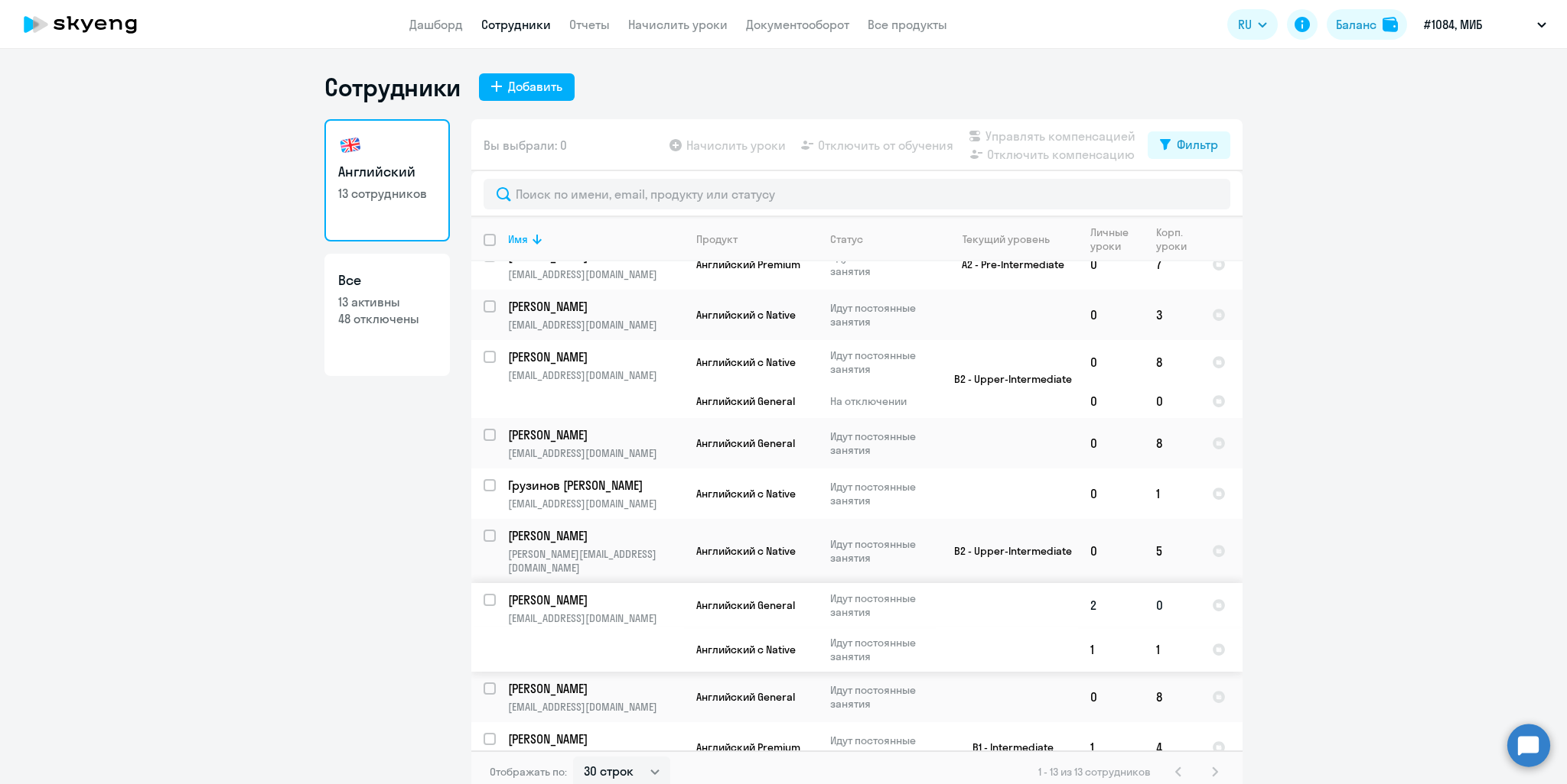
click at [485, 594] on input "select row 38665017" at bounding box center [499, 610] width 31 height 31
checkbox input "true"
click at [841, 140] on span "Отключить от обучения" at bounding box center [886, 145] width 136 height 18
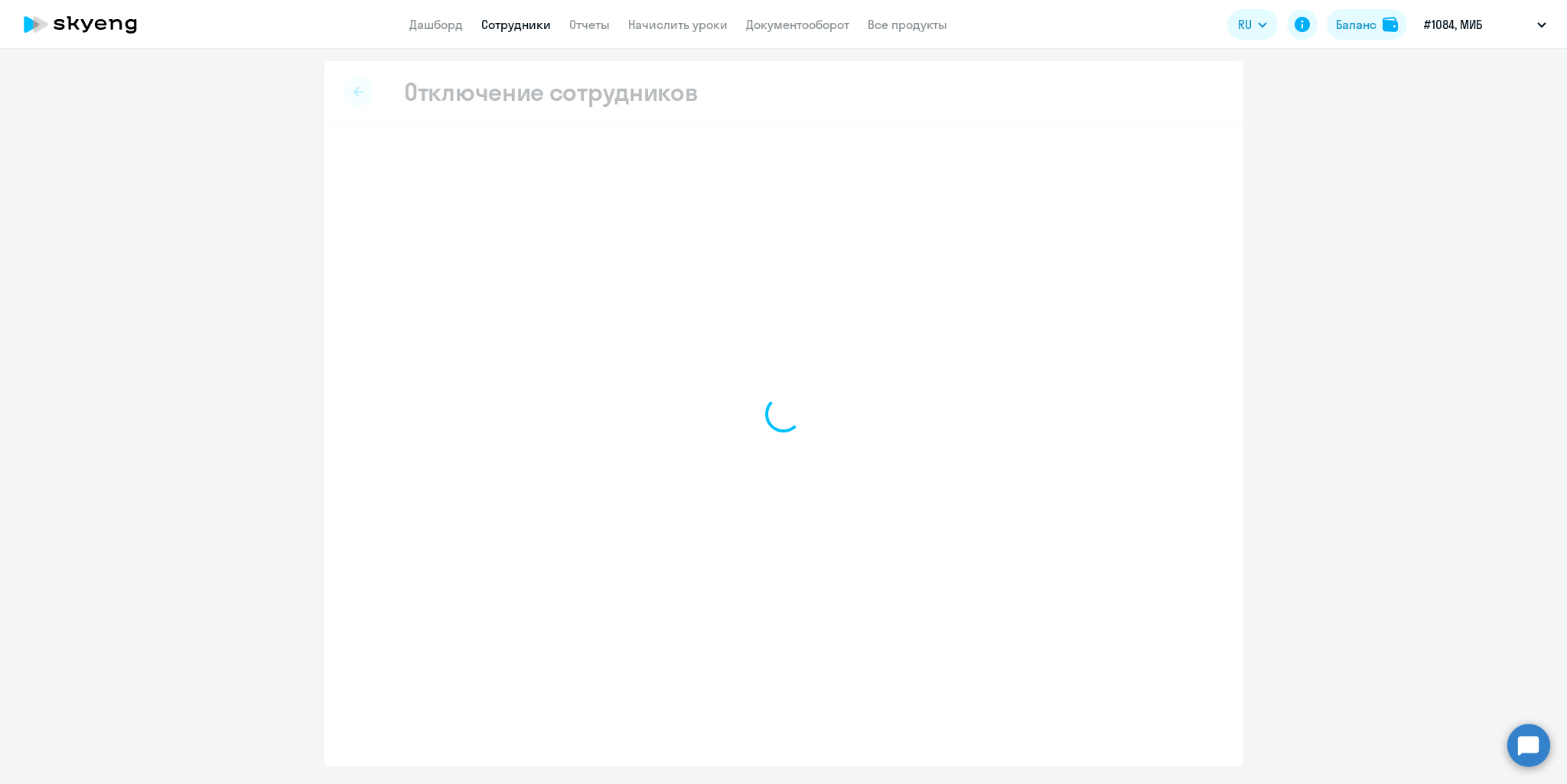
select select "all"
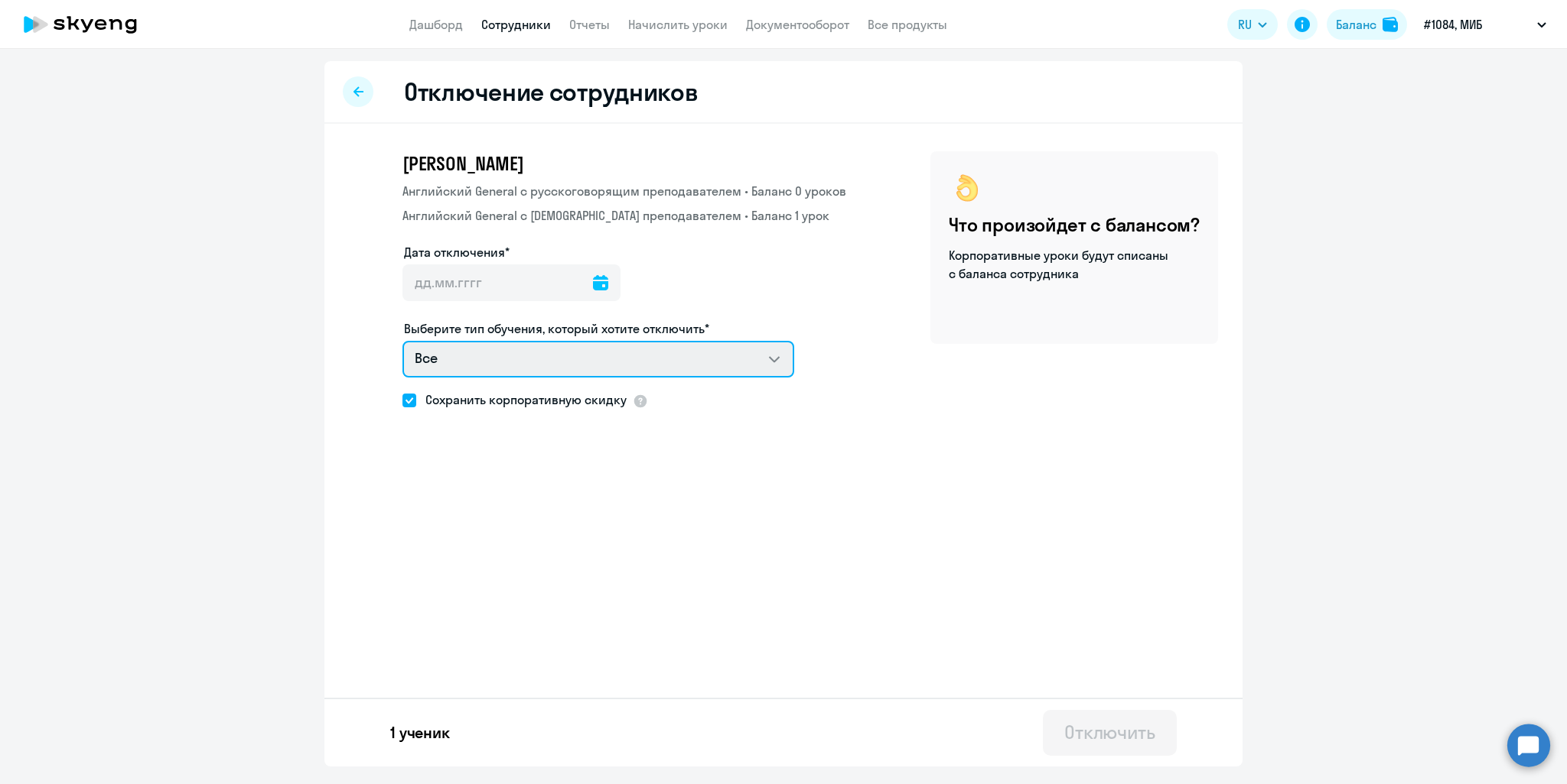
click at [675, 374] on select "Все Английский General с русскоговорящим преподавателем Английский General с ан…" at bounding box center [597, 359] width 391 height 37
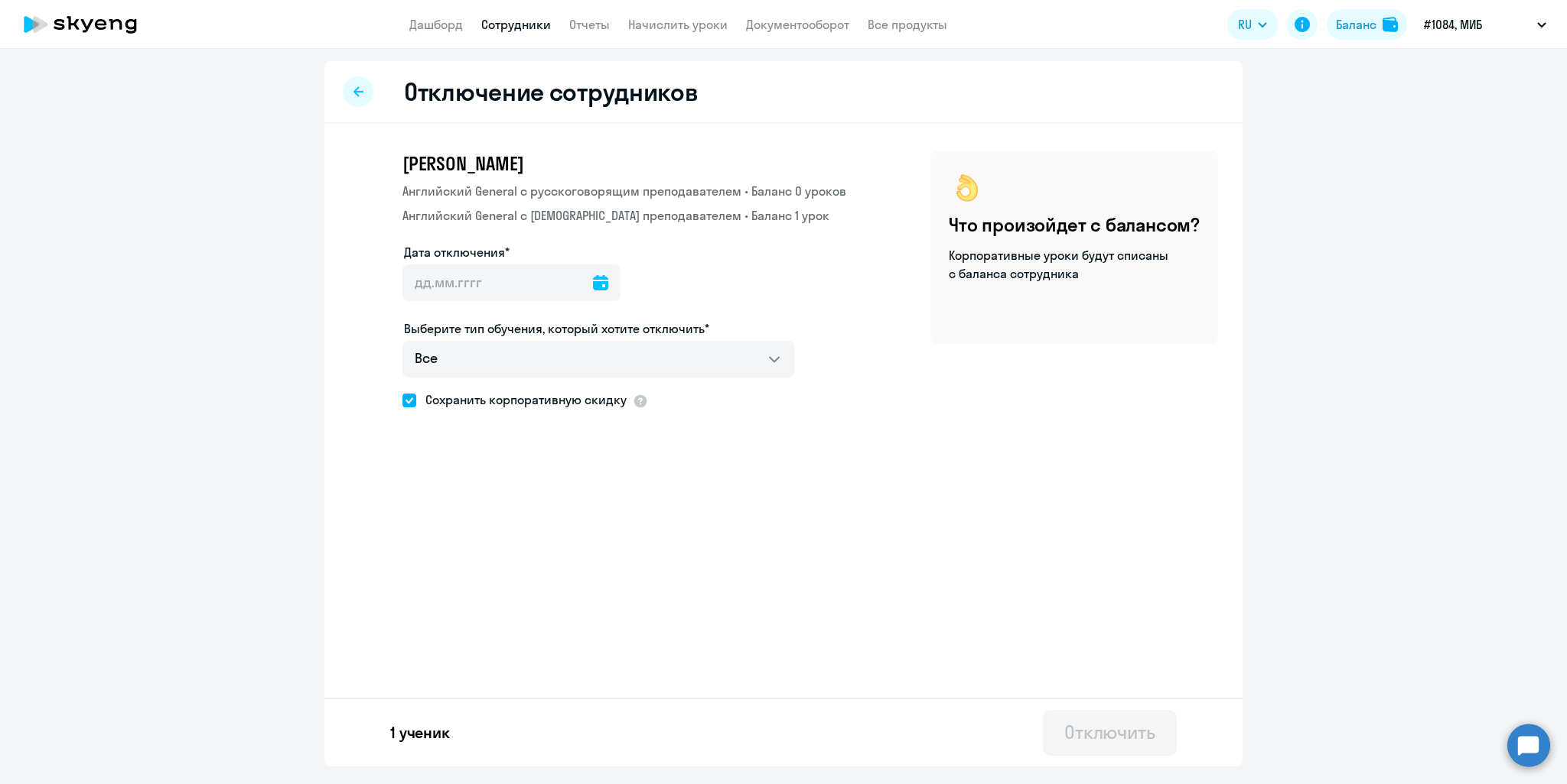
click at [863, 331] on div "Юлия Сергеевна Борисова Английский General с русскоговорящим преподавателем • Б…" at bounding box center [784, 321] width 918 height 395
select select "30"
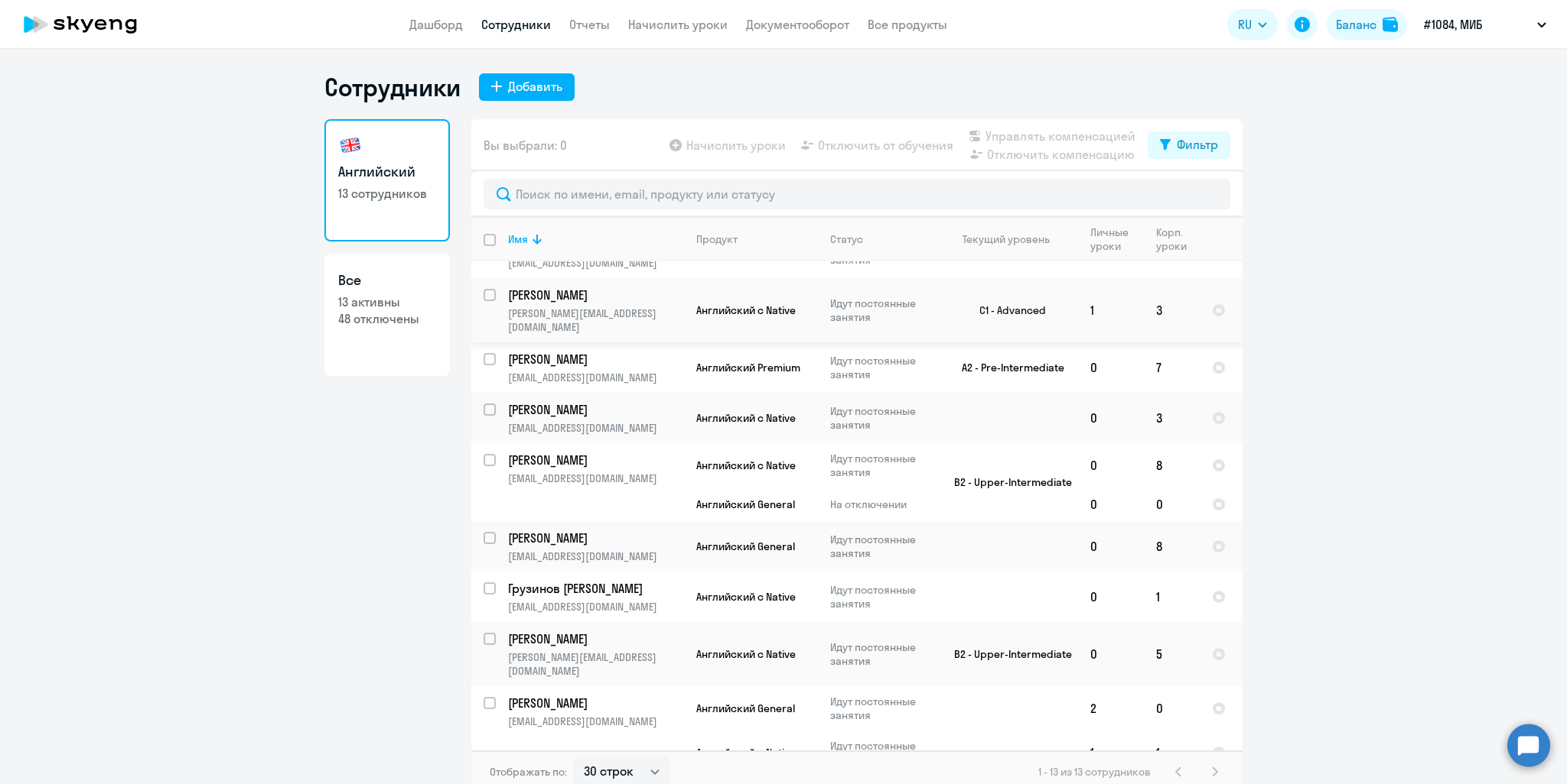
scroll to position [229, 0]
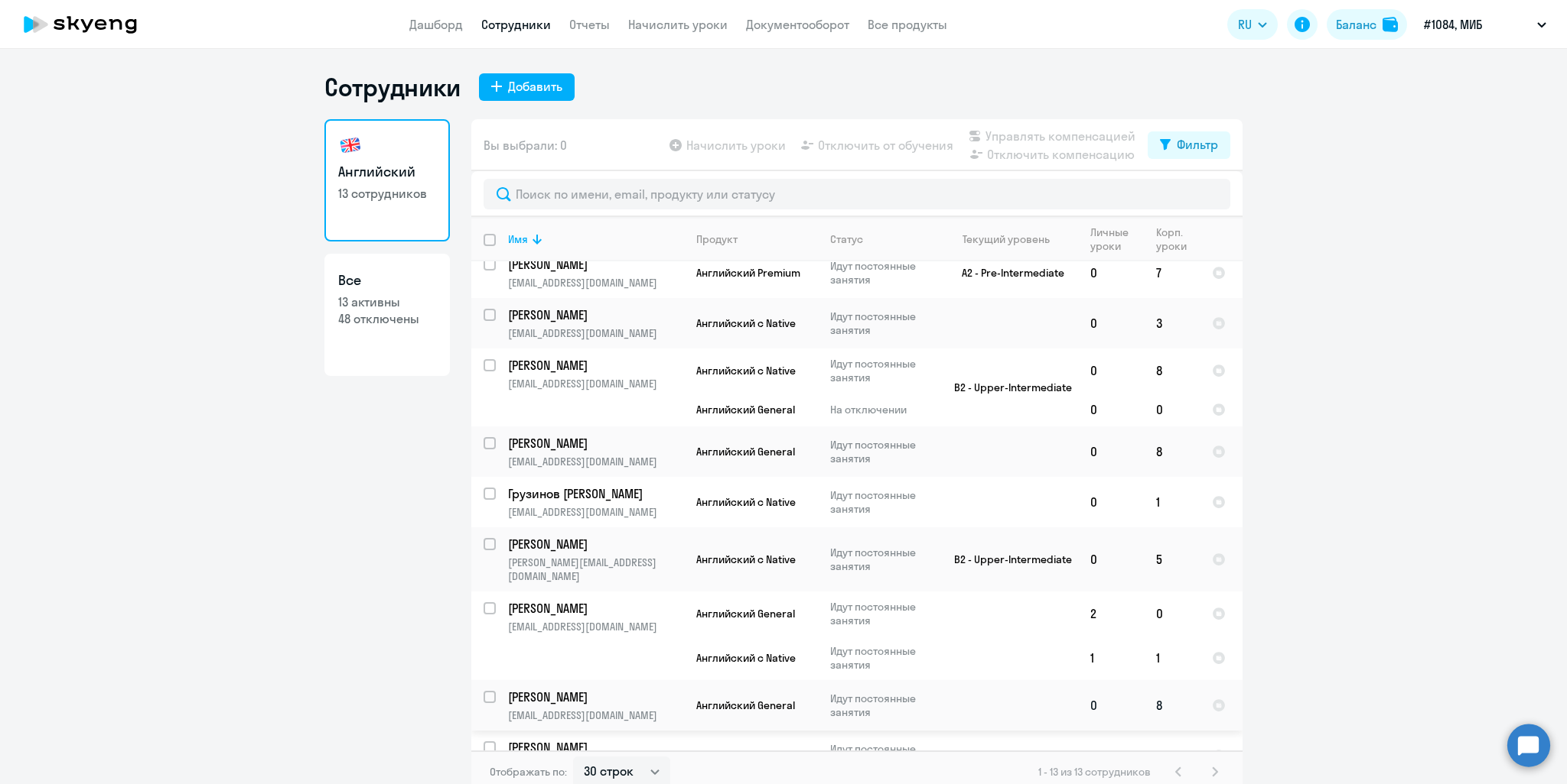
click at [565, 689] on p "[PERSON_NAME]" at bounding box center [594, 697] width 173 height 17
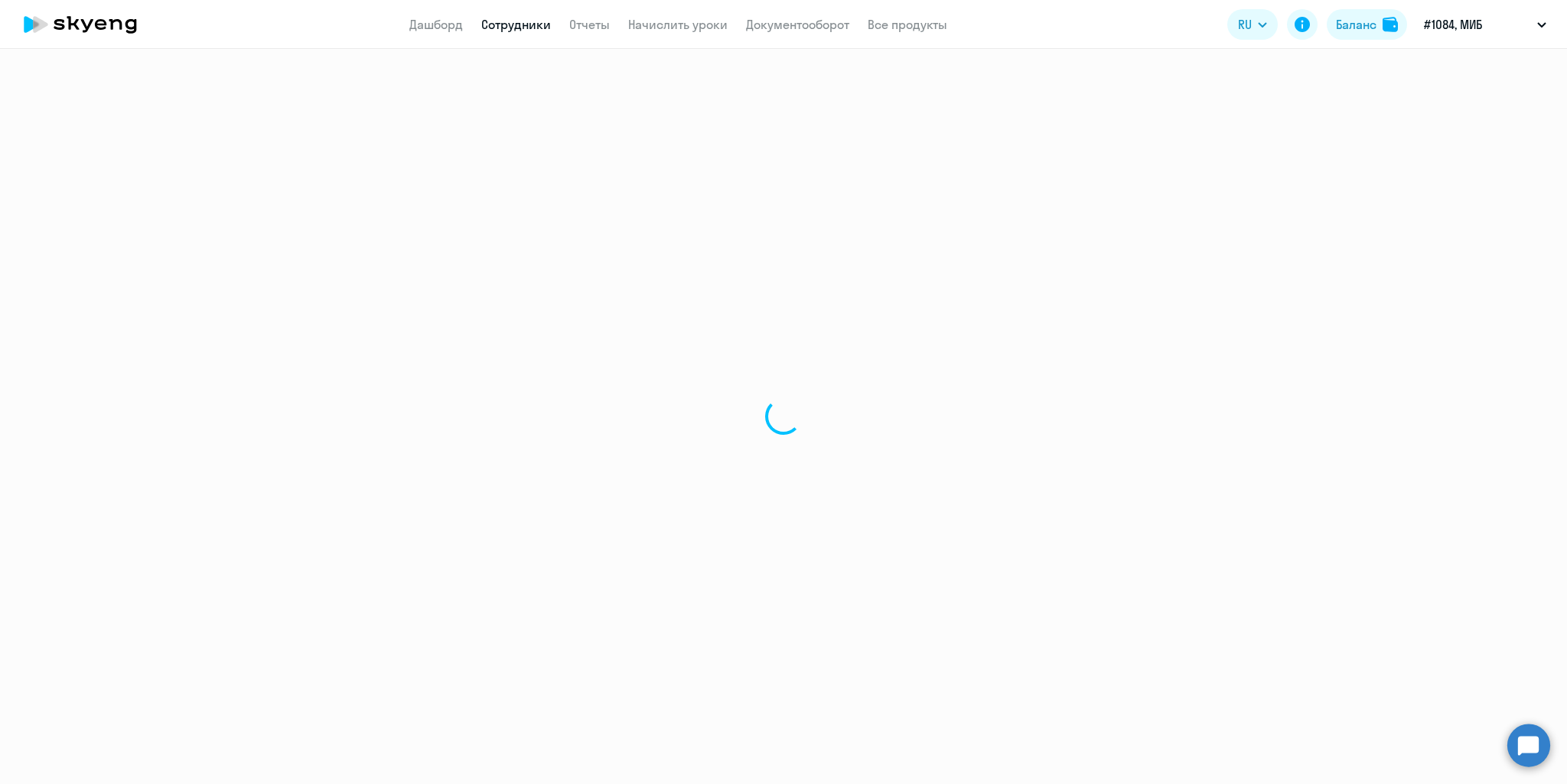
select select "english"
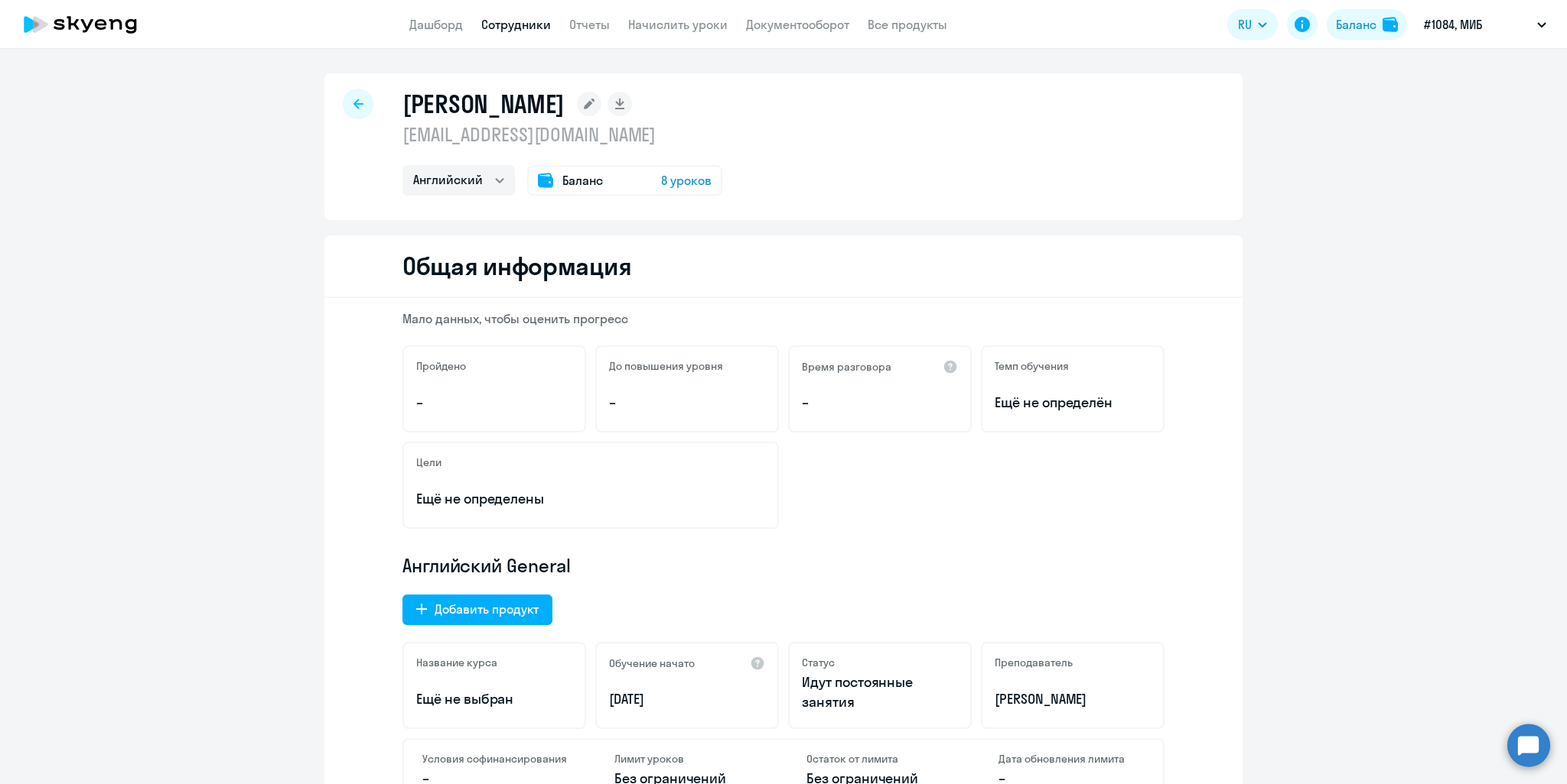
select select "30"
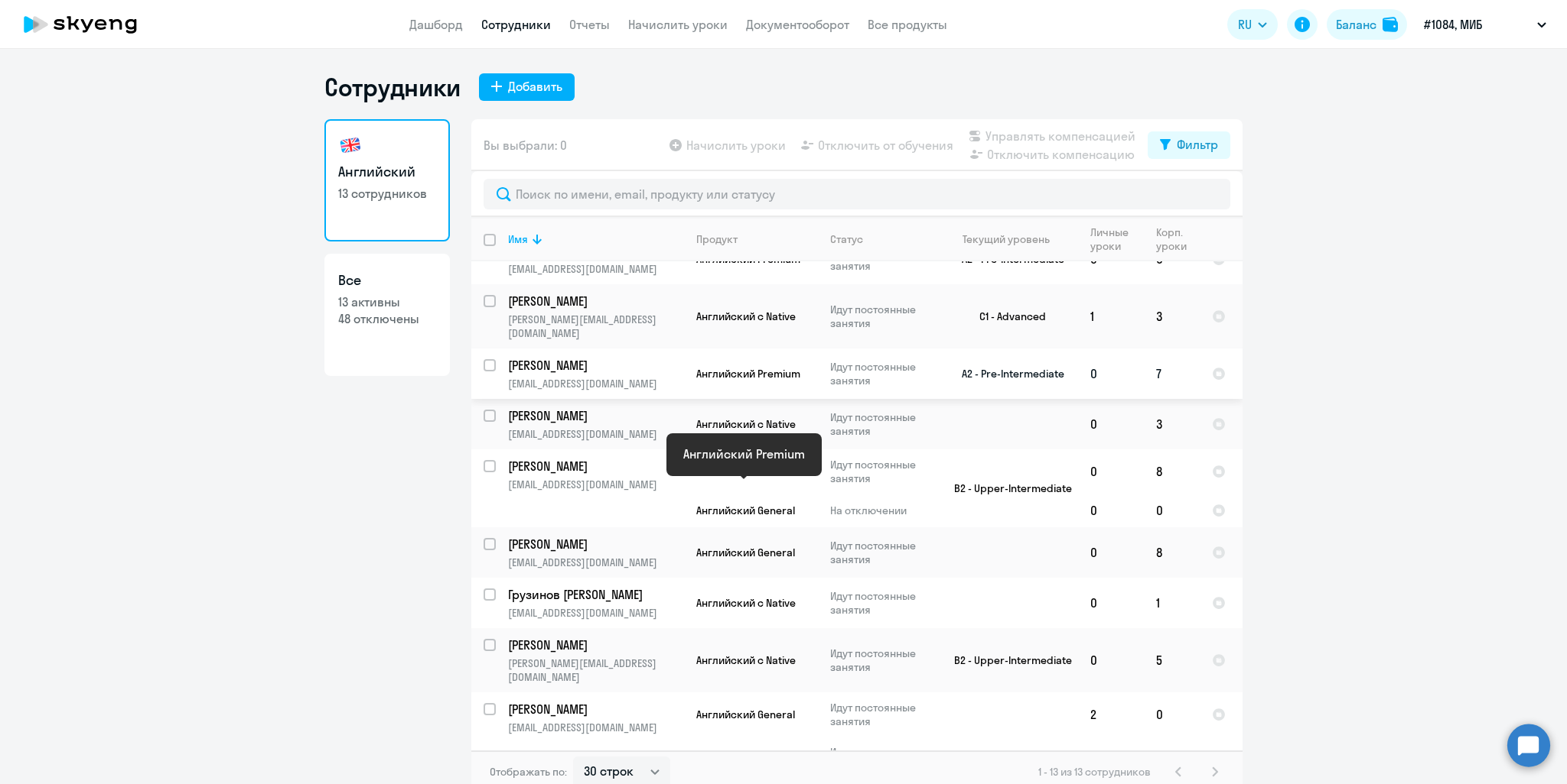
scroll to position [229, 0]
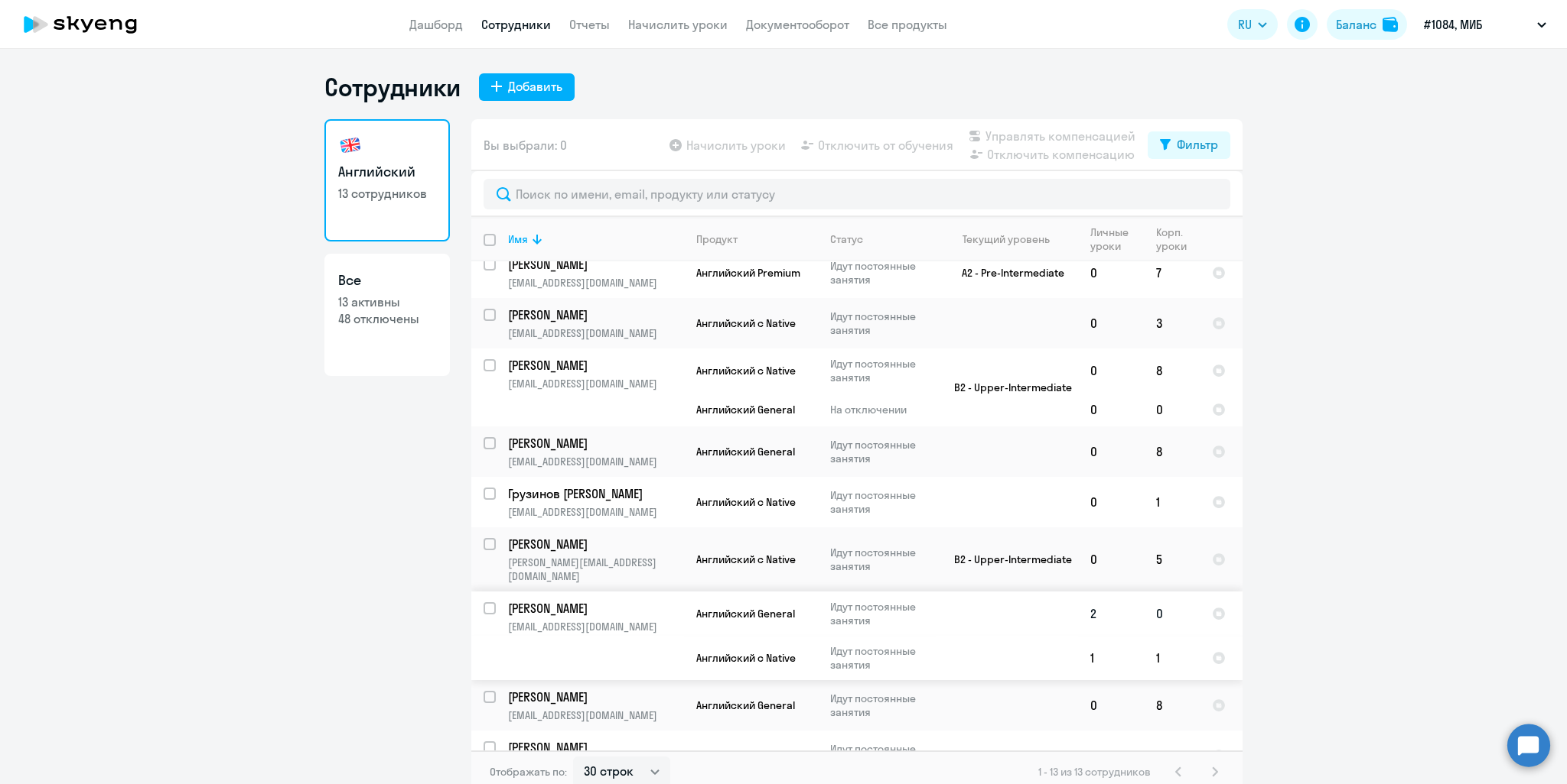
click at [634, 628] on td "Борисова Юлия Сергеевна barbariska22222@gmail.com" at bounding box center [590, 636] width 188 height 89
select select "english"
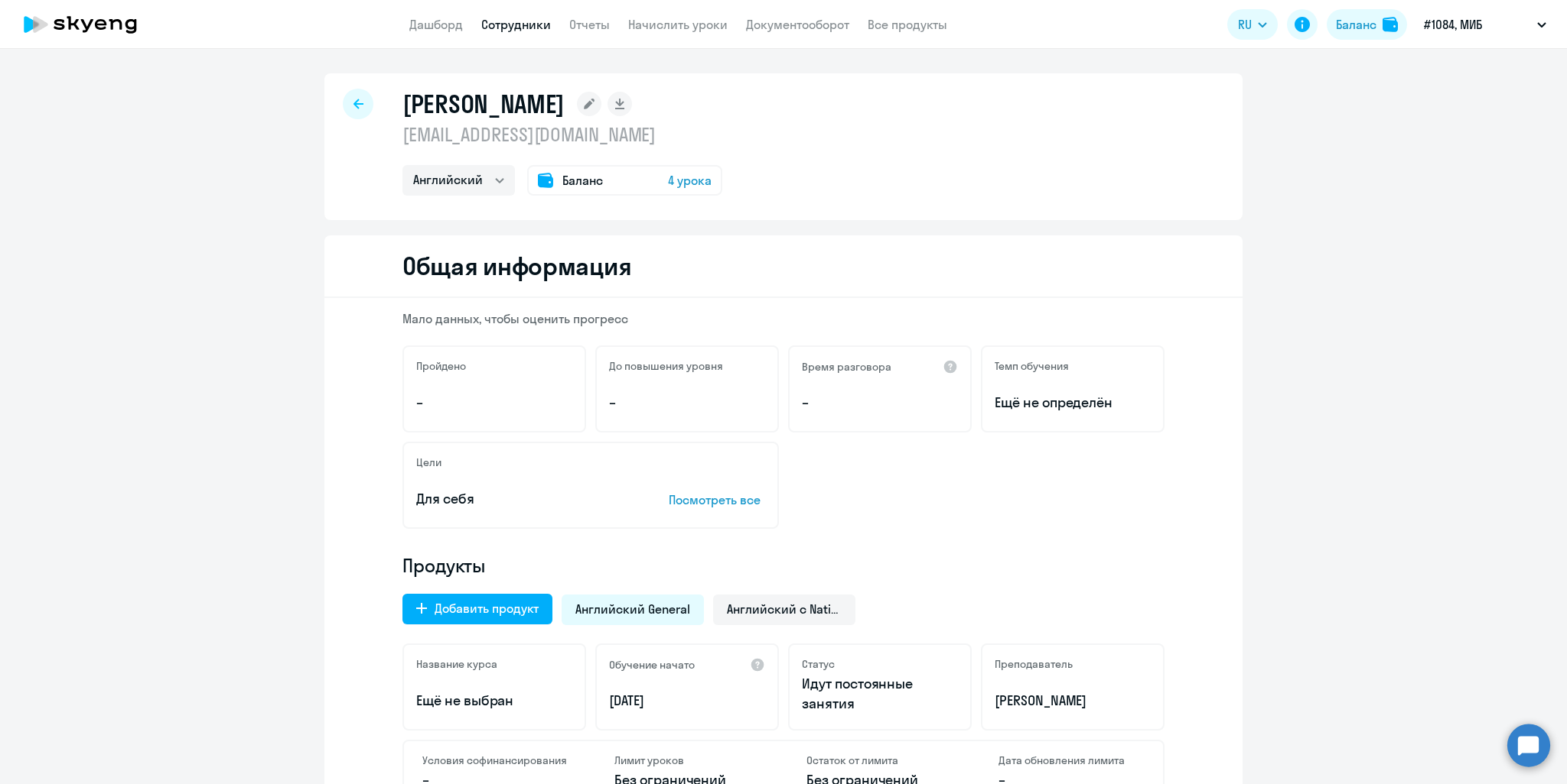
select select "30"
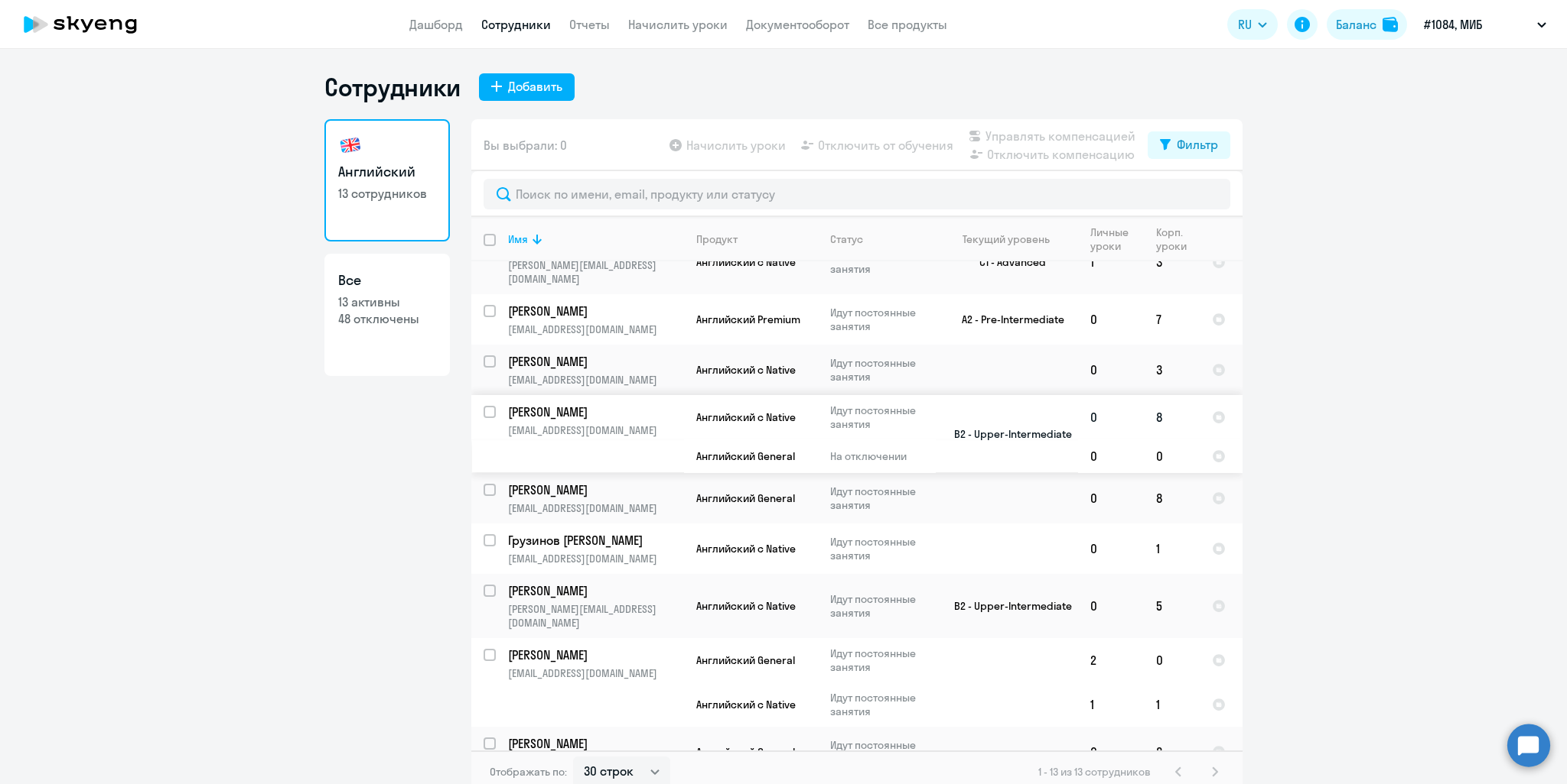
scroll to position [238, 0]
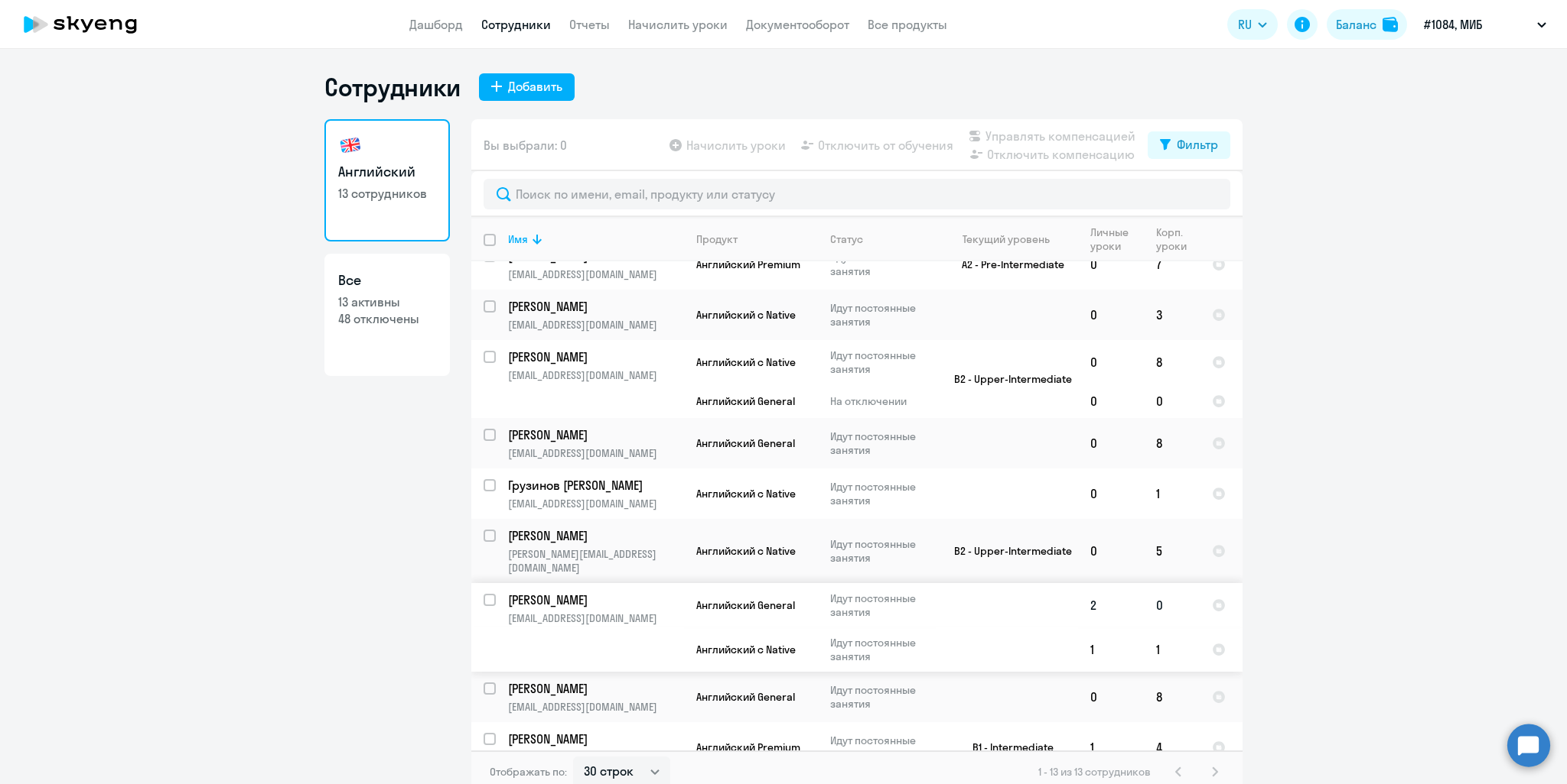
click at [485, 594] on input "select row 38665017" at bounding box center [499, 610] width 31 height 31
checkbox input "true"
click at [840, 147] on span "Отключить от обучения" at bounding box center [886, 145] width 136 height 18
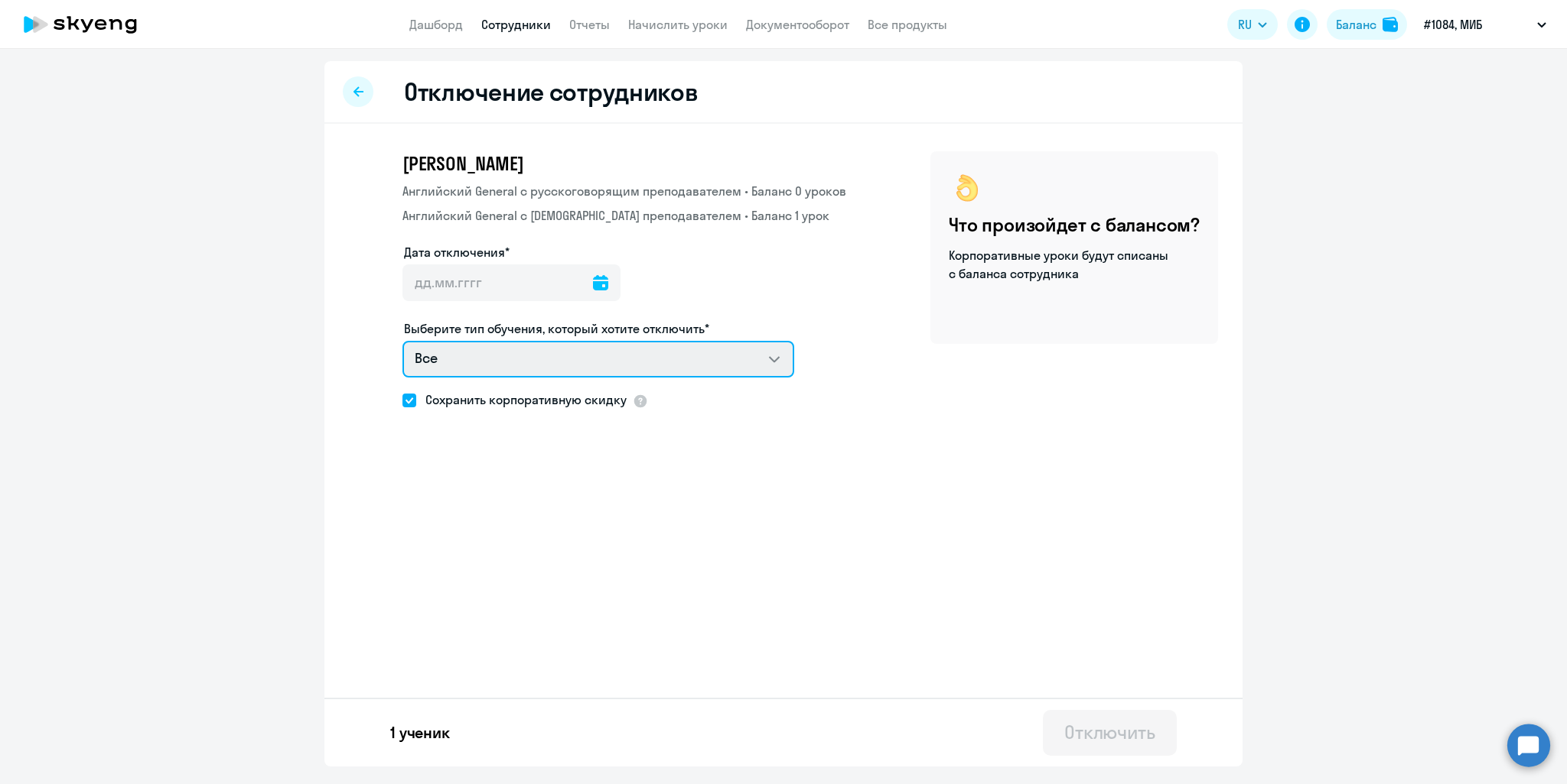
click at [564, 363] on select "Все Английский General с русскоговорящим преподавателем Английский General с ан…" at bounding box center [597, 359] width 391 height 37
select select "english_adult_not_native_speaker"
click at [402, 341] on select "Все Английский General с русскоговорящим преподавателем Английский General с ан…" at bounding box center [597, 359] width 391 height 37
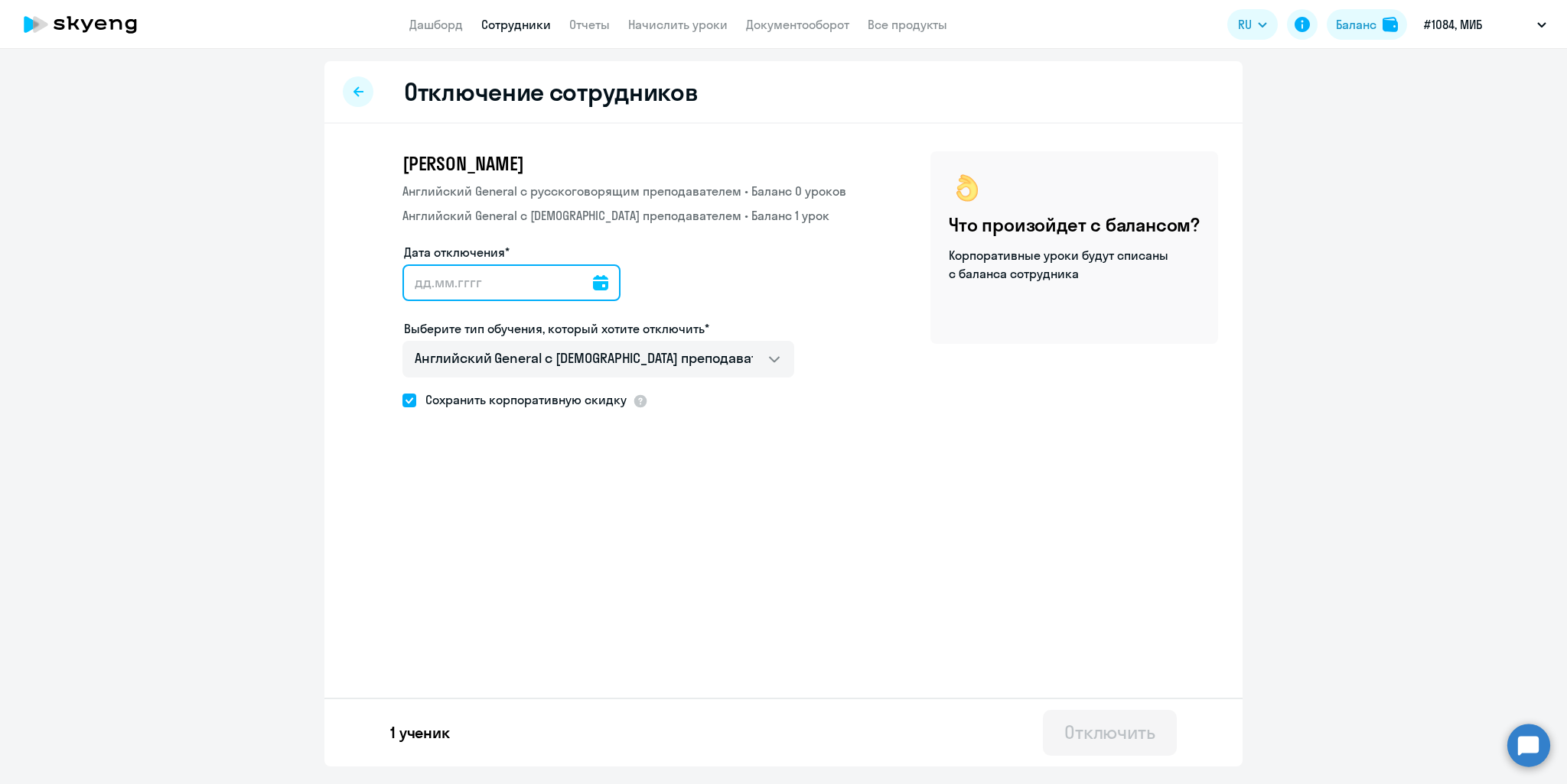
click at [413, 285] on input "Дата отключения*" at bounding box center [511, 283] width 218 height 37
click at [593, 282] on icon at bounding box center [600, 283] width 15 height 15
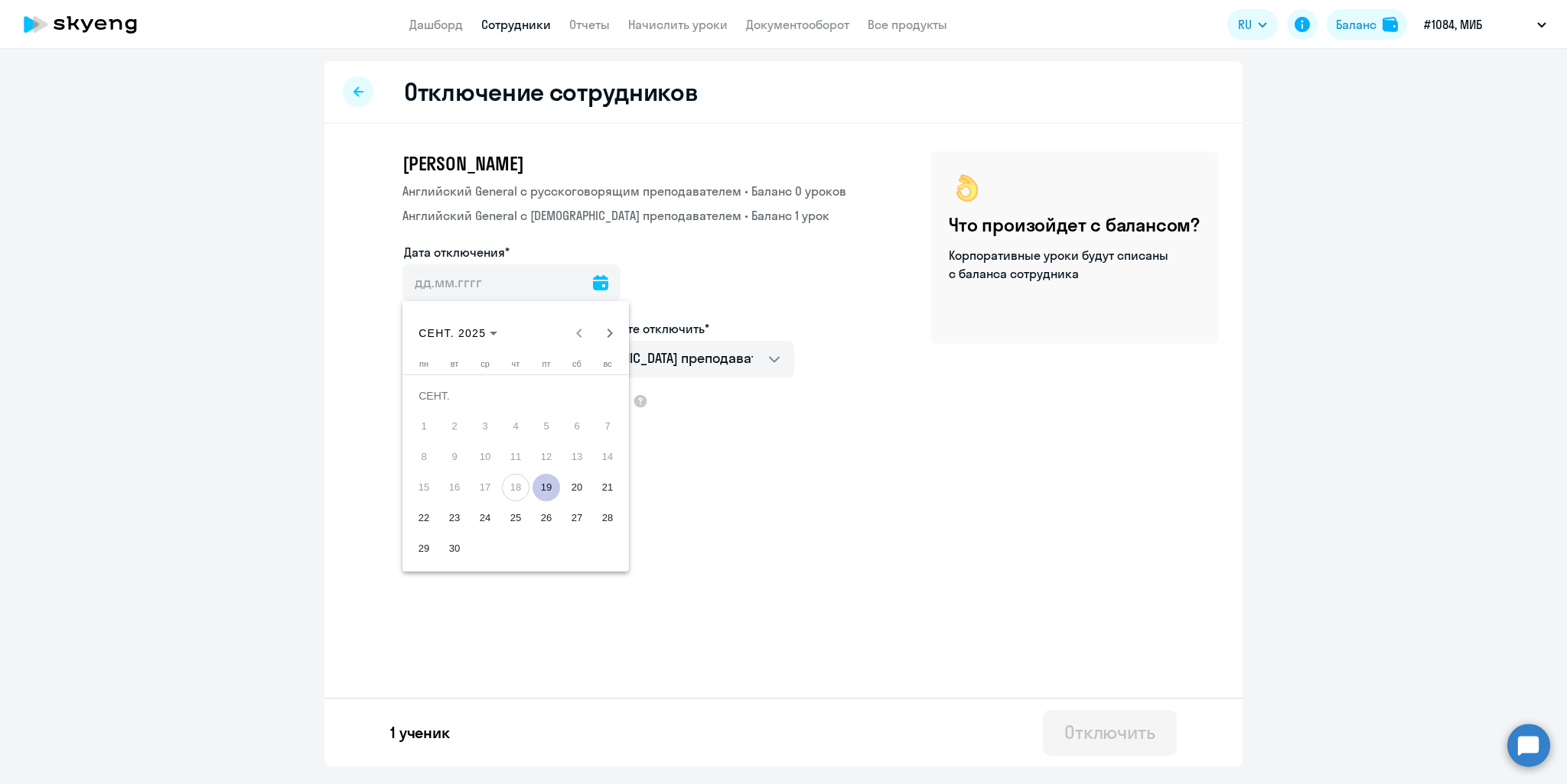
click at [546, 485] on span "19" at bounding box center [546, 488] width 27 height 27
type input "19.09.2025"
type input "19.9.2025"
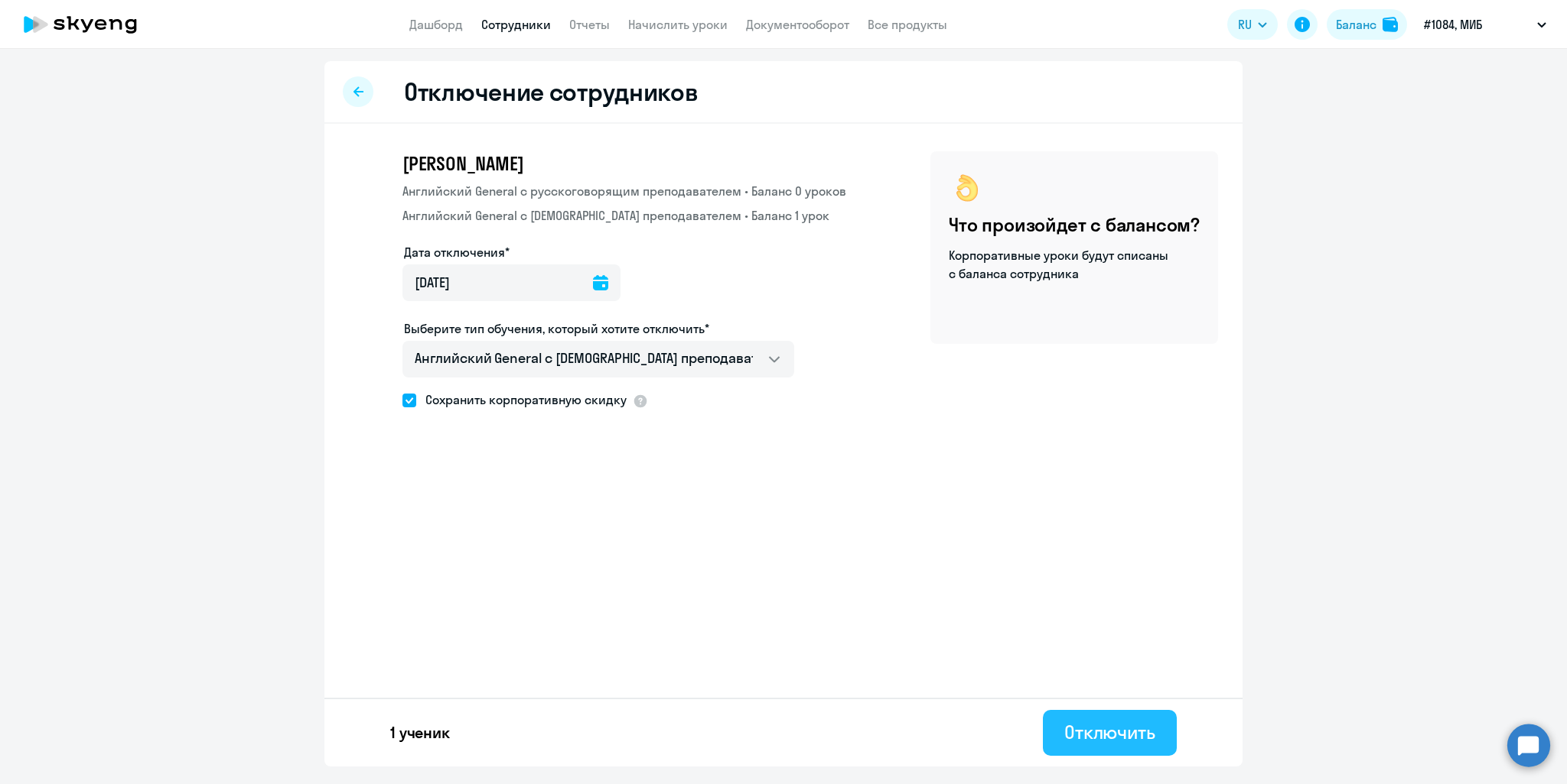
click at [1120, 741] on div "Отключить" at bounding box center [1109, 732] width 91 height 24
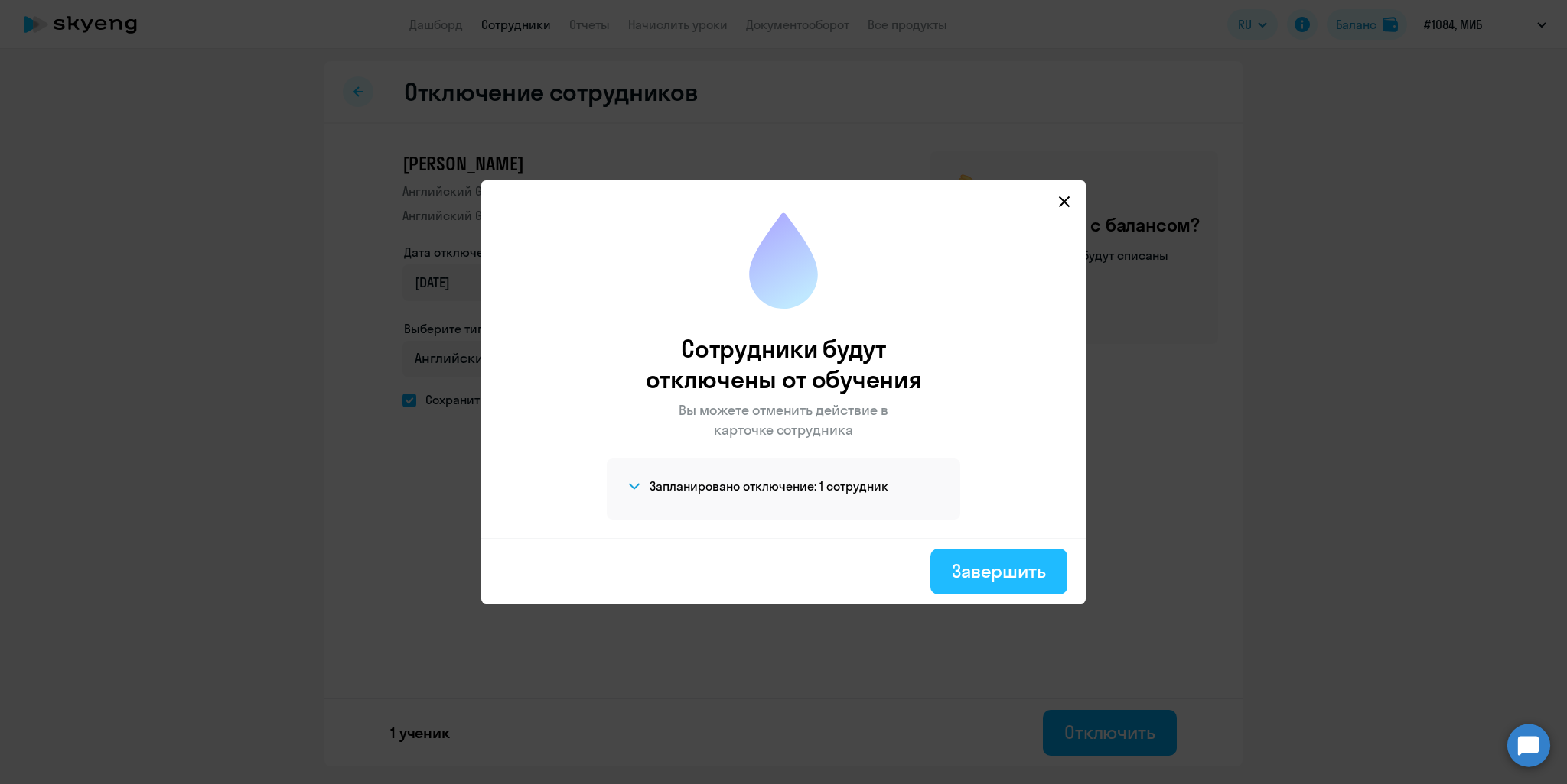
click at [1002, 574] on div "Завершить" at bounding box center [999, 571] width 94 height 24
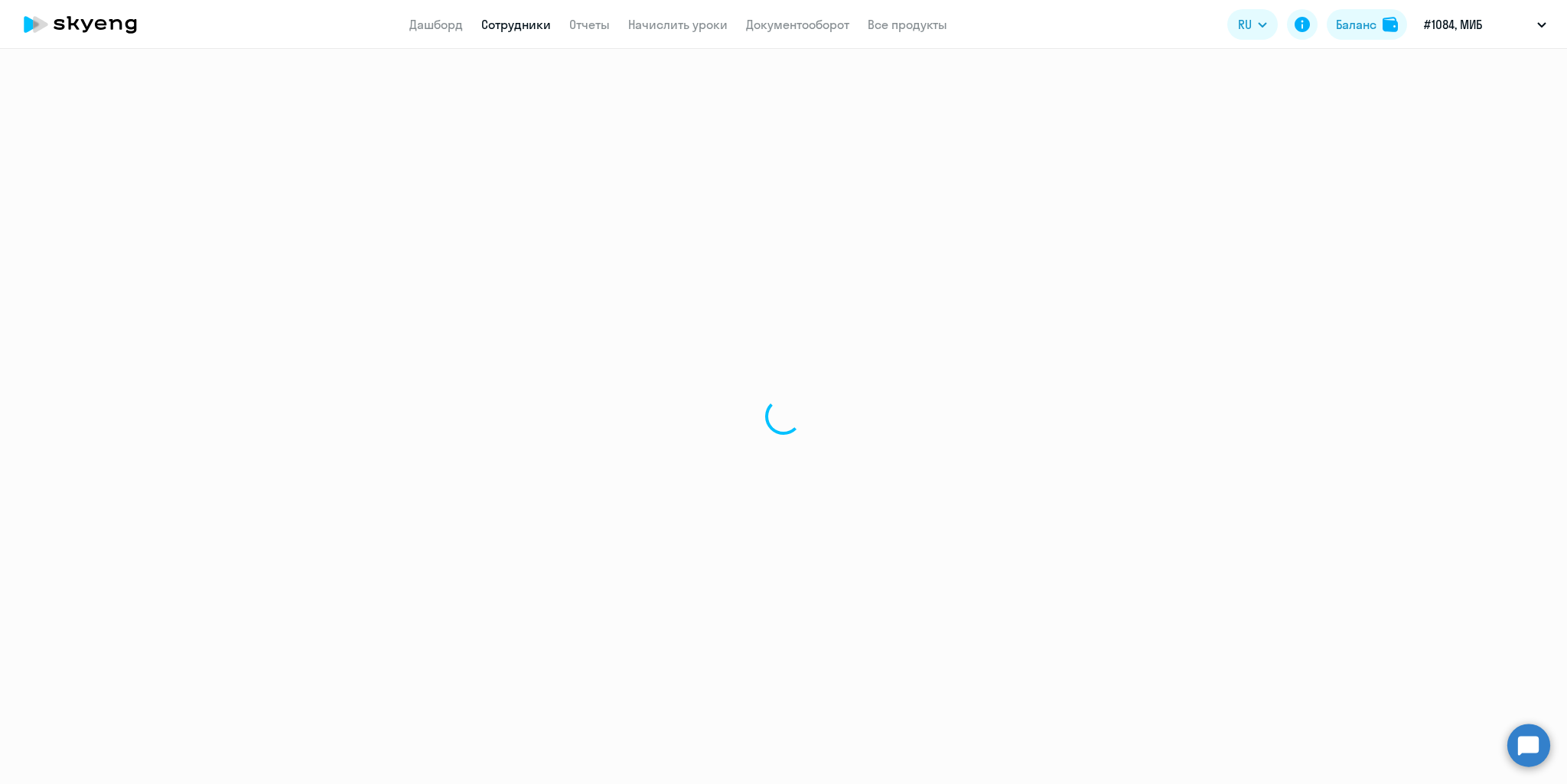
select select "30"
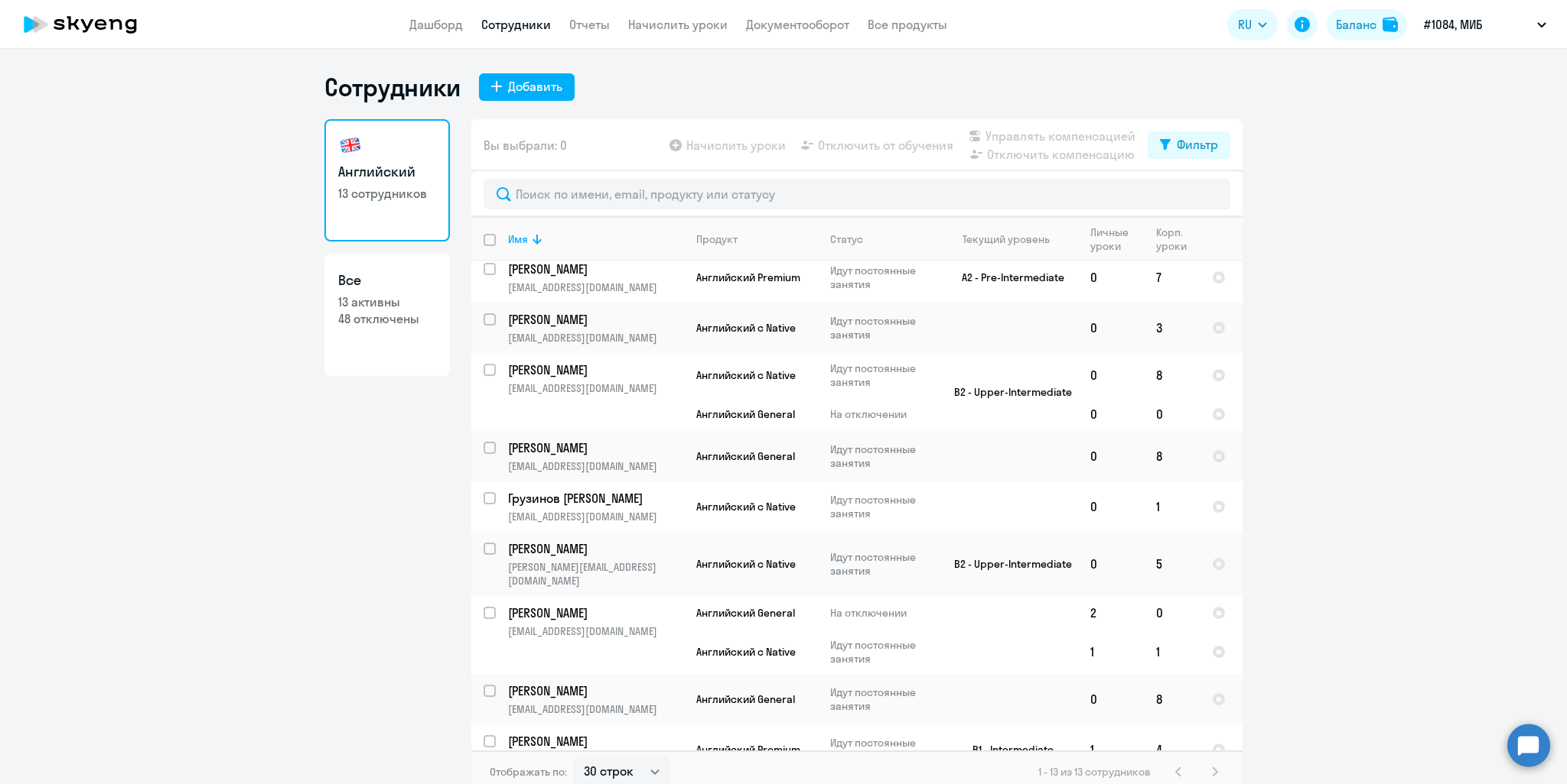
scroll to position [227, 0]
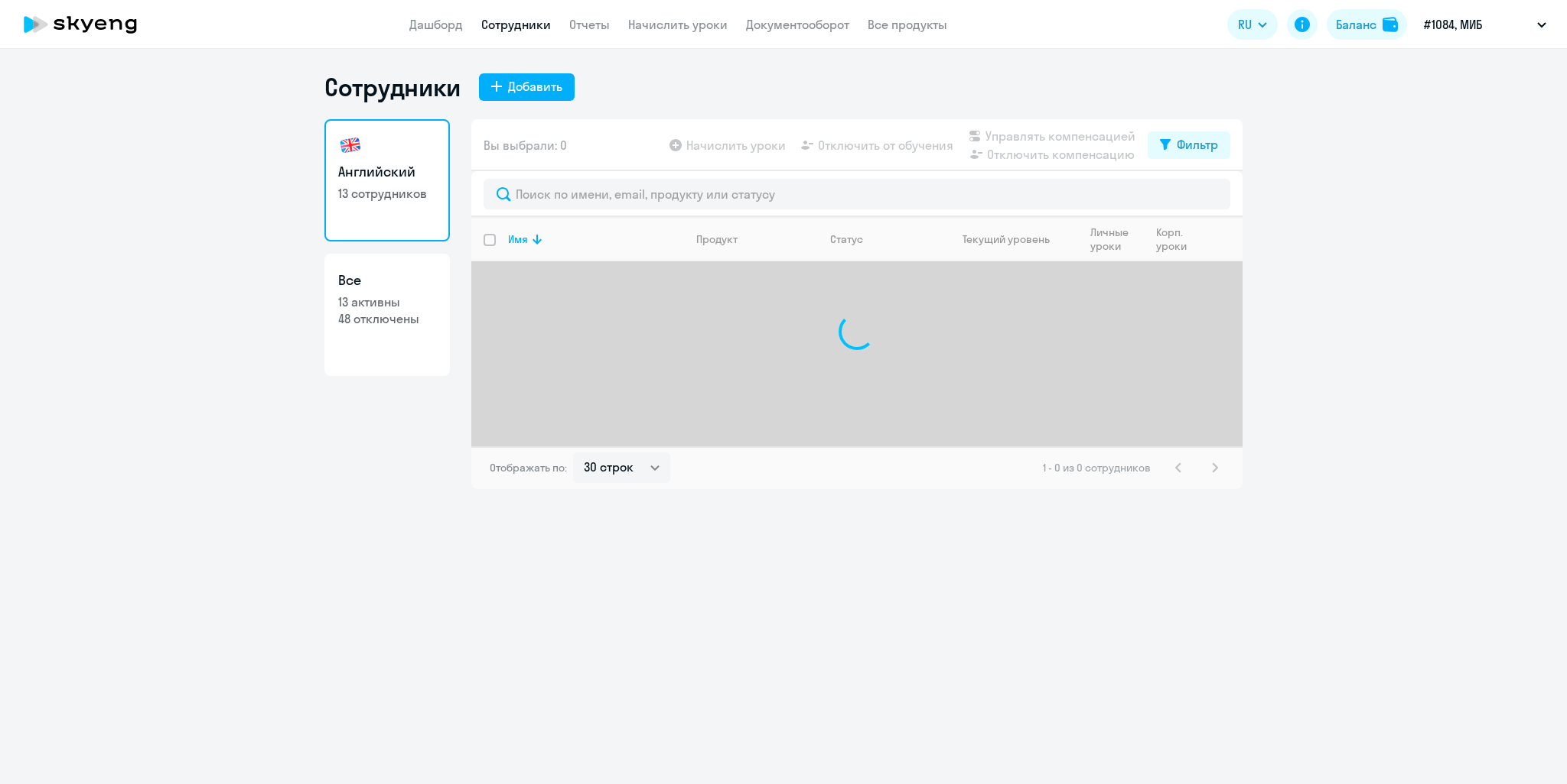
select select "30"
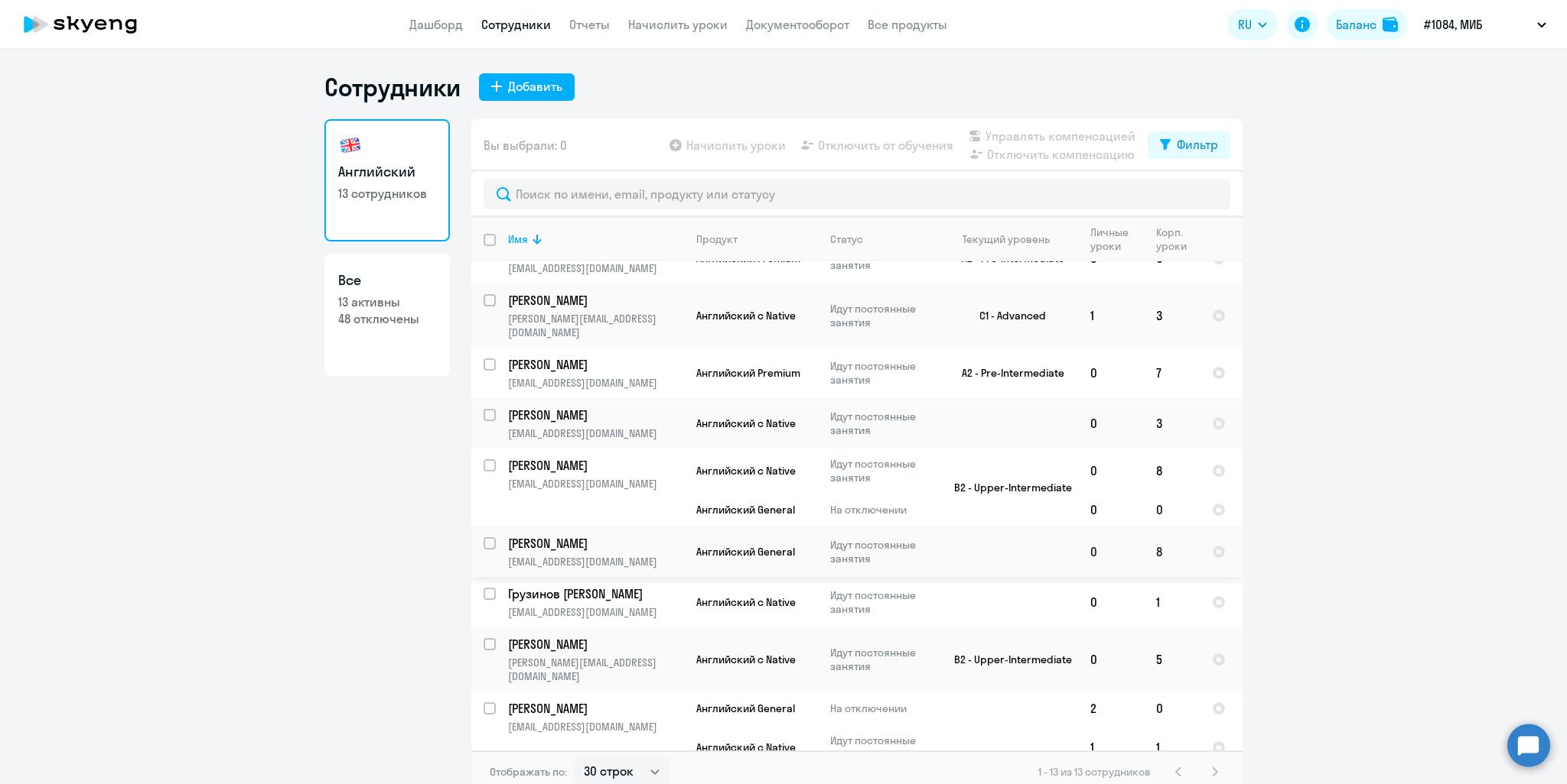
scroll to position [153, 0]
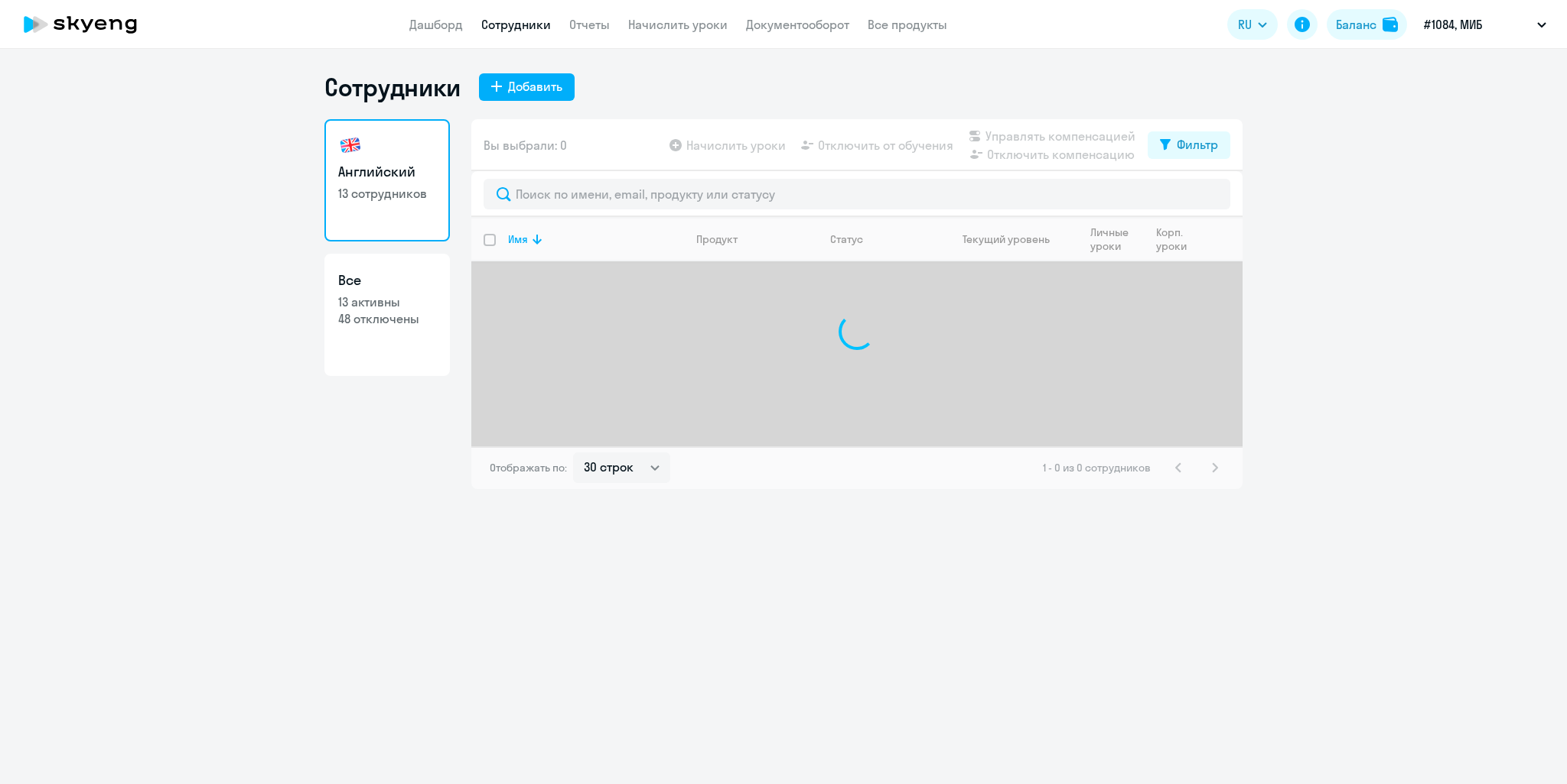
select select "30"
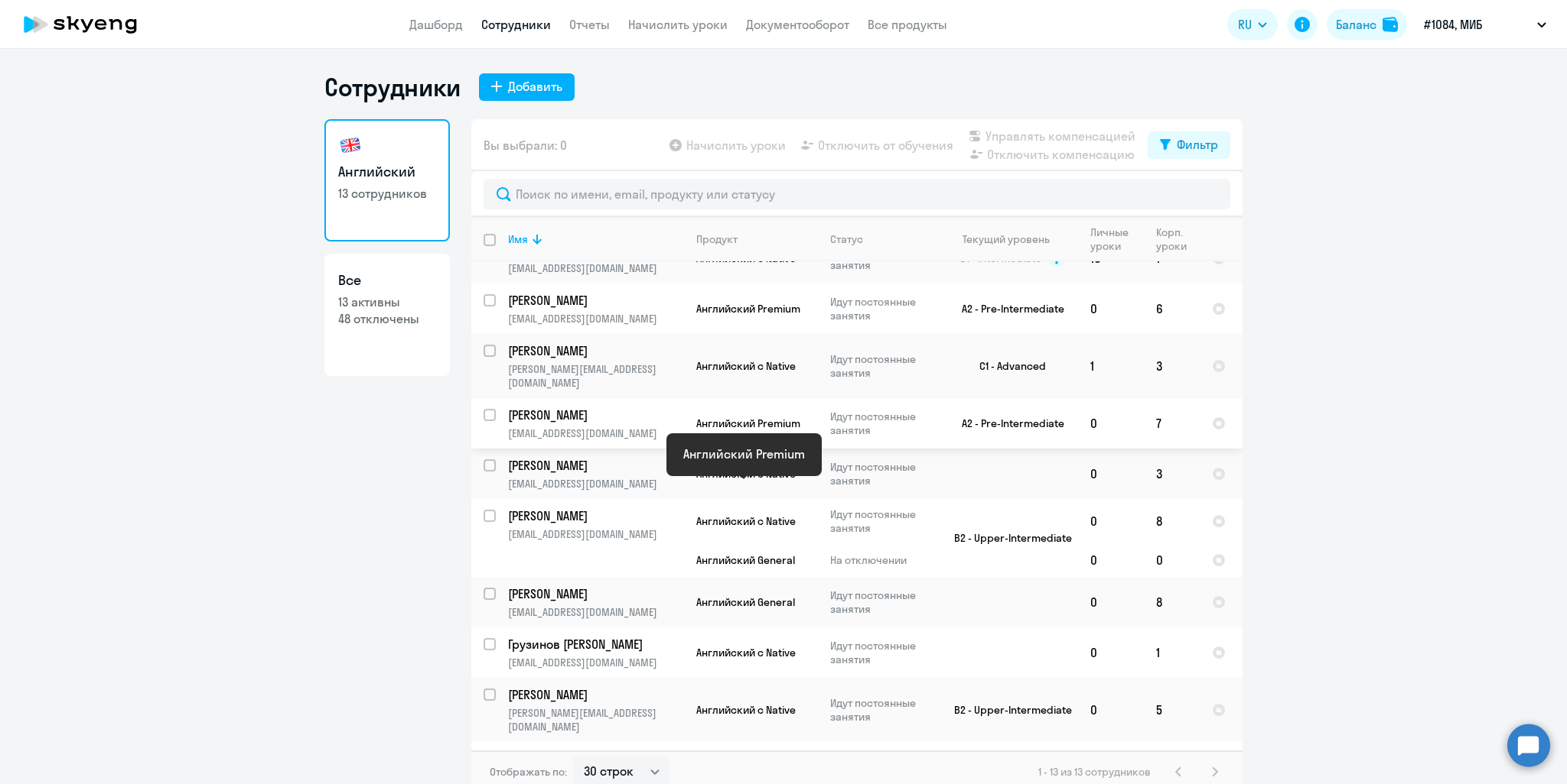
scroll to position [153, 0]
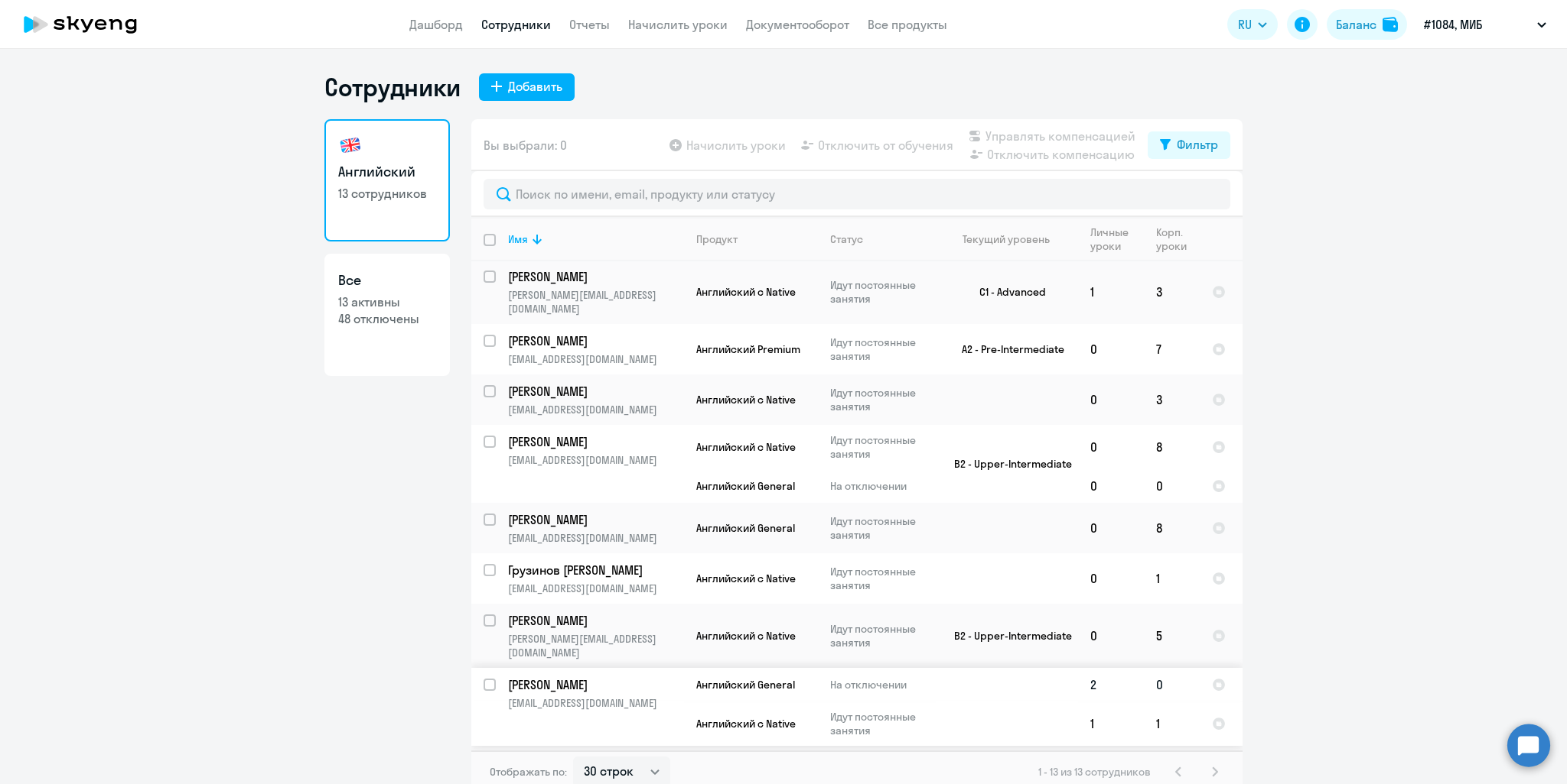
click at [938, 689] on td at bounding box center [1006, 707] width 142 height 78
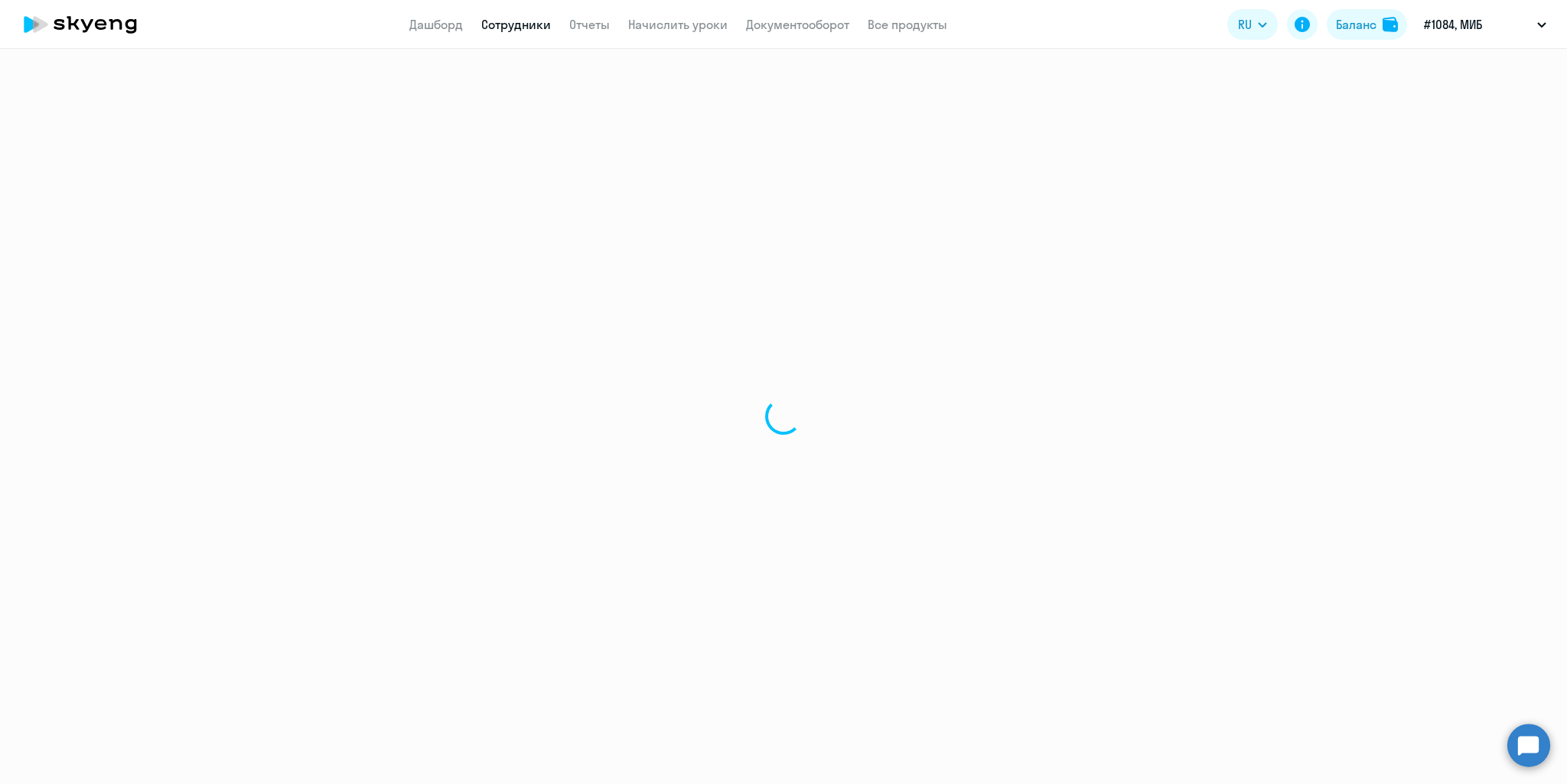
select select "english"
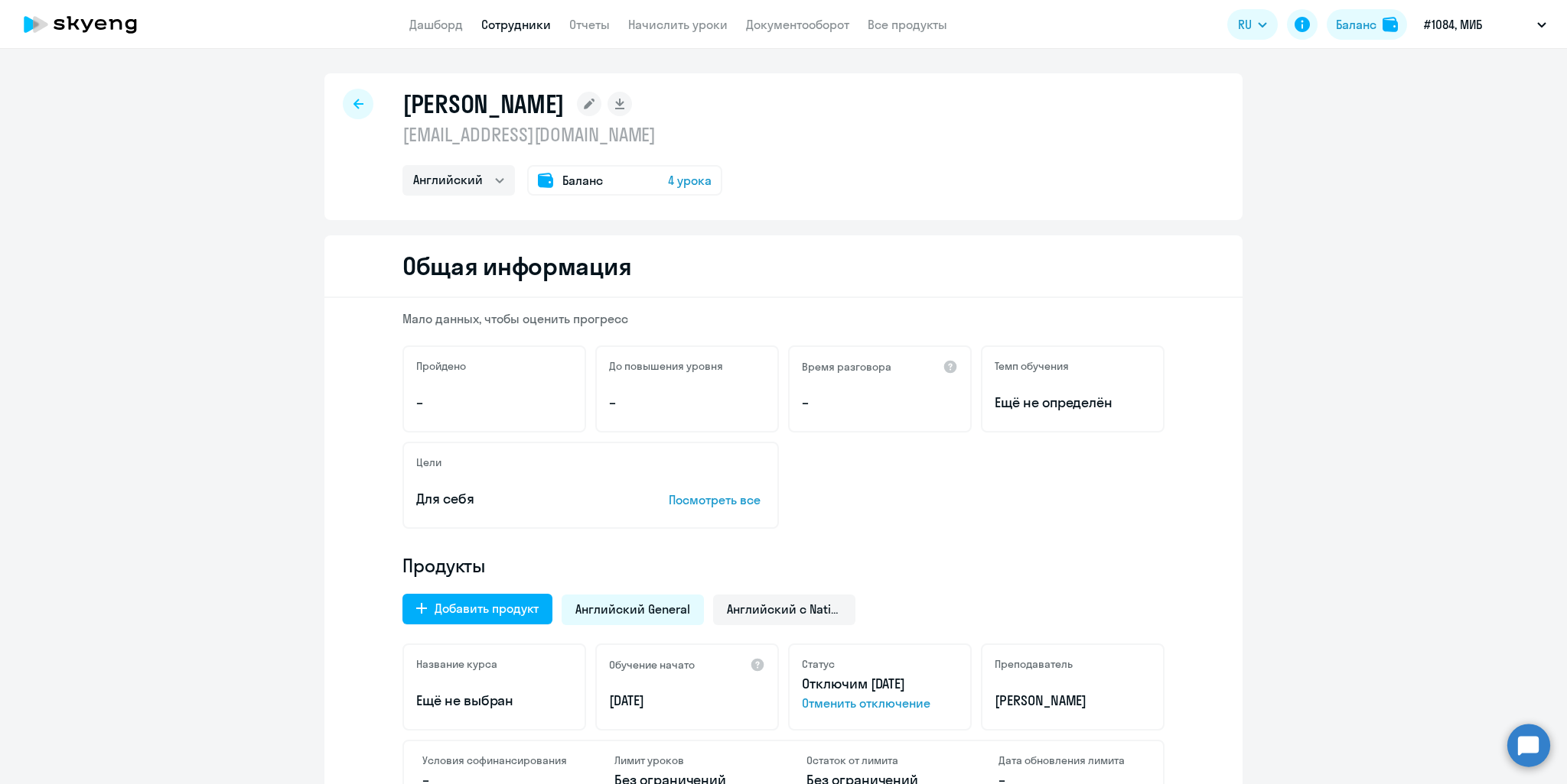
select select "30"
